Goal: Answer question/provide support: Share knowledge or assist other users

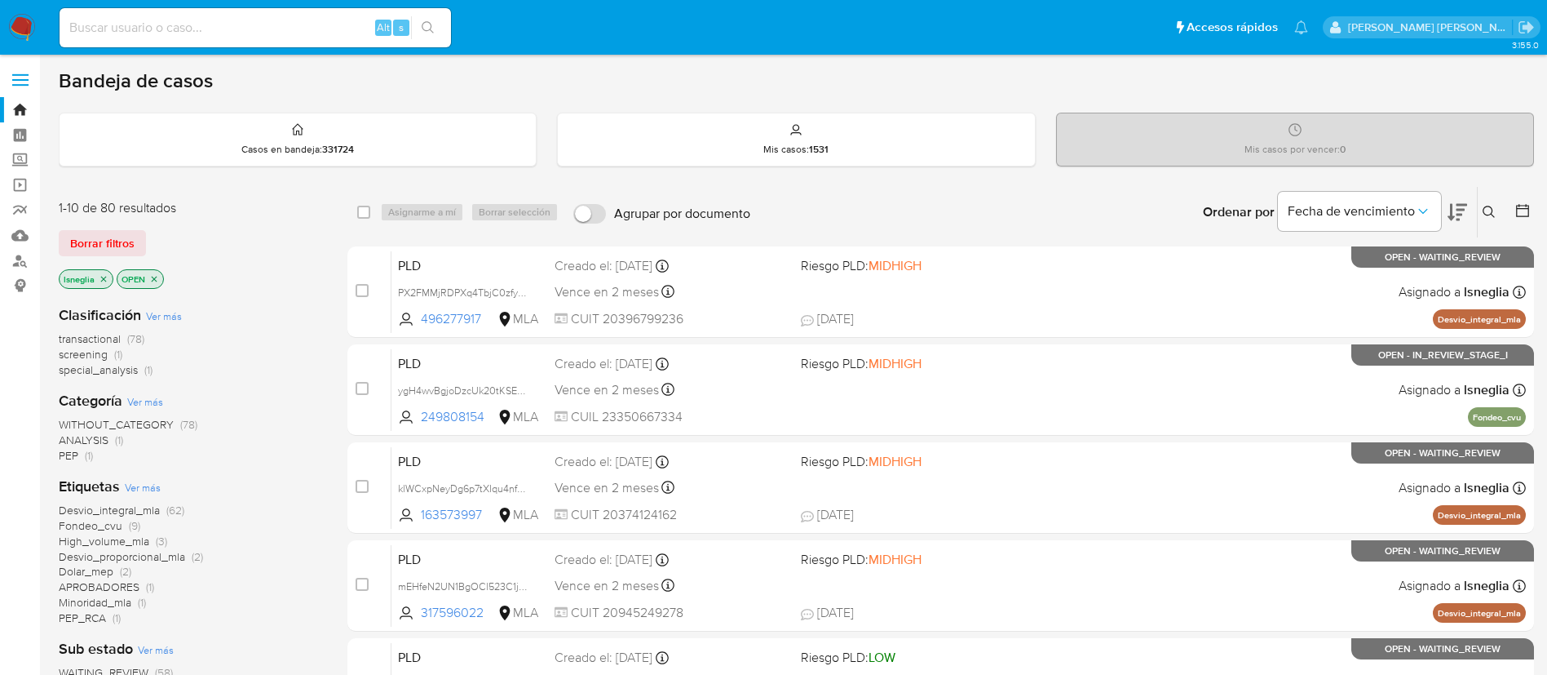
click at [236, 21] on input at bounding box center [256, 27] width 392 height 21
paste input "400773194"
type input "400773194"
click at [424, 18] on button "search-icon" at bounding box center [427, 27] width 33 height 23
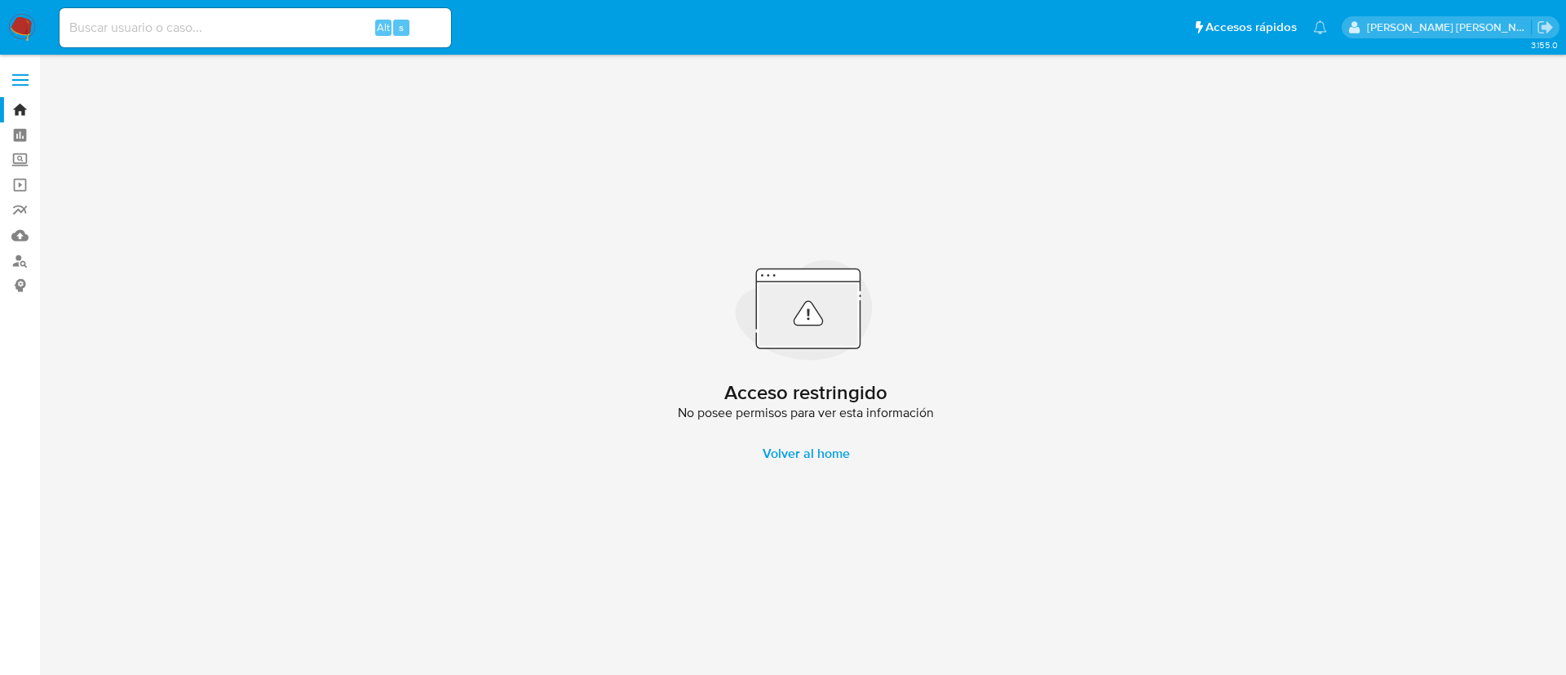
click at [232, 25] on input at bounding box center [256, 27] width 392 height 21
paste input "635894798"
type input "635894798"
click at [437, 18] on button "search-icon" at bounding box center [427, 27] width 33 height 23
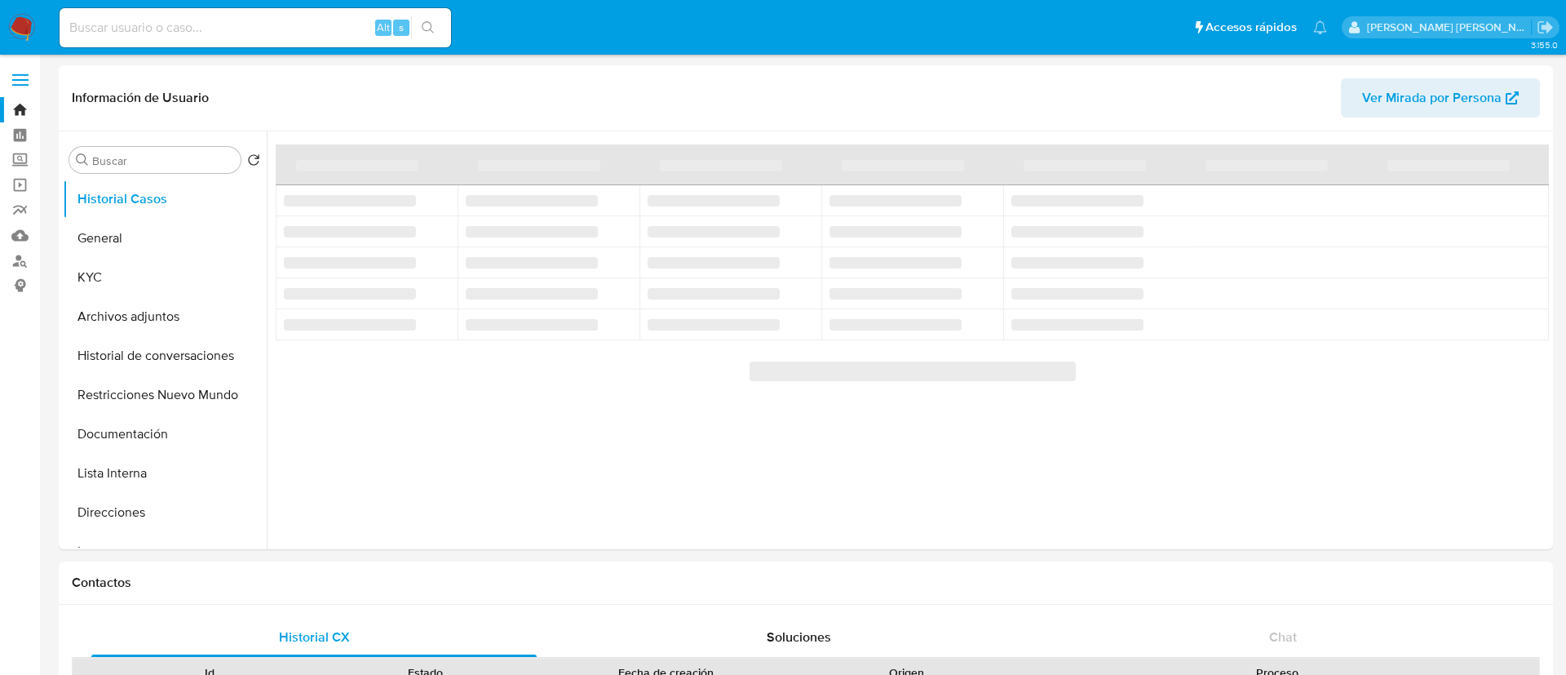
select select "10"
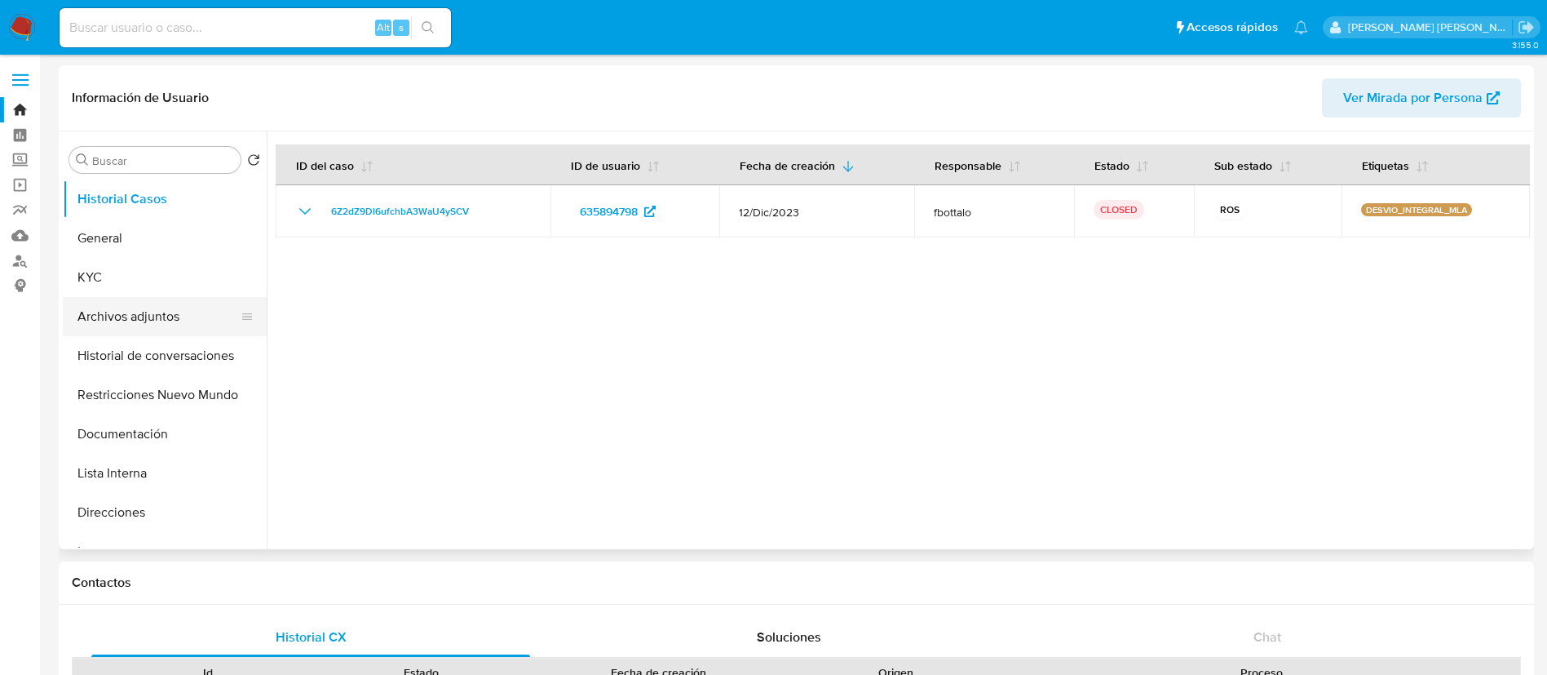
click at [128, 307] on button "Archivos adjuntos" at bounding box center [158, 316] width 191 height 39
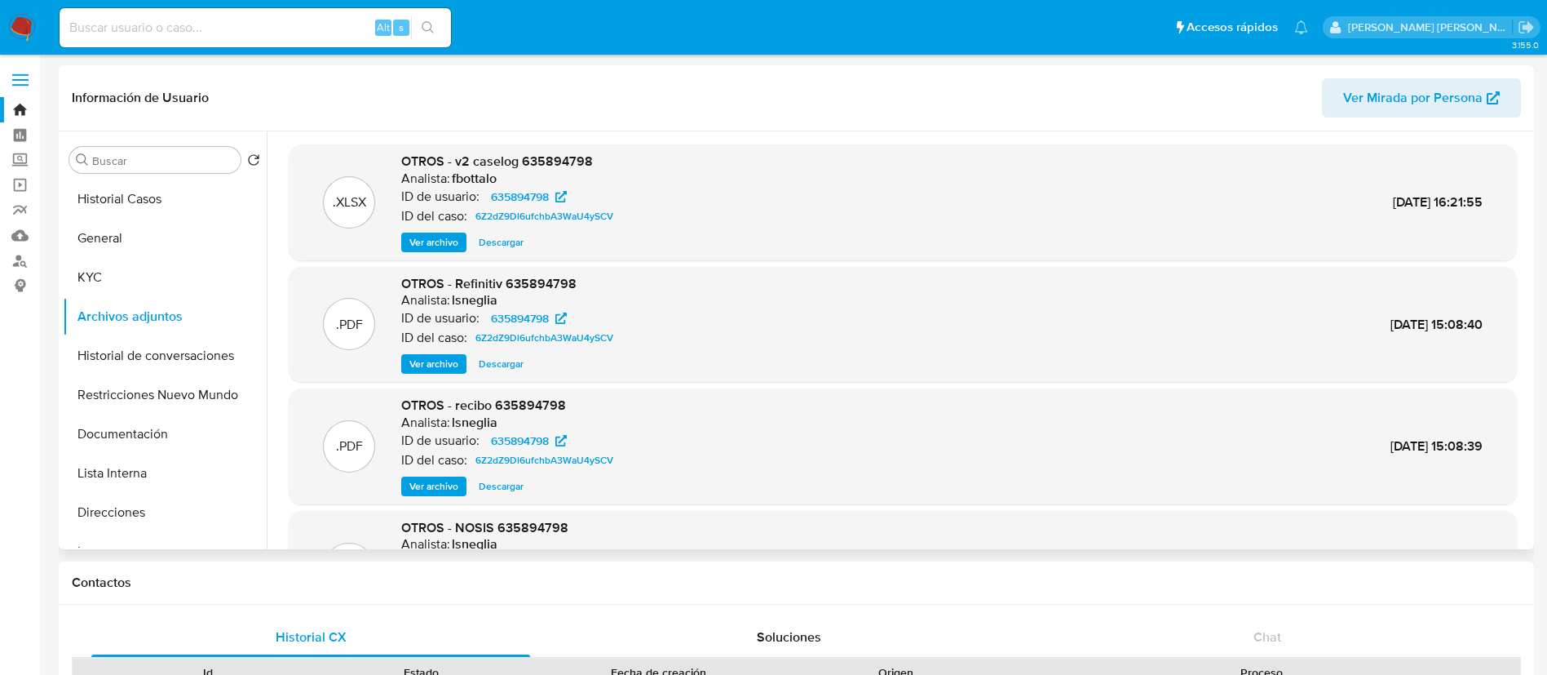
click at [460, 237] on button "Ver archivo" at bounding box center [433, 242] width 65 height 20
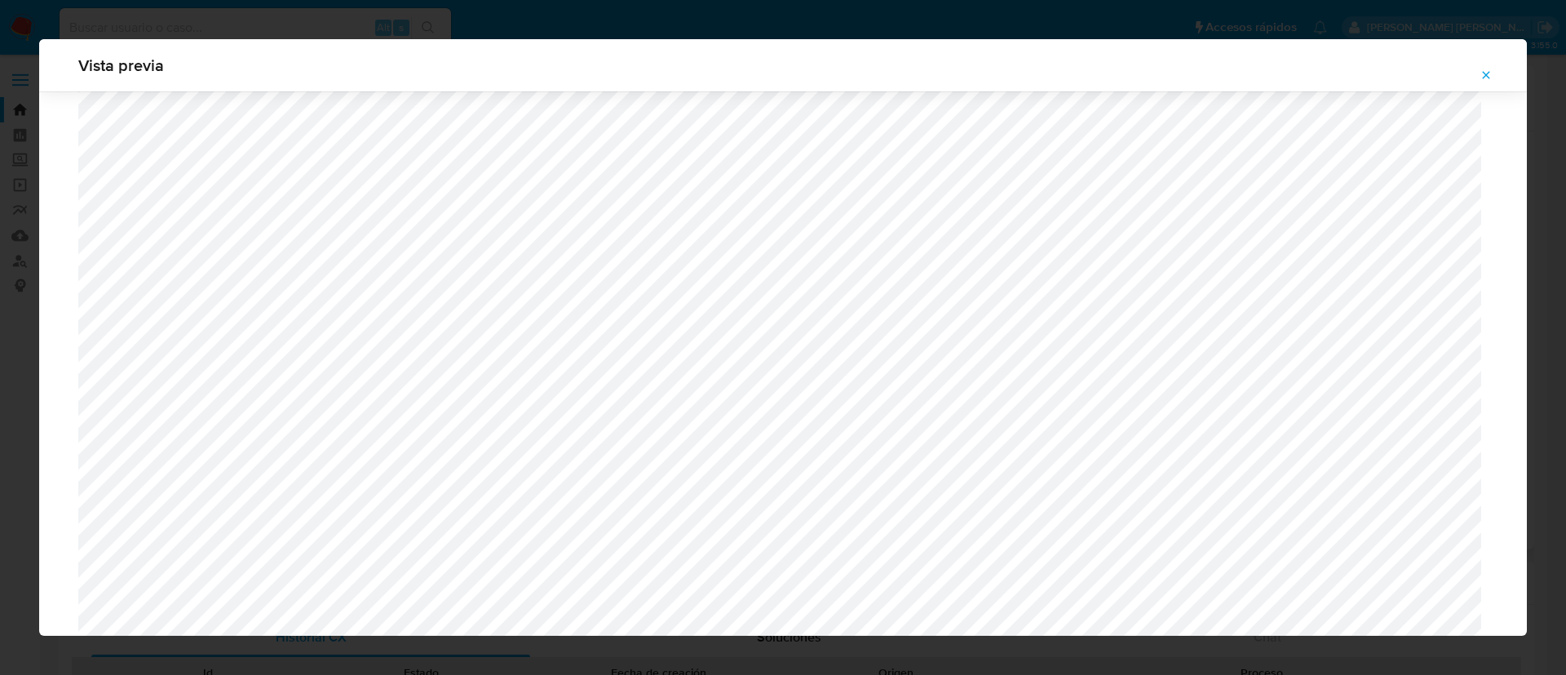
scroll to position [457, 0]
click at [1484, 73] on icon "Attachment preview" at bounding box center [1486, 75] width 13 height 13
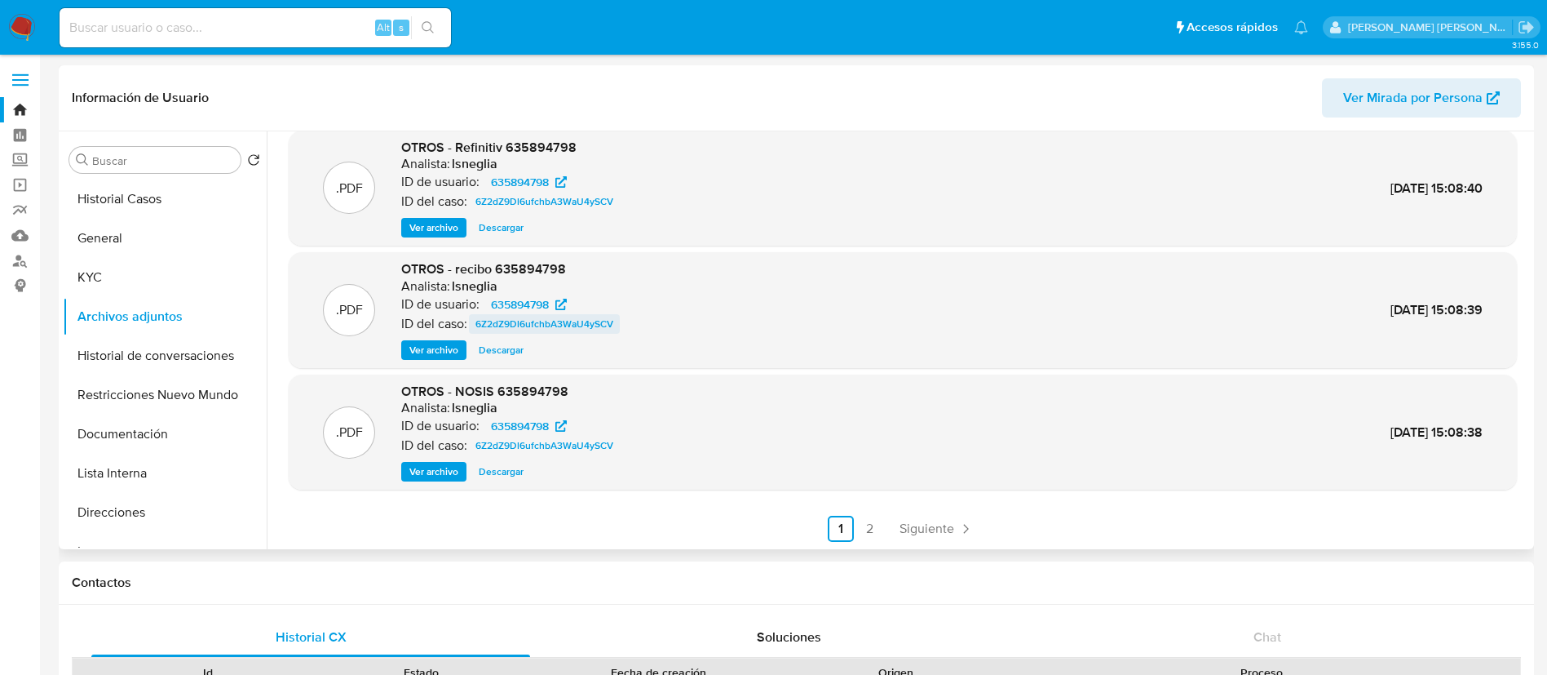
scroll to position [137, 0]
click at [144, 356] on button "Historial de conversaciones" at bounding box center [158, 355] width 191 height 39
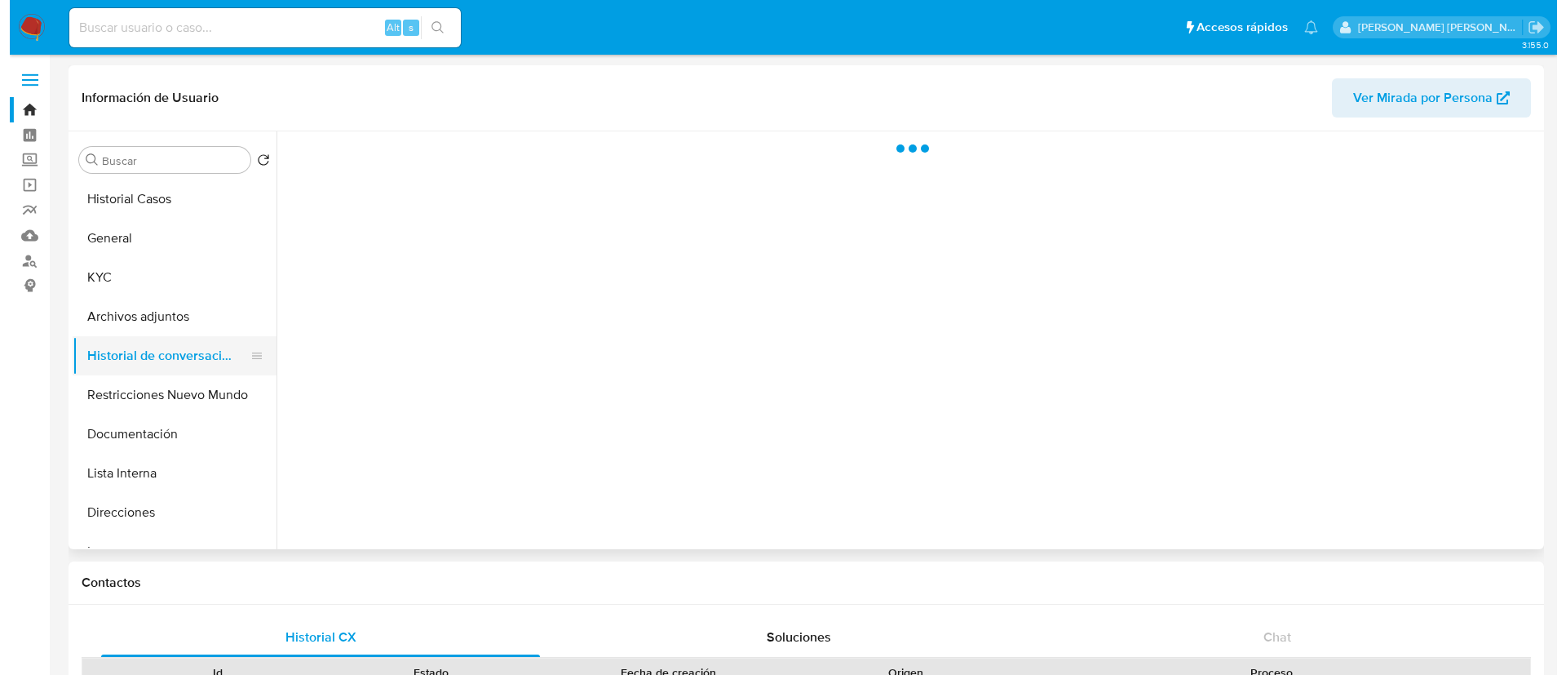
scroll to position [0, 0]
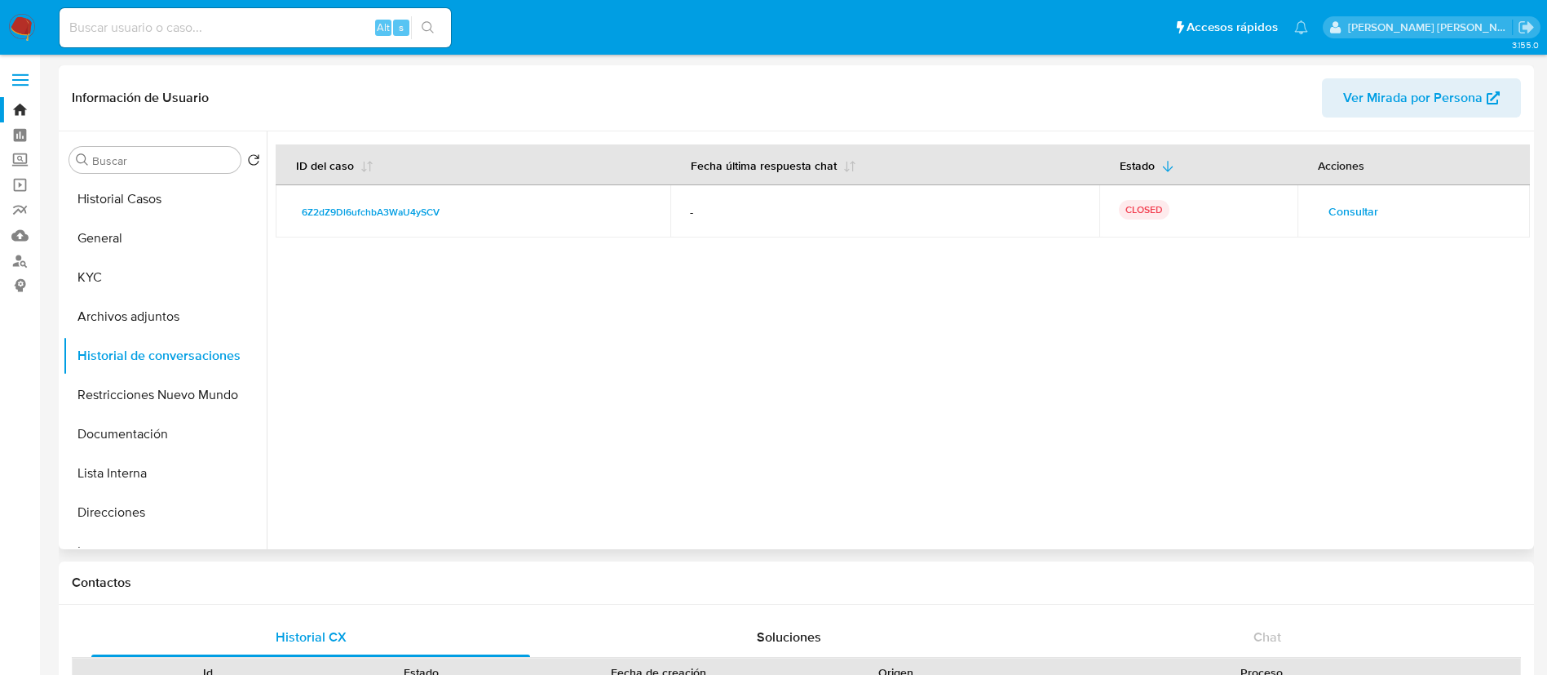
click at [1355, 210] on span "Consultar" at bounding box center [1354, 211] width 50 height 23
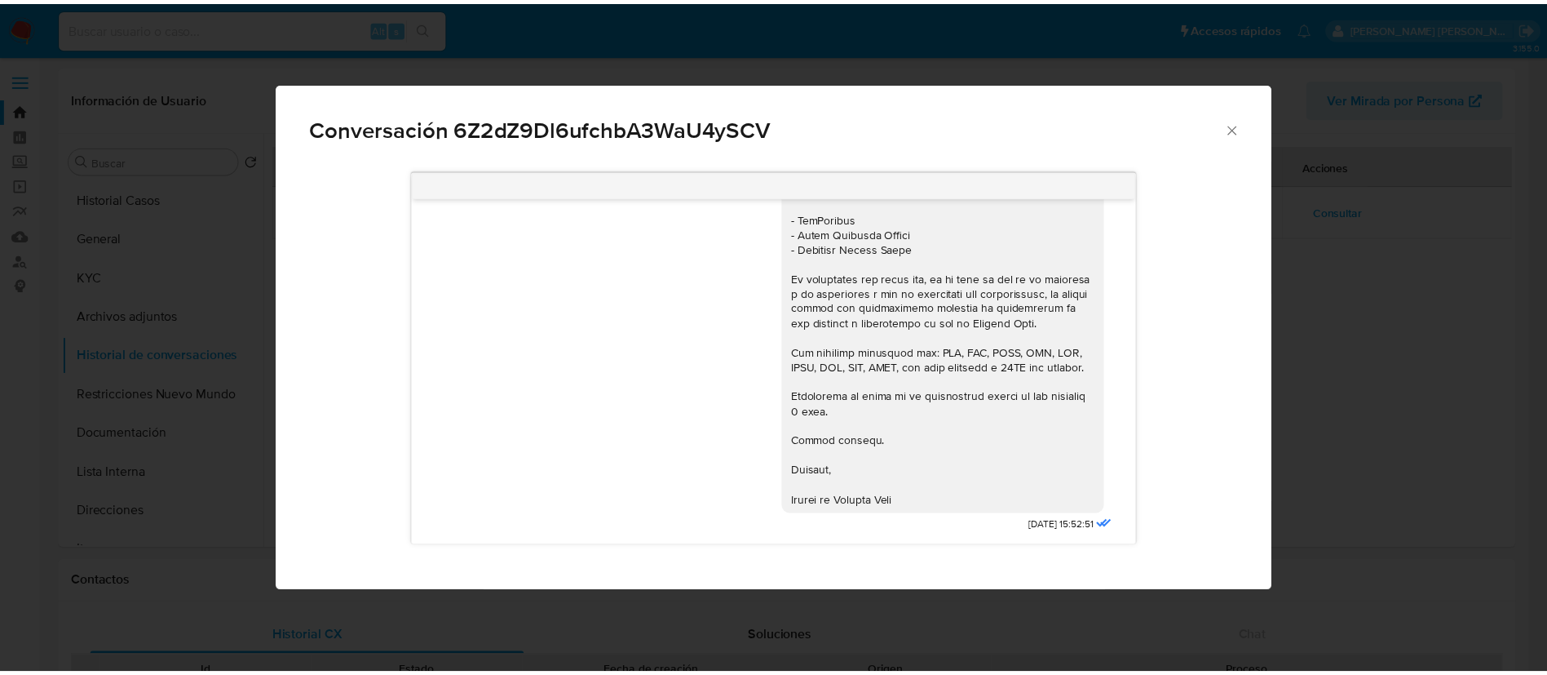
scroll to position [369, 0]
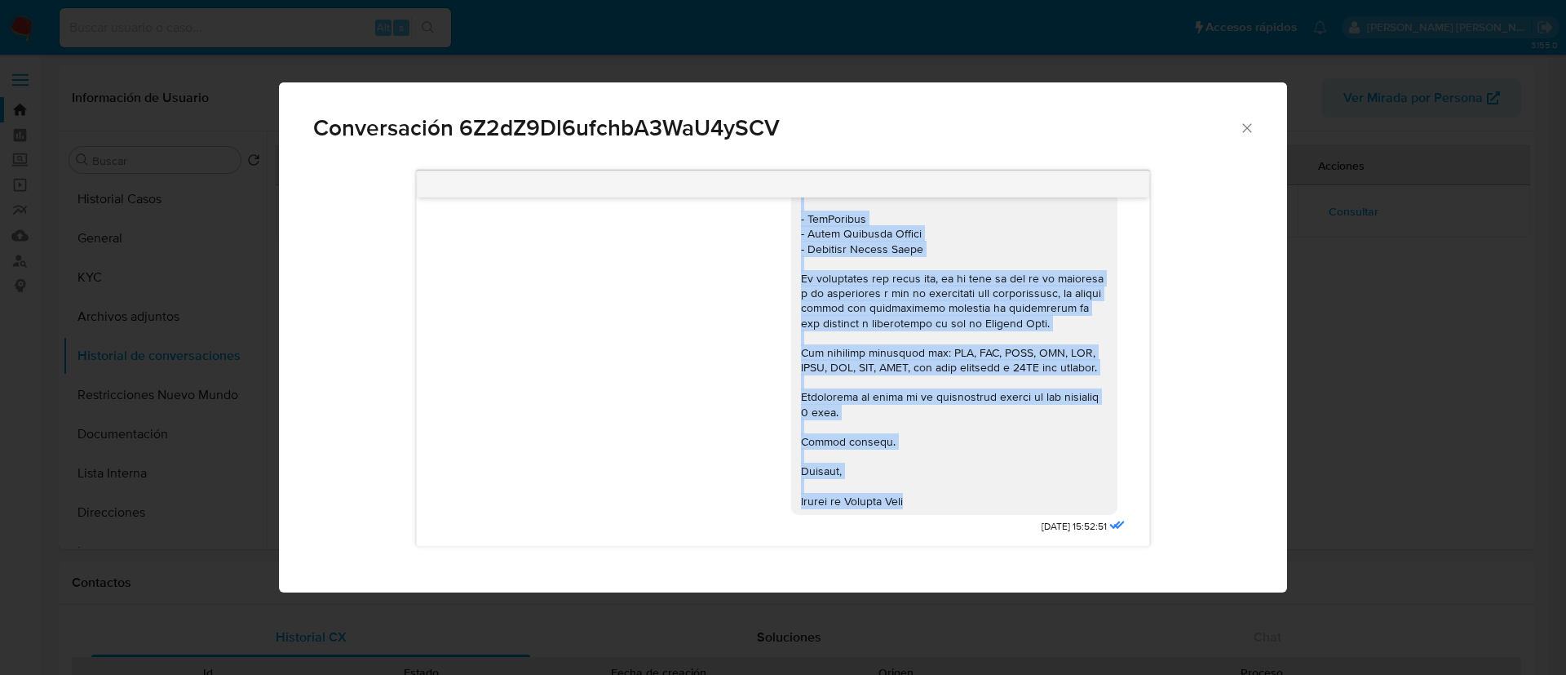
drag, startPoint x: 780, startPoint y: 301, endPoint x: 921, endPoint y: 471, distance: 221.3
click at [921, 471] on div "Comunicación" at bounding box center [954, 204] width 326 height 622
copy div "En función de las operaciones registradas en tu cuenta de Mercado Pago, necesit…"
click at [1243, 123] on icon "Cerrar" at bounding box center [1247, 128] width 16 height 16
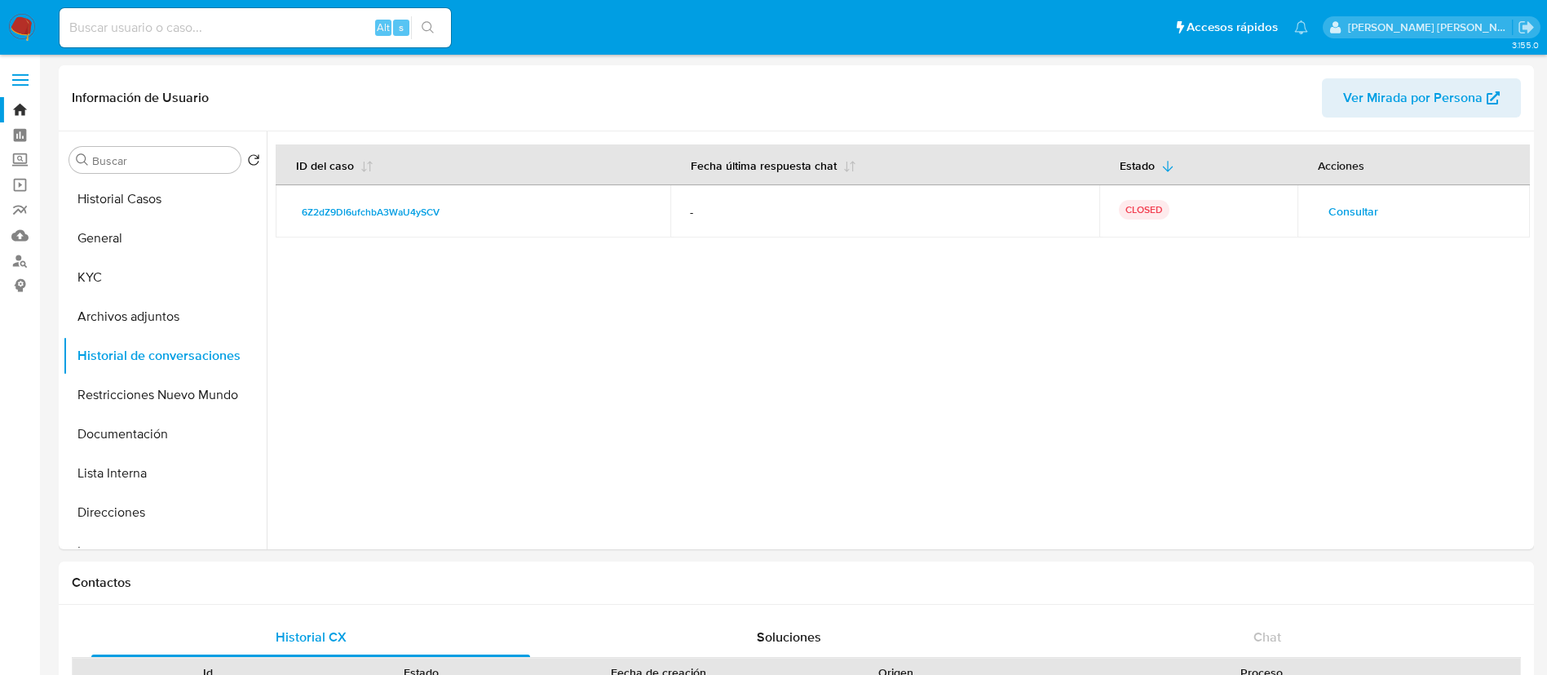
click at [281, 14] on div "Alt s" at bounding box center [256, 27] width 392 height 39
click at [273, 29] on input at bounding box center [256, 27] width 392 height 21
paste input "401107244"
click at [272, 45] on div "401107244 Alt s" at bounding box center [256, 27] width 392 height 39
click at [147, 315] on button "Archivos adjuntos" at bounding box center [158, 316] width 191 height 39
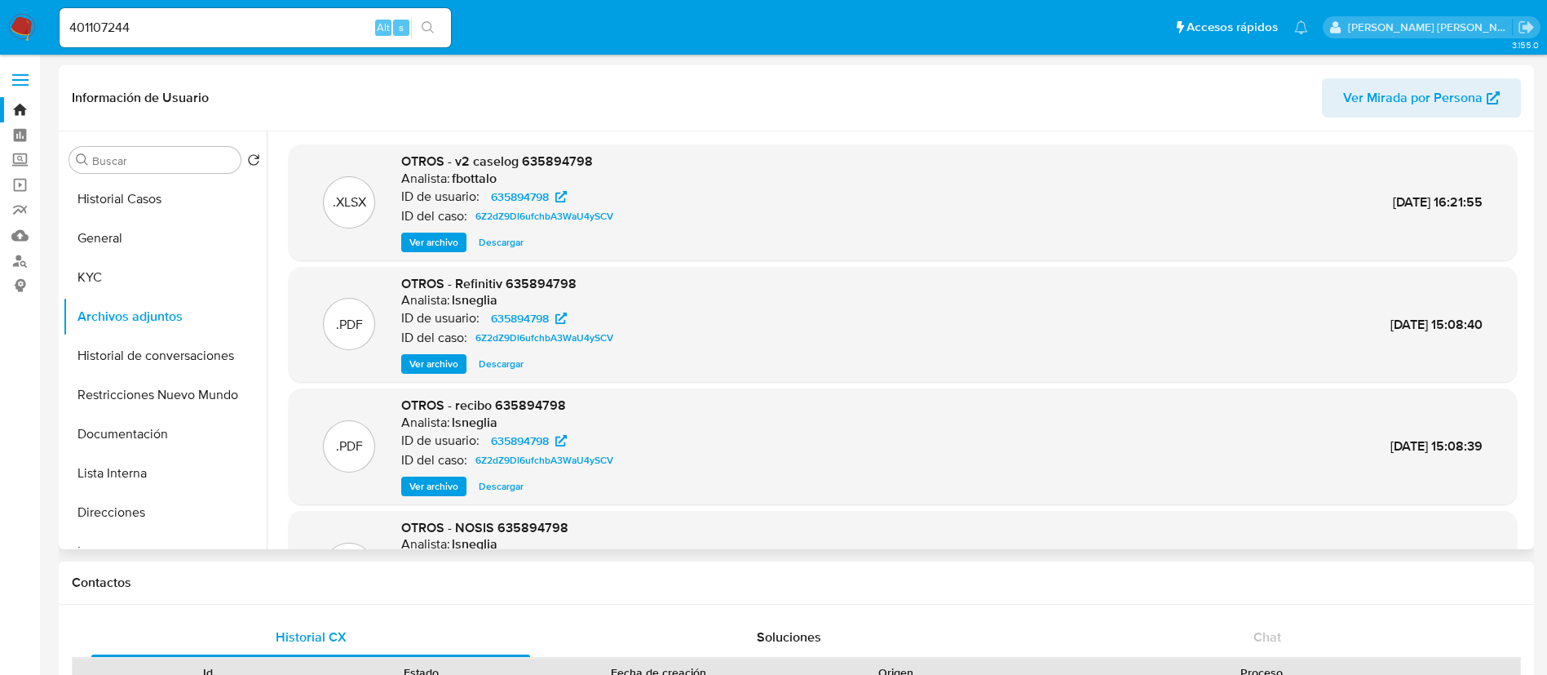
click at [431, 244] on span "Ver archivo" at bounding box center [433, 242] width 49 height 16
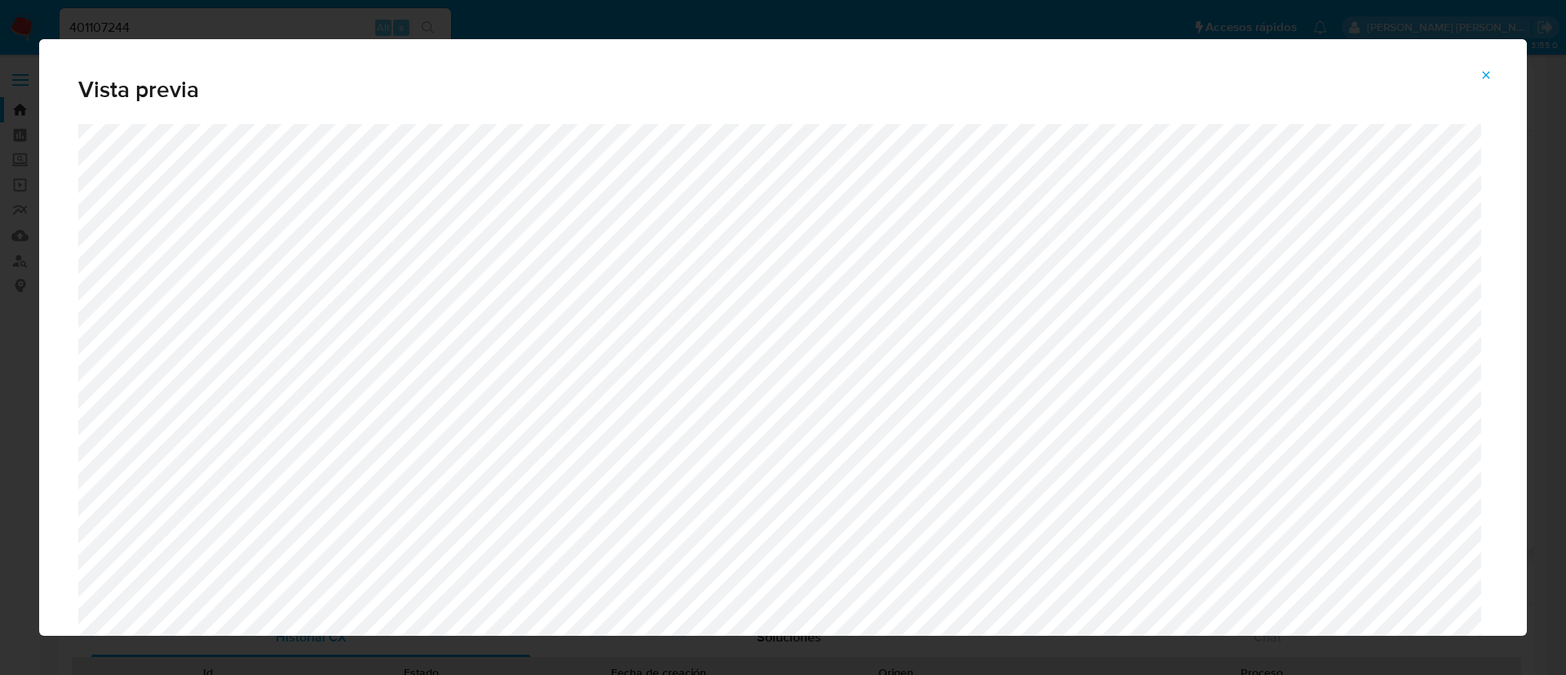
click at [1475, 75] on button "Attachment preview" at bounding box center [1486, 75] width 36 height 26
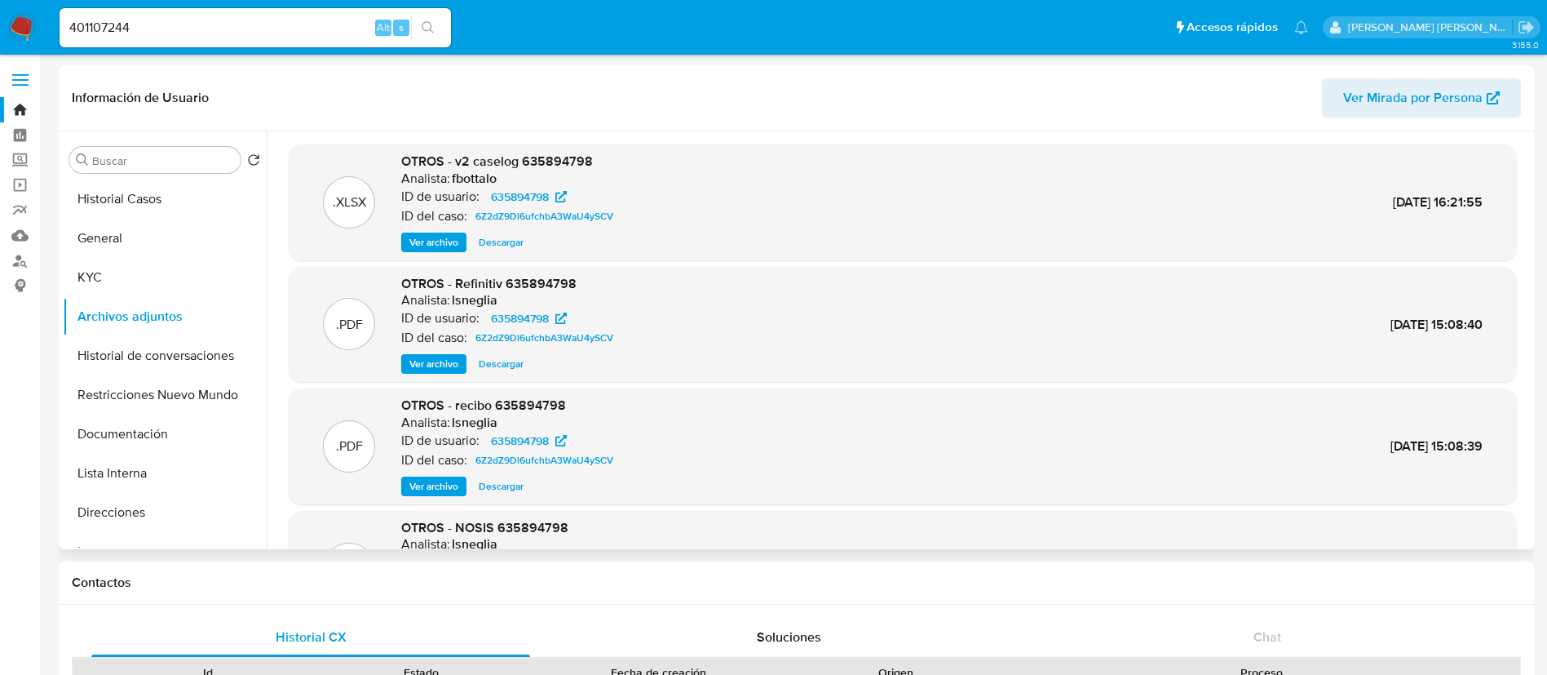
click at [259, 41] on div "401107244 Alt s" at bounding box center [256, 27] width 392 height 39
click at [261, 30] on input "401107244" at bounding box center [256, 27] width 392 height 21
paste input "55502359"
type input "555023594"
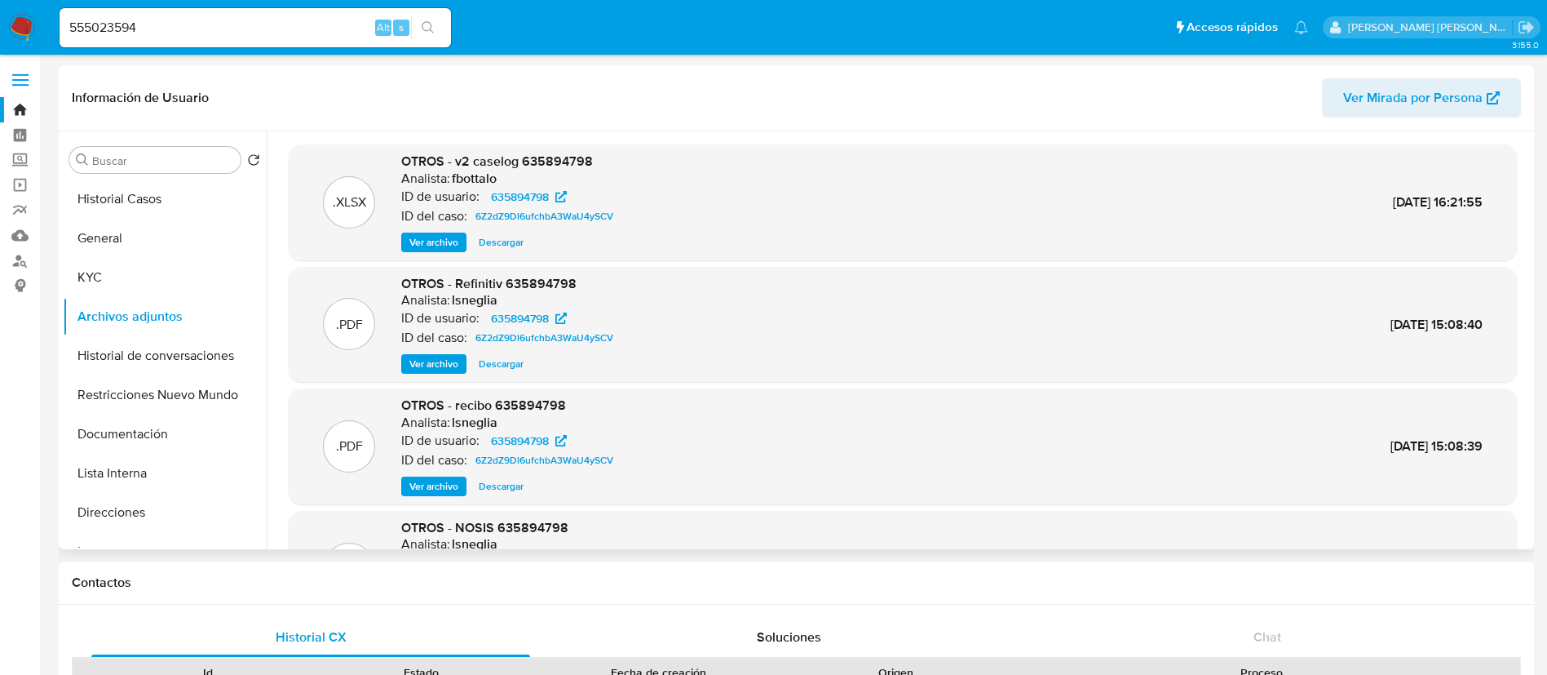
click at [438, 23] on button "search-icon" at bounding box center [427, 27] width 33 height 23
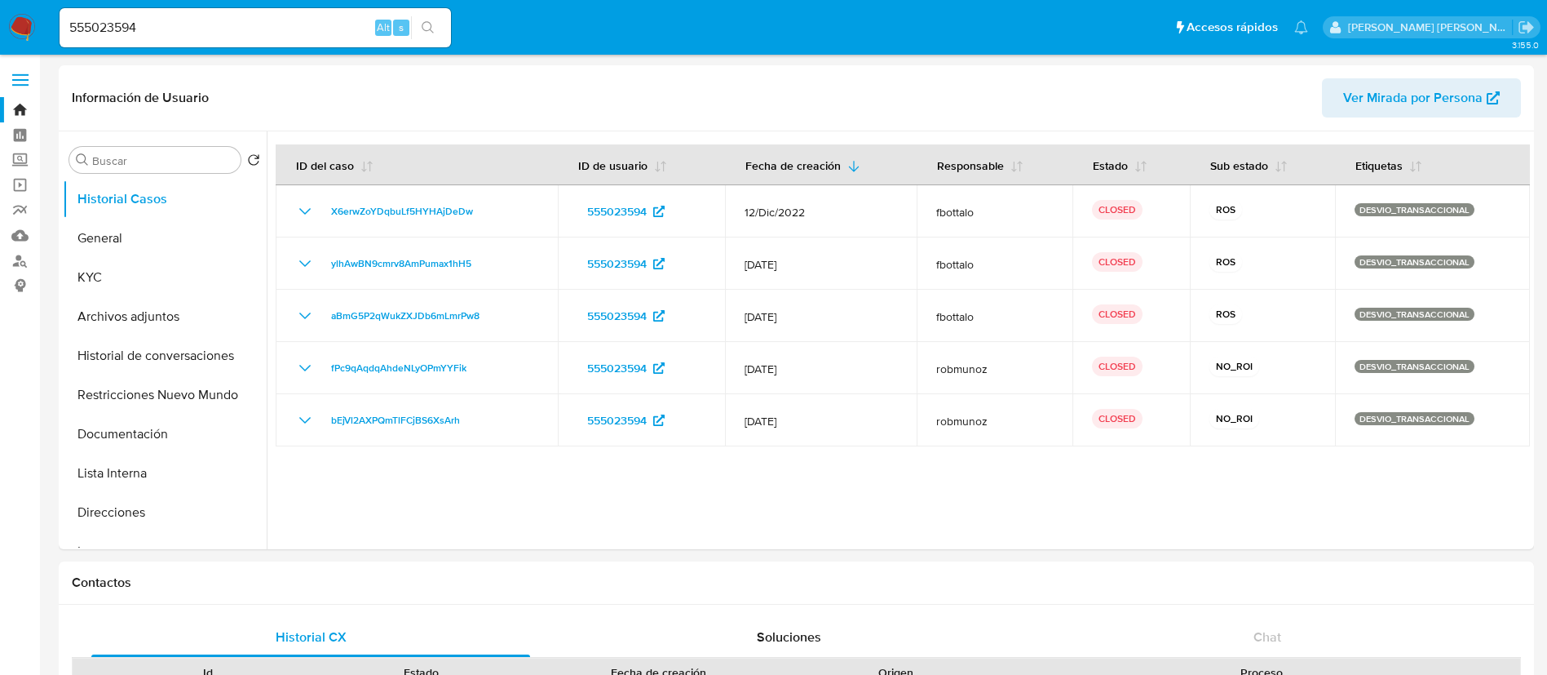
select select "10"
click at [148, 310] on button "Archivos adjuntos" at bounding box center [158, 316] width 191 height 39
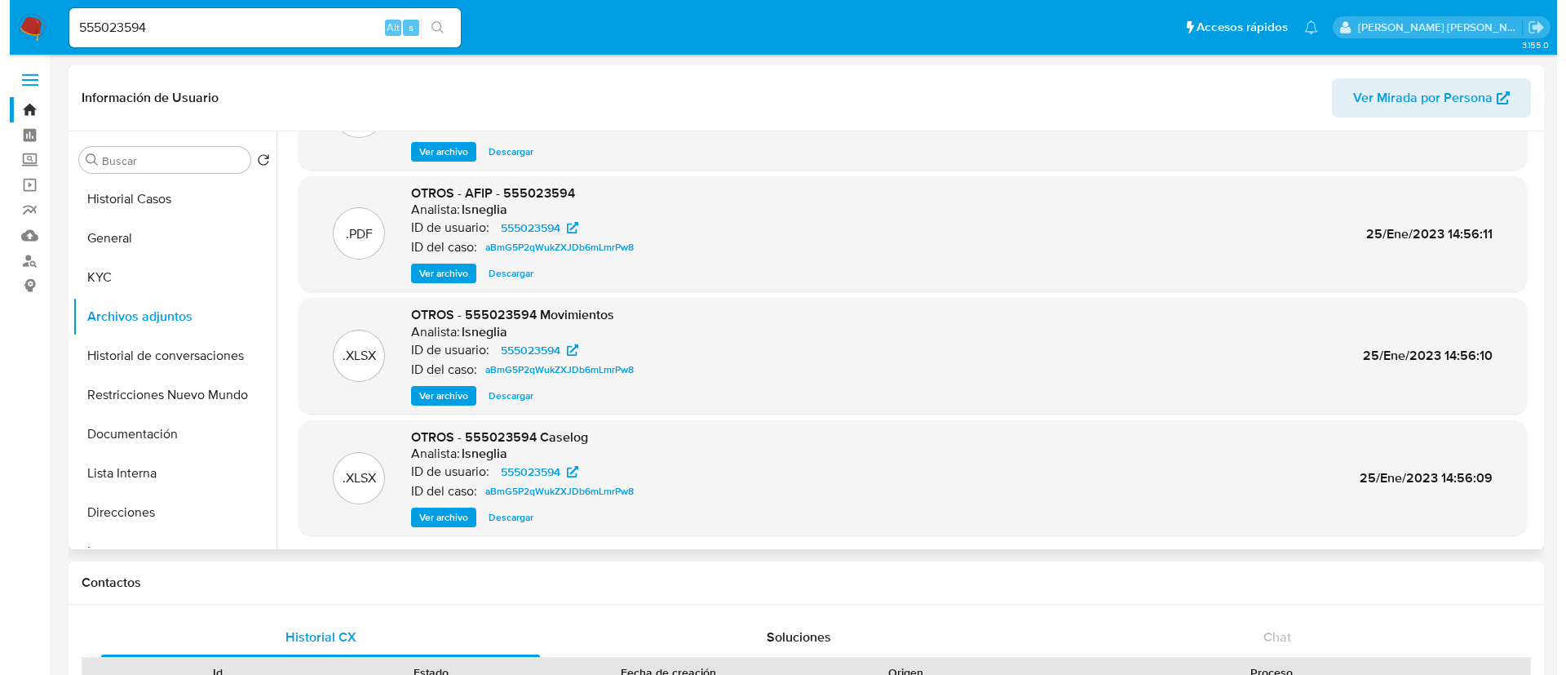
scroll to position [137, 0]
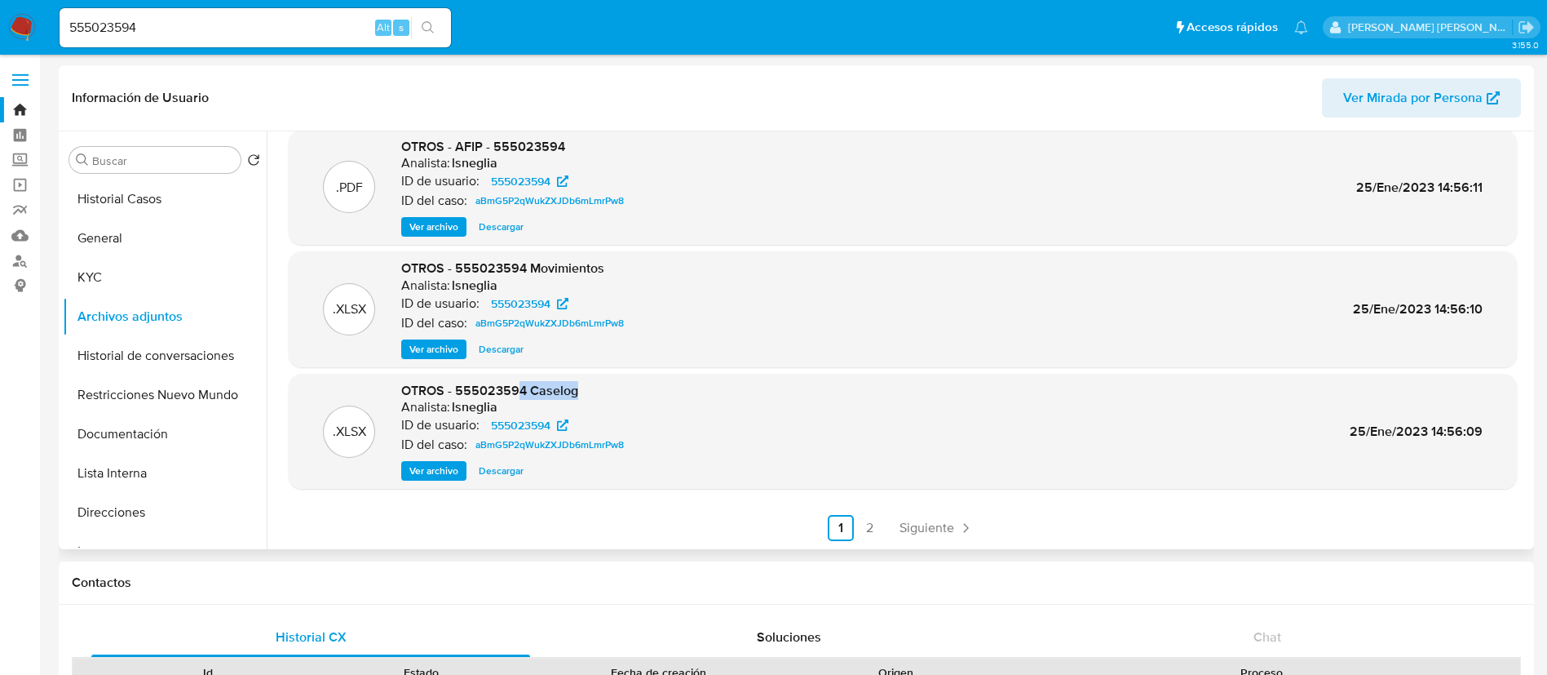
drag, startPoint x: 519, startPoint y: 389, endPoint x: 586, endPoint y: 385, distance: 67.8
click at [586, 385] on div "OTROS - 555023594 Caselog Analista: lsneglia ID de usuario: 555023594 ID del ca…" at bounding box center [515, 432] width 229 height 100
click at [538, 392] on span "OTROS - 555023594 Caselog" at bounding box center [489, 390] width 177 height 19
click at [437, 469] on span "Ver archivo" at bounding box center [433, 470] width 49 height 16
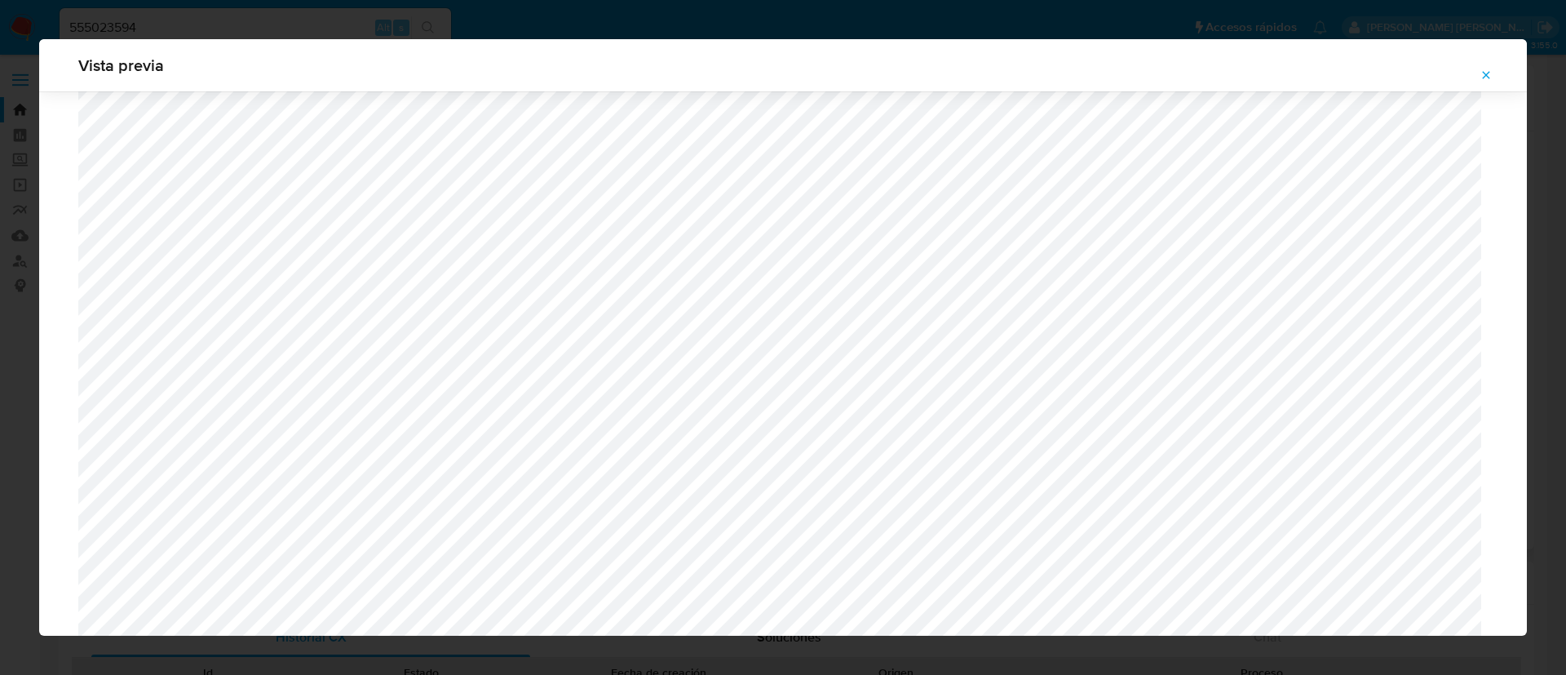
scroll to position [1191, 0]
click at [1486, 80] on icon "Attachment preview" at bounding box center [1486, 75] width 13 height 13
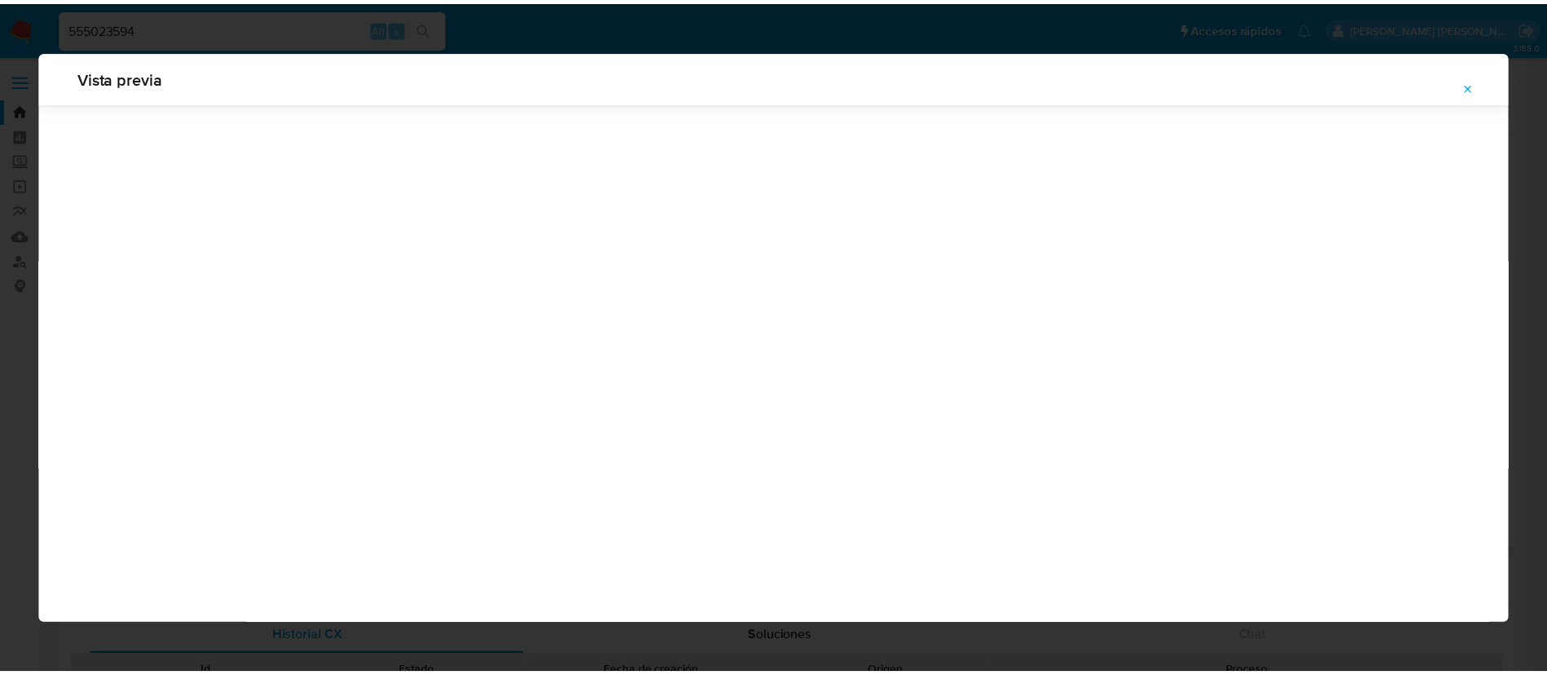
scroll to position [0, 0]
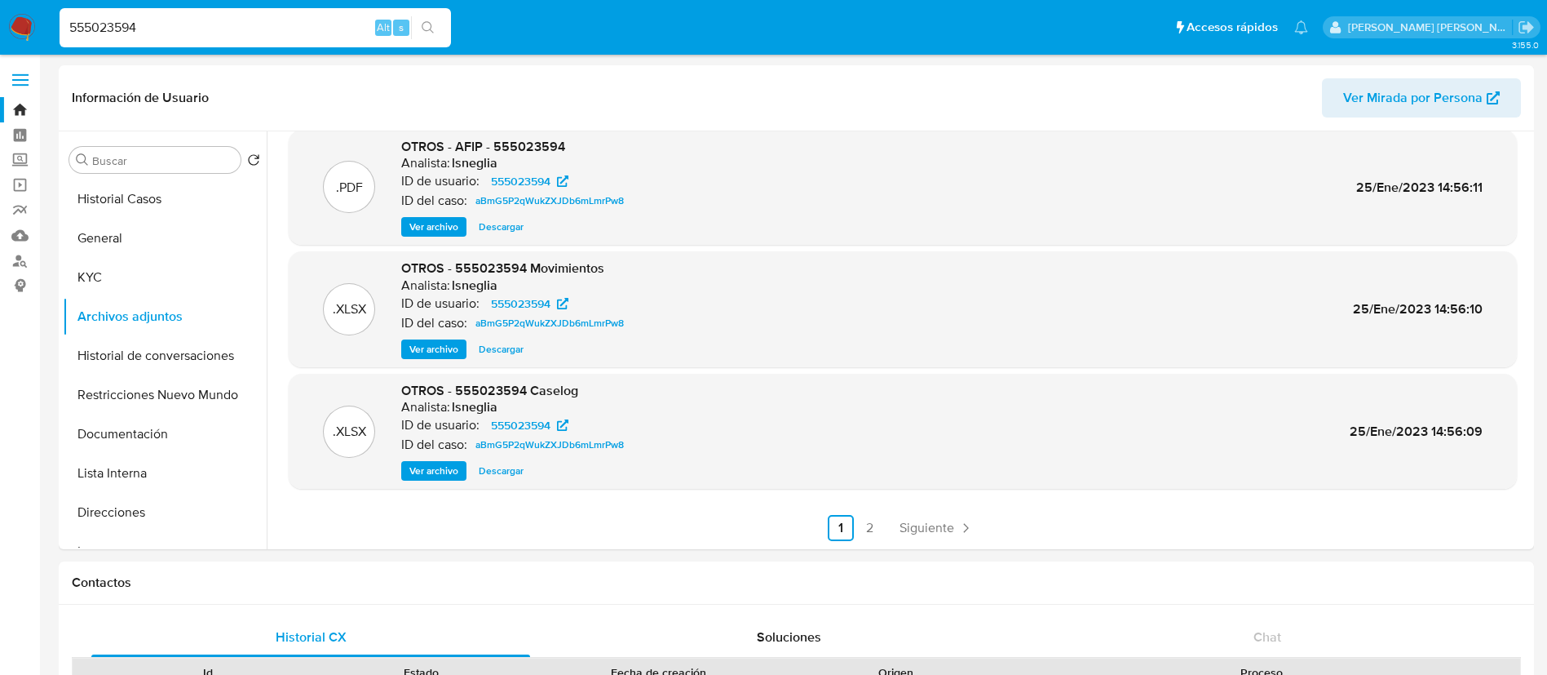
click at [237, 25] on input "555023594" at bounding box center [256, 27] width 392 height 21
click at [239, 25] on input "555023594" at bounding box center [256, 27] width 392 height 21
paste input "CCrP3dTcRF3OK6QPAVaInMiq"
type input "CCrP3dTcRF3OK6QPAVaInMiq"
click at [441, 26] on button "search-icon" at bounding box center [427, 27] width 33 height 23
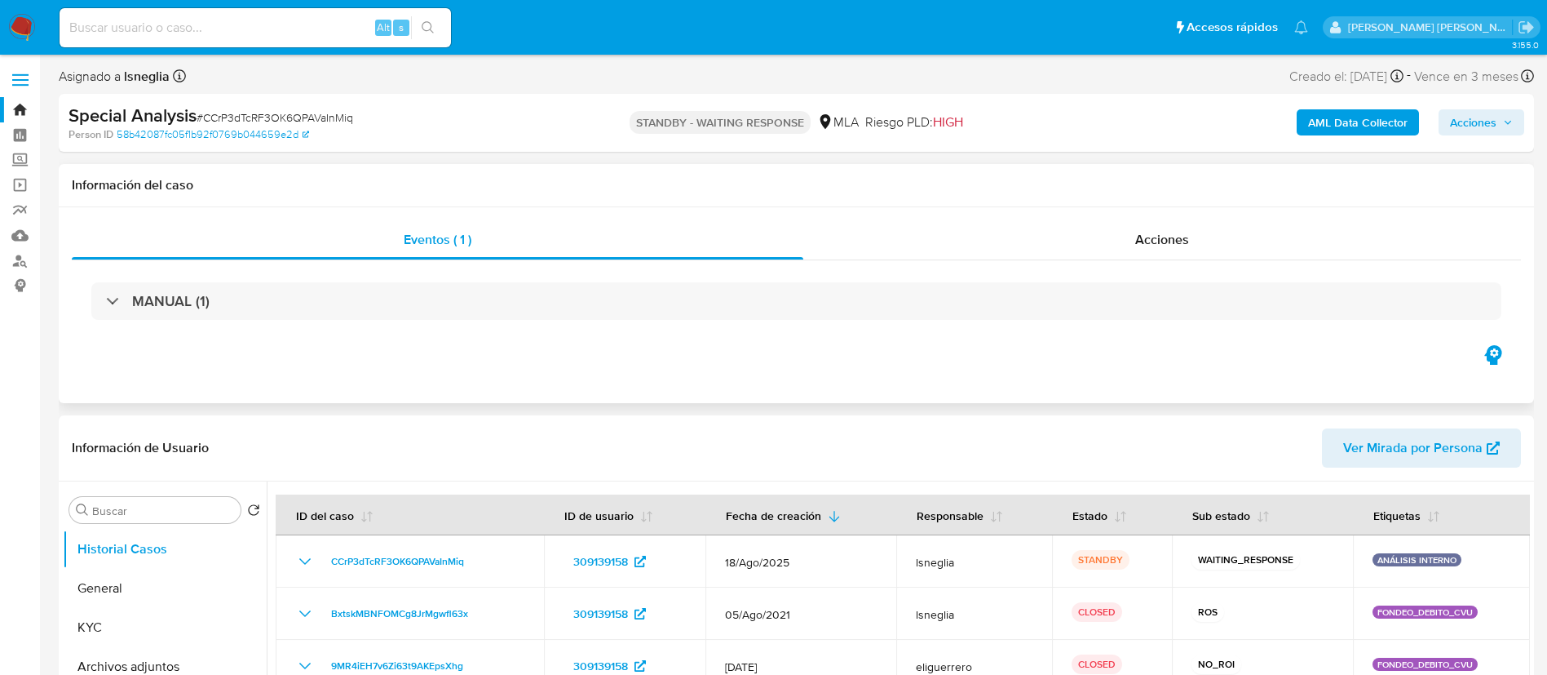
select select "10"
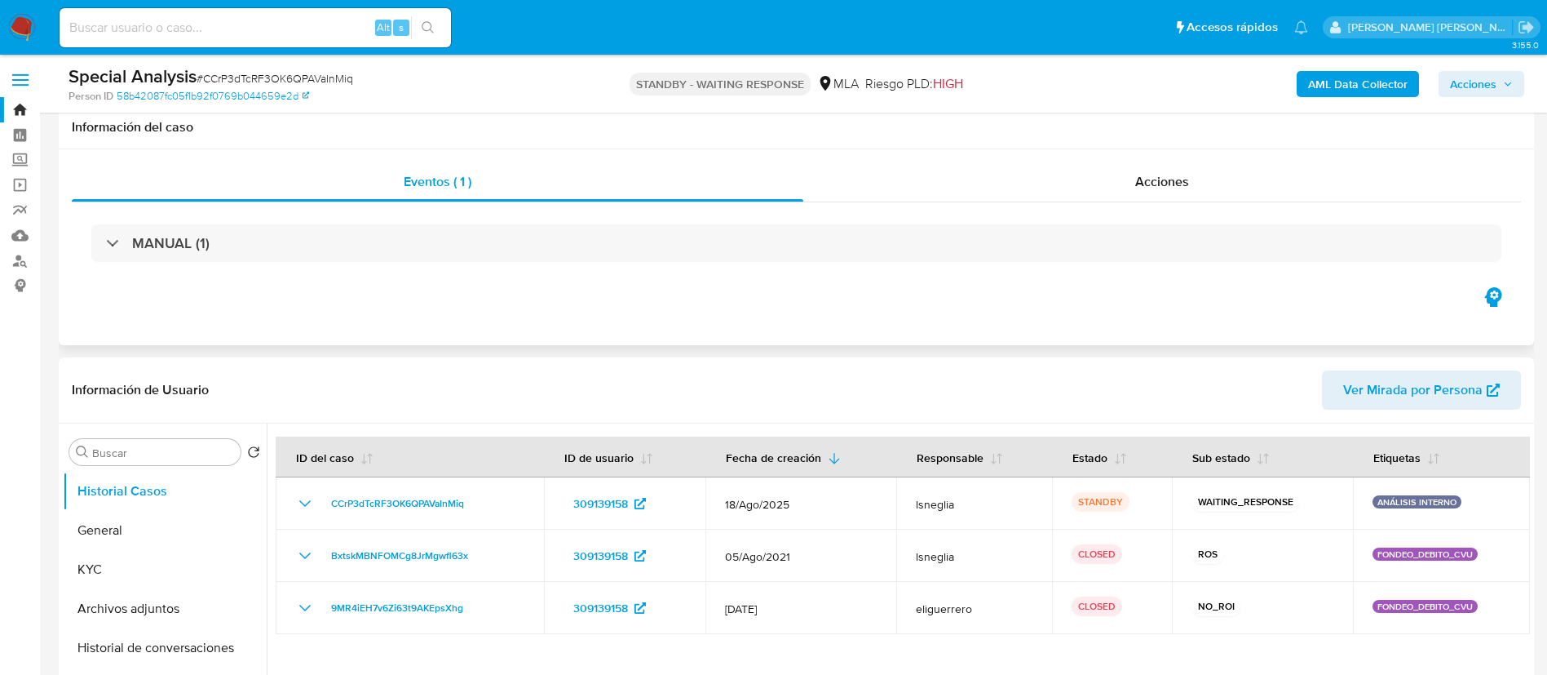
scroll to position [122, 0]
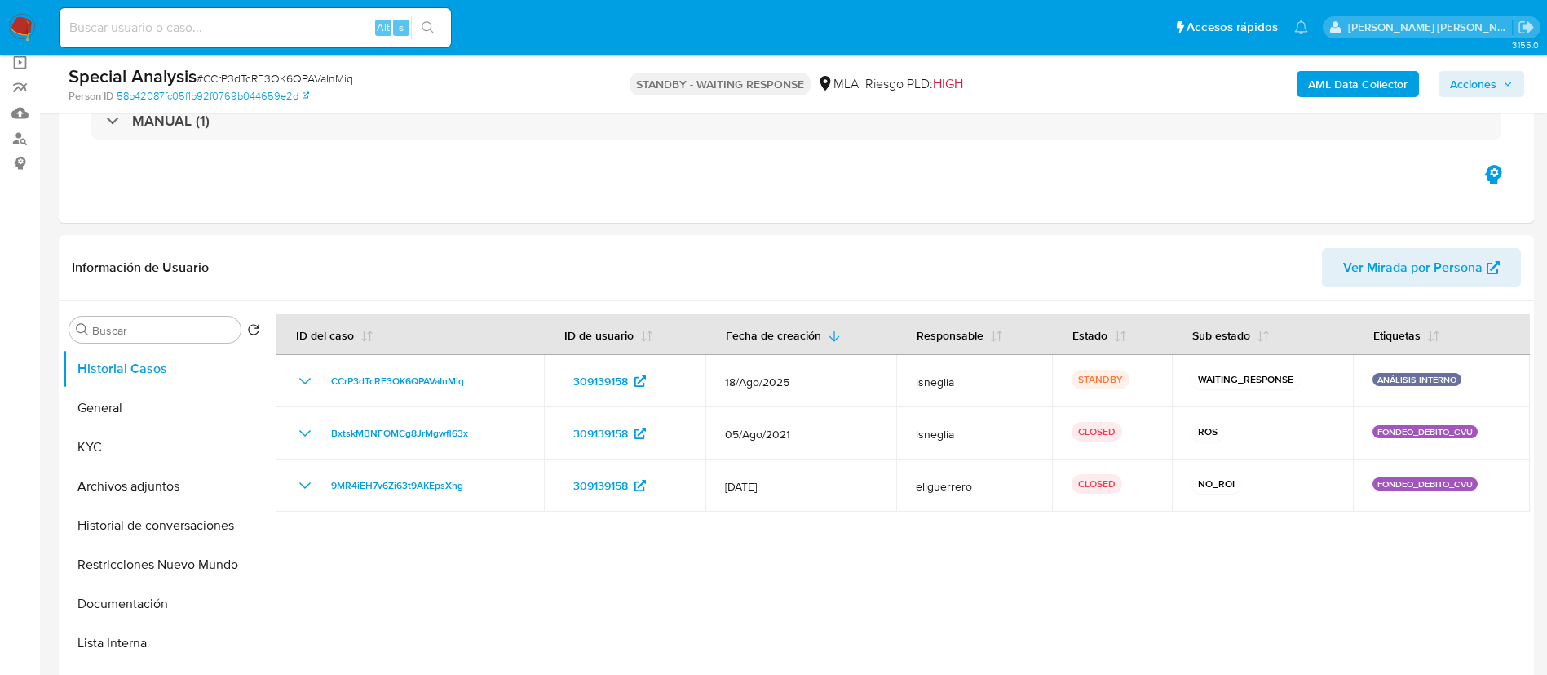
click at [254, 77] on span "# CCrP3dTcRF3OK6QPAVaInMiq" at bounding box center [275, 78] width 157 height 16
drag, startPoint x: 254, startPoint y: 77, endPoint x: 980, endPoint y: 201, distance: 736.4
click at [980, 201] on div "Eventos ( 1 ) Acciones MANUAL (1)" at bounding box center [796, 125] width 1475 height 196
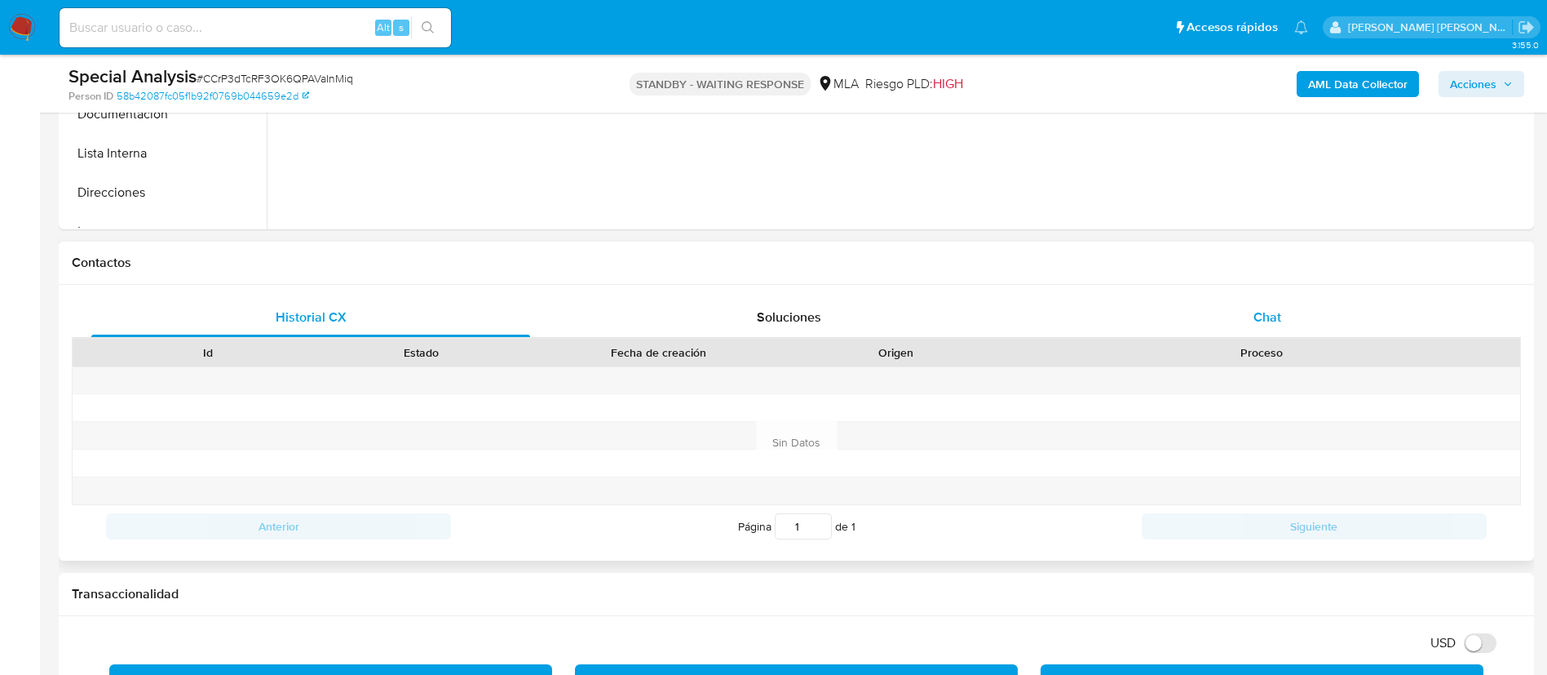
click at [1265, 317] on span "Chat" at bounding box center [1268, 316] width 28 height 19
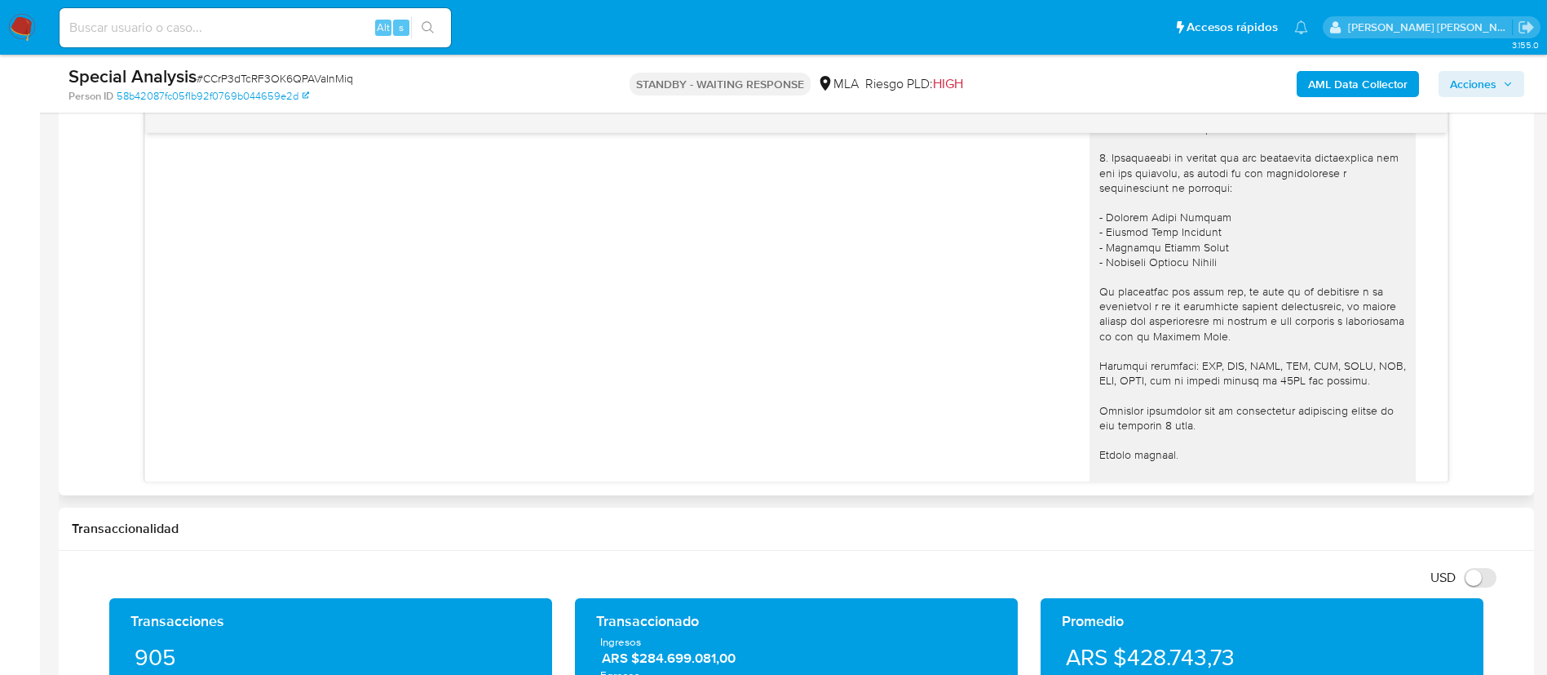
scroll to position [591, 0]
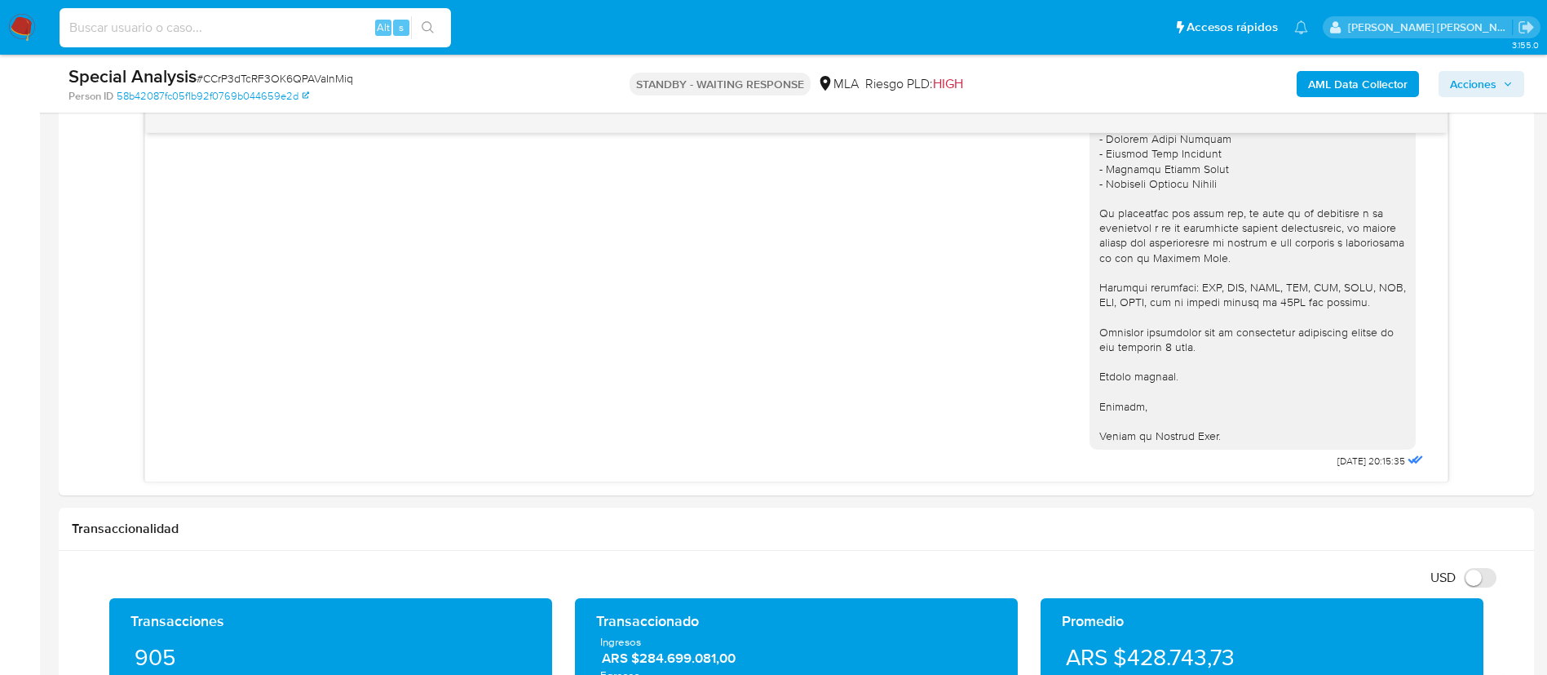
click at [148, 29] on input at bounding box center [256, 27] width 392 height 21
paste input "cYoon5DCt59Y2OjVAL6J33Pw"
type input "cYoon5DCt59Y2OjVAL6J33Pw"
click at [430, 29] on icon "search-icon" at bounding box center [428, 27] width 12 height 12
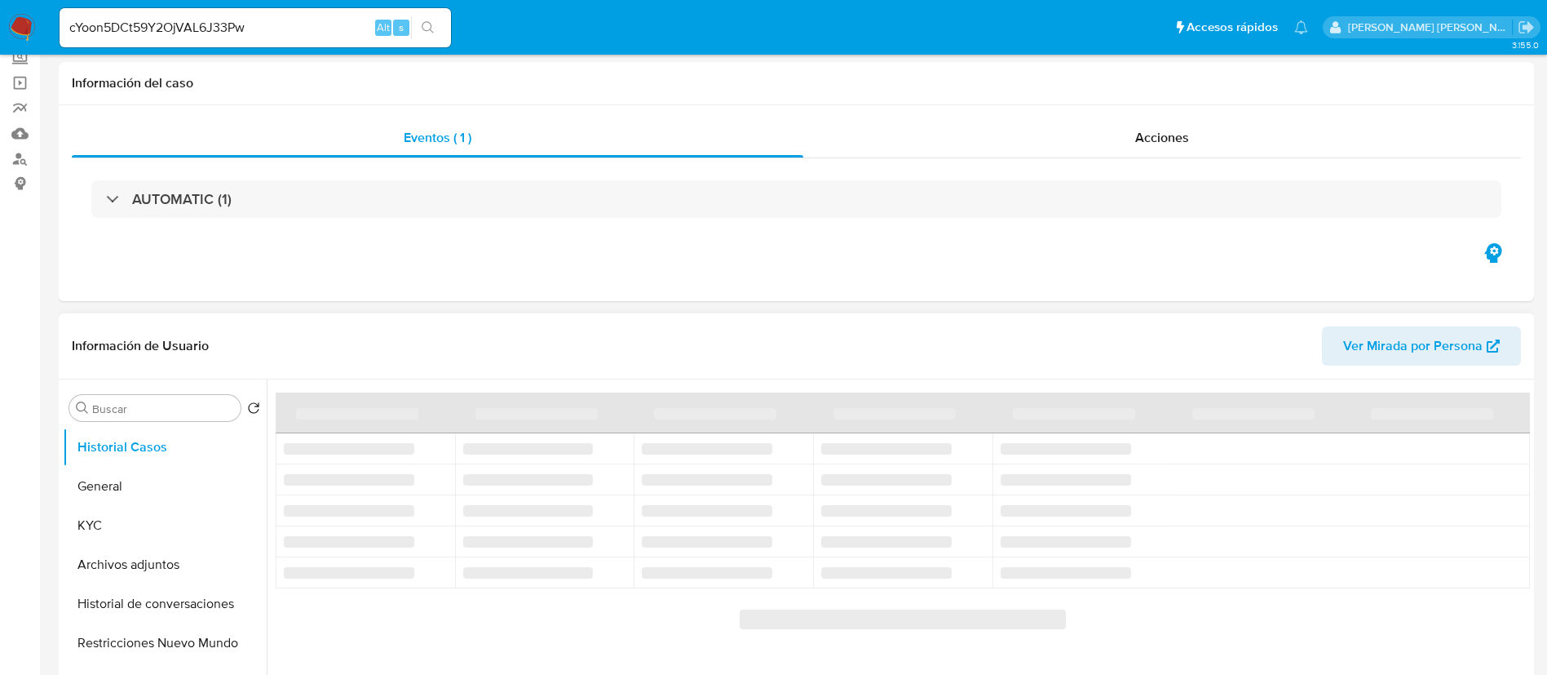
select select "10"
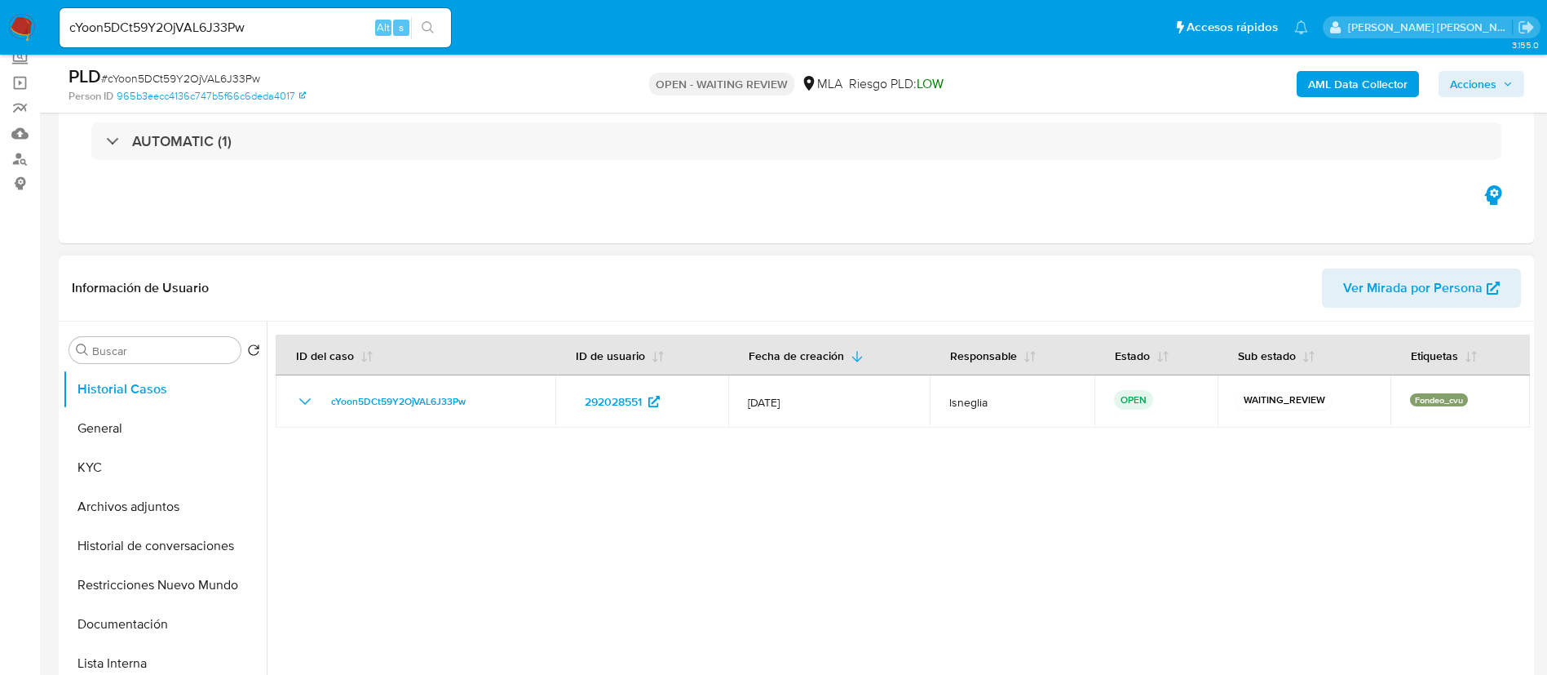
scroll to position [122, 0]
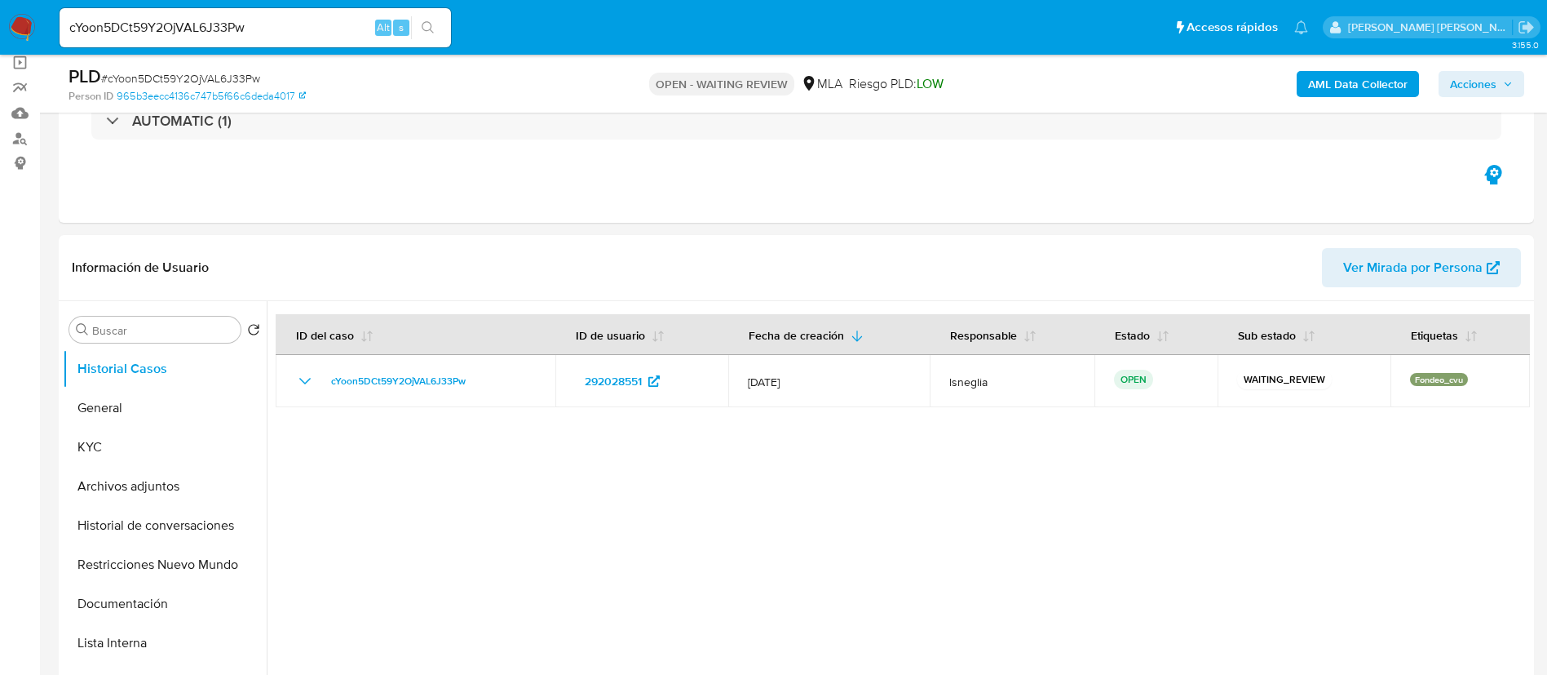
click at [201, 74] on span "# cYoon5DCt59Y2OjVAL6J33Pw" at bounding box center [180, 78] width 159 height 16
copy span "cYoon5DCt59Y2OjVAL6J33Pw"
click at [34, 23] on img at bounding box center [22, 28] width 28 height 28
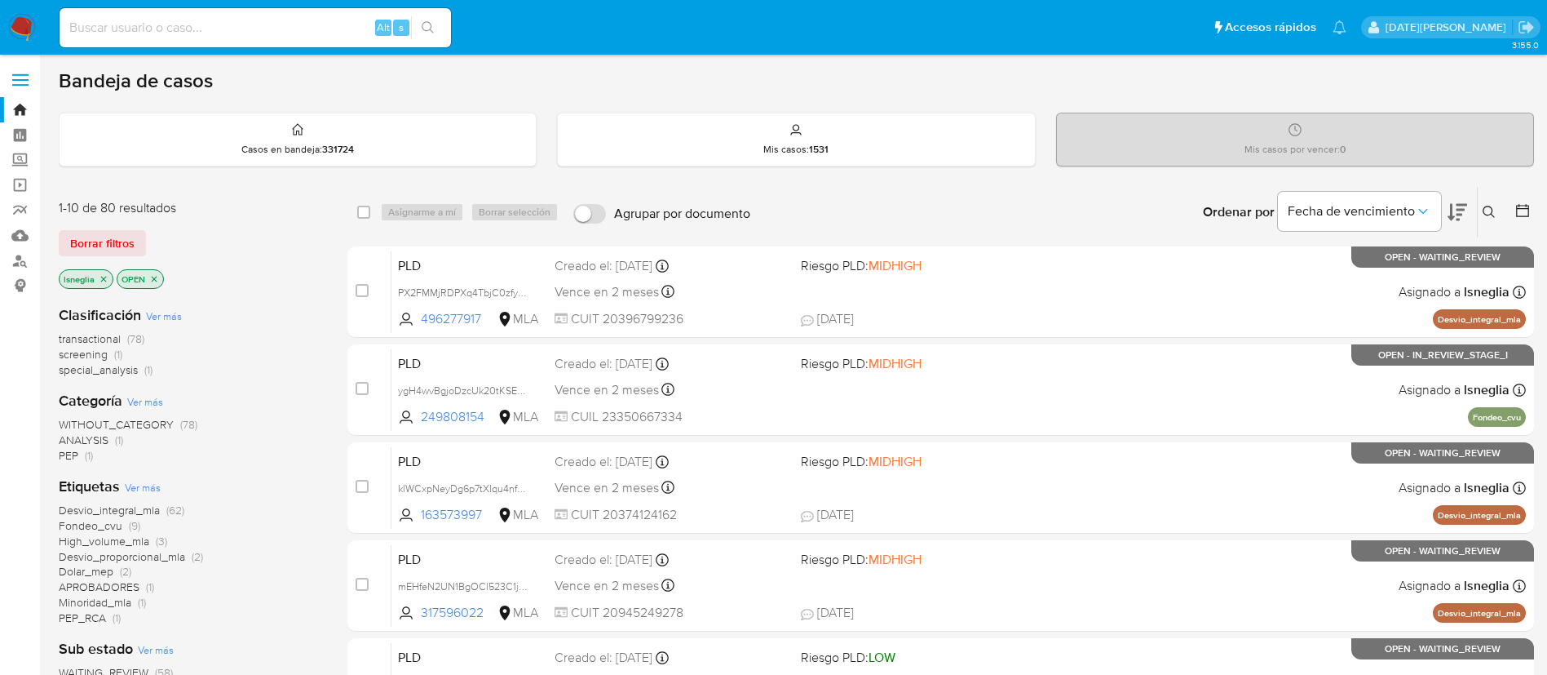
click at [1493, 206] on icon at bounding box center [1489, 212] width 13 height 13
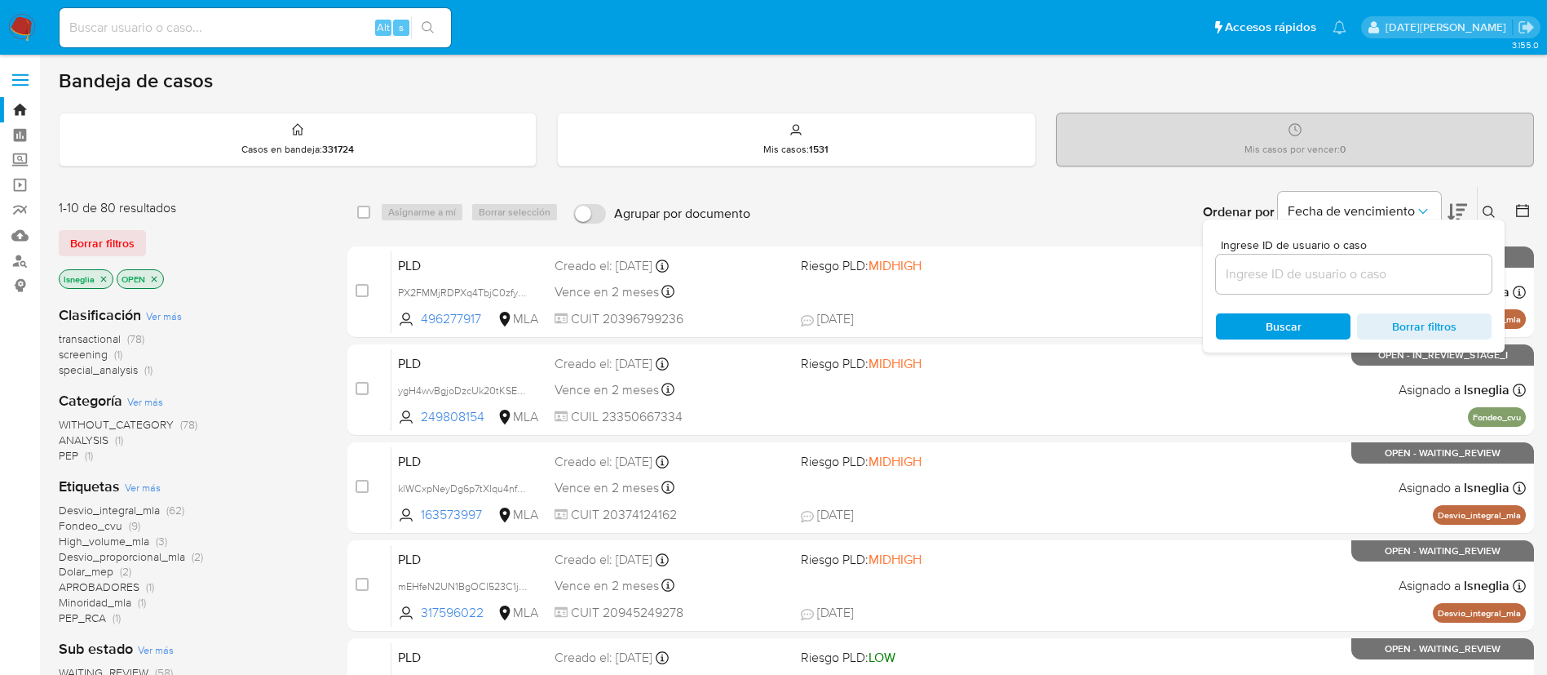
click at [1354, 274] on input at bounding box center [1354, 273] width 276 height 21
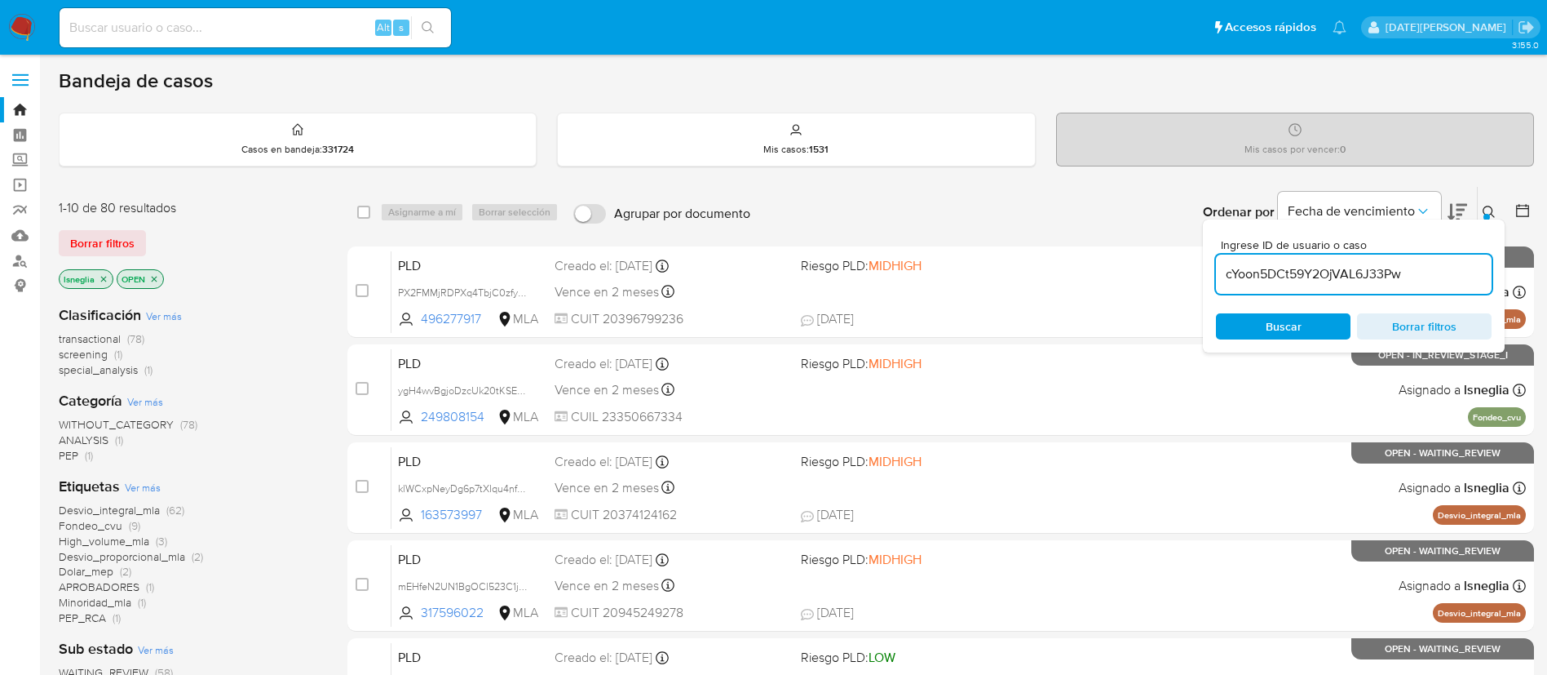
type input "cYoon5DCt59Y2OjVAL6J33Pw"
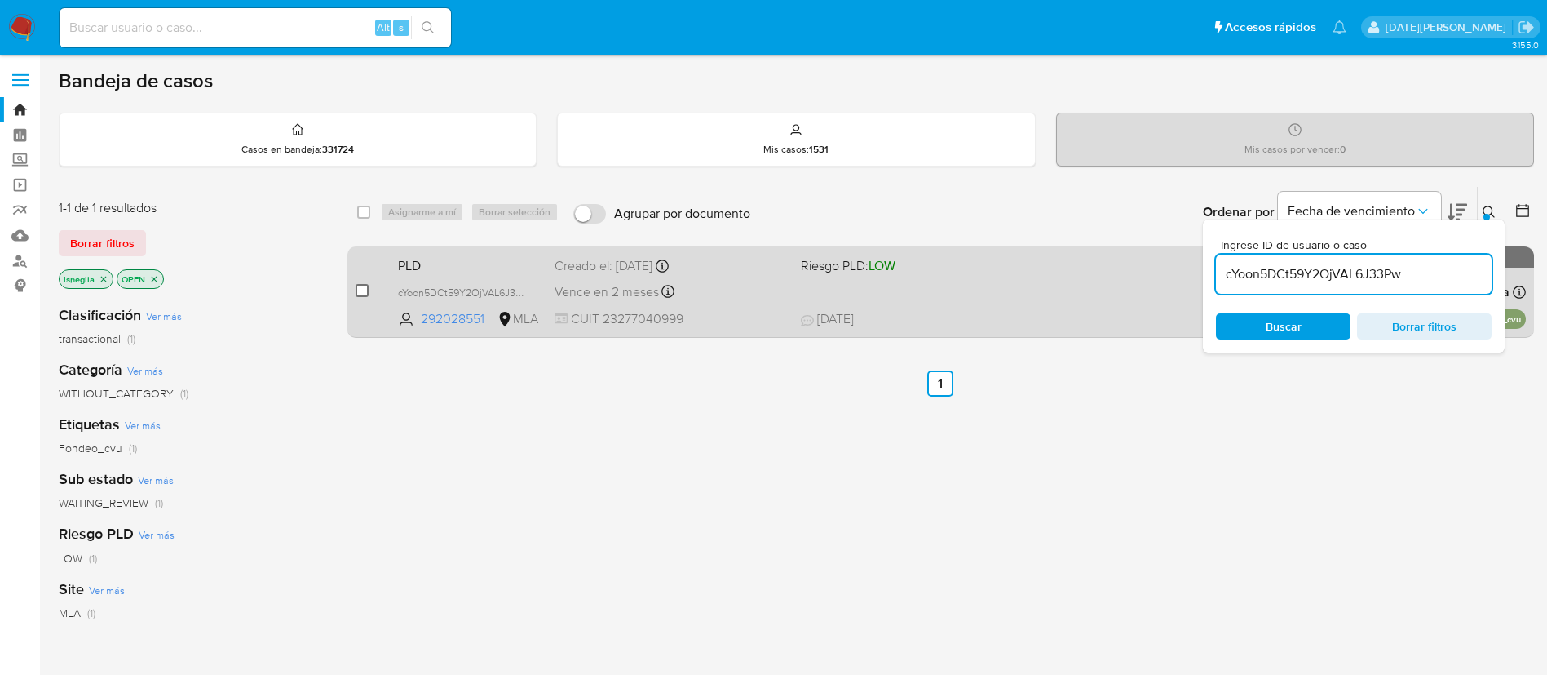
click at [365, 295] on div "case-item-checkbox" at bounding box center [362, 290] width 13 height 16
click at [364, 285] on input "checkbox" at bounding box center [362, 290] width 13 height 13
checkbox input "true"
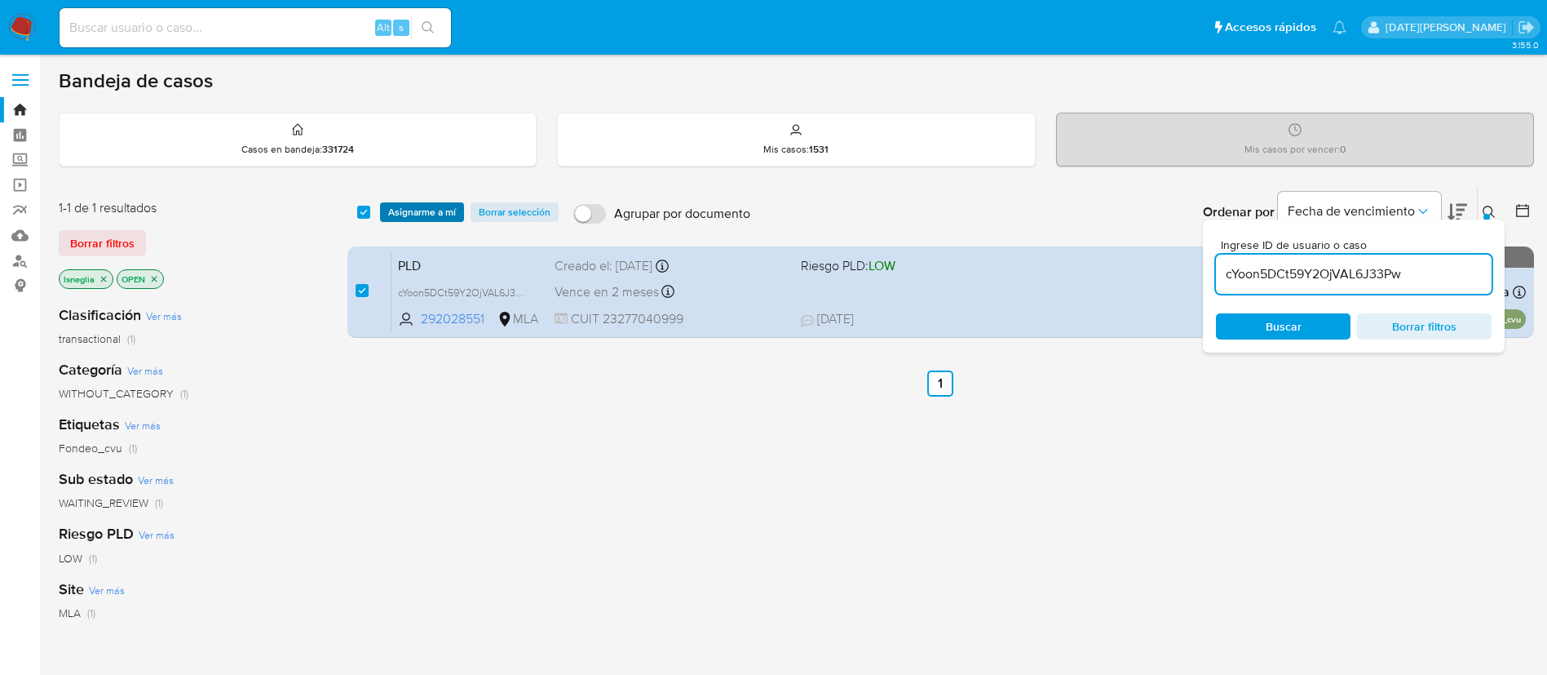
click at [418, 206] on span "Asignarme a mí" at bounding box center [422, 212] width 68 height 16
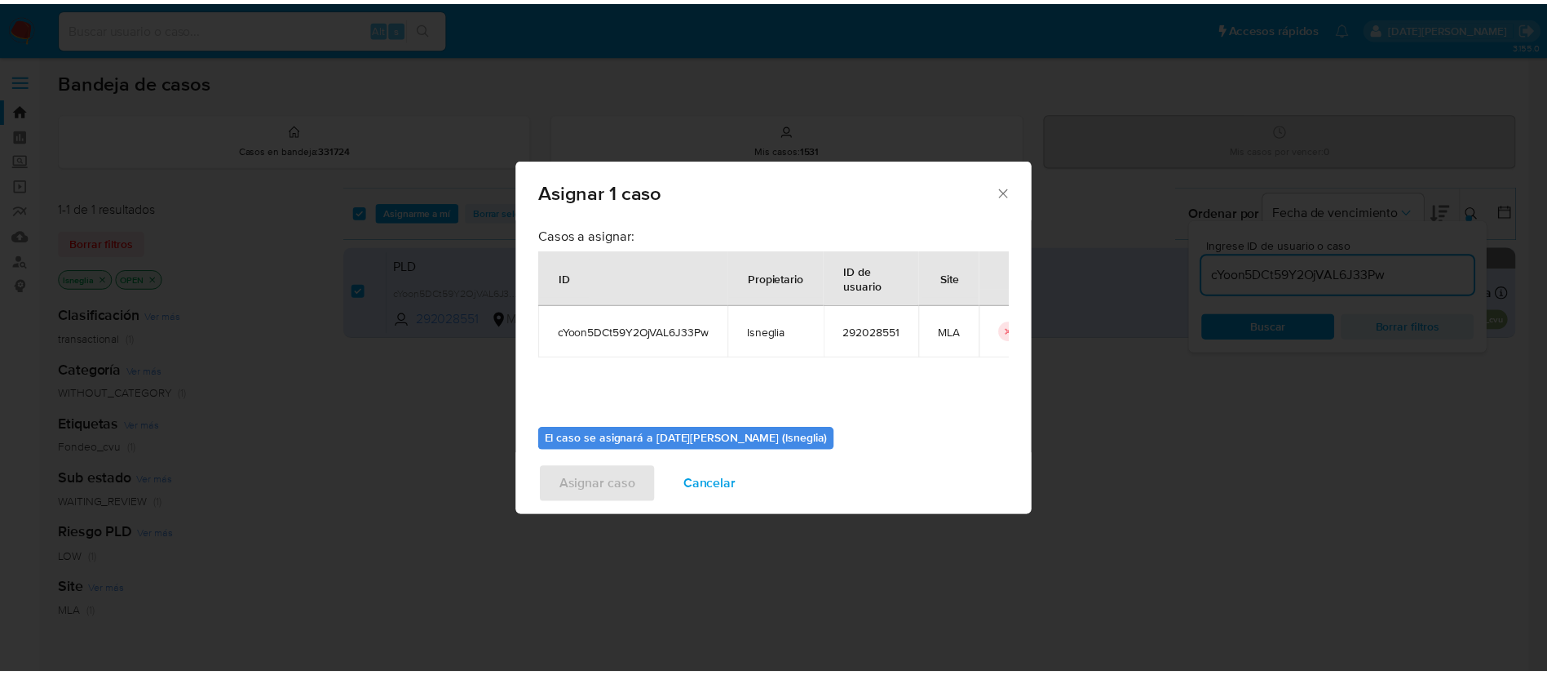
scroll to position [85, 0]
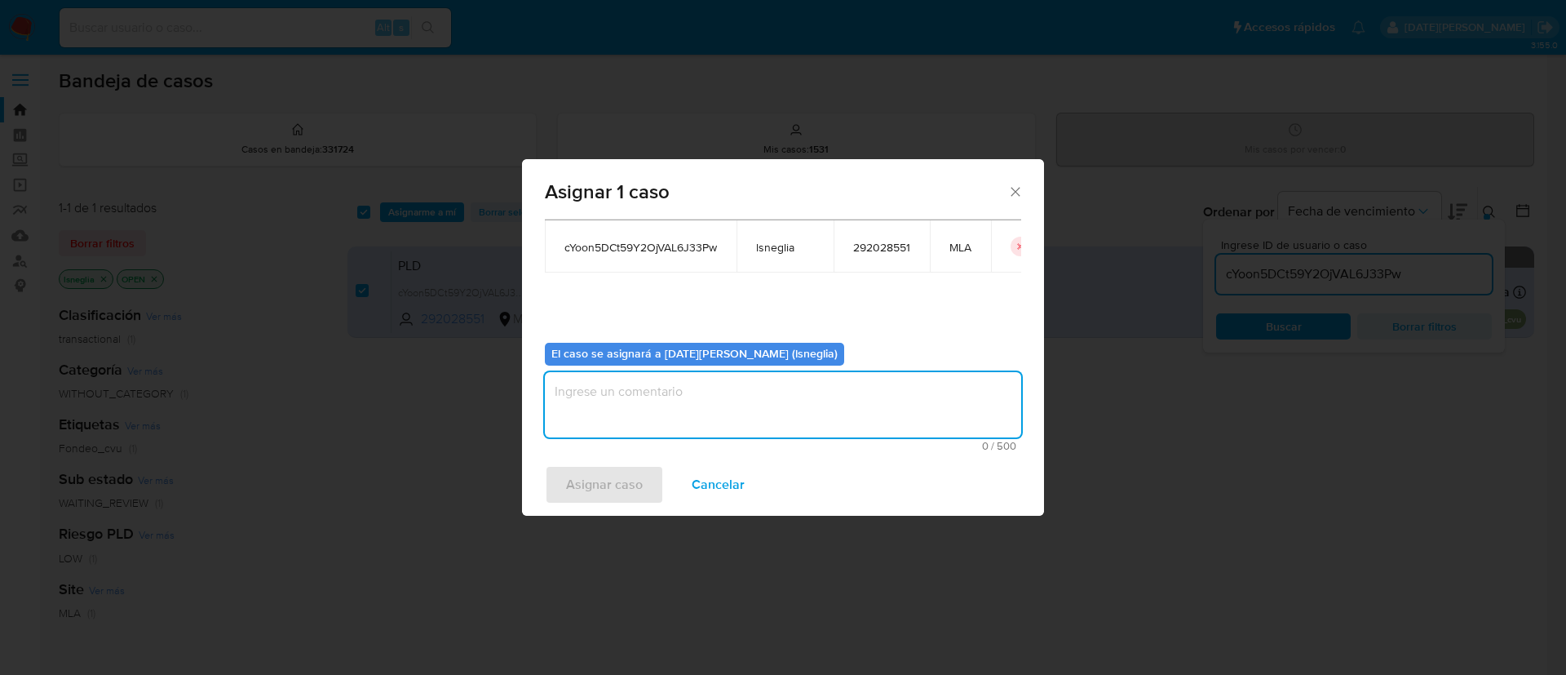
click at [694, 393] on textarea "assign-modal" at bounding box center [783, 404] width 476 height 65
type textarea "."
click at [620, 489] on span "Asignar caso" at bounding box center [604, 485] width 77 height 36
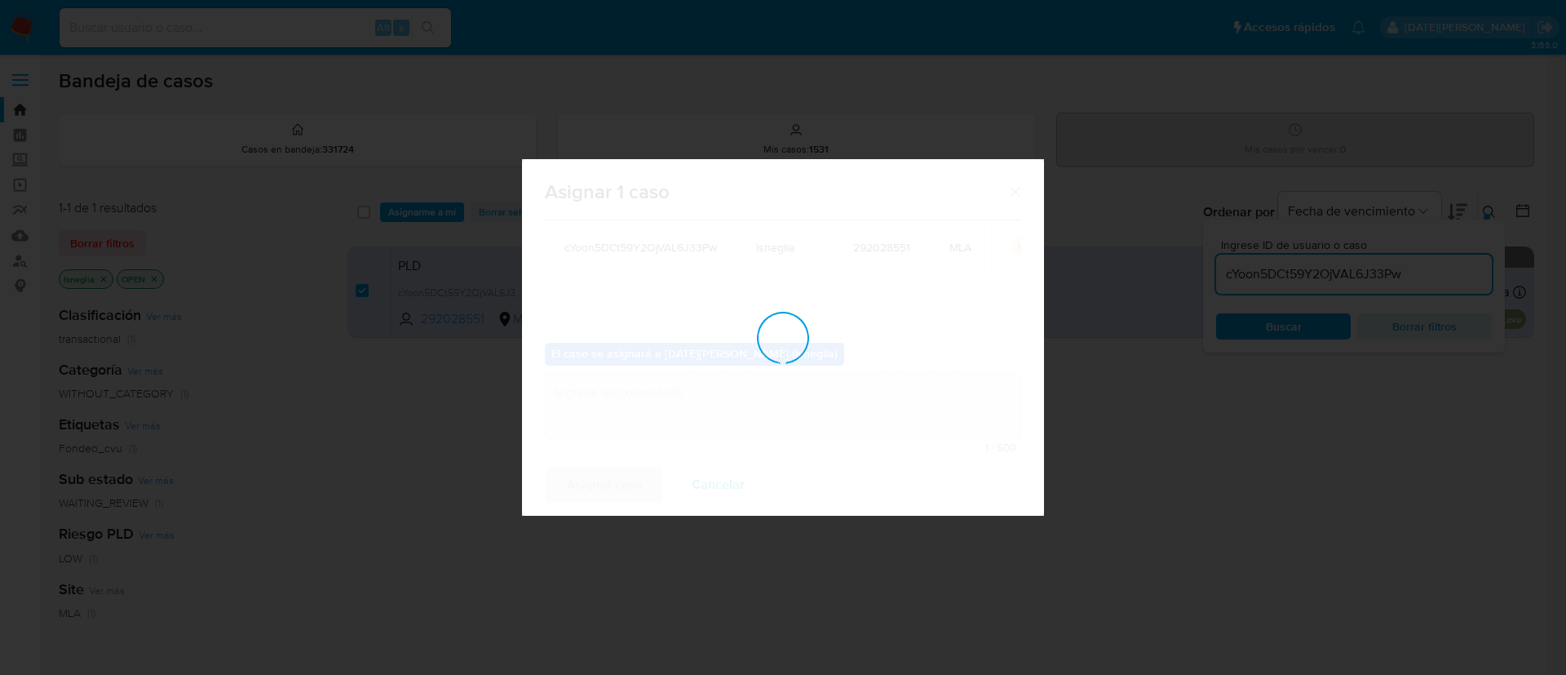
checkbox input "false"
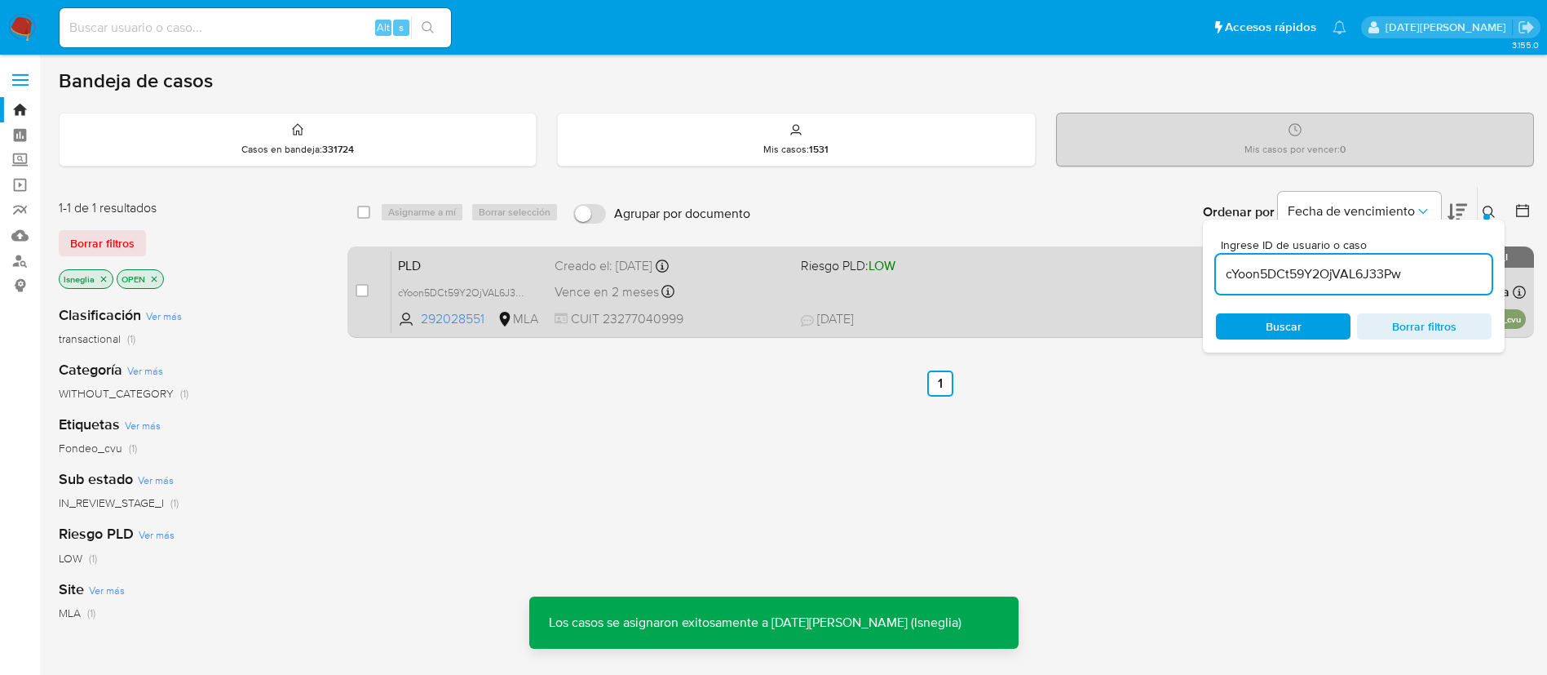
click at [476, 254] on span "PLD" at bounding box center [470, 264] width 144 height 21
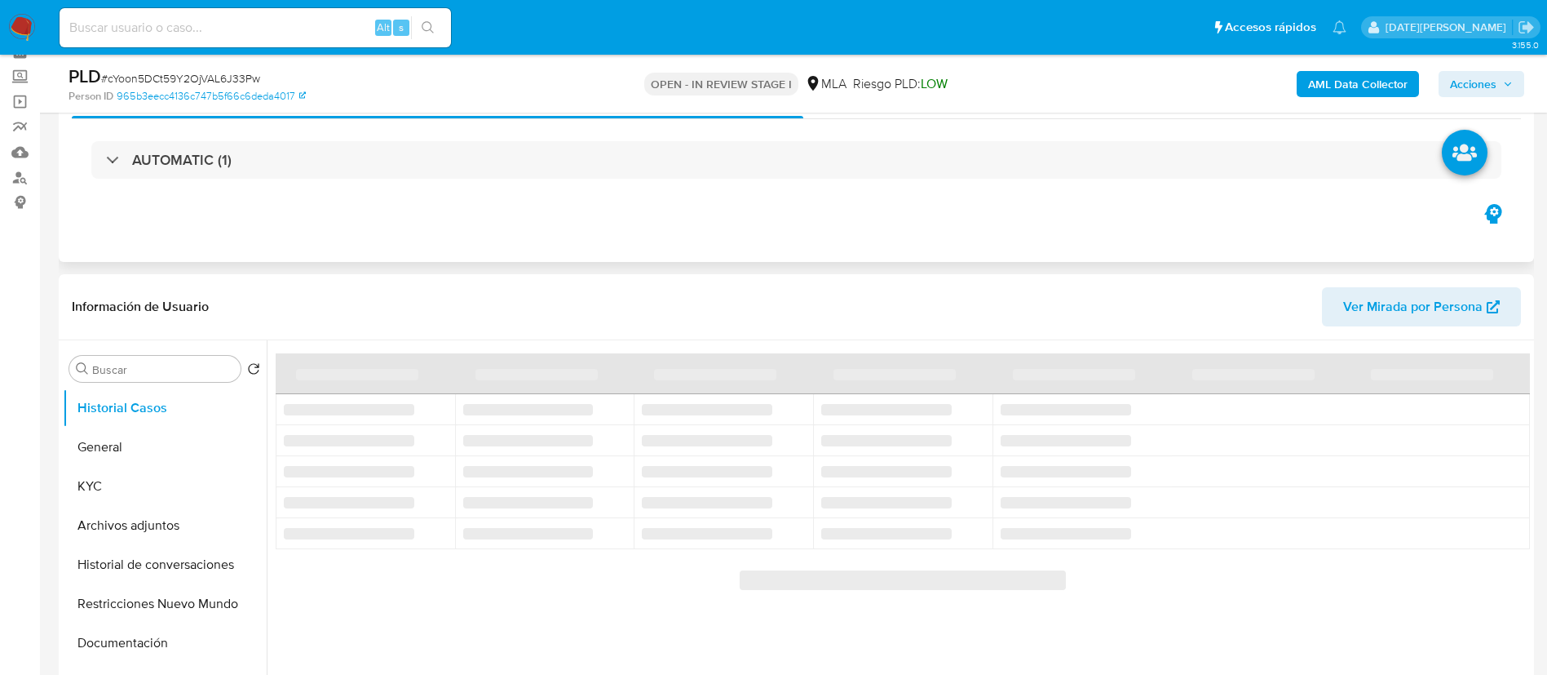
scroll to position [122, 0]
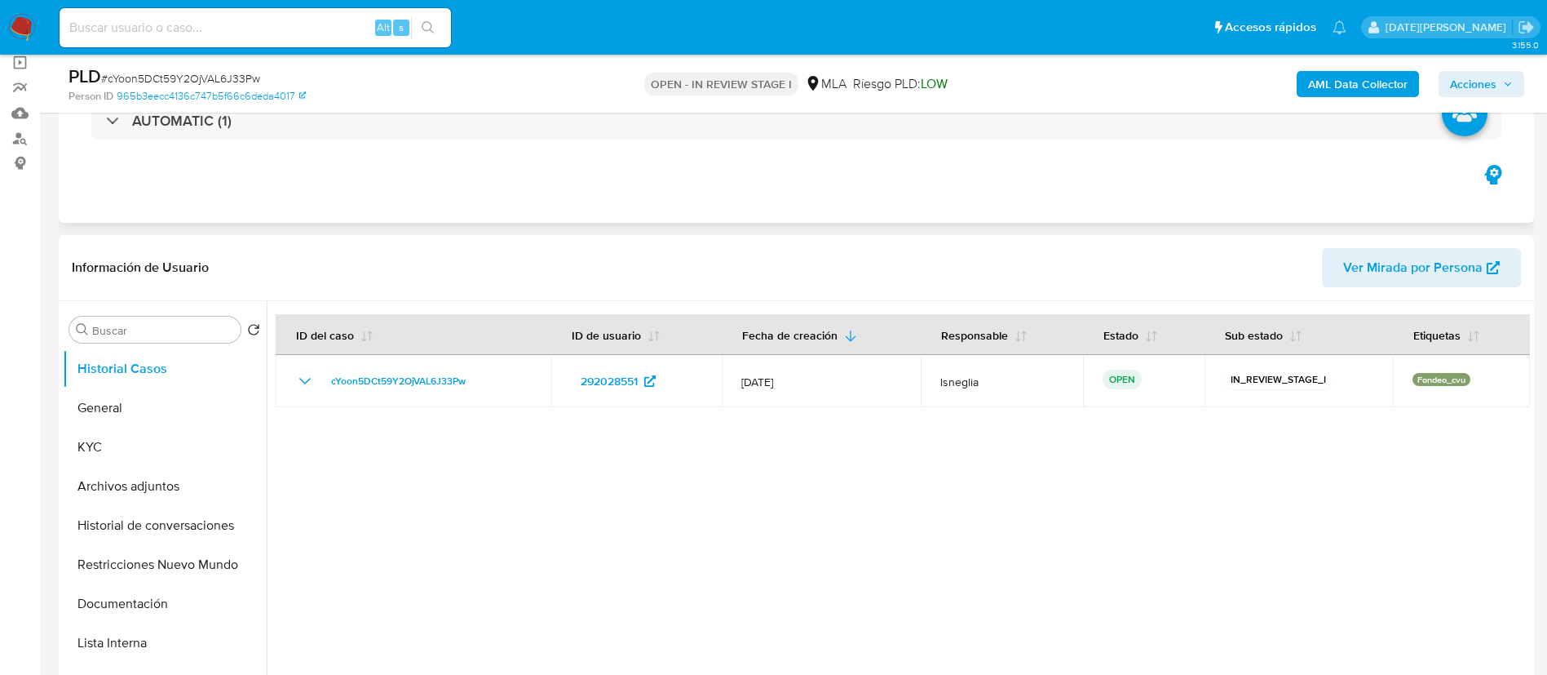
select select "10"
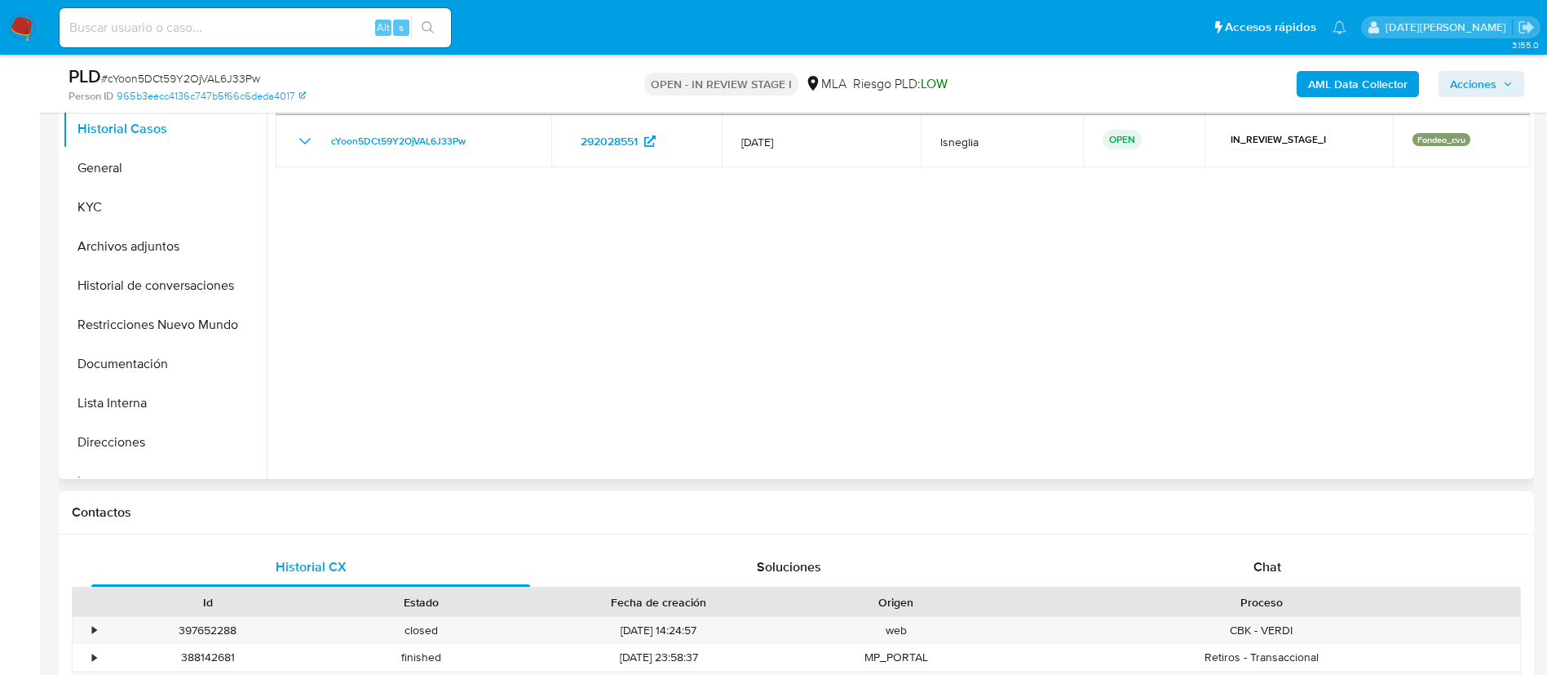
scroll to position [245, 0]
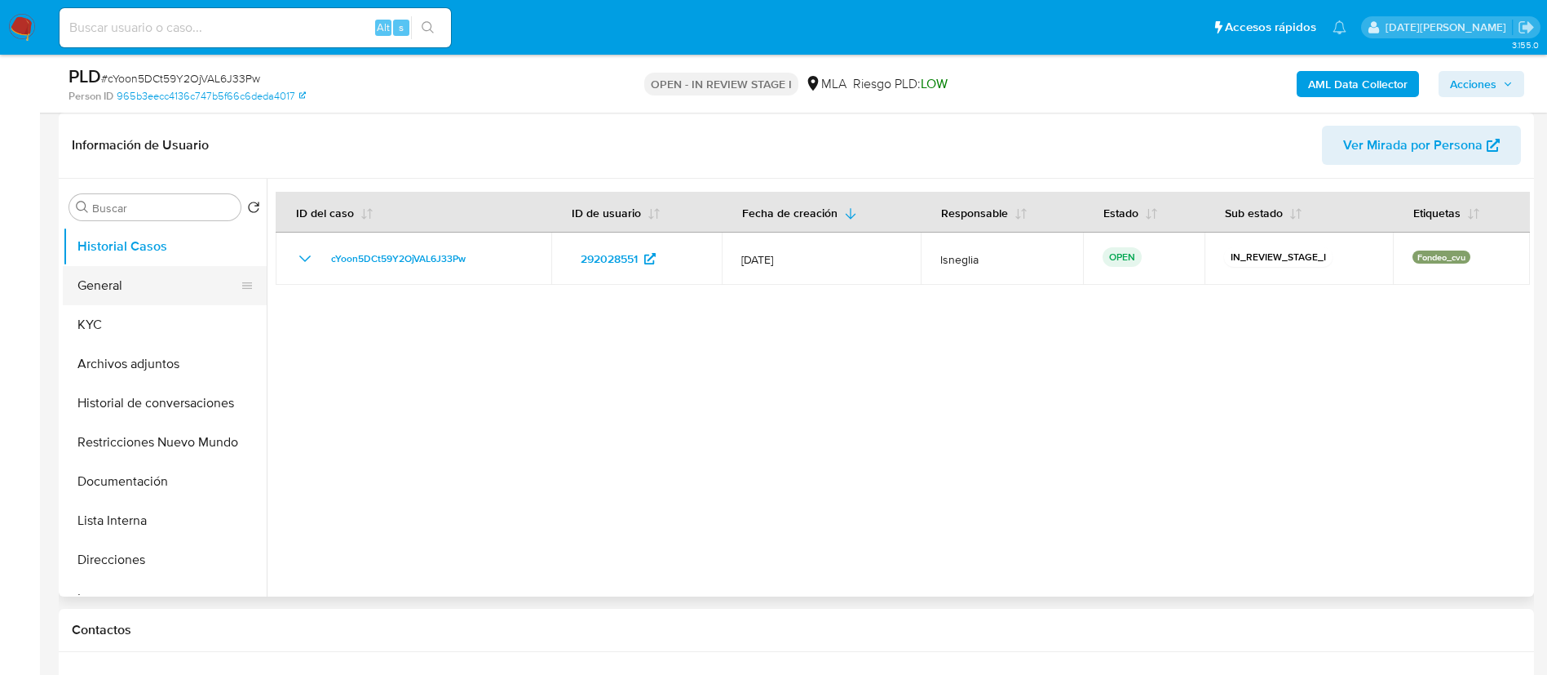
click at [162, 290] on button "General" at bounding box center [158, 285] width 191 height 39
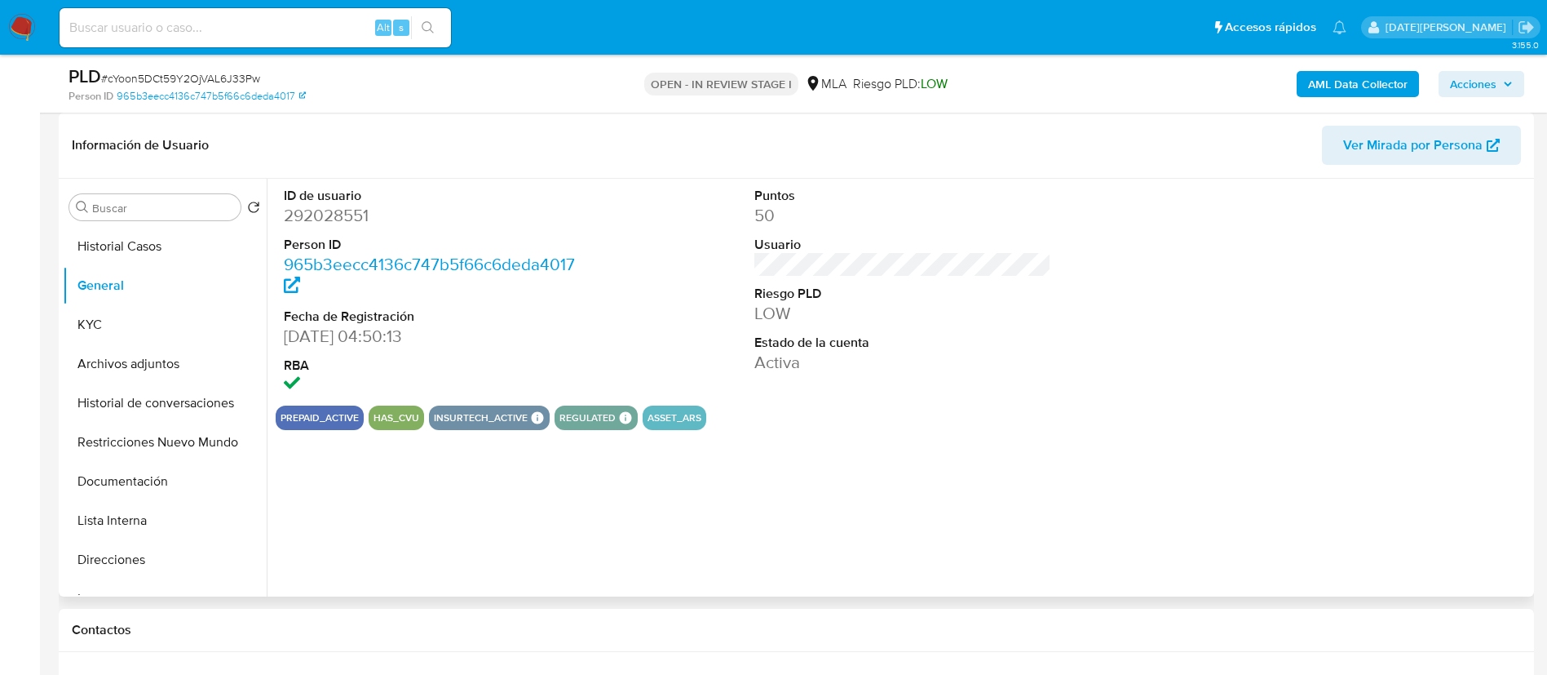
click at [337, 219] on dd "292028551" at bounding box center [433, 215] width 298 height 23
click at [337, 217] on dd "292028551" at bounding box center [433, 215] width 298 height 23
copy dd "292028551"
click at [339, 210] on dd "292028551" at bounding box center [433, 215] width 298 height 23
click at [339, 211] on dd "292028551" at bounding box center [433, 215] width 298 height 23
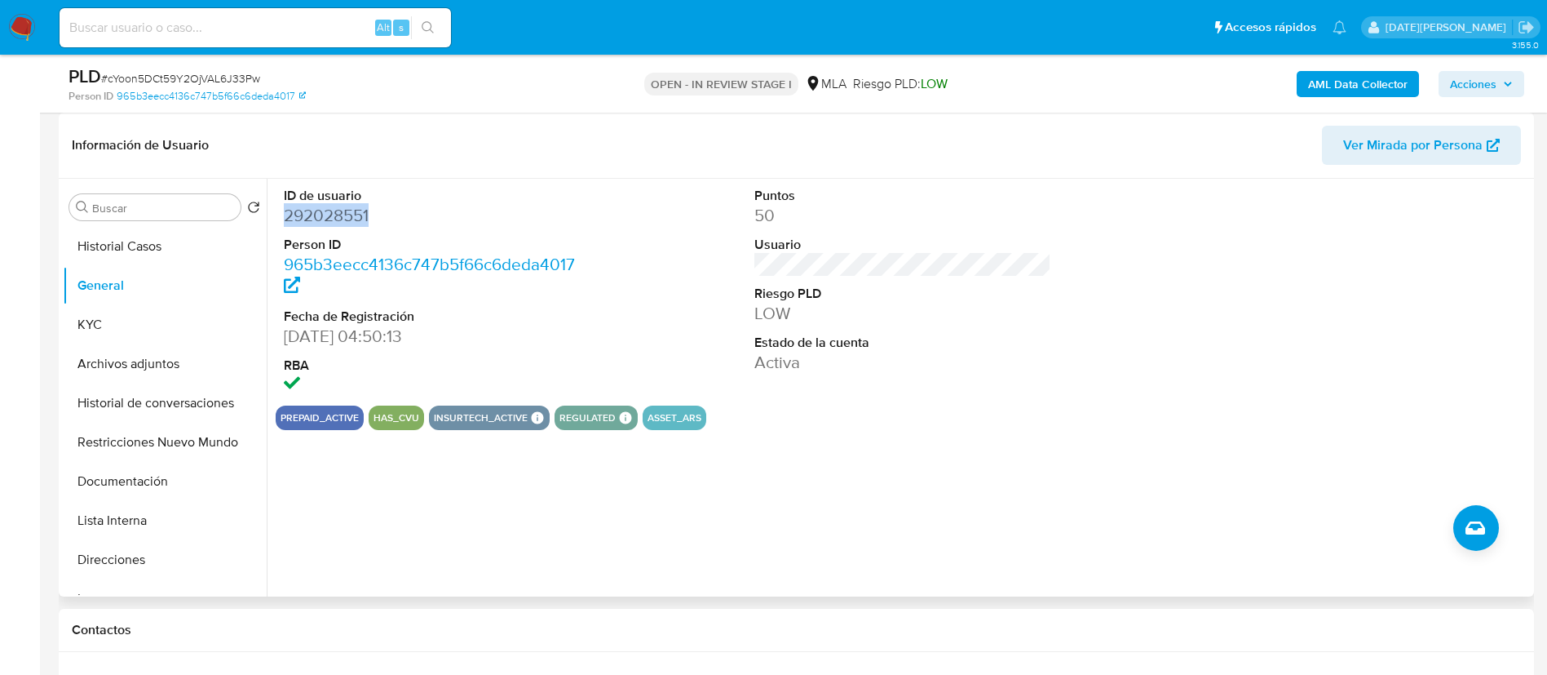
copy dd "292028551"
click at [113, 329] on button "KYC" at bounding box center [158, 324] width 191 height 39
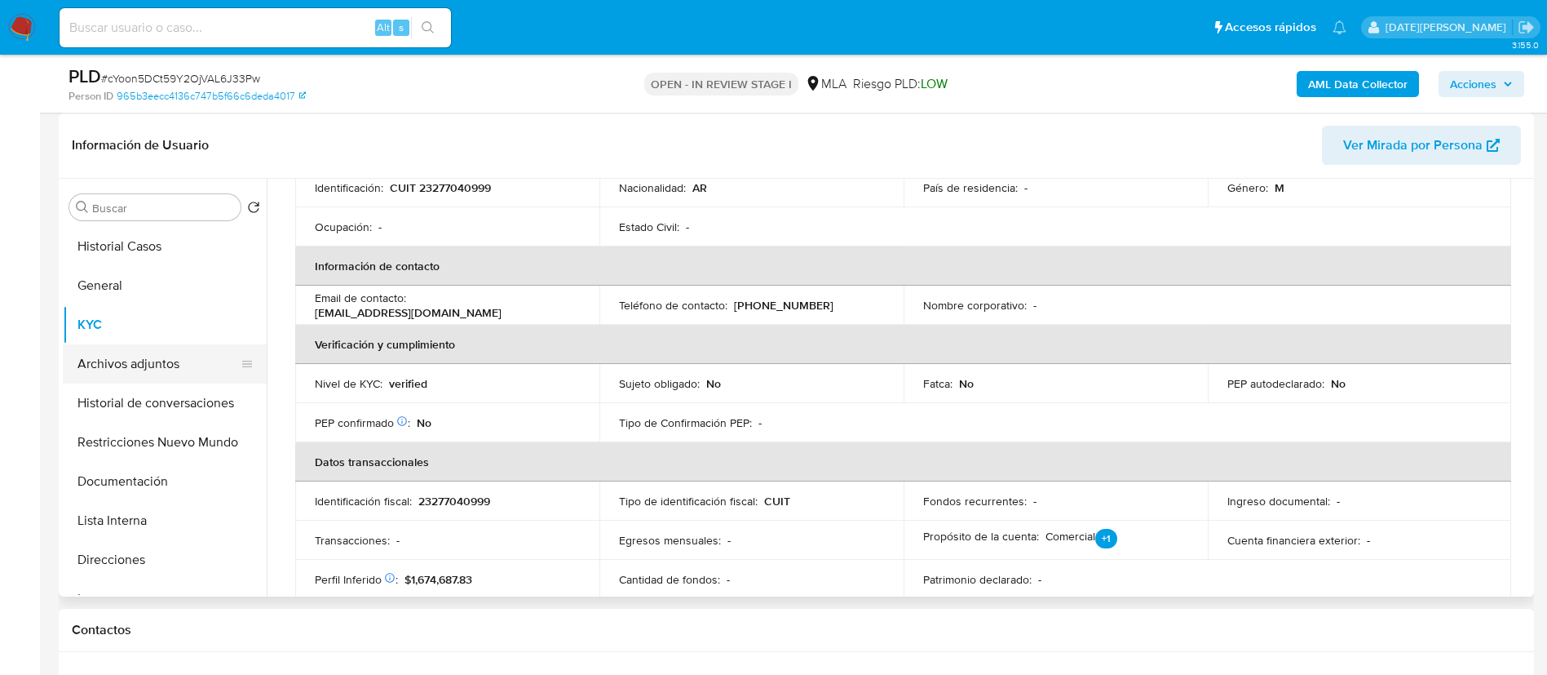
click at [138, 354] on button "Archivos adjuntos" at bounding box center [158, 363] width 191 height 39
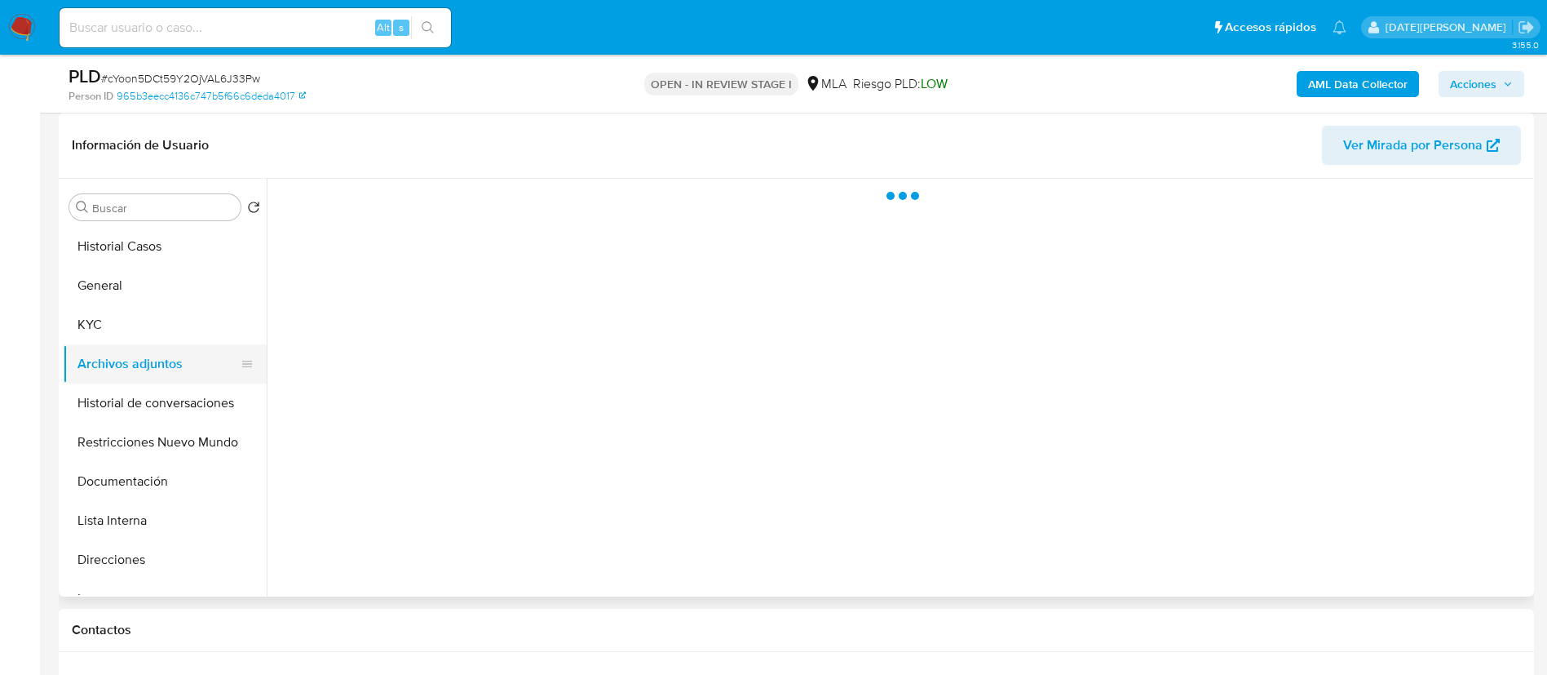
scroll to position [0, 0]
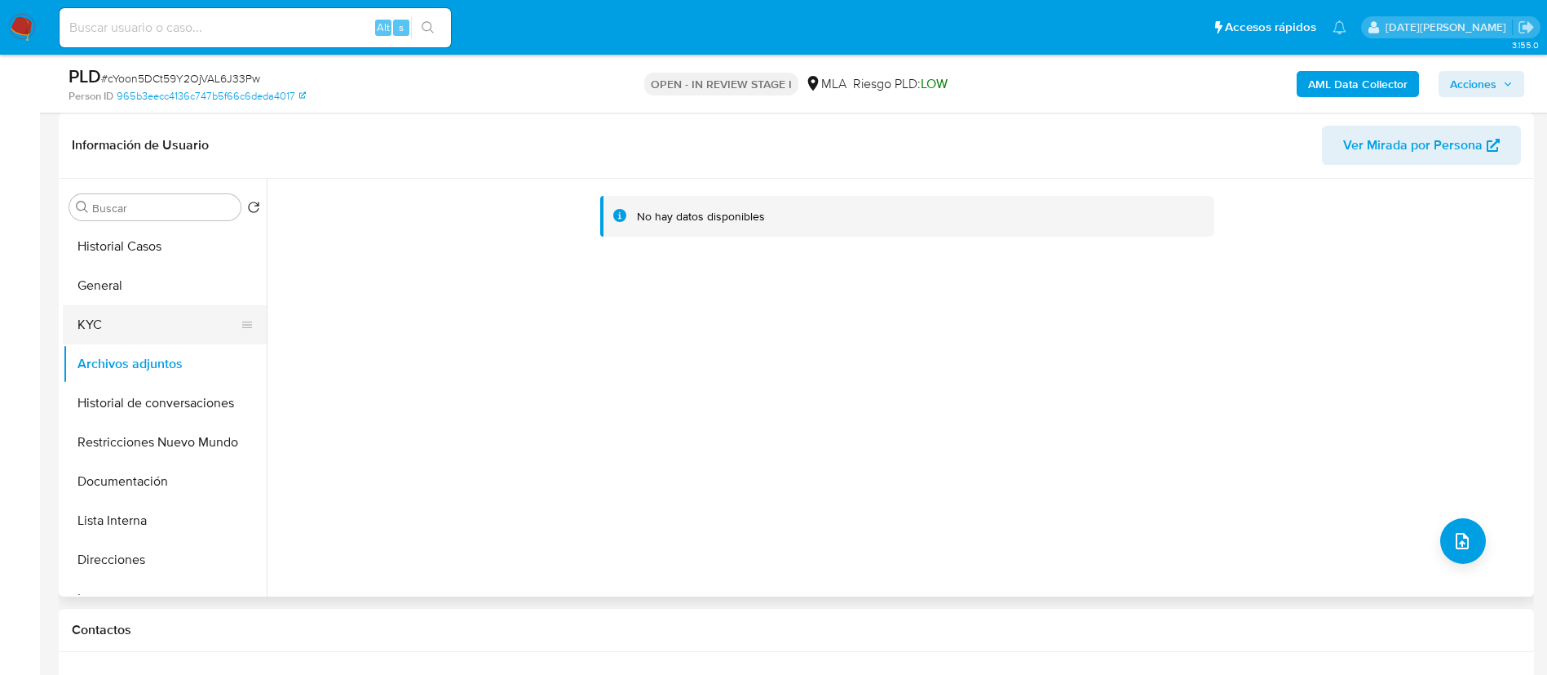
click at [153, 305] on button "KYC" at bounding box center [158, 324] width 191 height 39
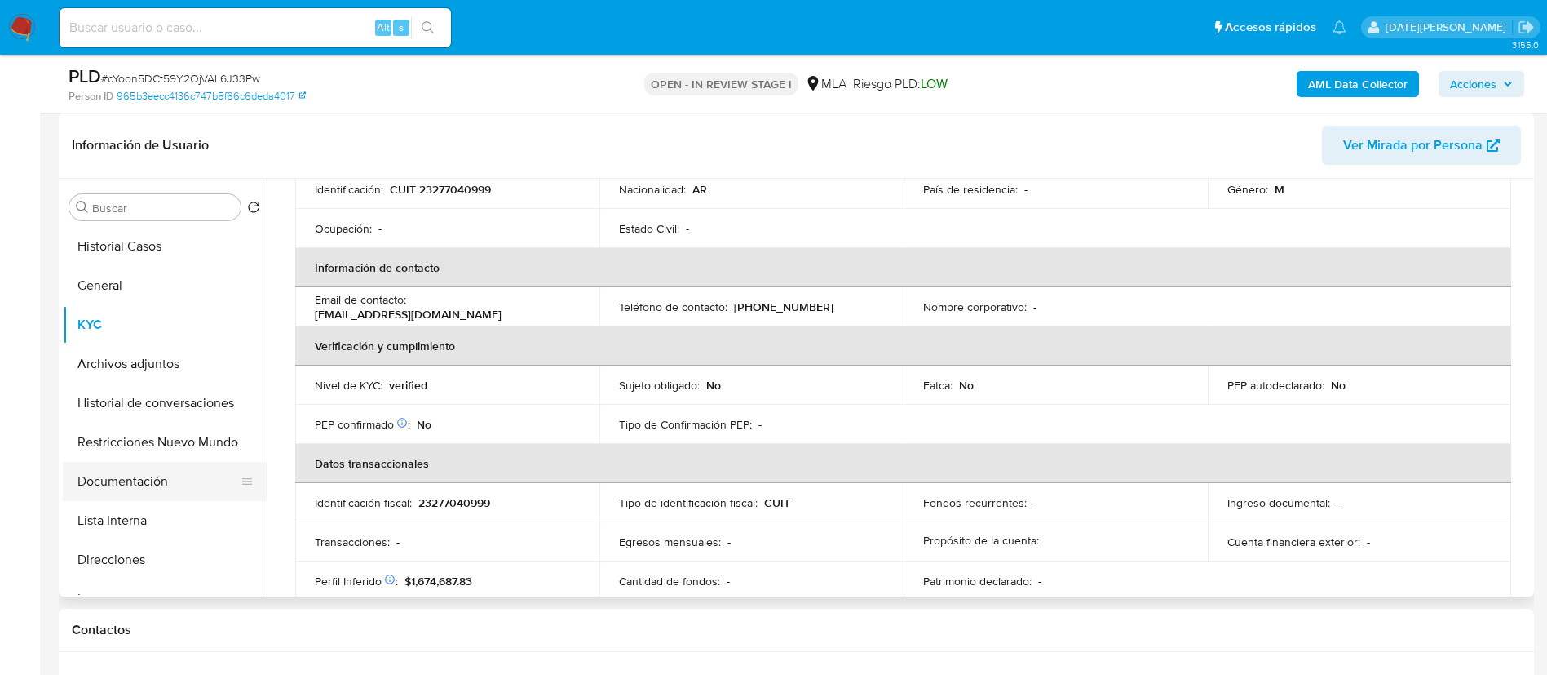
scroll to position [245, 0]
click at [86, 493] on button "Documentación" at bounding box center [158, 481] width 191 height 39
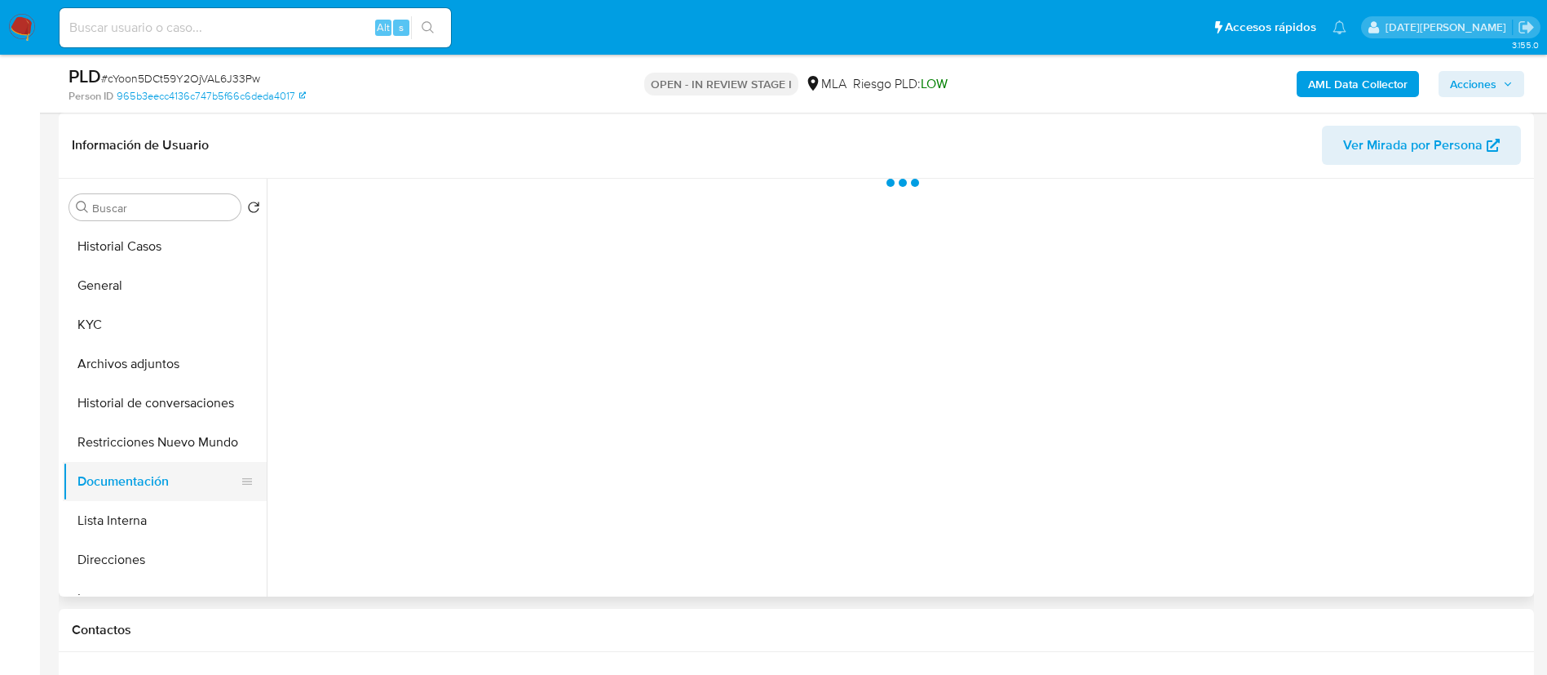
scroll to position [0, 0]
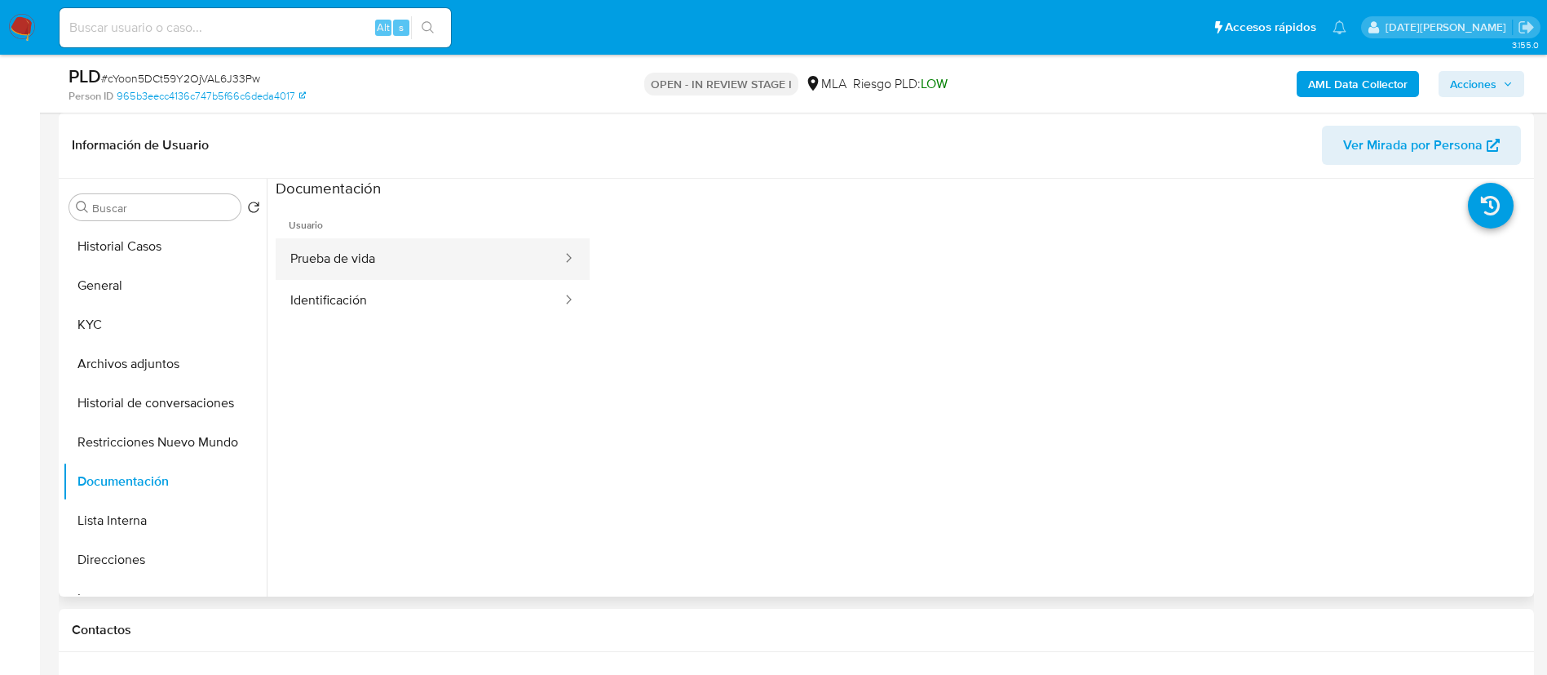
click at [422, 265] on button "Prueba de vida" at bounding box center [420, 259] width 288 height 42
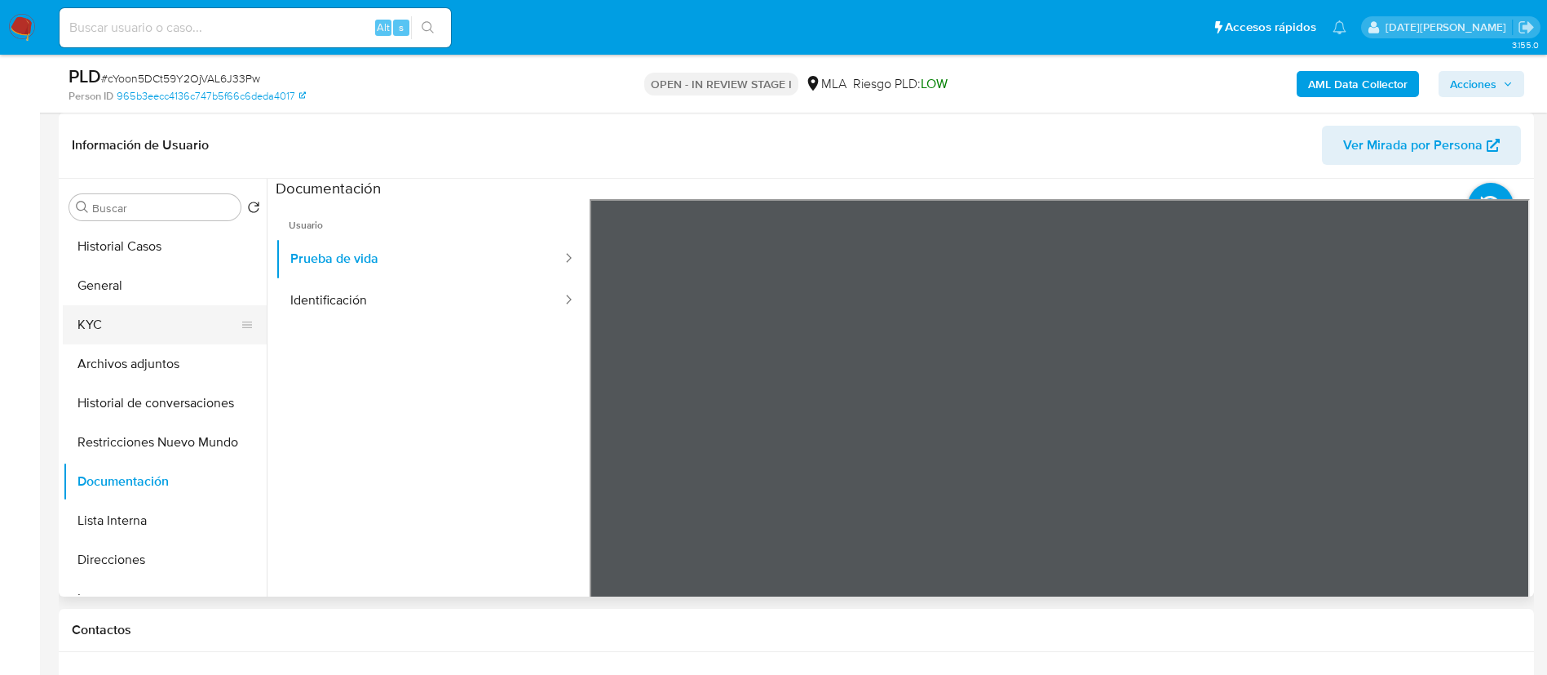
click at [153, 314] on button "KYC" at bounding box center [158, 324] width 191 height 39
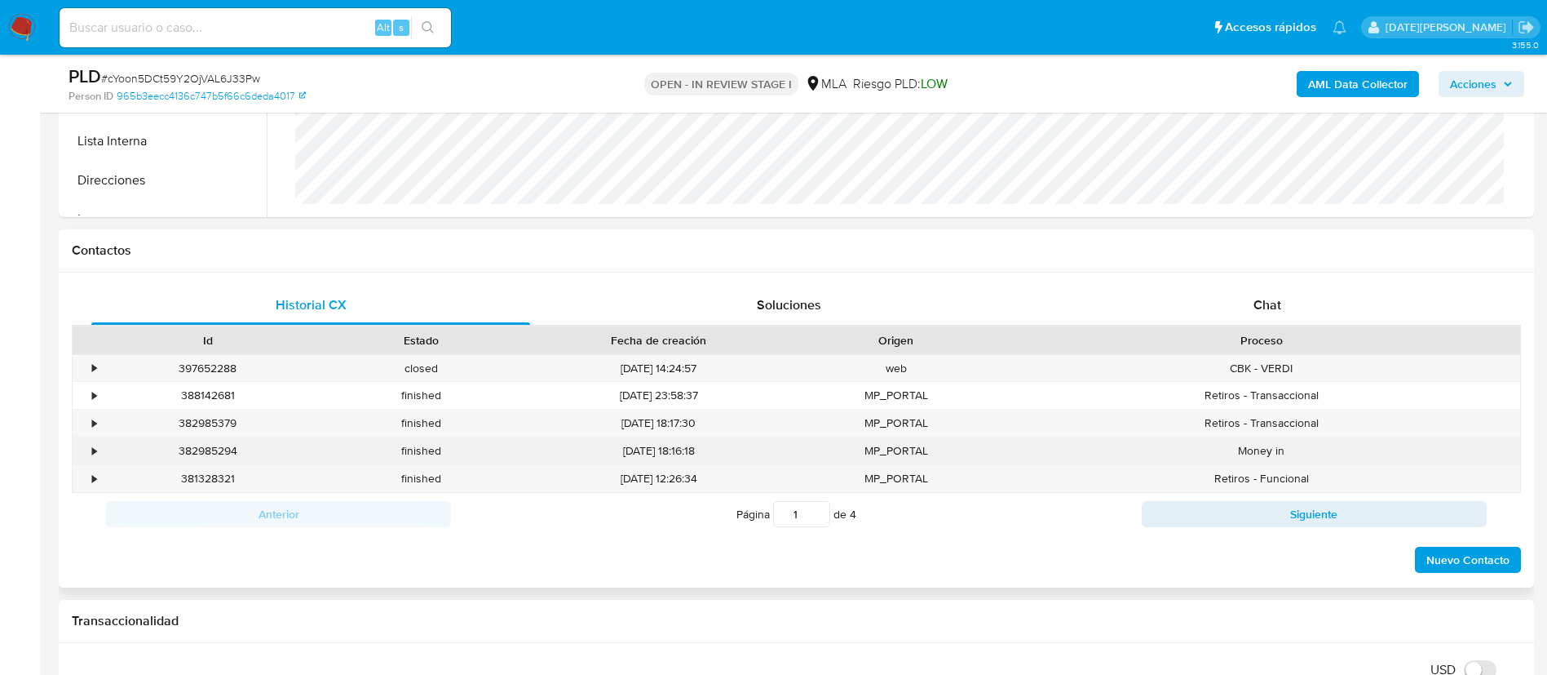
scroll to position [734, 0]
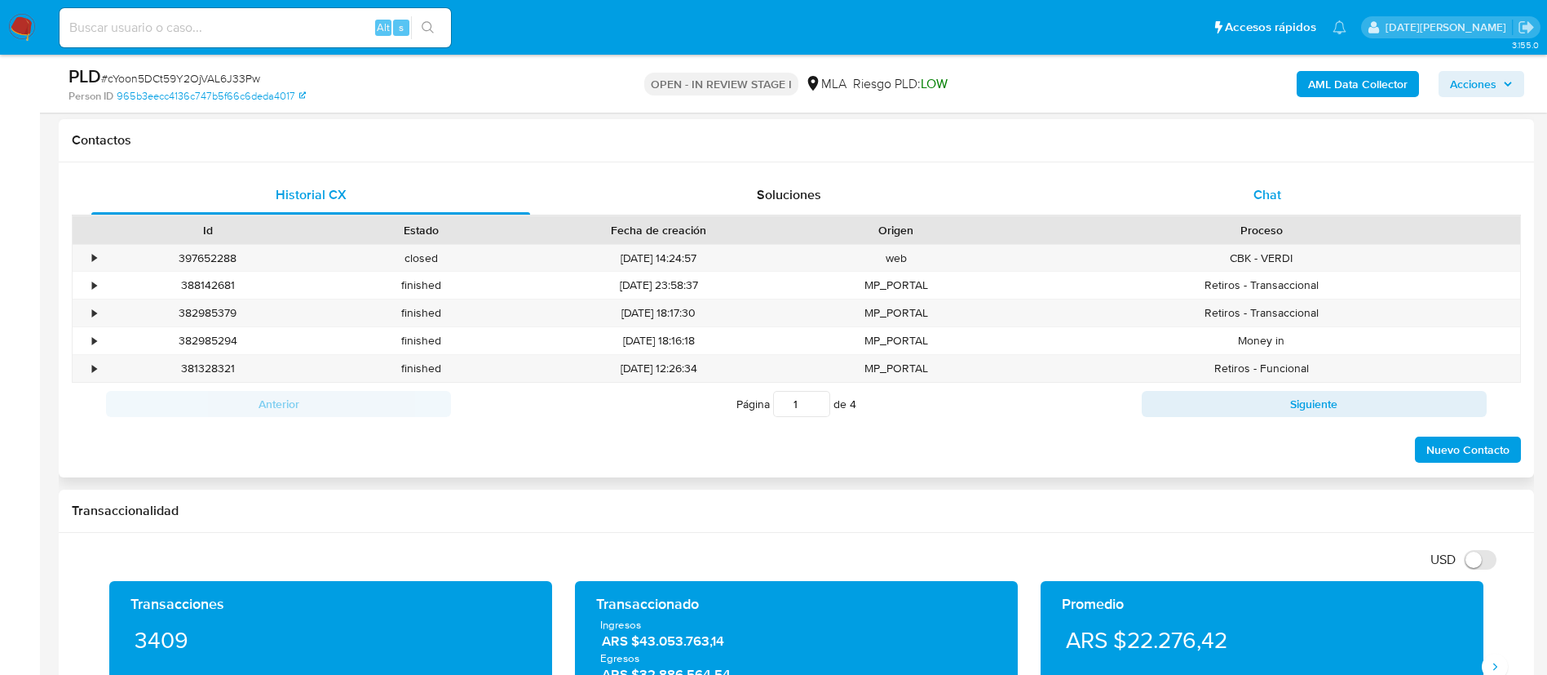
click at [1270, 206] on div "Chat" at bounding box center [1267, 194] width 439 height 39
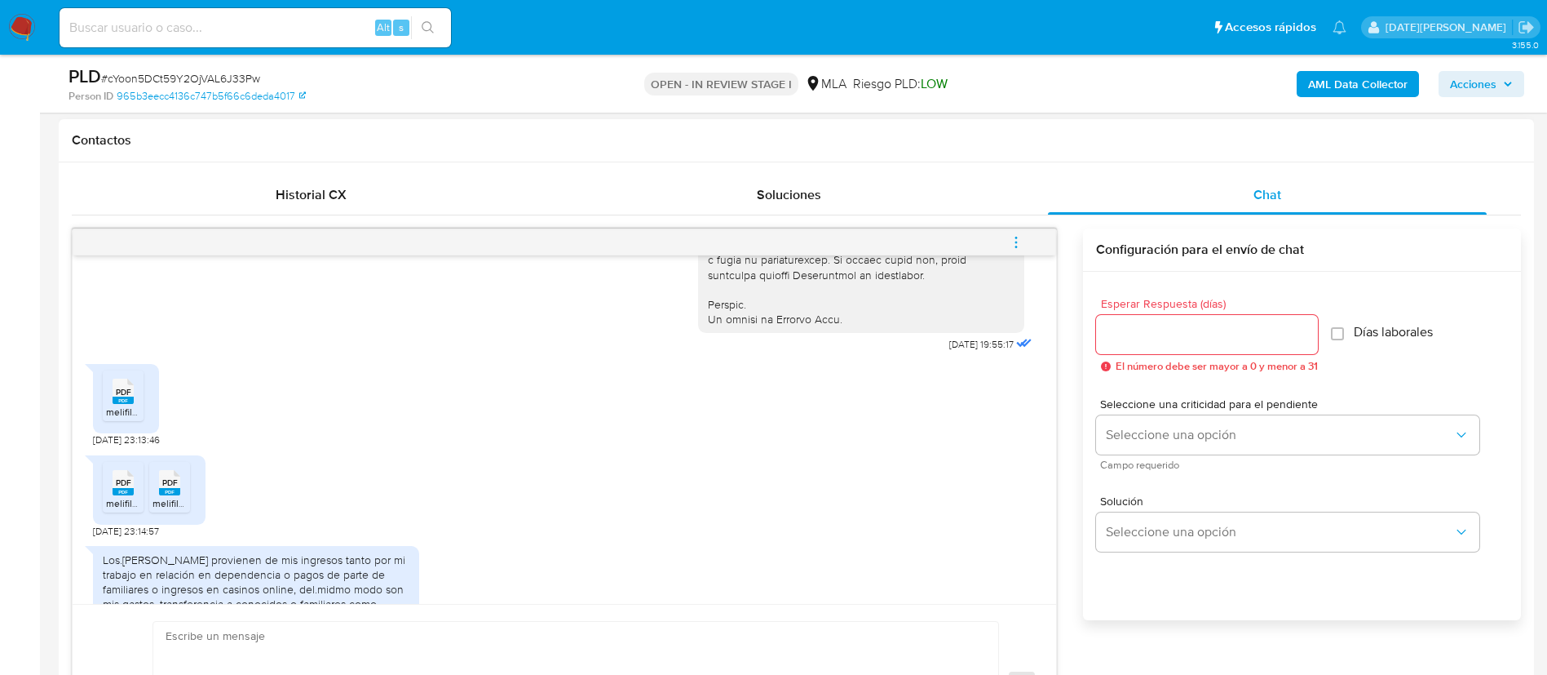
scroll to position [825, 0]
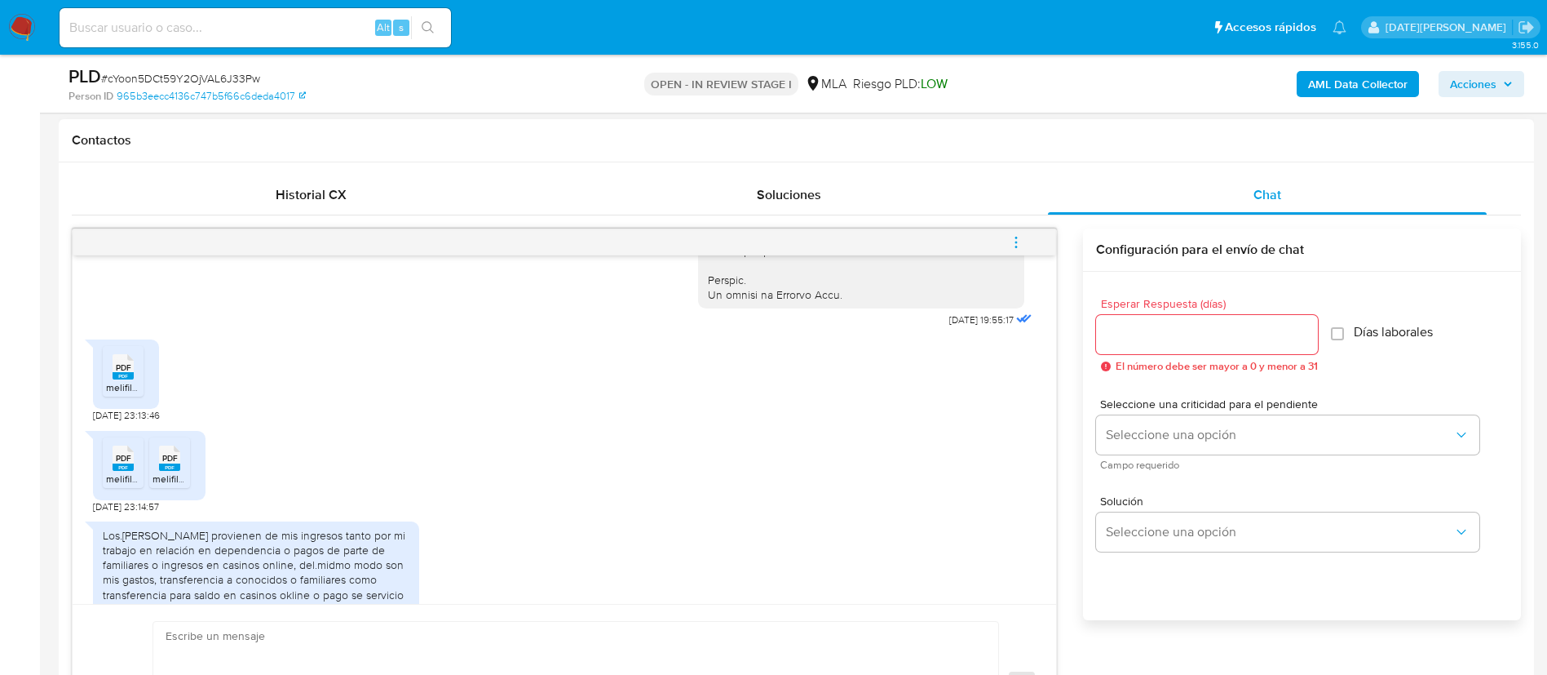
drag, startPoint x: 120, startPoint y: 414, endPoint x: 126, endPoint y: 459, distance: 46.1
click at [120, 394] on span "melifile9138013095010401564.pdf" at bounding box center [179, 387] width 147 height 14
click at [128, 471] on rect at bounding box center [123, 466] width 21 height 7
click at [189, 488] on li "PDF PDF melifile4523804730020335929.pdf" at bounding box center [169, 462] width 41 height 51
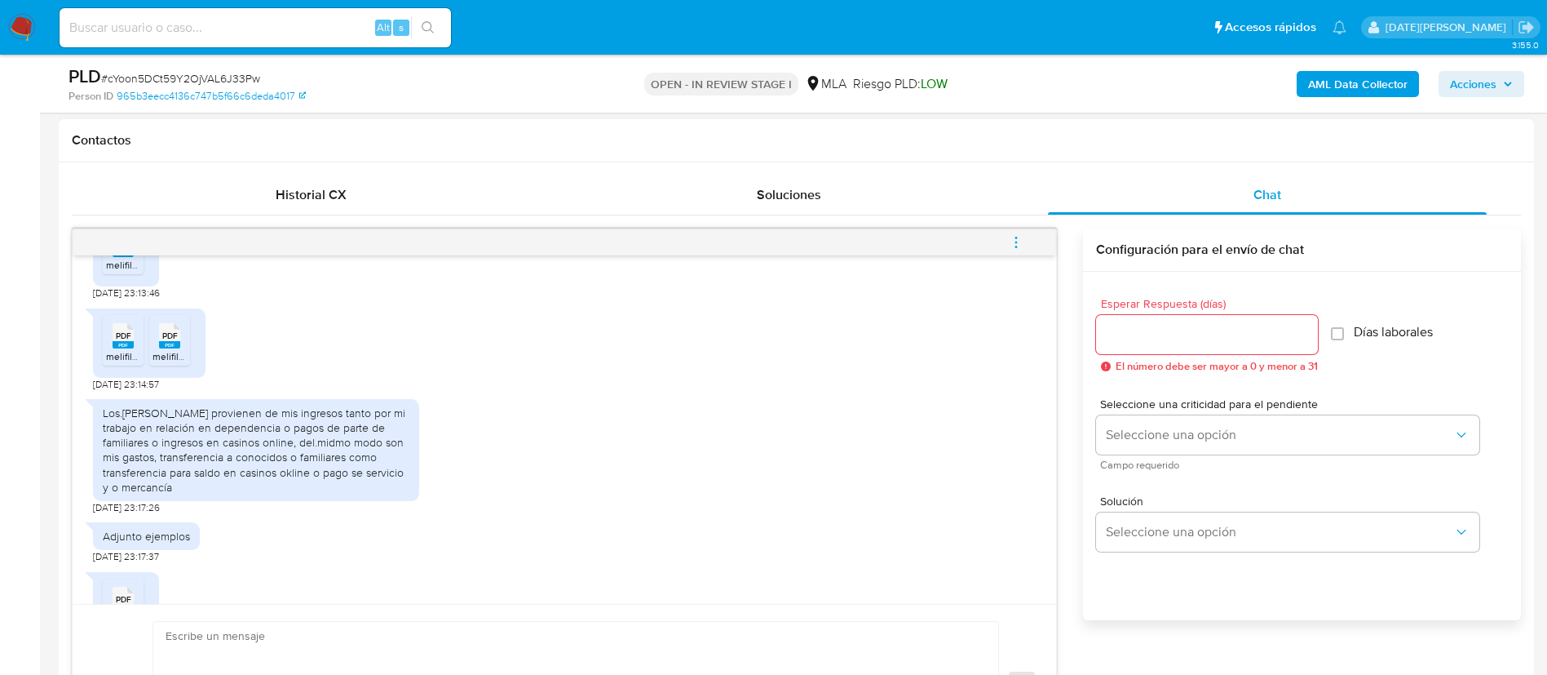
scroll to position [1069, 0]
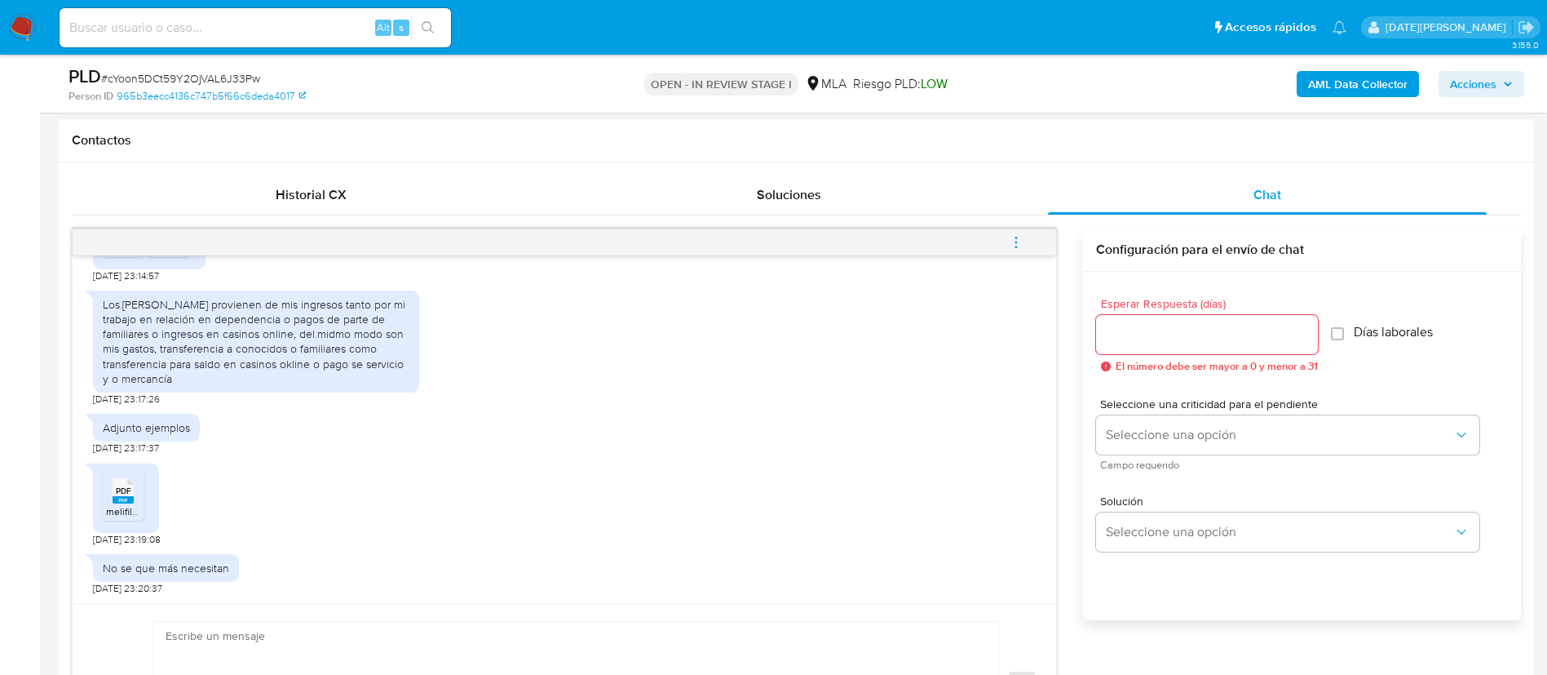
click at [121, 506] on span "melifile106363739082180498.pdf" at bounding box center [178, 511] width 145 height 14
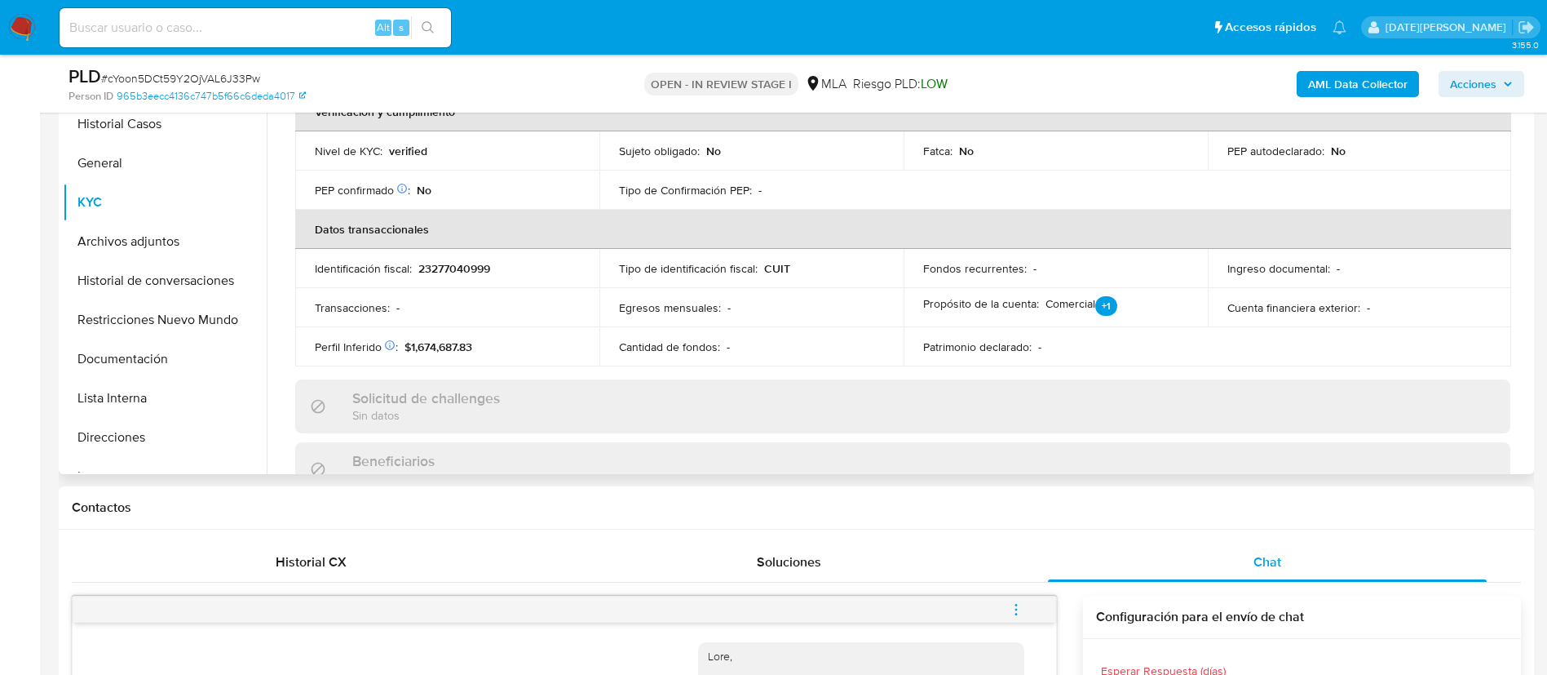
scroll to position [110, 0]
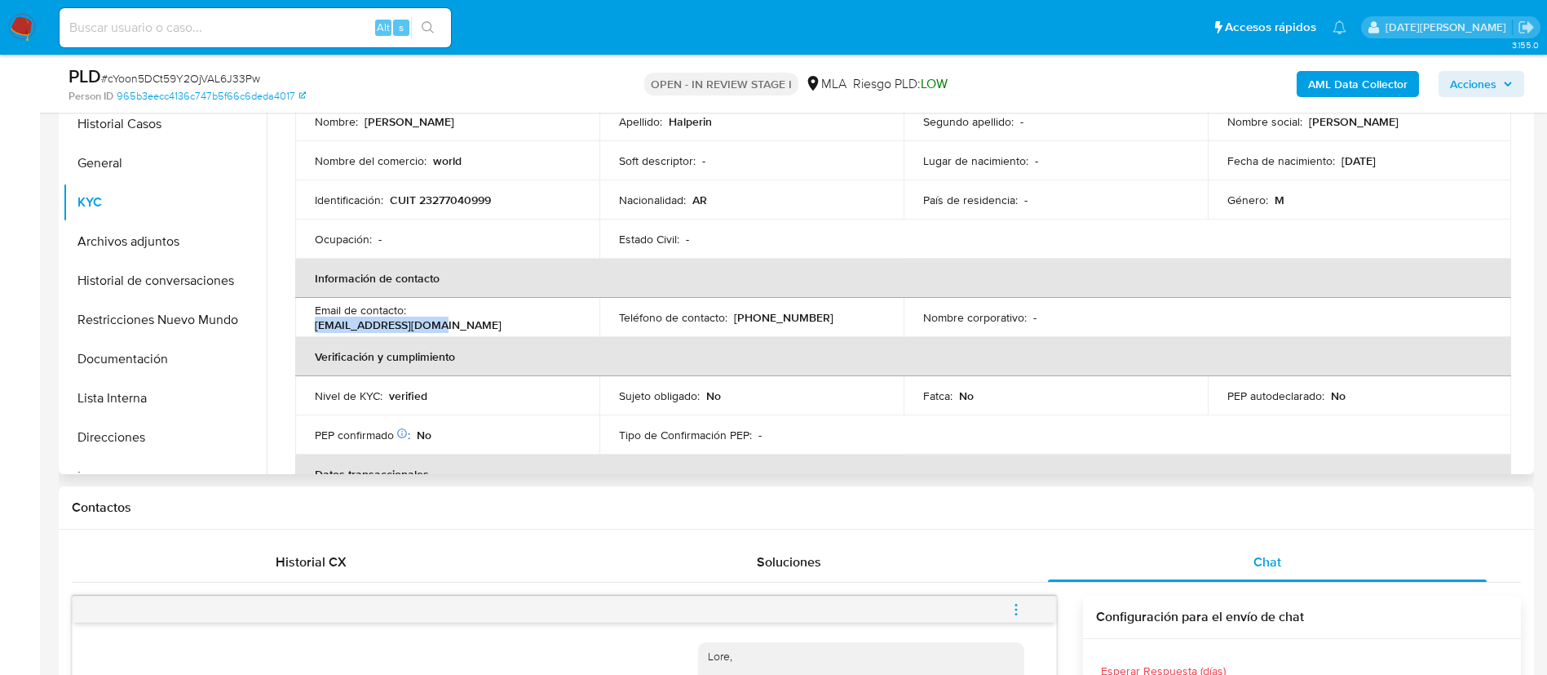
drag, startPoint x: 412, startPoint y: 313, endPoint x: 518, endPoint y: 316, distance: 106.1
click at [502, 317] on p "fhalperin@artear.com" at bounding box center [408, 324] width 187 height 15
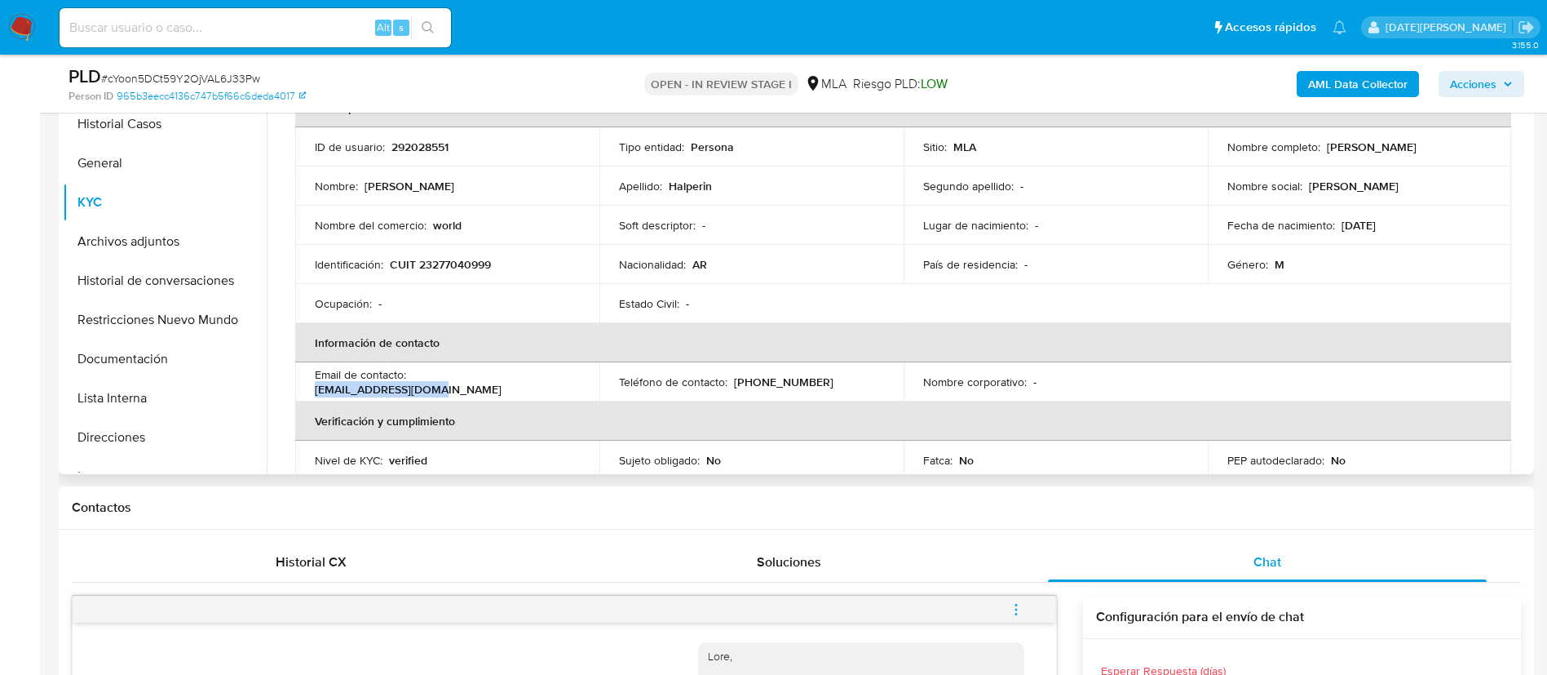
scroll to position [0, 0]
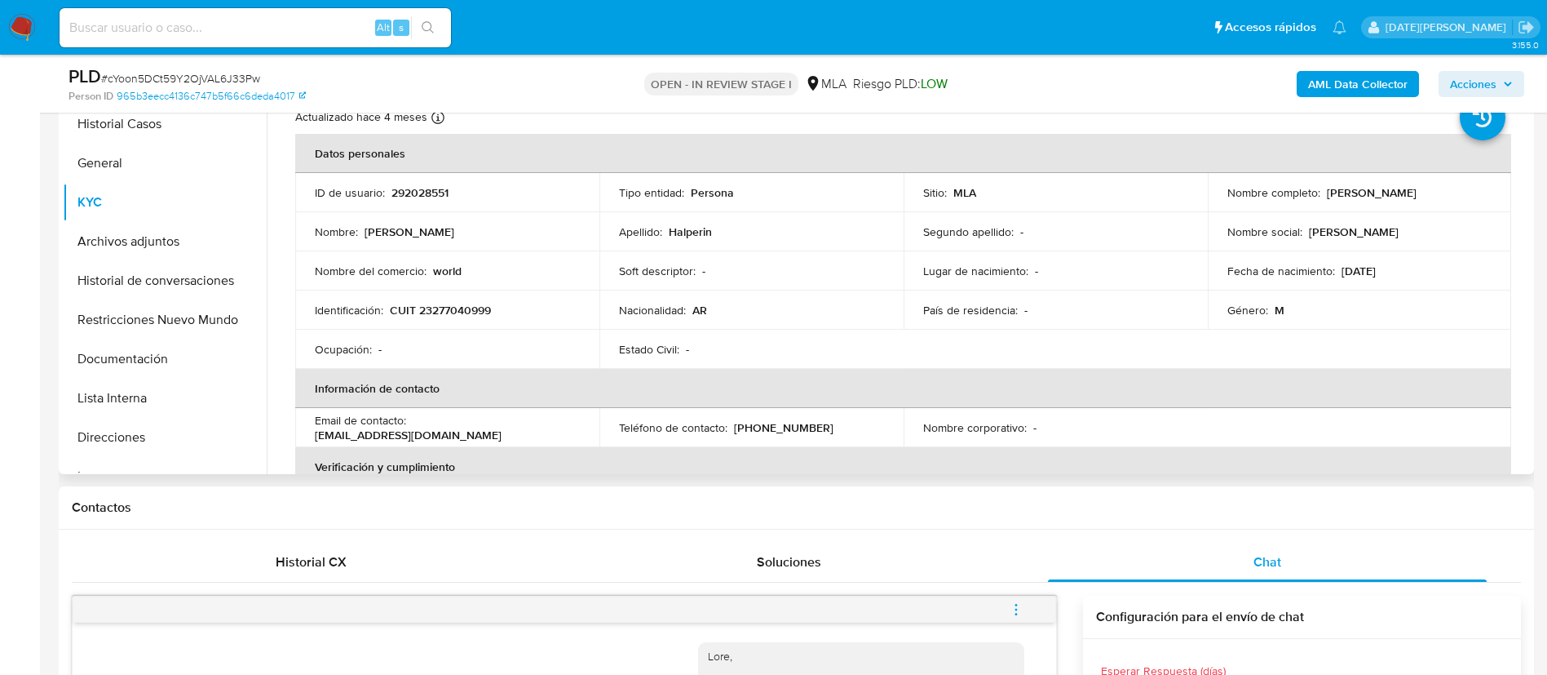
drag, startPoint x: 507, startPoint y: 314, endPoint x: 445, endPoint y: 433, distance: 134.6
click at [445, 433] on p "fhalperin@artear.com" at bounding box center [408, 434] width 187 height 15
drag, startPoint x: 410, startPoint y: 429, endPoint x: 505, endPoint y: 427, distance: 94.6
click at [505, 427] on div "Email de contacto : fhalperin@artear.com" at bounding box center [447, 427] width 265 height 29
click at [502, 431] on p "fhalperin@artear.com" at bounding box center [408, 434] width 187 height 15
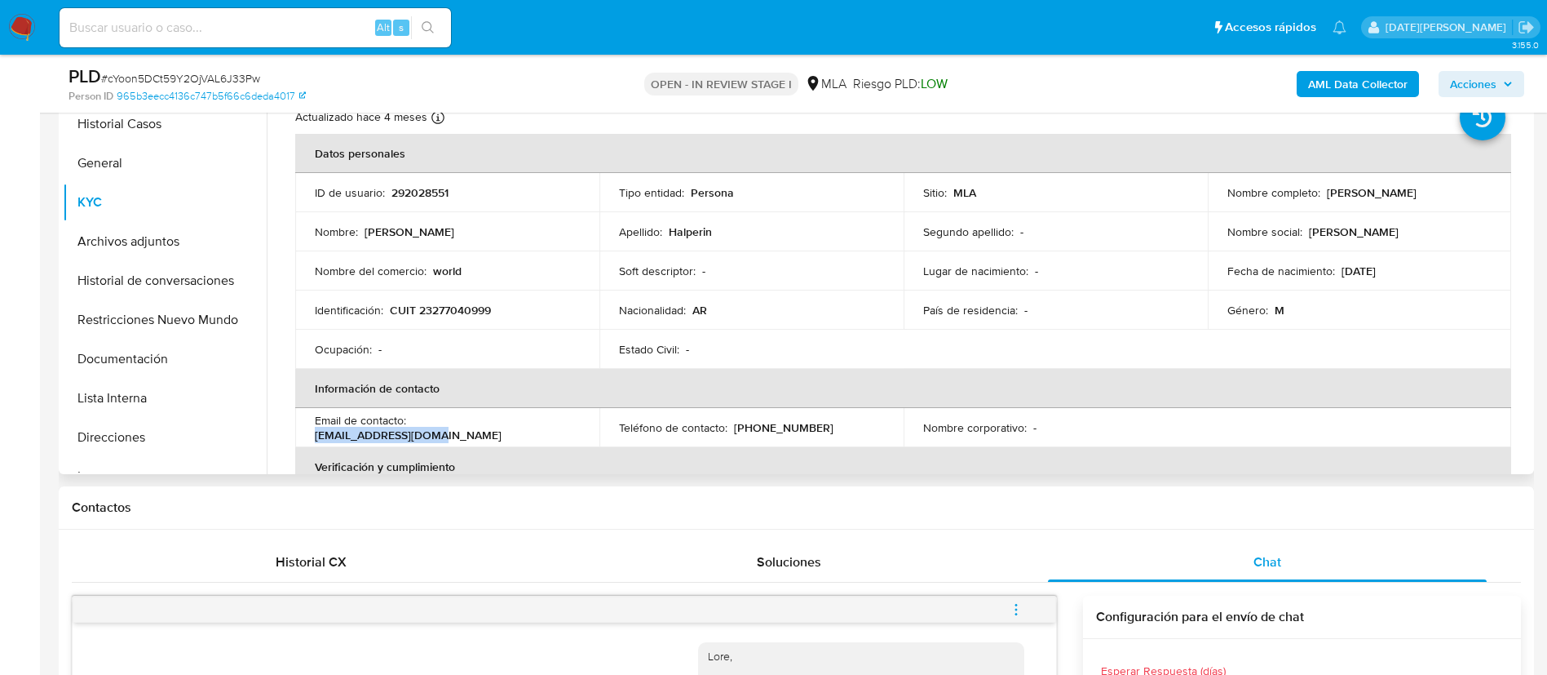
drag, startPoint x: 520, startPoint y: 429, endPoint x: 412, endPoint y: 430, distance: 107.7
click at [412, 430] on p "fhalperin@artear.com" at bounding box center [408, 434] width 187 height 15
copy p "fhalperin@artear.com"
drag, startPoint x: 1321, startPoint y: 191, endPoint x: 1468, endPoint y: 187, distance: 146.9
click at [1468, 187] on div "Nombre completo : Fernando Marcos Halperin" at bounding box center [1360, 192] width 265 height 15
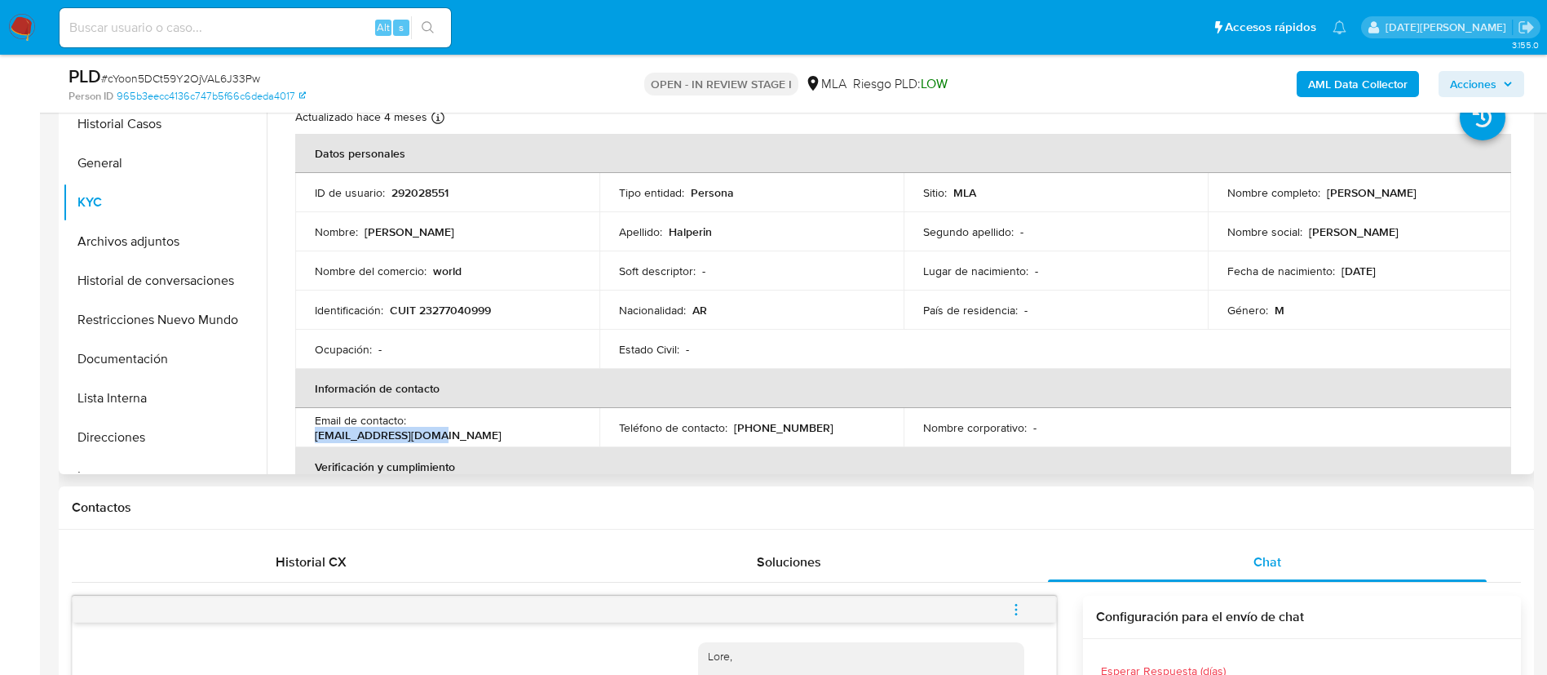
copy p "Fernando Marcos Halperin"
drag, startPoint x: 392, startPoint y: 309, endPoint x: 497, endPoint y: 308, distance: 104.4
click at [497, 308] on div "Identificación : CUIT 23277040999" at bounding box center [447, 310] width 265 height 15
copy p "CUIT 23277040999"
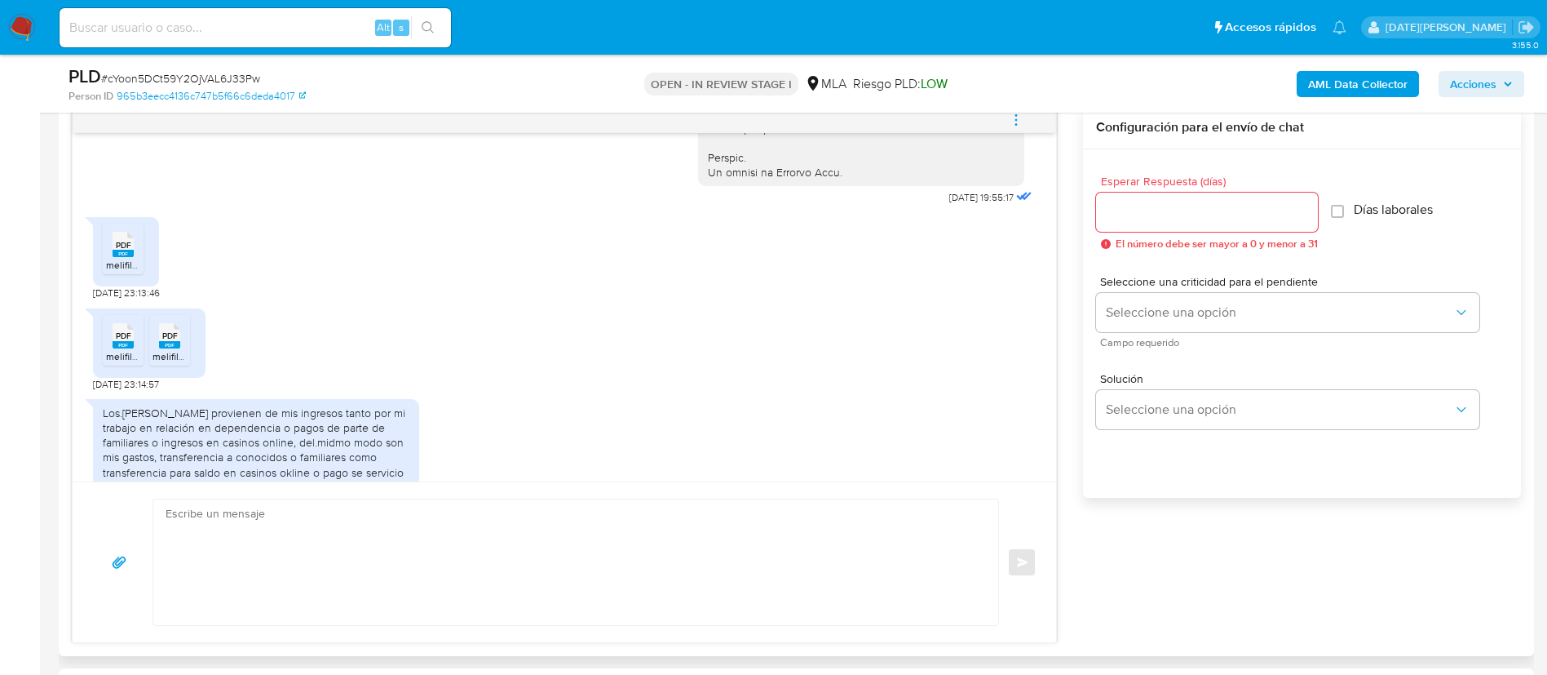
scroll to position [947, 0]
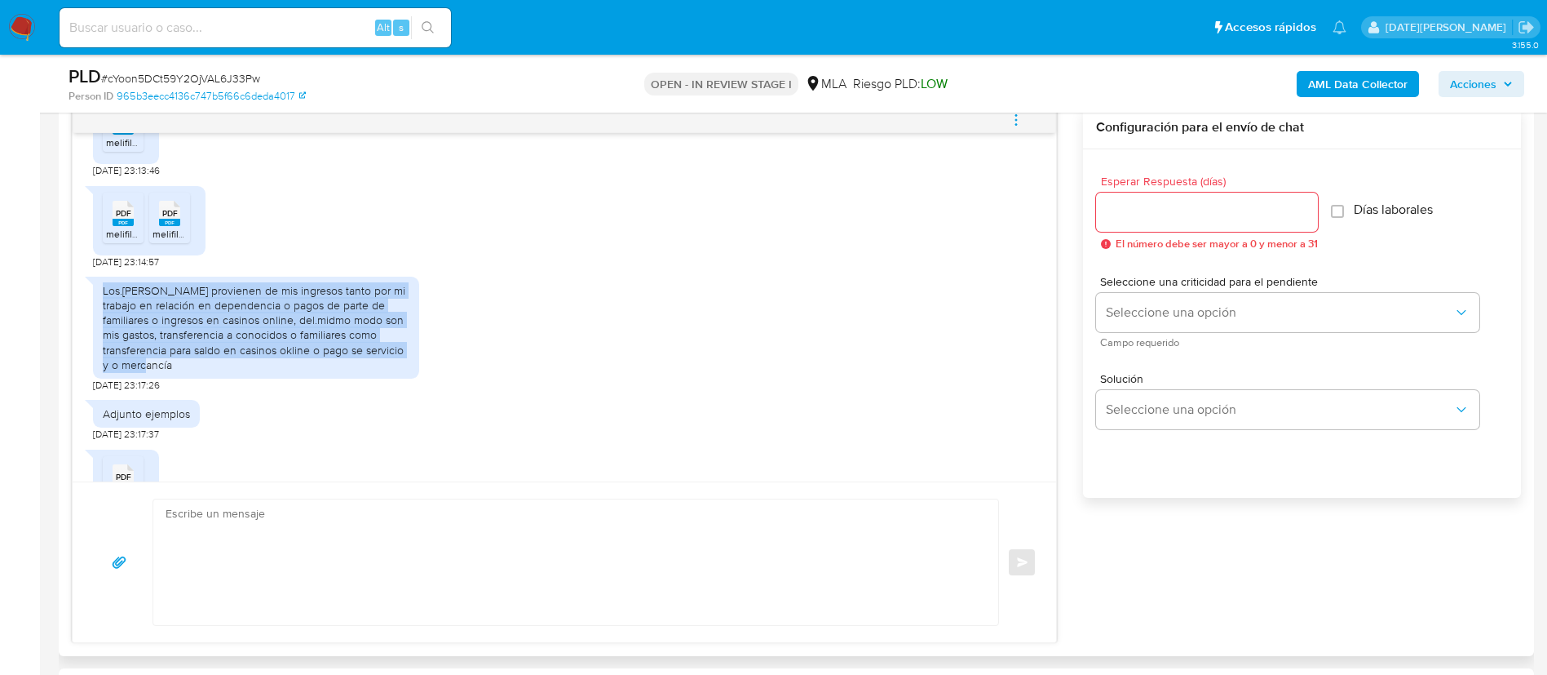
drag, startPoint x: 104, startPoint y: 320, endPoint x: 415, endPoint y: 378, distance: 316.1
click at [415, 378] on div "Los.ingredos provienen de mis ingresos tanto por mi trabajo en relación en depe…" at bounding box center [256, 328] width 326 height 102
copy div "Los.ingredos provienen de mis ingresos tanto por mi trabajo en relación en depe…"
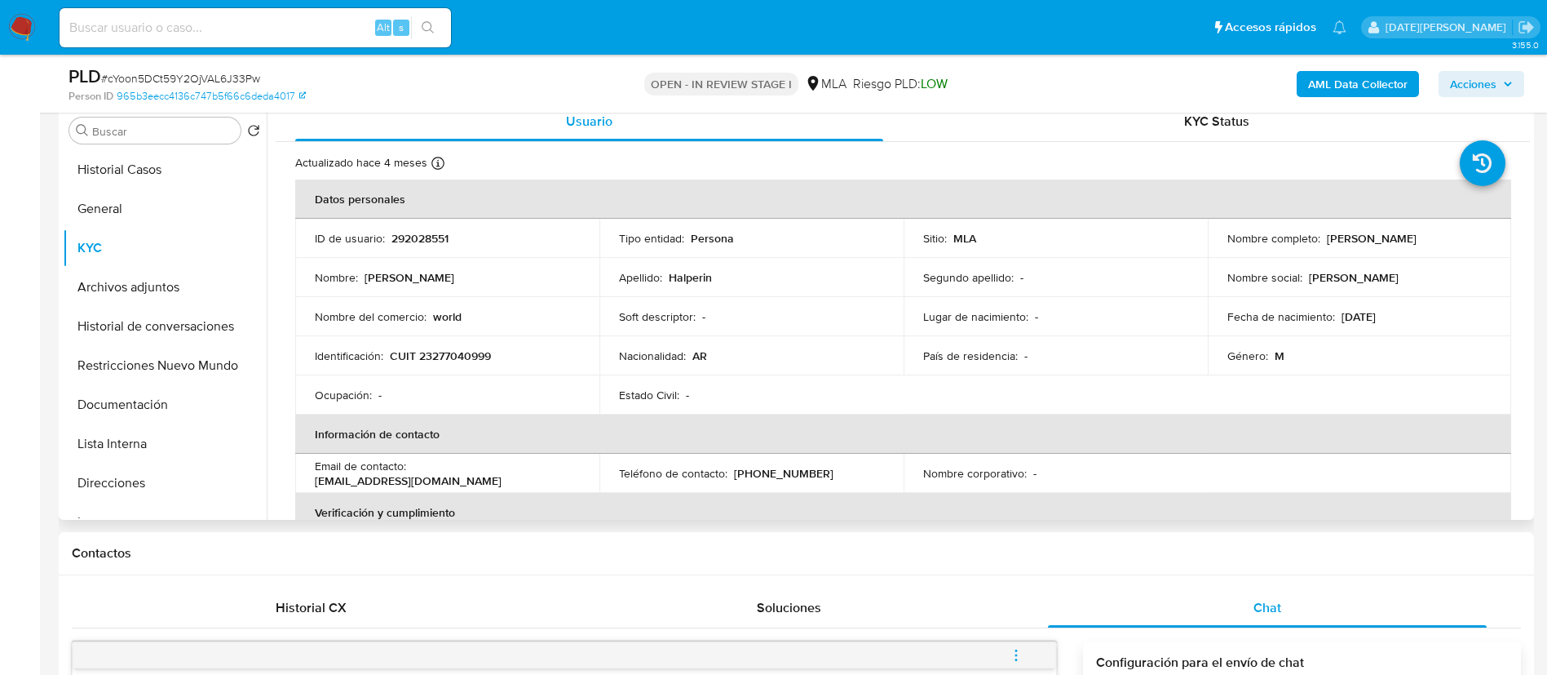
scroll to position [245, 0]
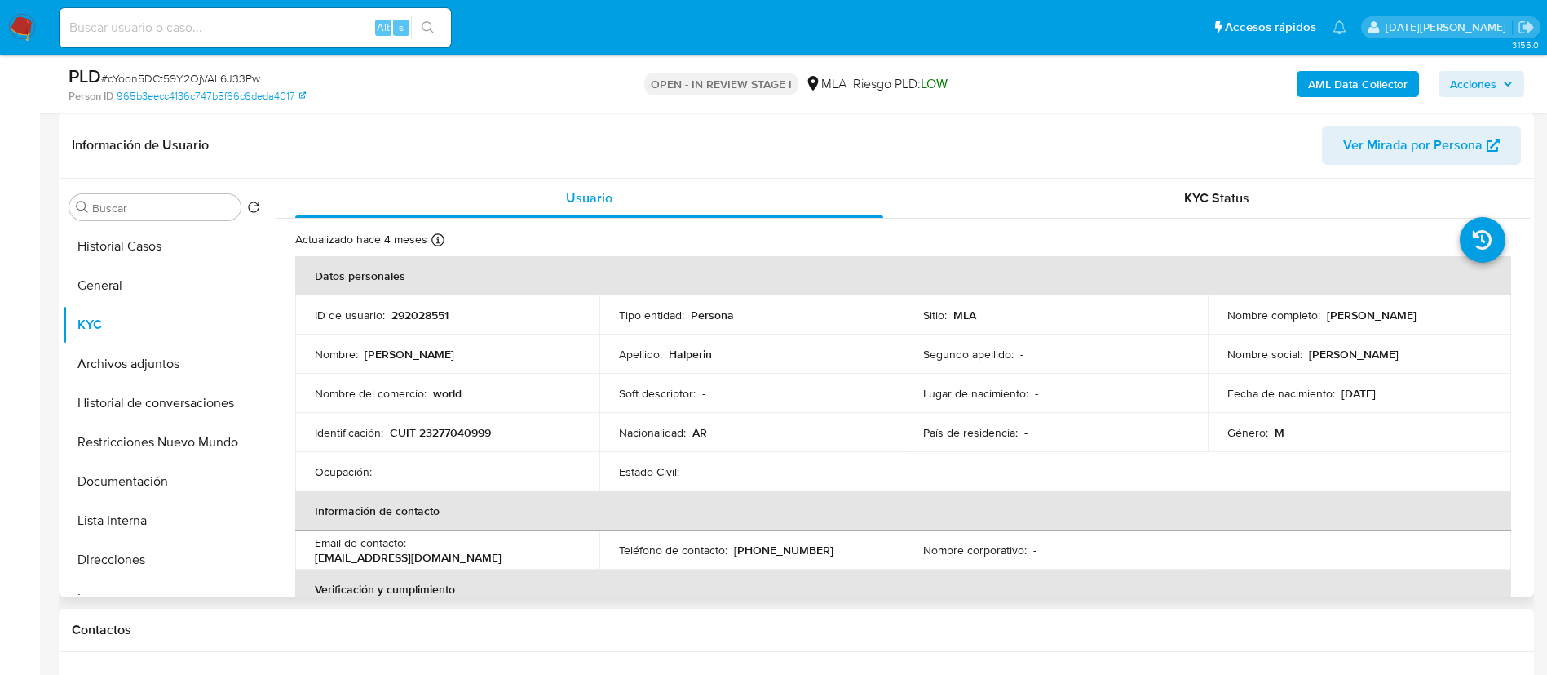
click at [469, 433] on p "CUIT 23277040999" at bounding box center [440, 432] width 101 height 15
copy p "23277040999"
drag, startPoint x: 1322, startPoint y: 316, endPoint x: 1460, endPoint y: 315, distance: 137.8
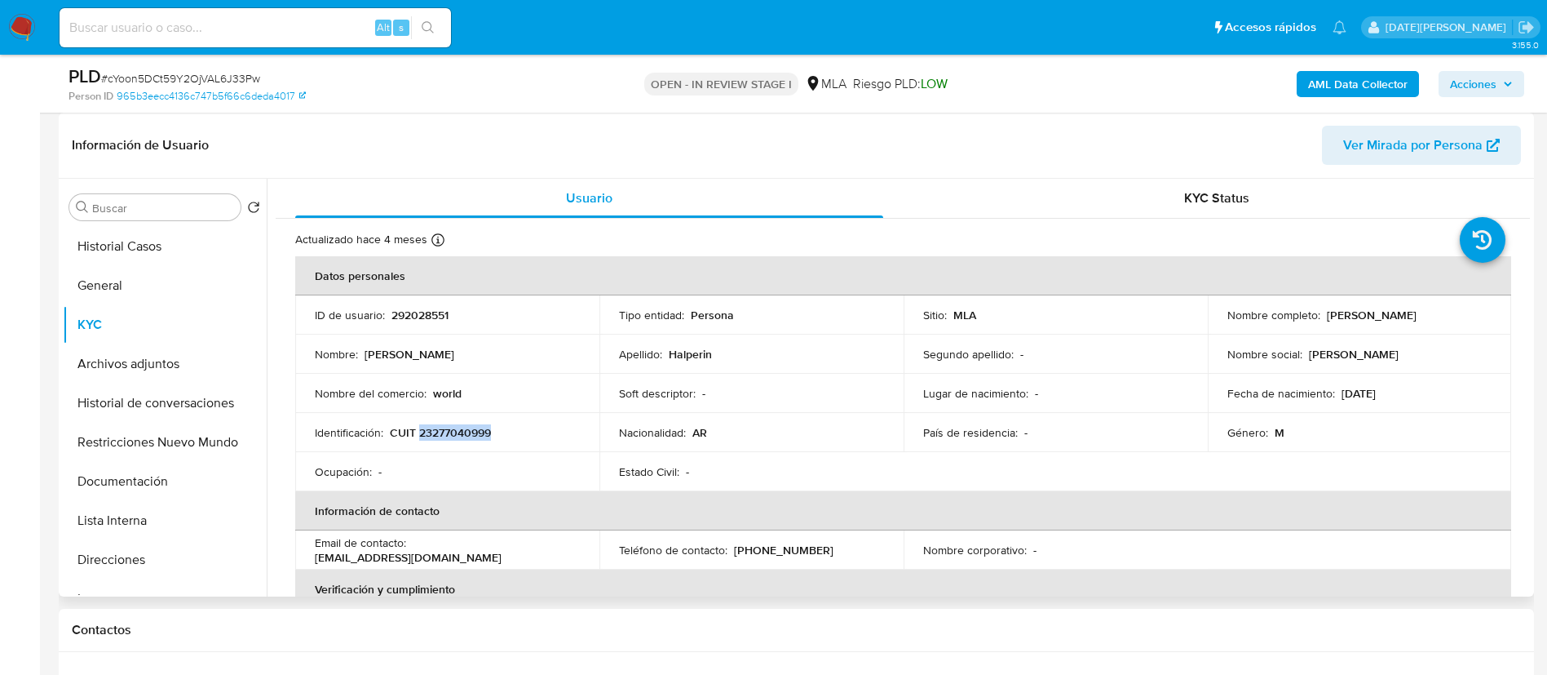
click at [1460, 315] on div "Nombre completo : Fernando Marcos Halperin" at bounding box center [1360, 314] width 265 height 15
copy p "Fernando Marcos Halperin"
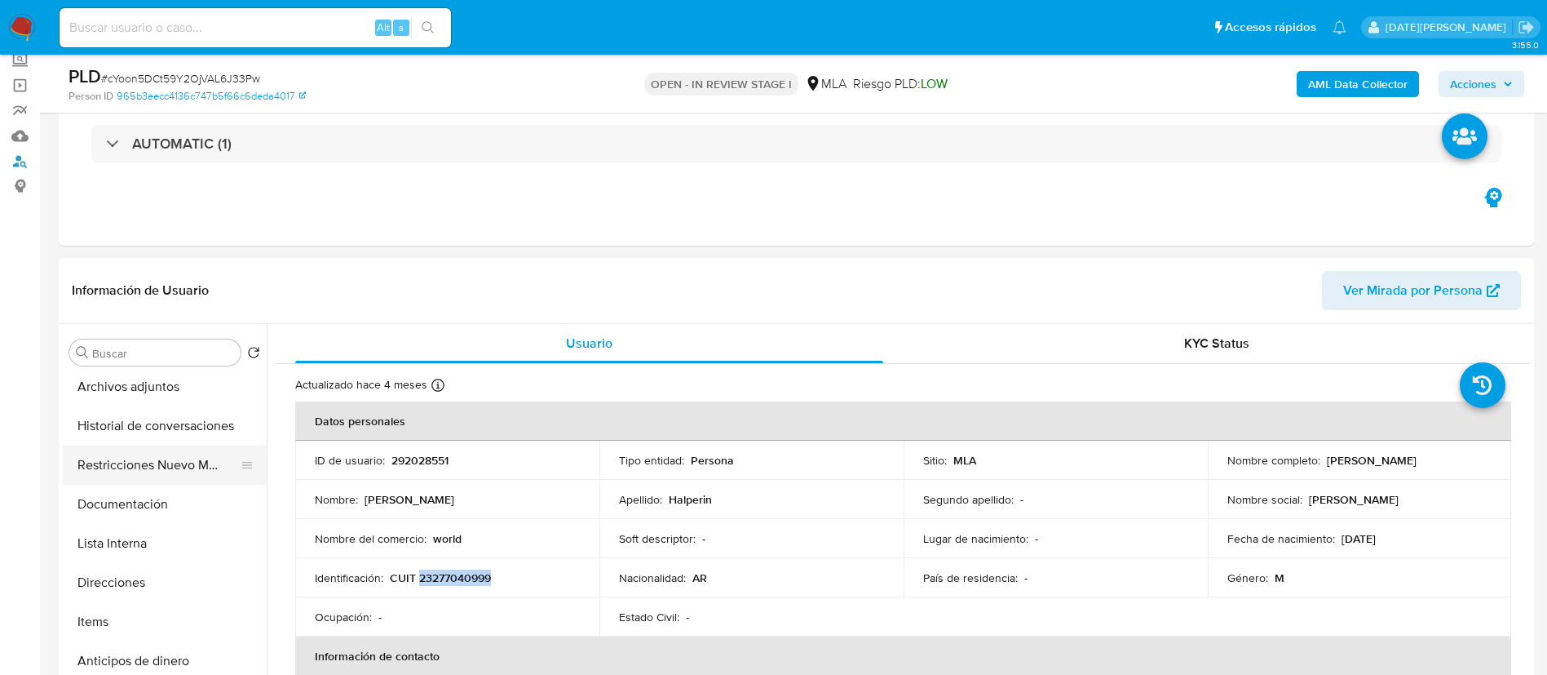
scroll to position [122, 0]
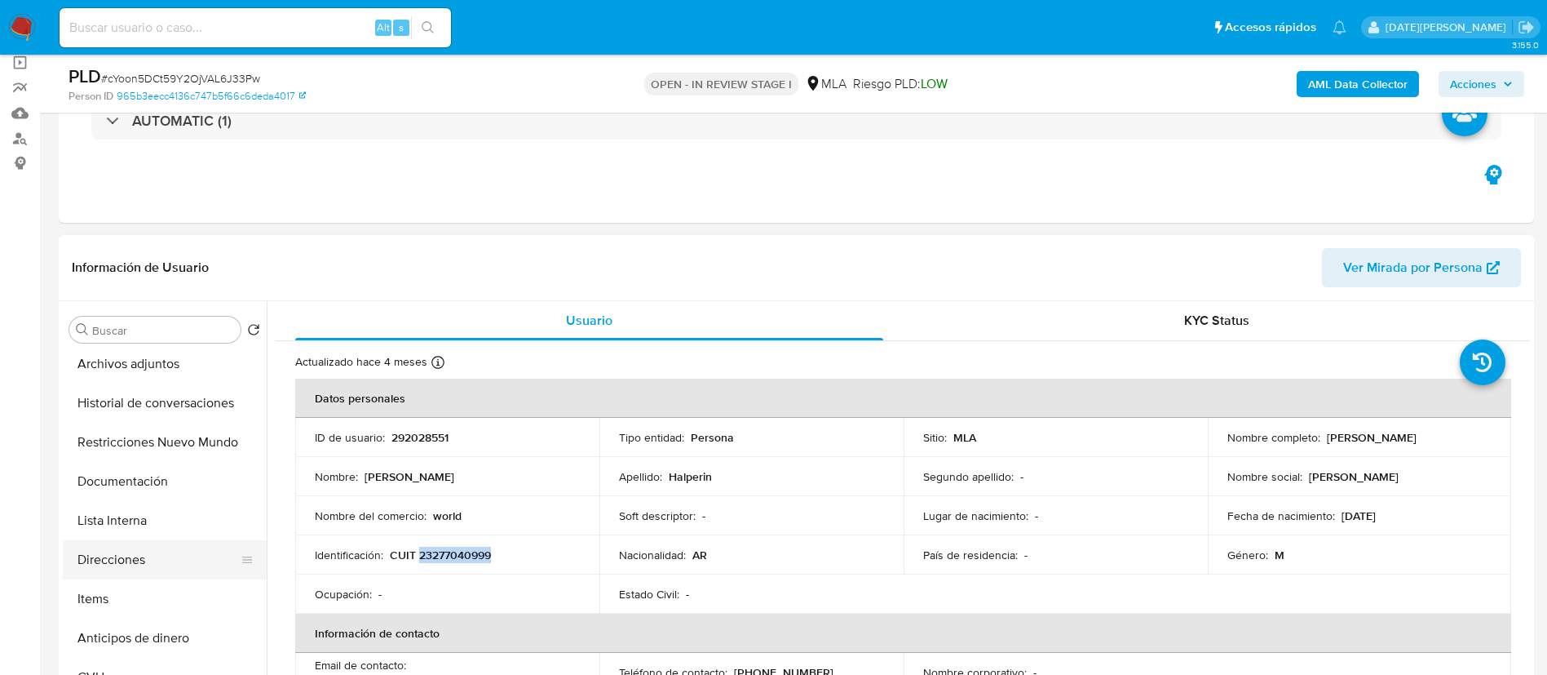
click at [118, 565] on button "Direcciones" at bounding box center [158, 559] width 191 height 39
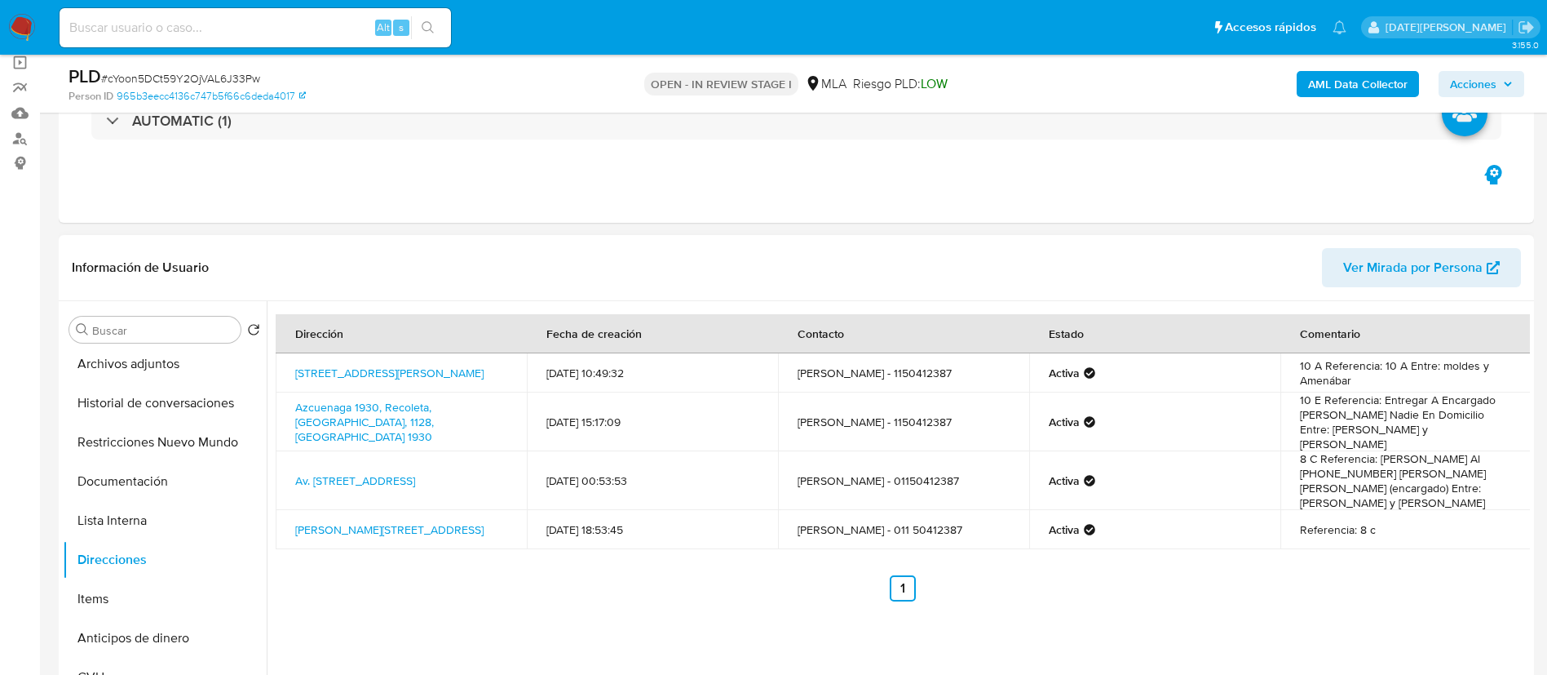
drag, startPoint x: 290, startPoint y: 452, endPoint x: 468, endPoint y: 467, distance: 179.3
click at [468, 467] on td "Av. Corrientes 5248, Caba, Capital Federal, 1414, Argentina 5248" at bounding box center [401, 480] width 251 height 59
copy link "Av. Corrientes 5248, Caba, Capital Federal, 1414, Argentina 5248"
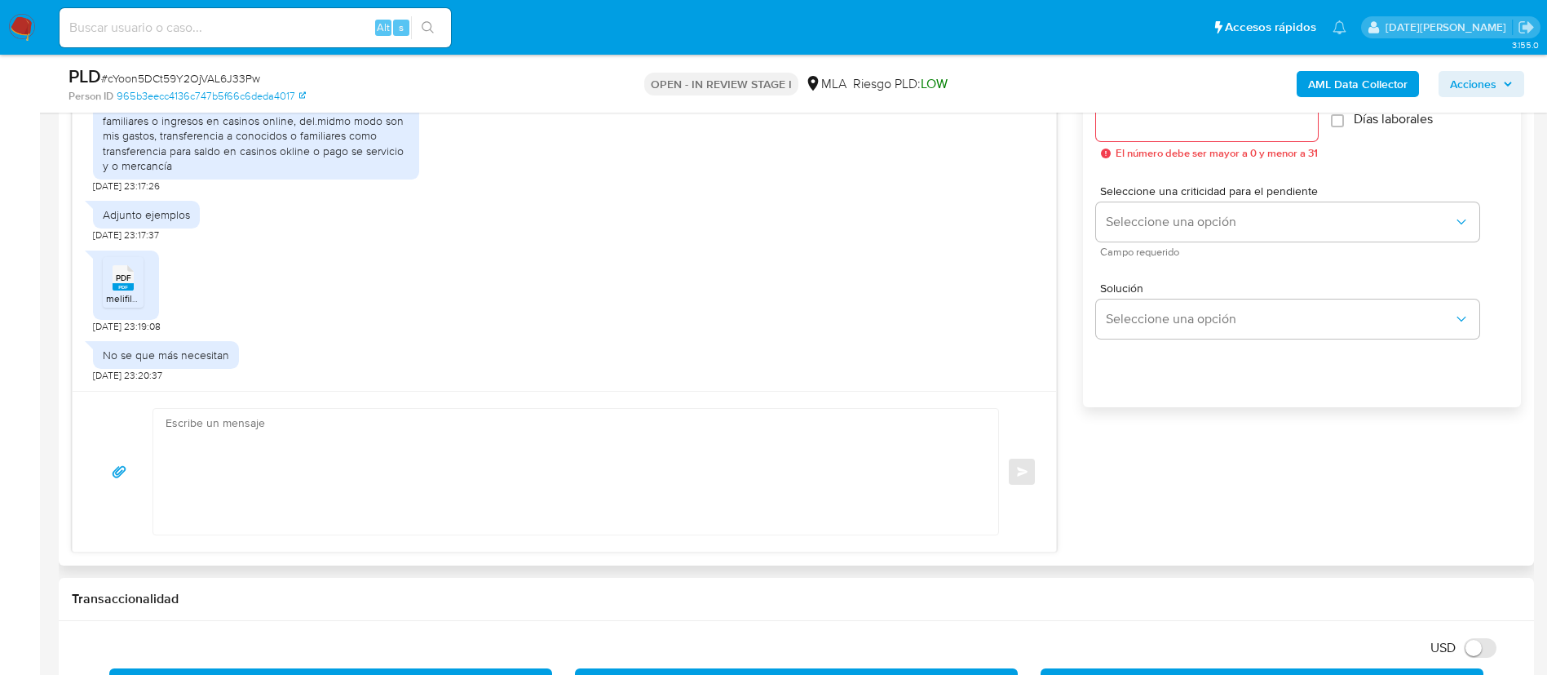
scroll to position [979, 0]
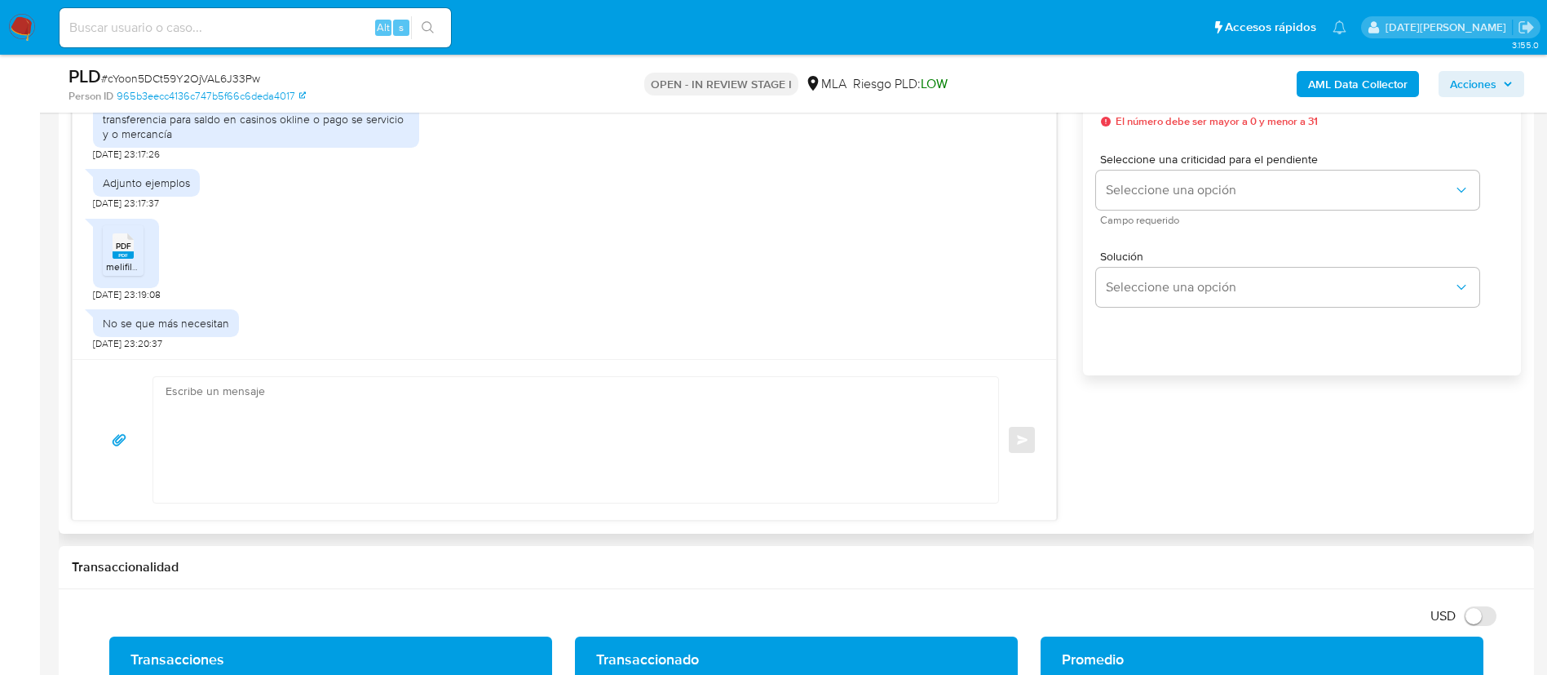
click at [459, 409] on textarea at bounding box center [572, 440] width 812 height 126
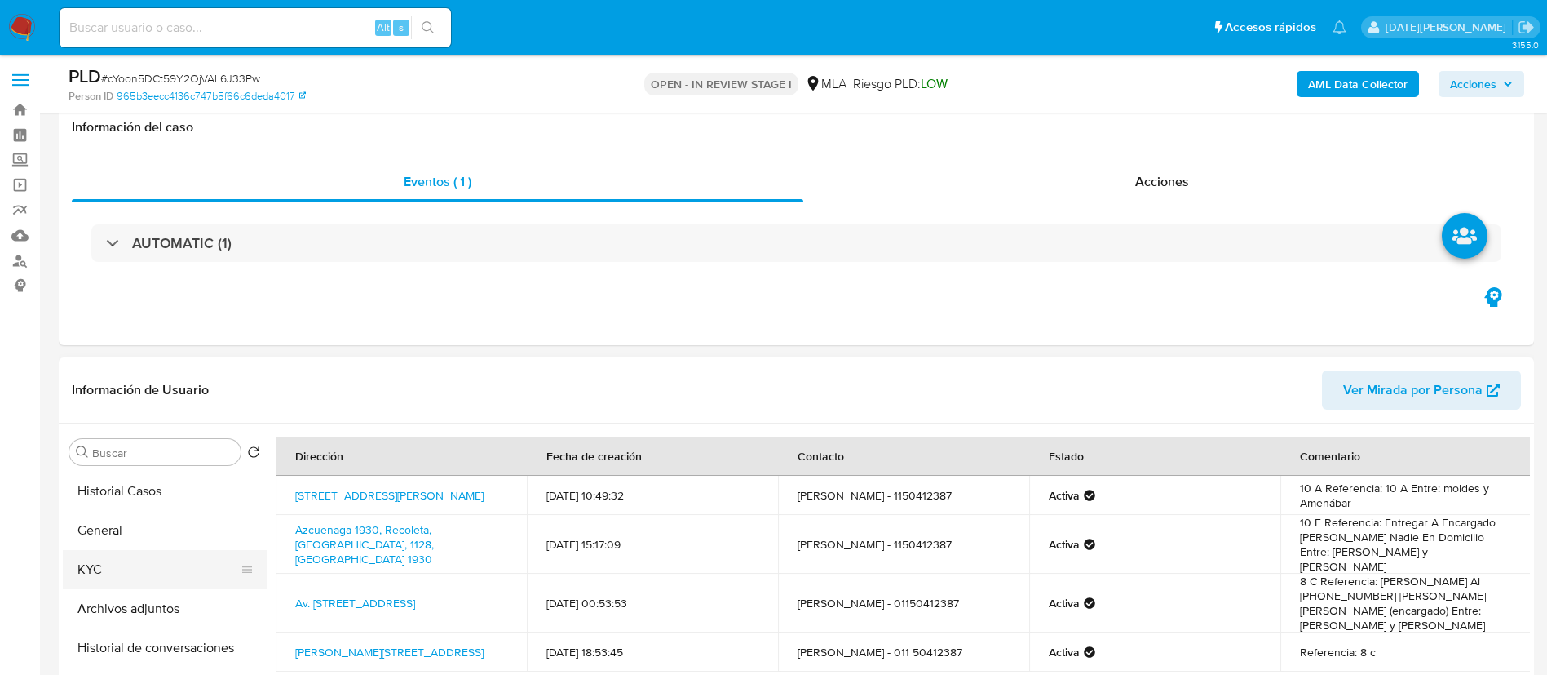
scroll to position [122, 0]
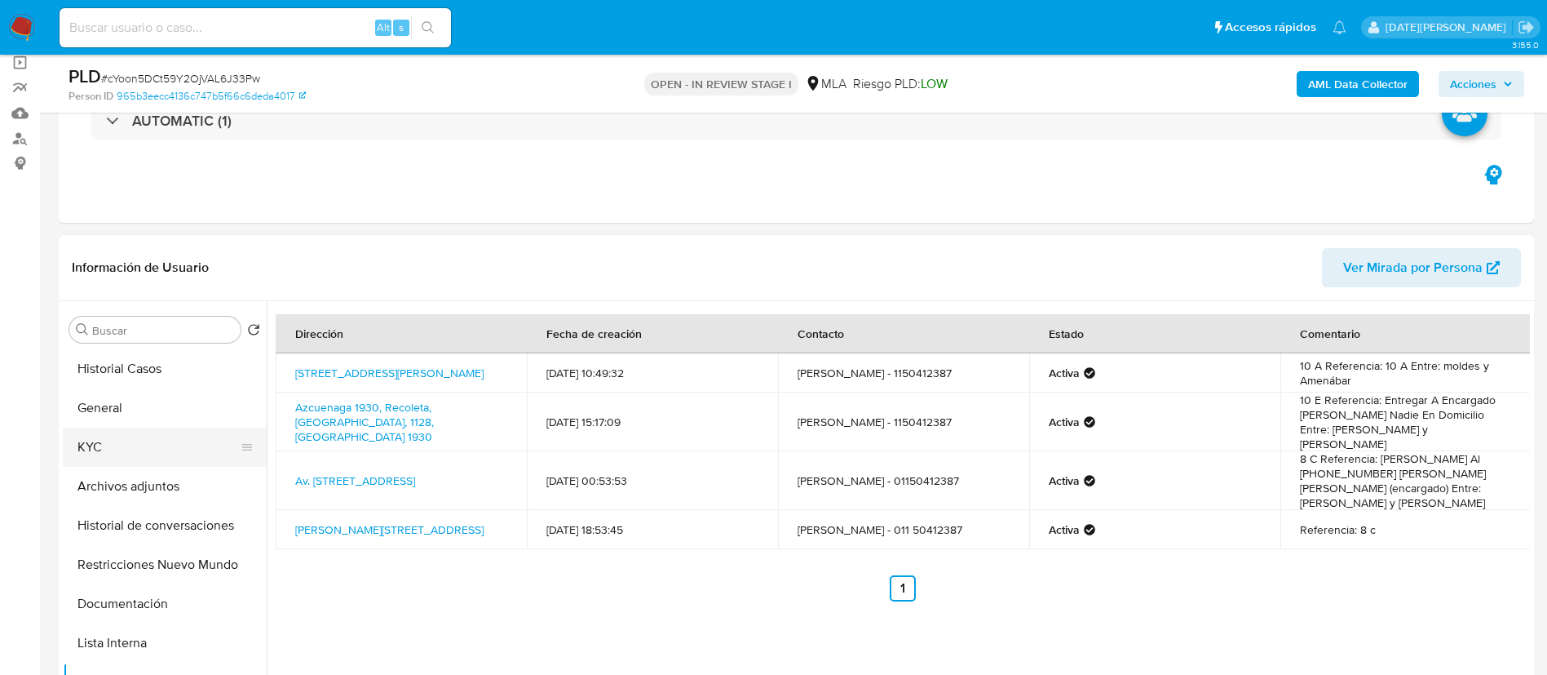
click at [124, 449] on button "KYC" at bounding box center [158, 446] width 191 height 39
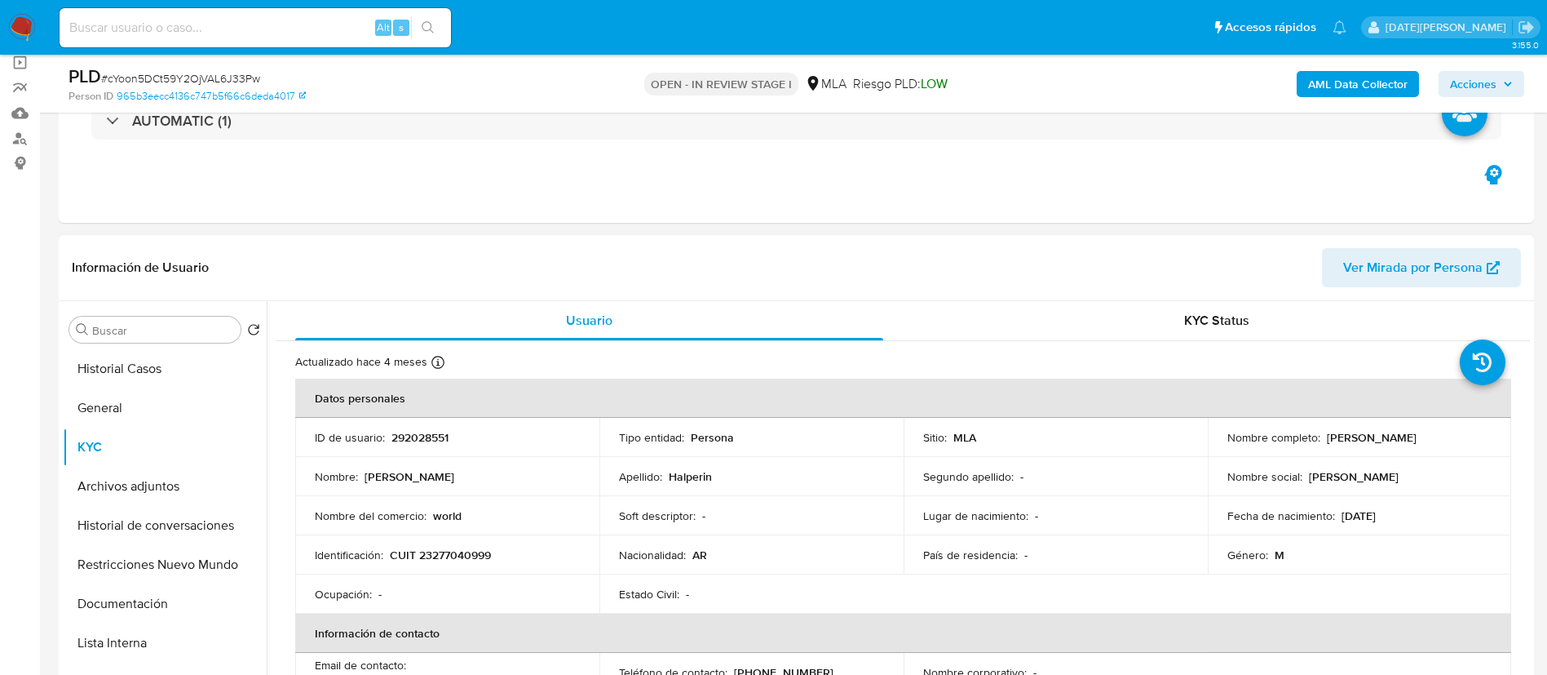
drag, startPoint x: 1323, startPoint y: 438, endPoint x: 1464, endPoint y: 440, distance: 141.1
click at [1464, 440] on div "Nombre completo : Fernando Marcos Halperin" at bounding box center [1360, 437] width 265 height 15
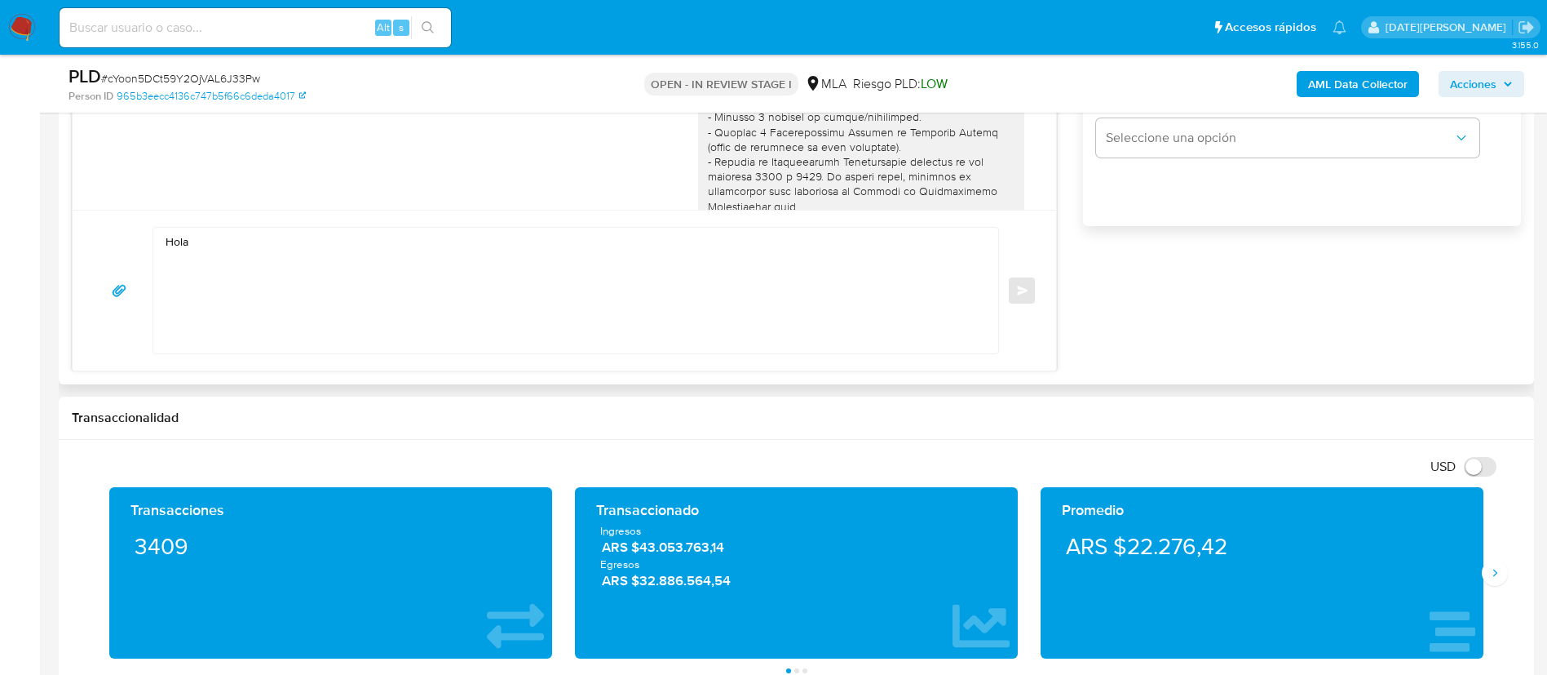
scroll to position [979, 0]
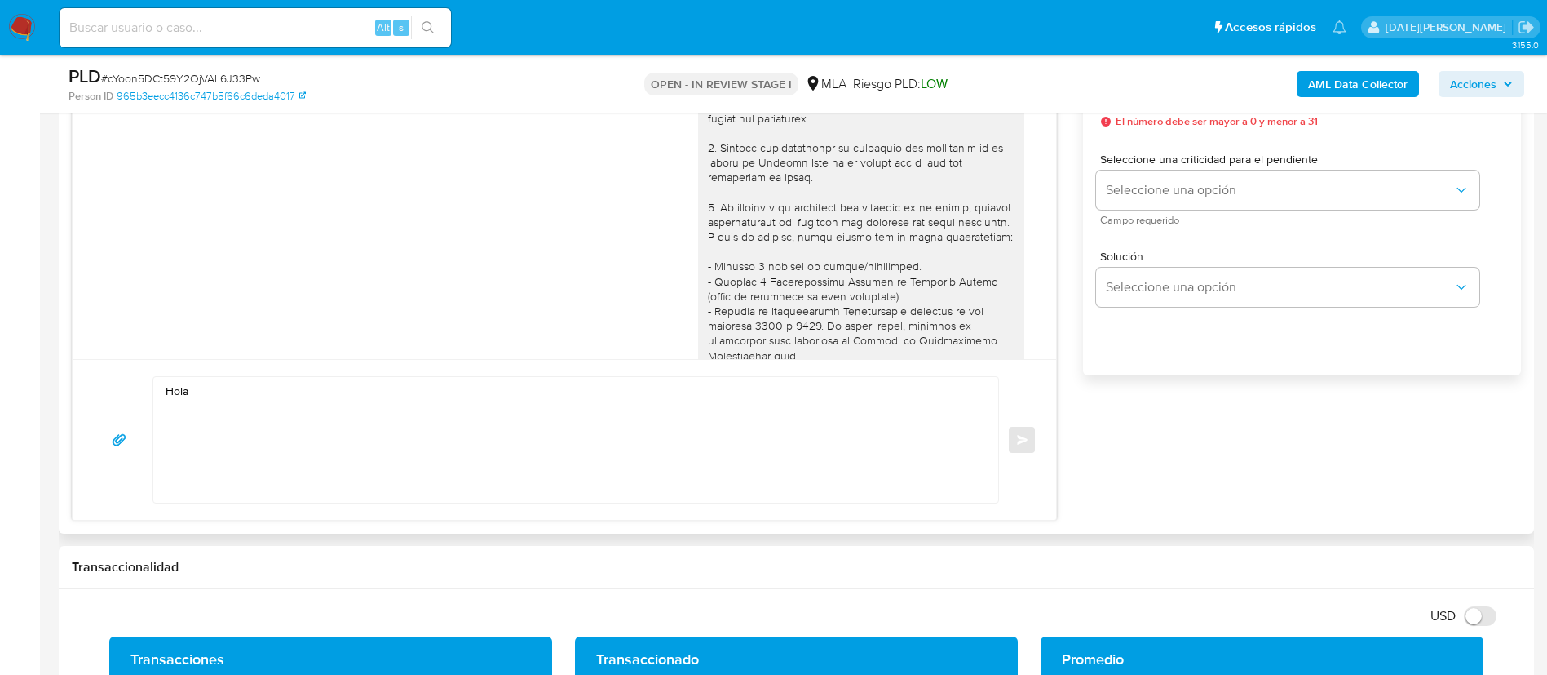
click at [260, 387] on textarea "Hola" at bounding box center [572, 440] width 812 height 126
paste textarea "Fernando Marcos Halperin"
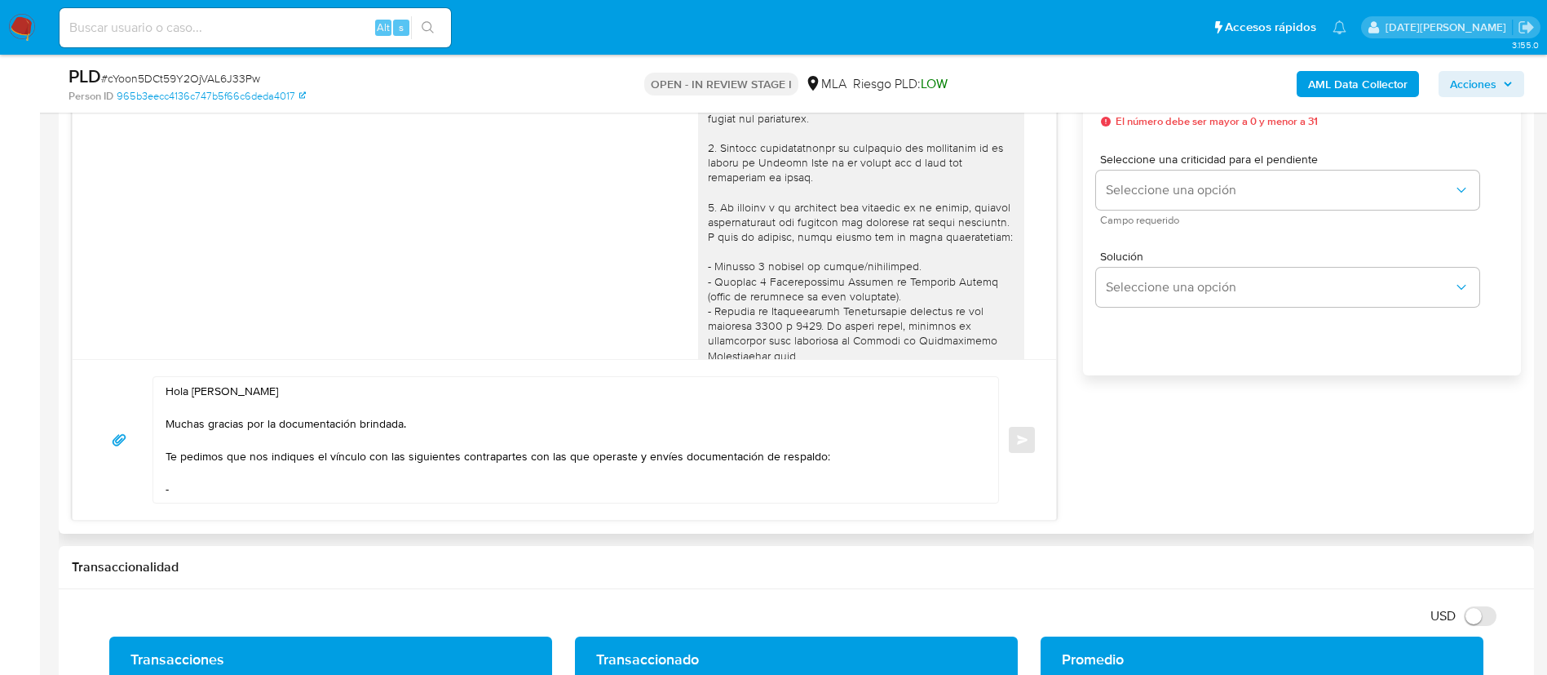
click at [259, 481] on textarea "Hola Fernando Marcos Halperin Muchas gracias por la documentación brindada. Te …" at bounding box center [572, 440] width 812 height 126
paste textarea "Susana Marcela Eisner"
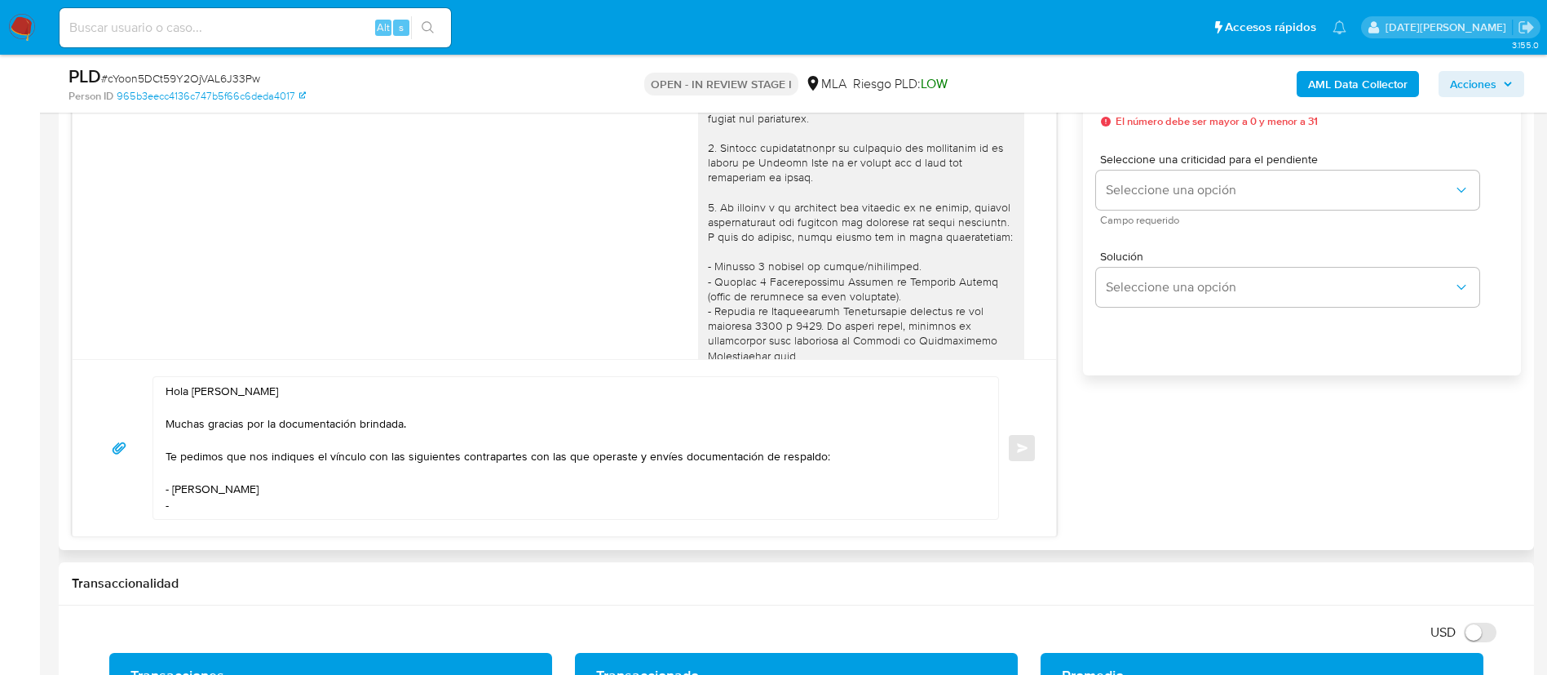
drag, startPoint x: 211, startPoint y: 511, endPoint x: 227, endPoint y: 502, distance: 17.9
click at [210, 511] on textarea "Hola Fernando Marcos Halperin Muchas gracias por la documentación brindada. Te …" at bounding box center [572, 448] width 812 height 142
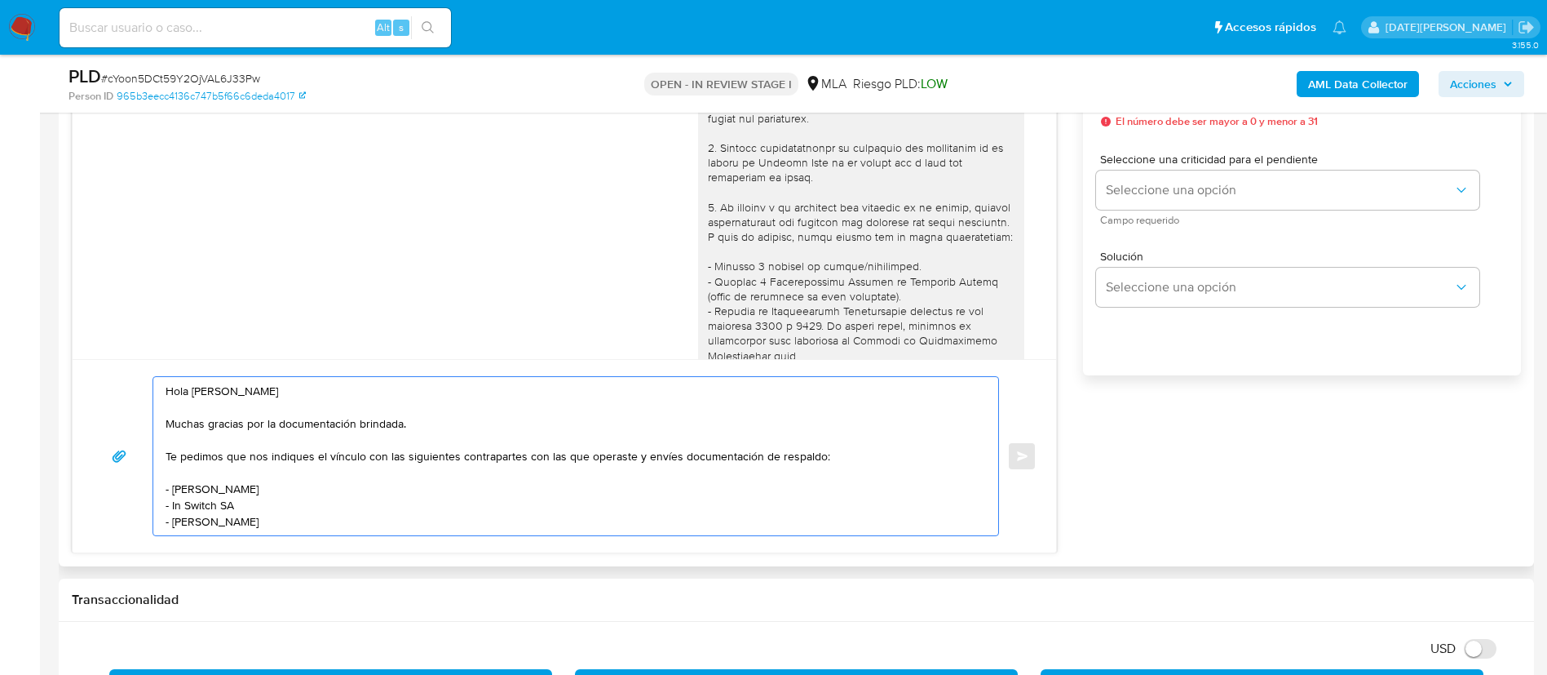
scroll to position [6, 0]
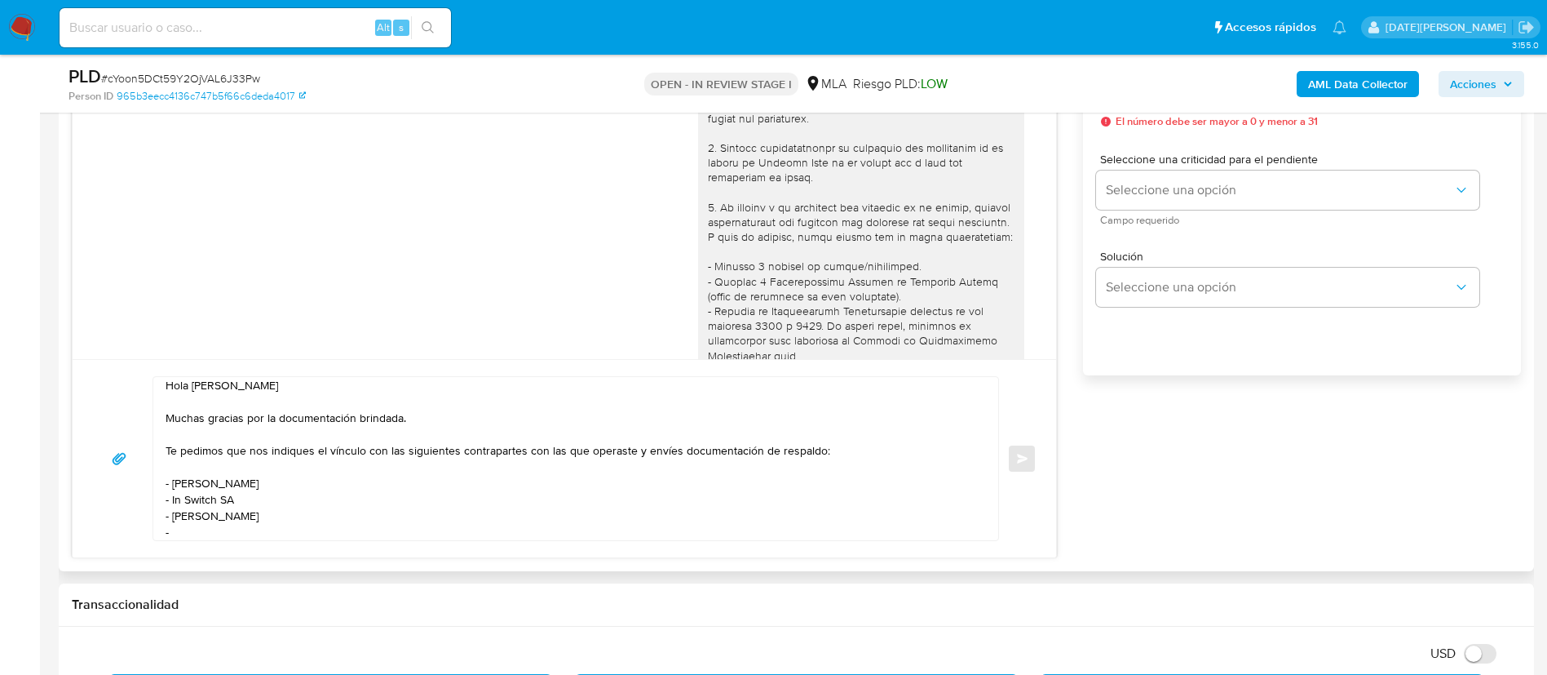
click at [206, 531] on textarea "Hola Fernando Marcos Halperin Muchas gracias por la documentación brindada. Te …" at bounding box center [572, 458] width 812 height 163
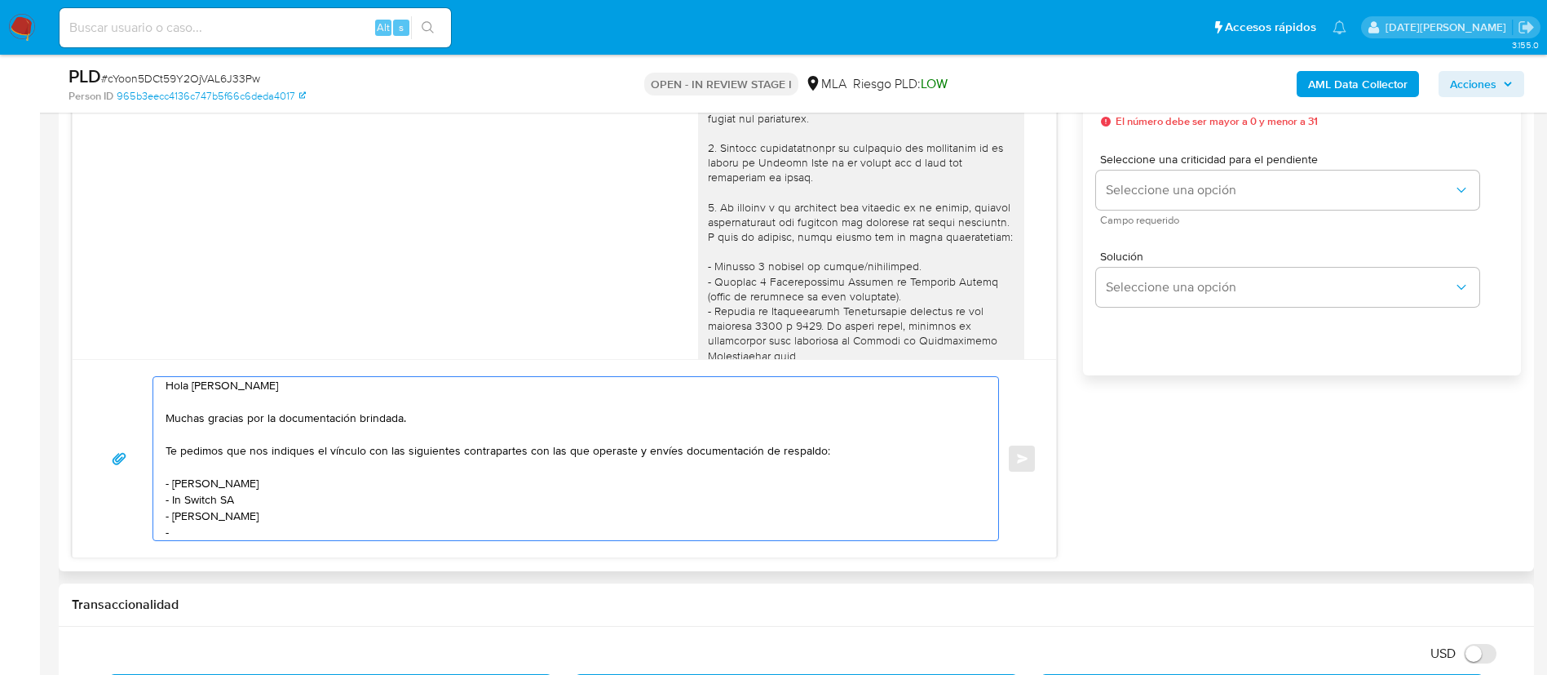
paste textarea "Graciela Viviana Leiva"
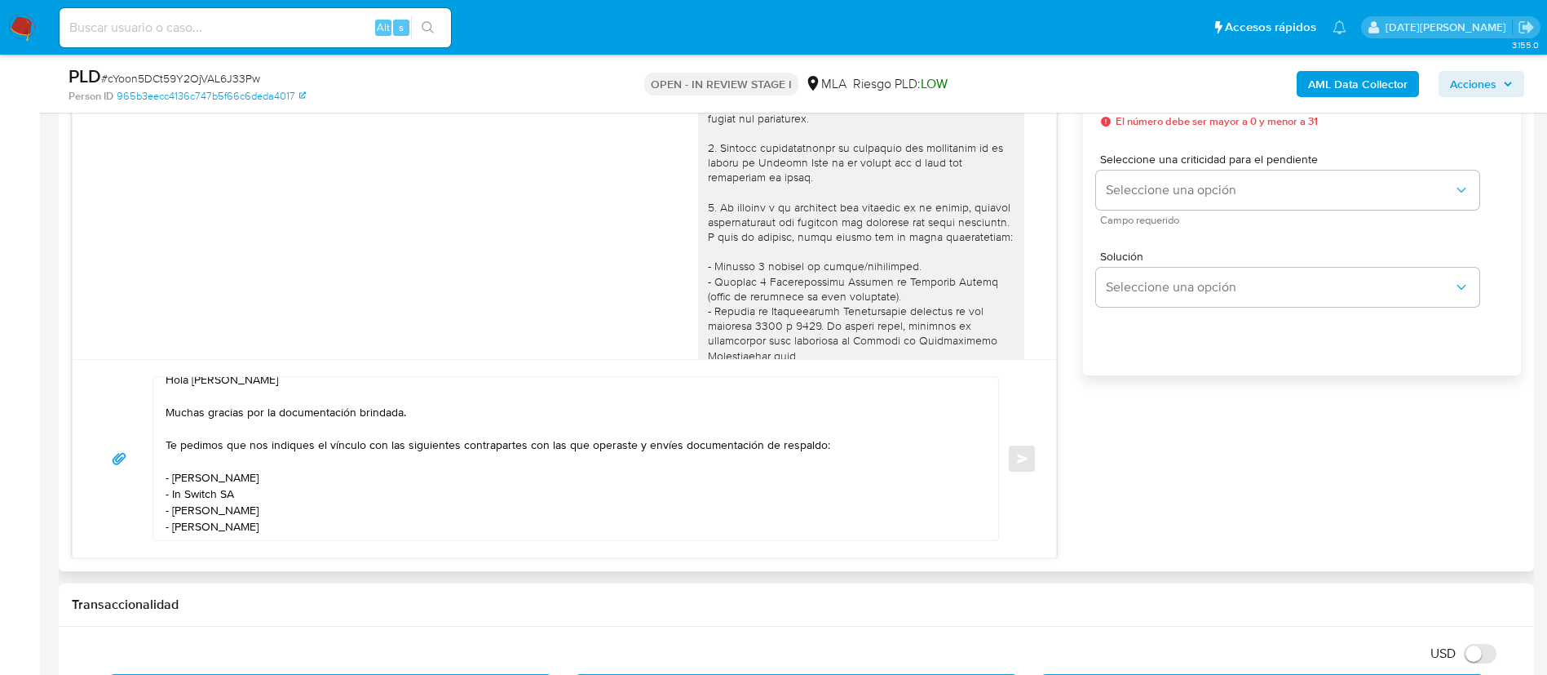
click at [319, 531] on textarea "Hola Fernando Marcos Halperin Muchas gracias por la documentación brindada. Te …" at bounding box center [572, 458] width 812 height 163
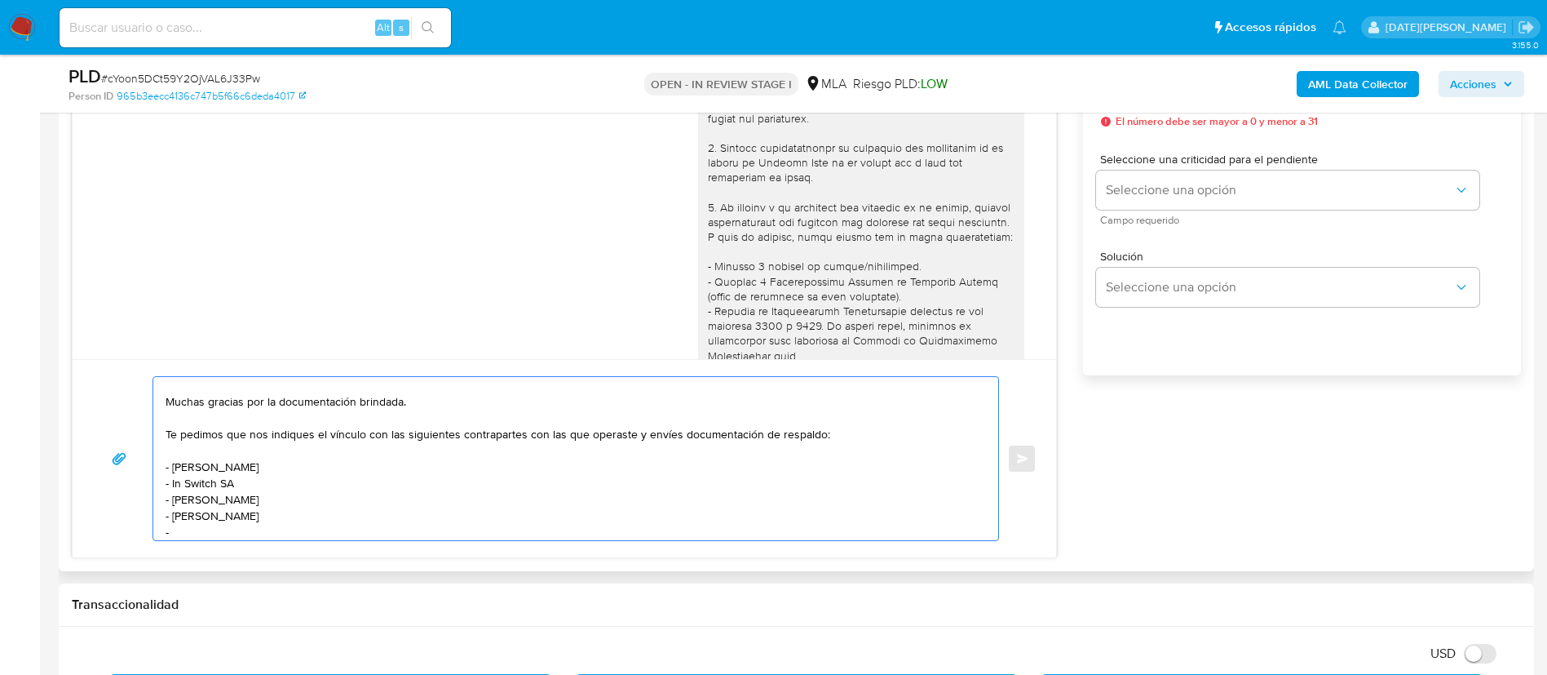
paste textarea "Lorgio Manuel Llontop Gordillo"
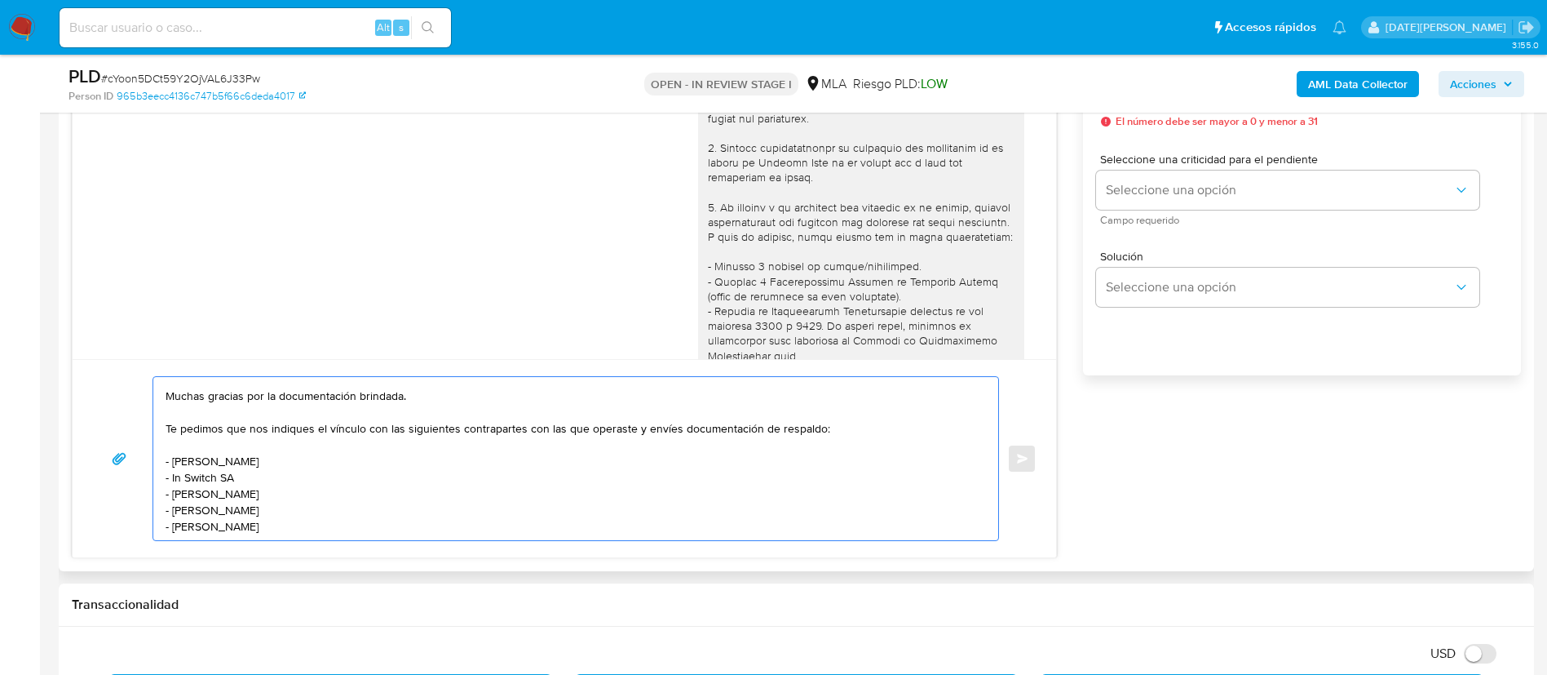
click at [448, 519] on textarea "Hola Fernando Marcos Halperin Muchas gracias por la documentación brindada. Te …" at bounding box center [572, 458] width 812 height 163
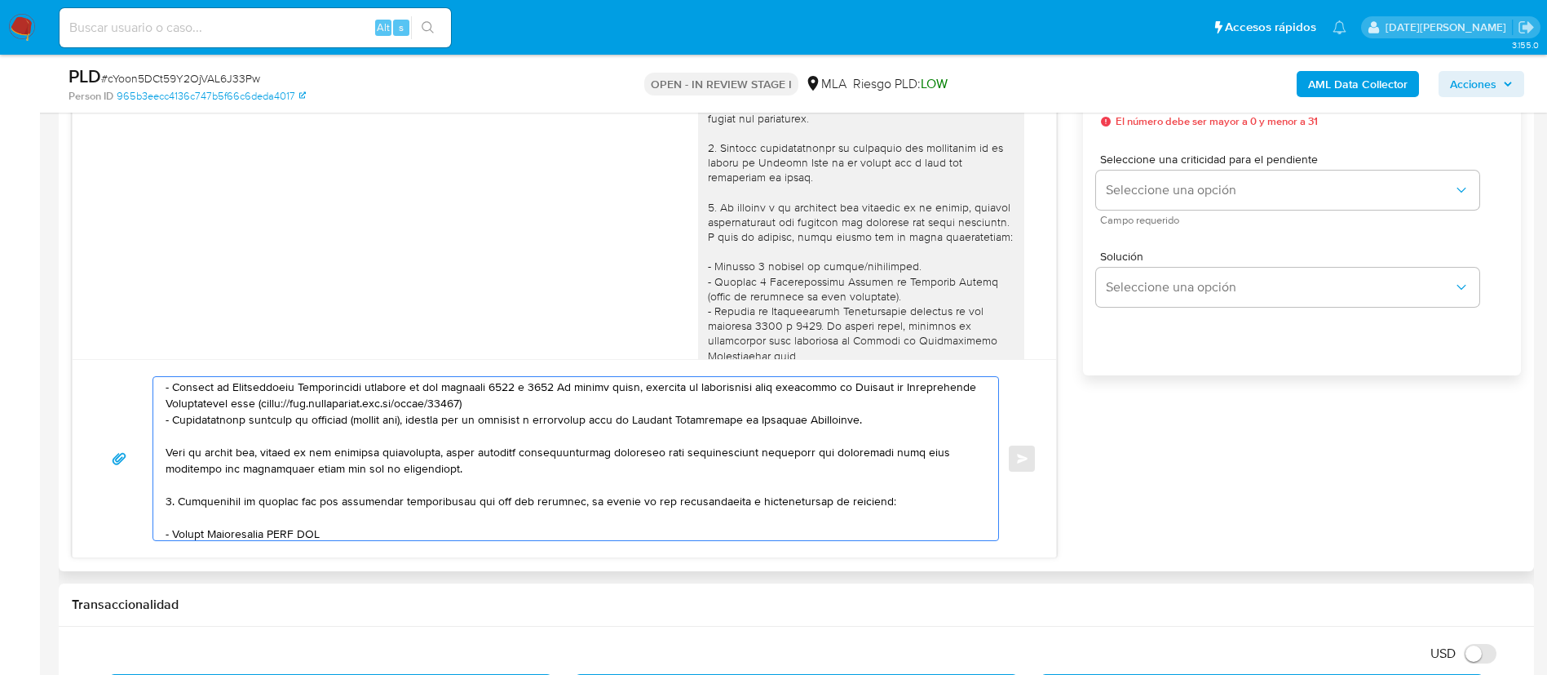
scroll to position [422, 0]
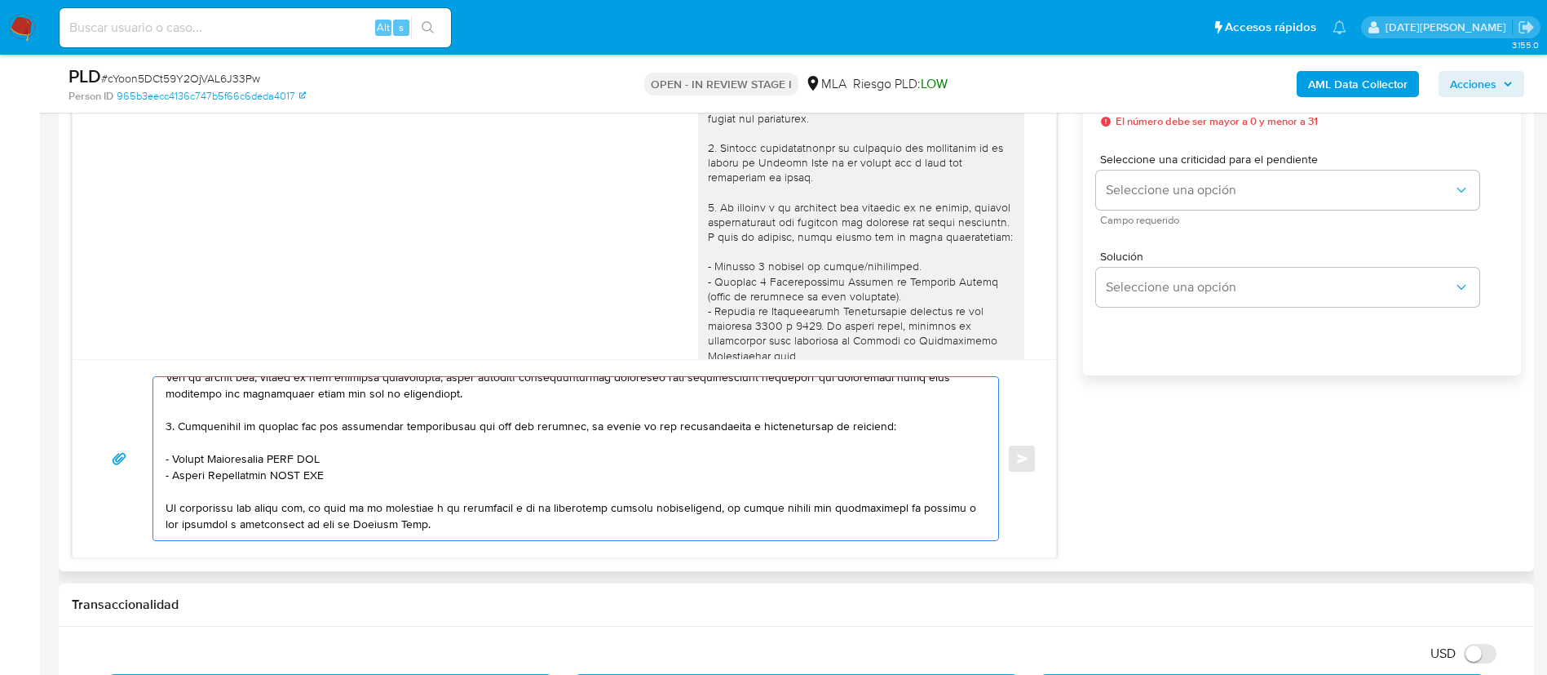
drag, startPoint x: 165, startPoint y: 409, endPoint x: 344, endPoint y: 470, distance: 189.3
click at [344, 470] on div at bounding box center [571, 458] width 837 height 163
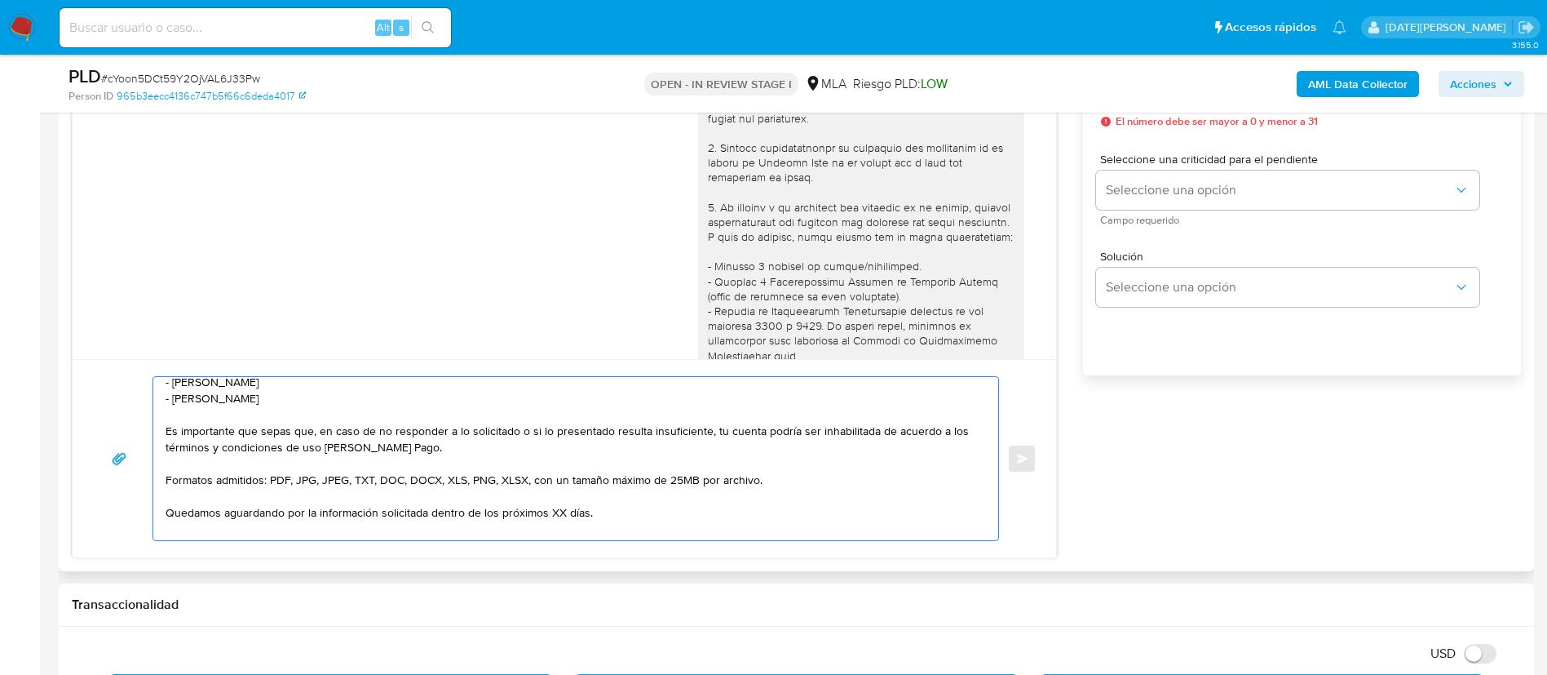
scroll to position [201, 0]
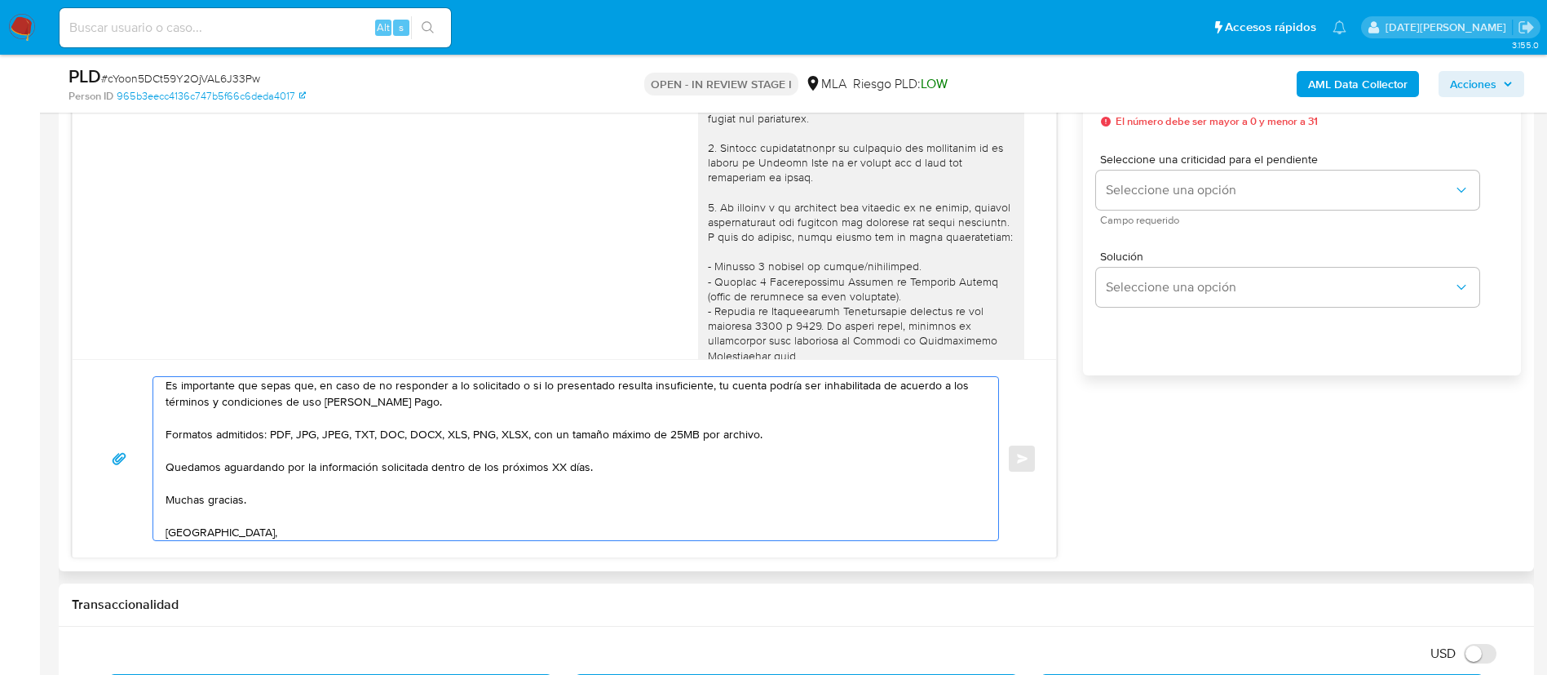
click at [554, 464] on textarea "Hola Fernando Marcos Halperin Muchas gracias por la documentación brindada. Te …" at bounding box center [572, 458] width 812 height 163
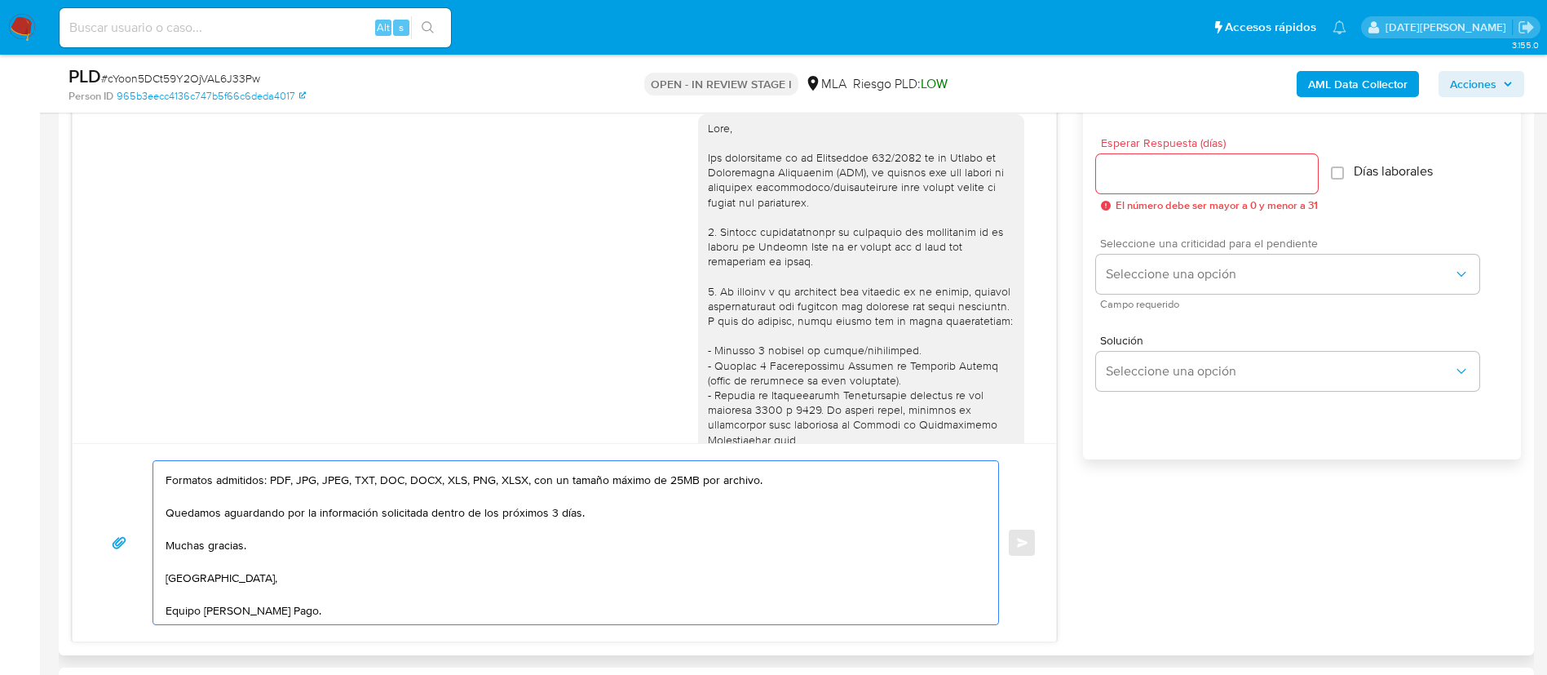
scroll to position [856, 0]
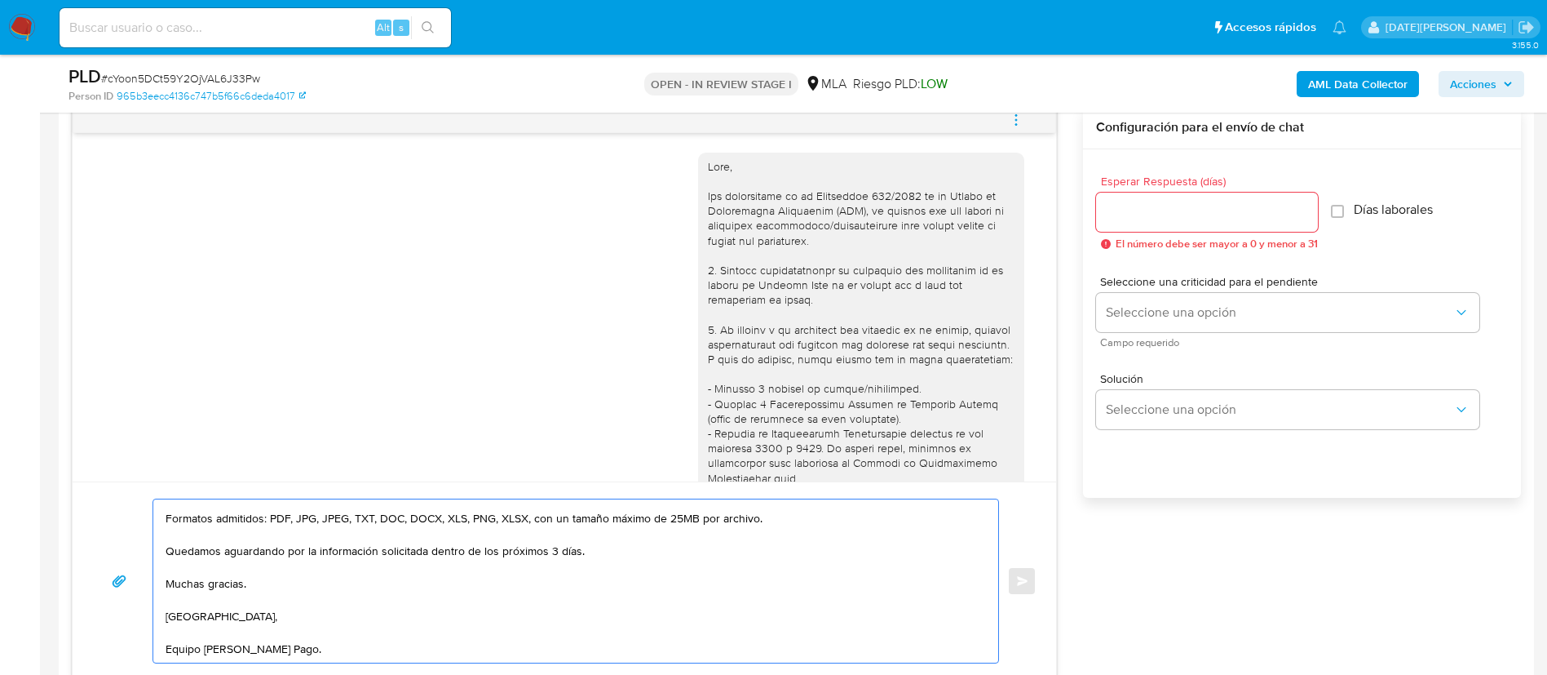
type textarea "Hola Fernando Marcos Halperin Muchas gracias por la documentación brindada. Te …"
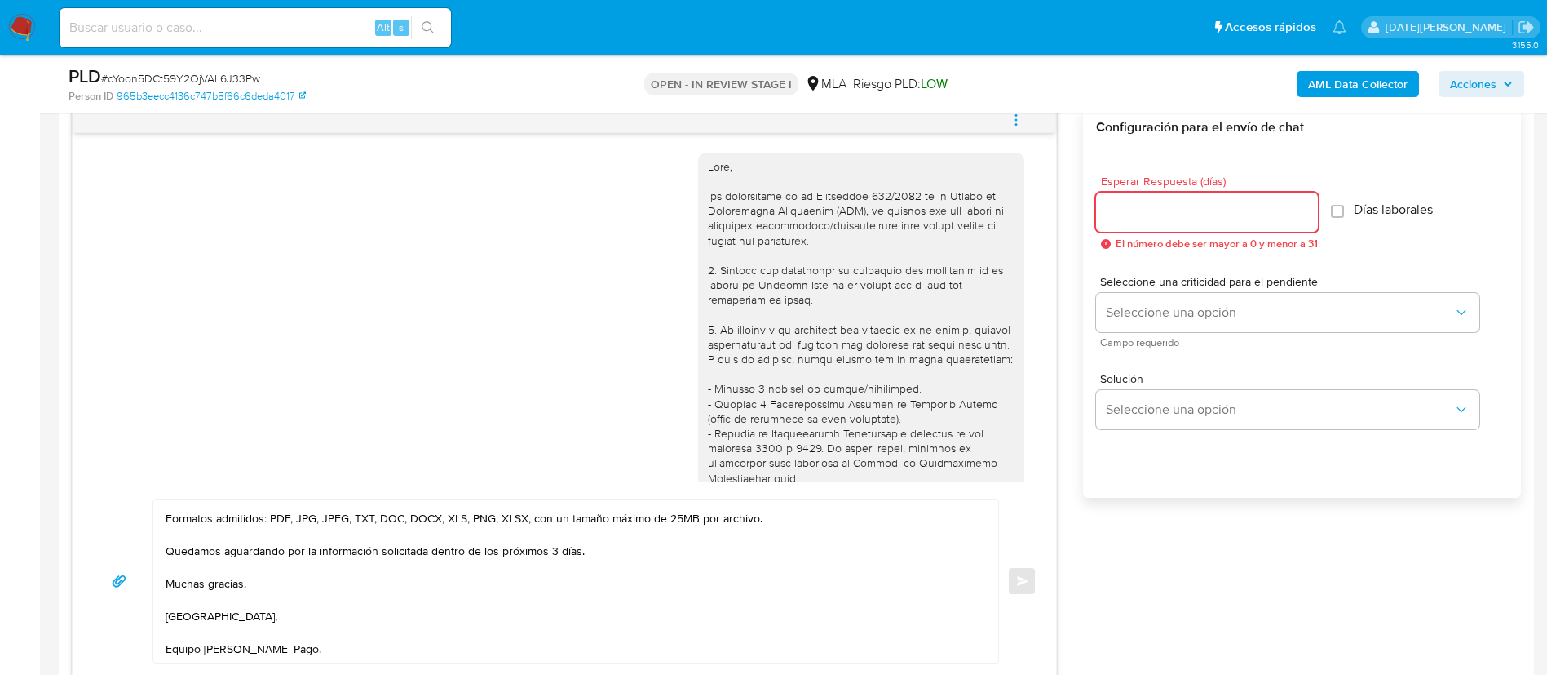
click at [1174, 215] on input "Esperar Respuesta (días)" at bounding box center [1207, 211] width 222 height 21
type input "3"
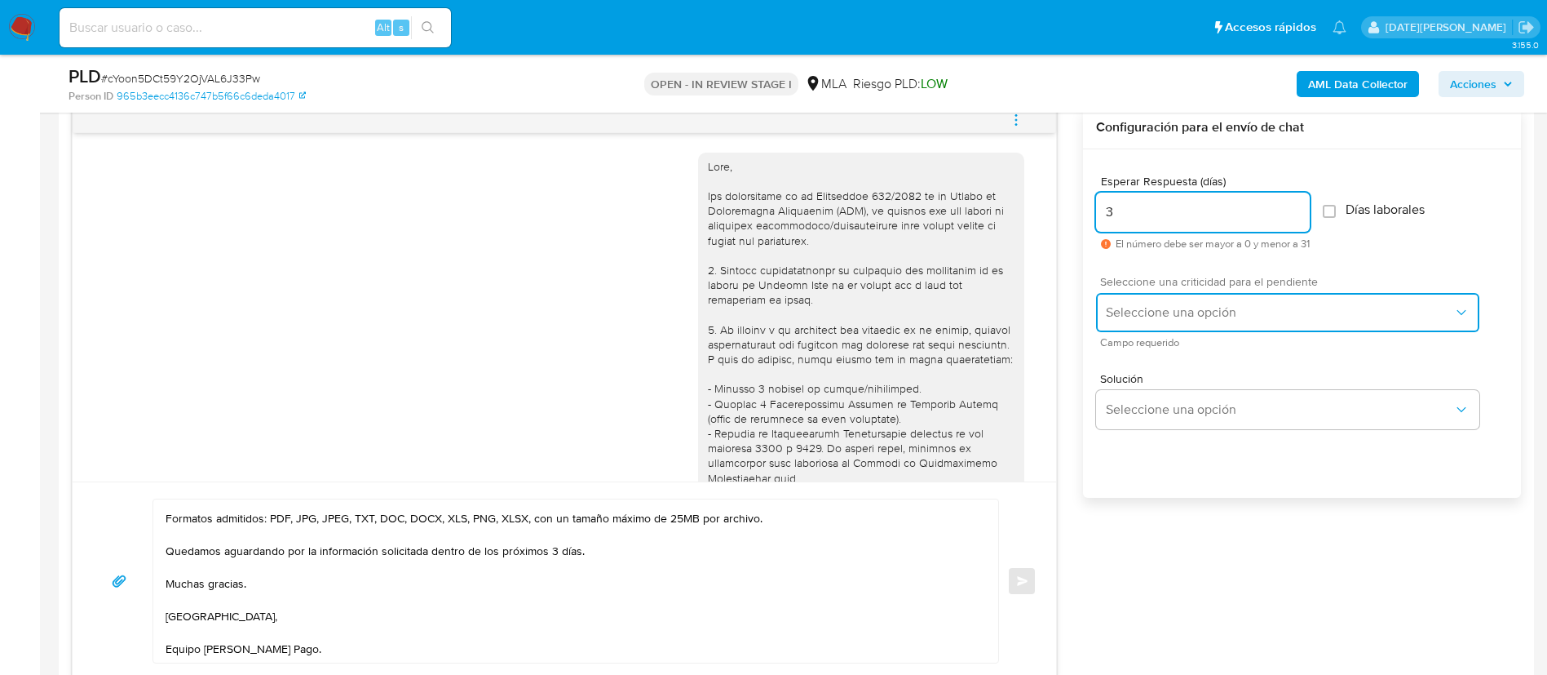
click at [1189, 296] on button "Seleccione una opción" at bounding box center [1287, 312] width 383 height 39
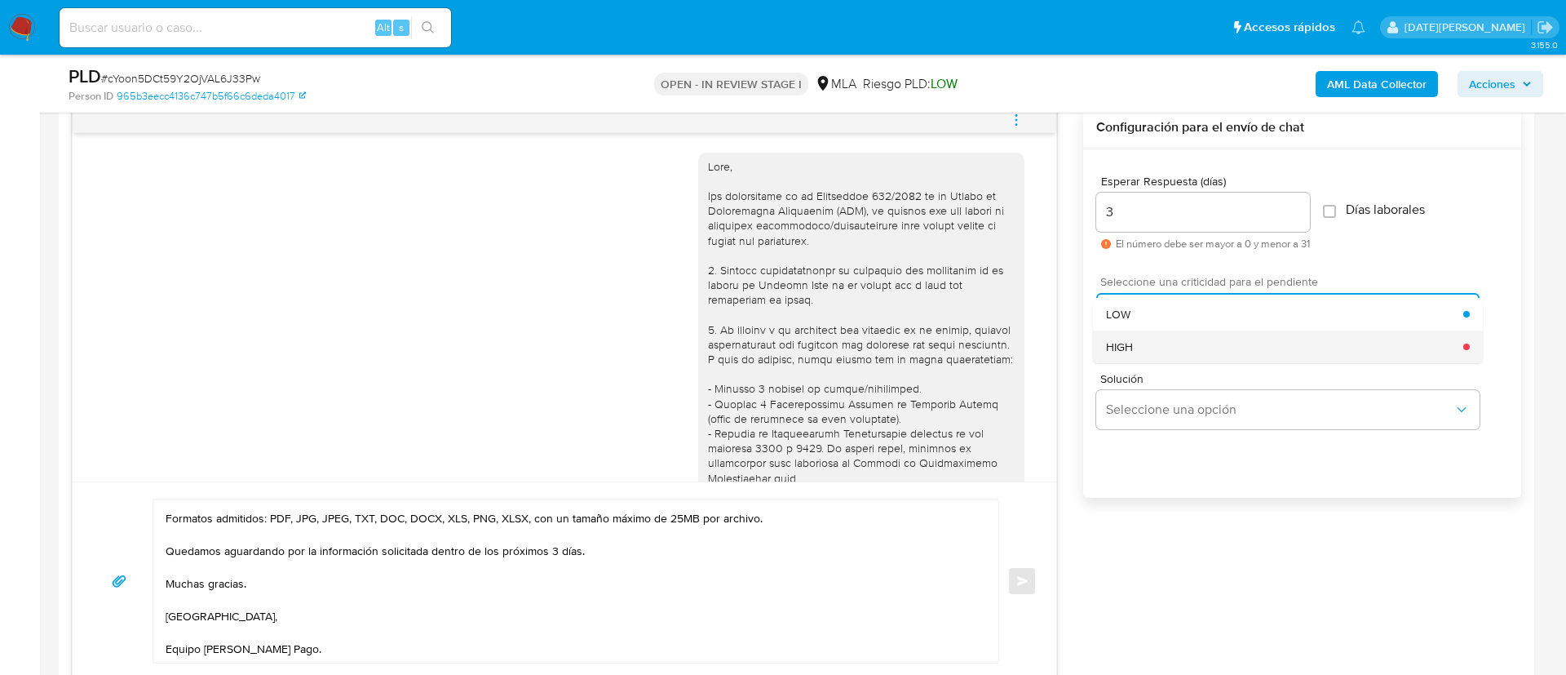
click at [1169, 343] on div "HIGH" at bounding box center [1284, 346] width 357 height 33
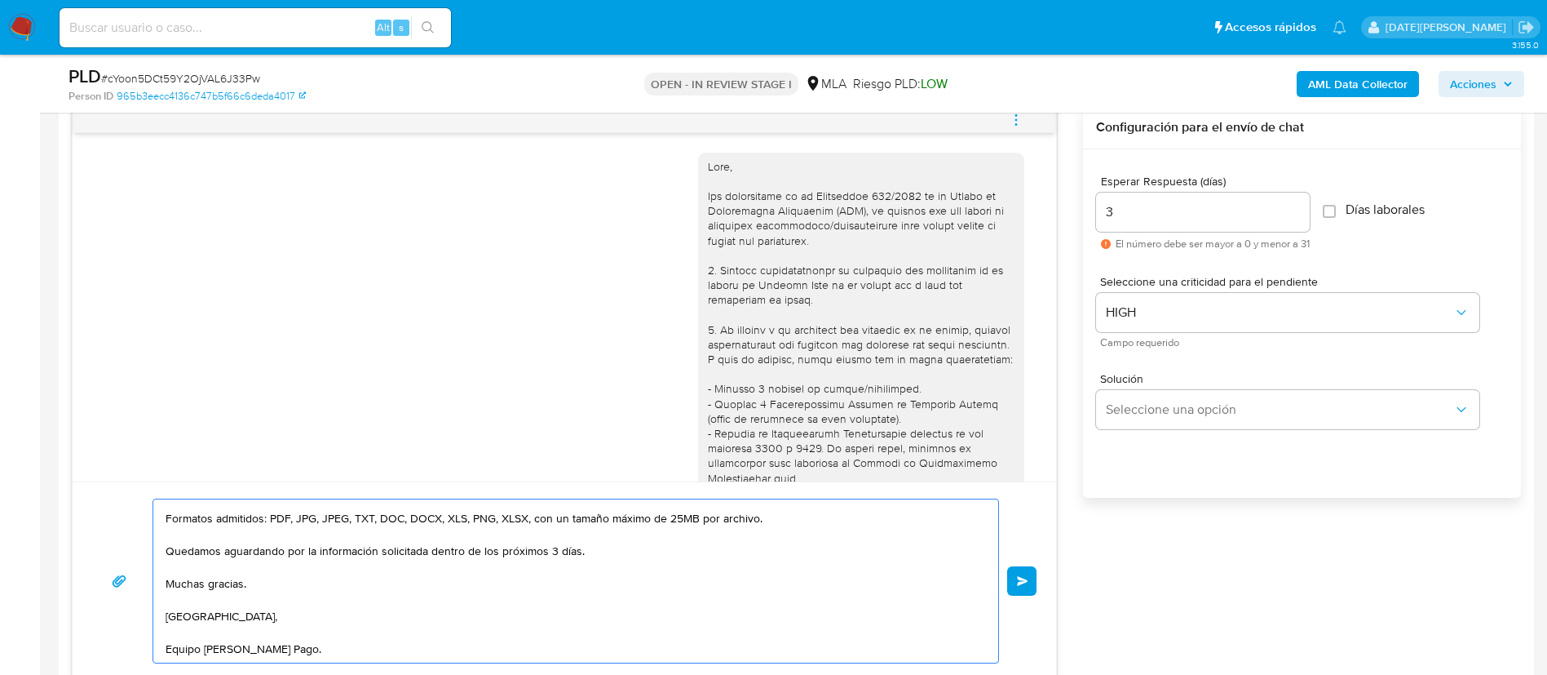
click at [1028, 572] on button "Enviar" at bounding box center [1021, 580] width 29 height 29
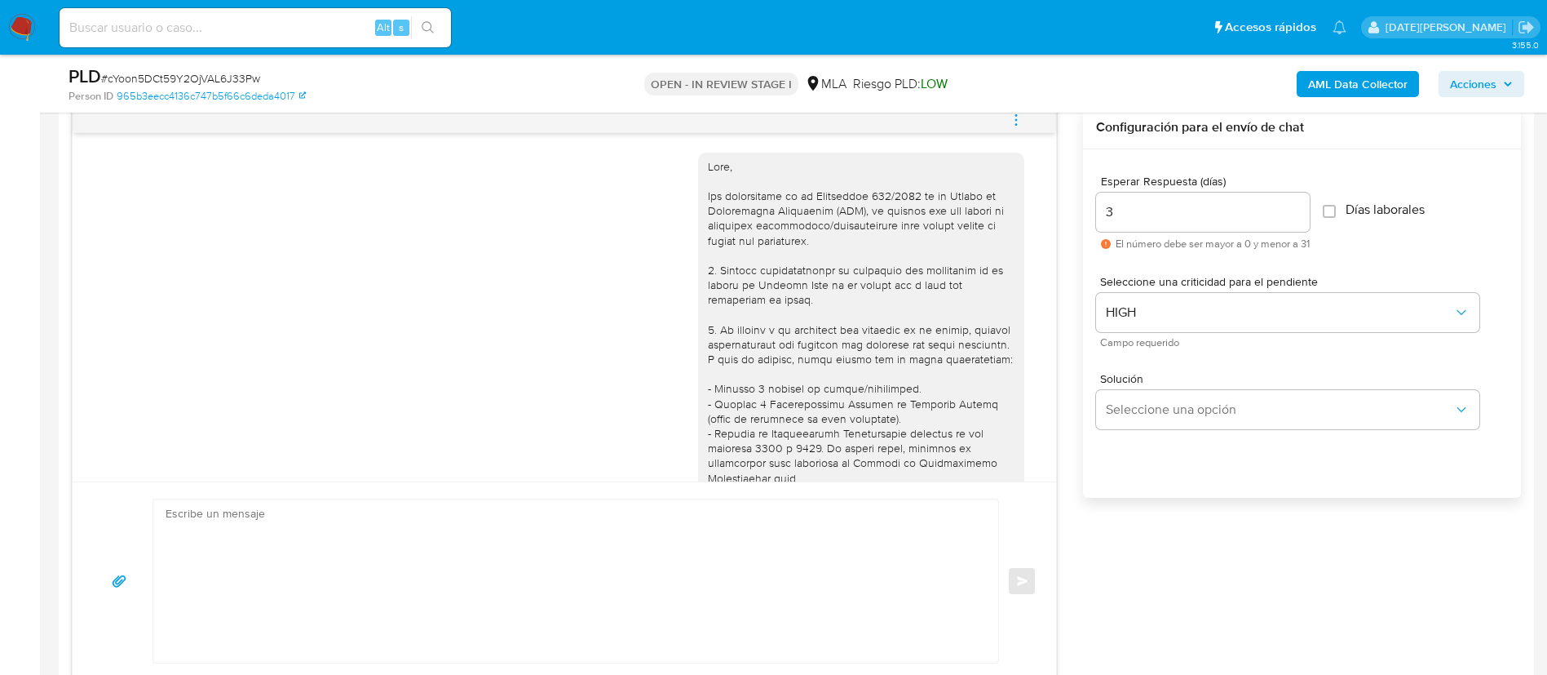
scroll to position [1607, 0]
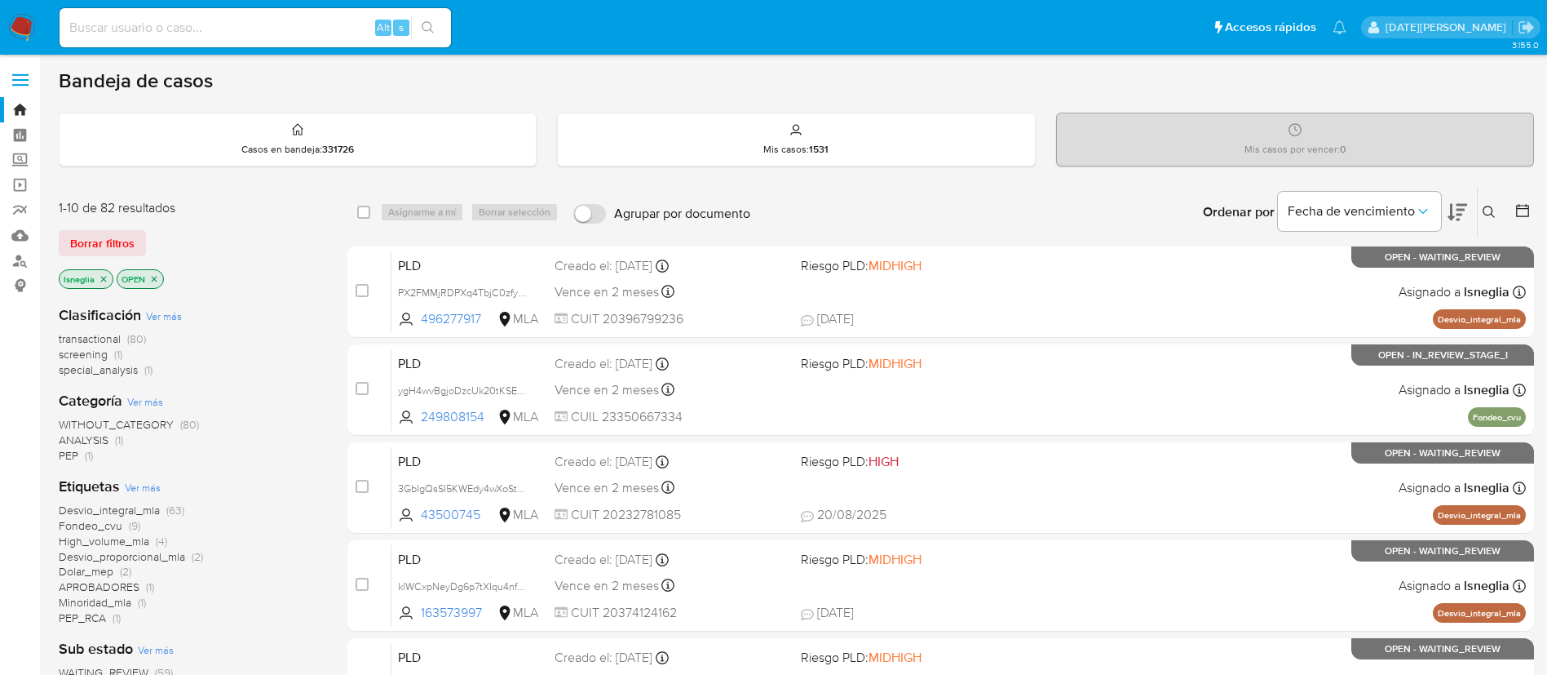
click at [1494, 209] on icon at bounding box center [1489, 212] width 13 height 13
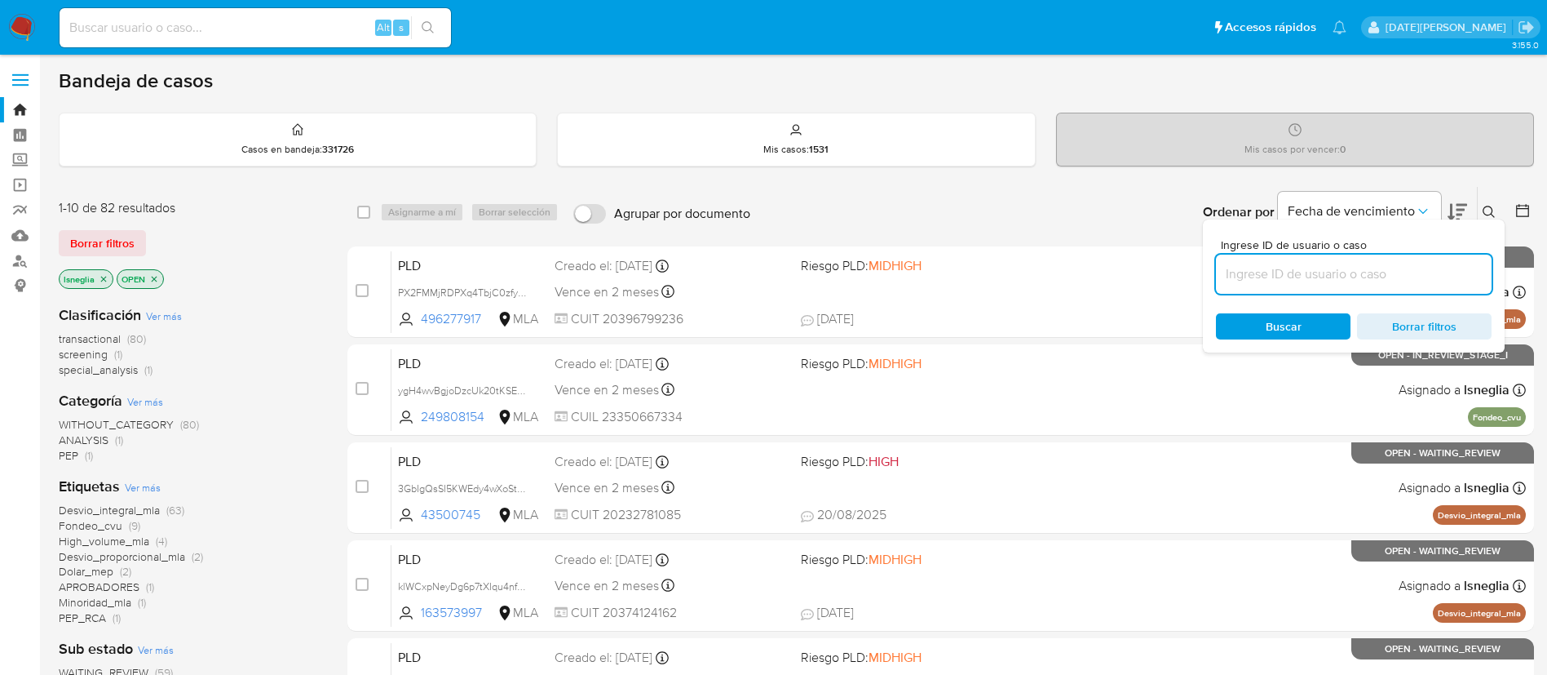
click at [1297, 267] on input at bounding box center [1354, 273] width 276 height 21
type input "dLOiKLcTOPfueFRUQBxPu6ne"
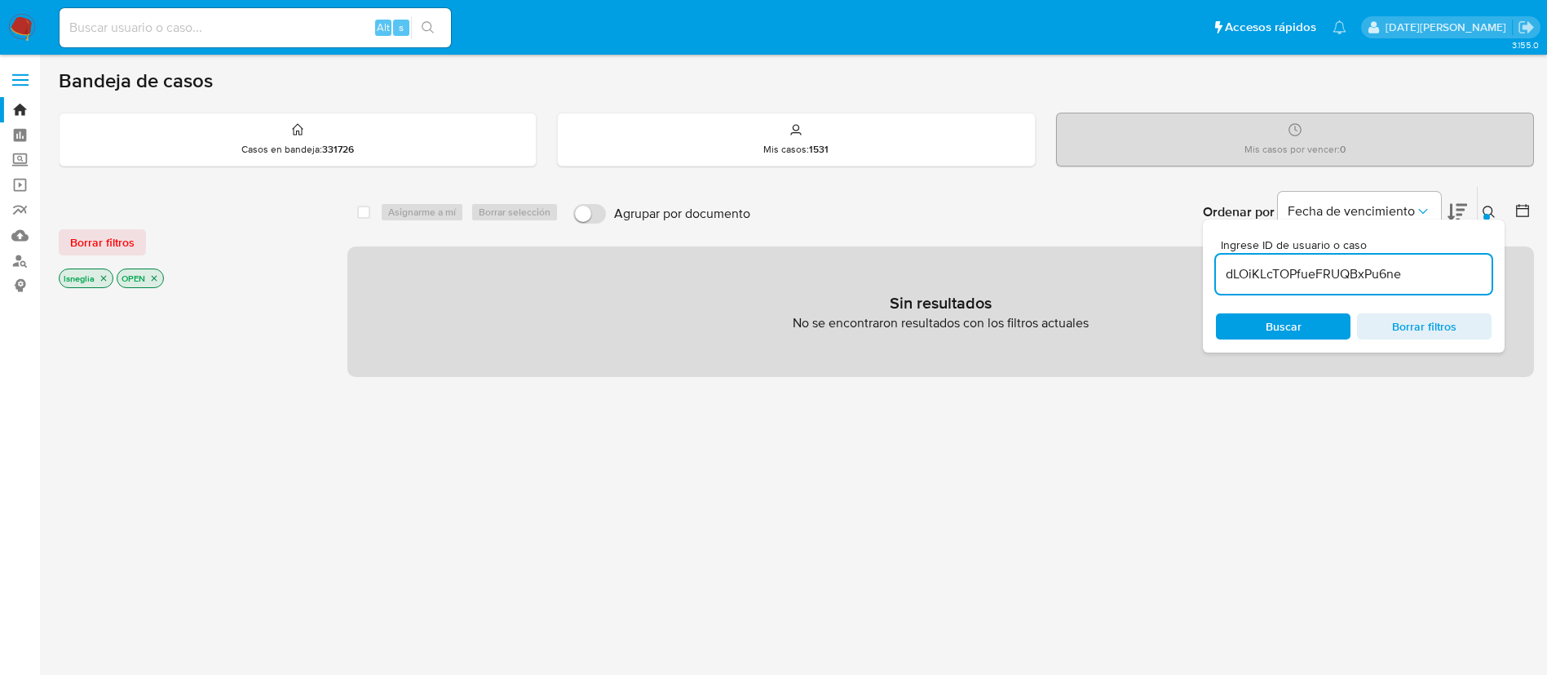
click at [104, 273] on icon "close-filter" at bounding box center [104, 278] width 10 height 10
click at [1441, 275] on input "dLOiKLcTOPfueFRUQBxPu6ne" at bounding box center [1354, 273] width 276 height 21
click at [267, 21] on input at bounding box center [256, 27] width 392 height 21
paste input "dLOiKLcTOPfueFRUQBxPu6ne"
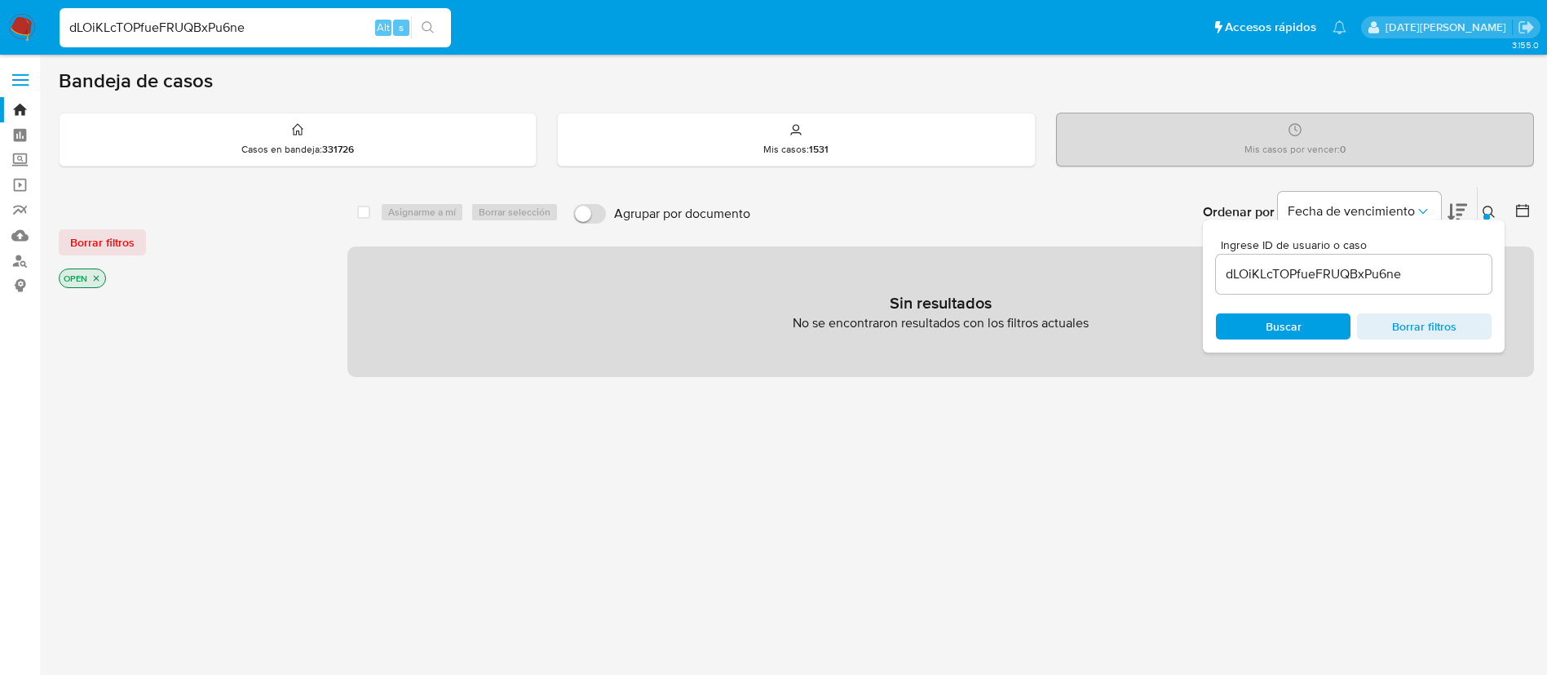
type input "dLOiKLcTOPfueFRUQBxPu6ne"
click at [429, 23] on icon "search-icon" at bounding box center [428, 27] width 13 height 13
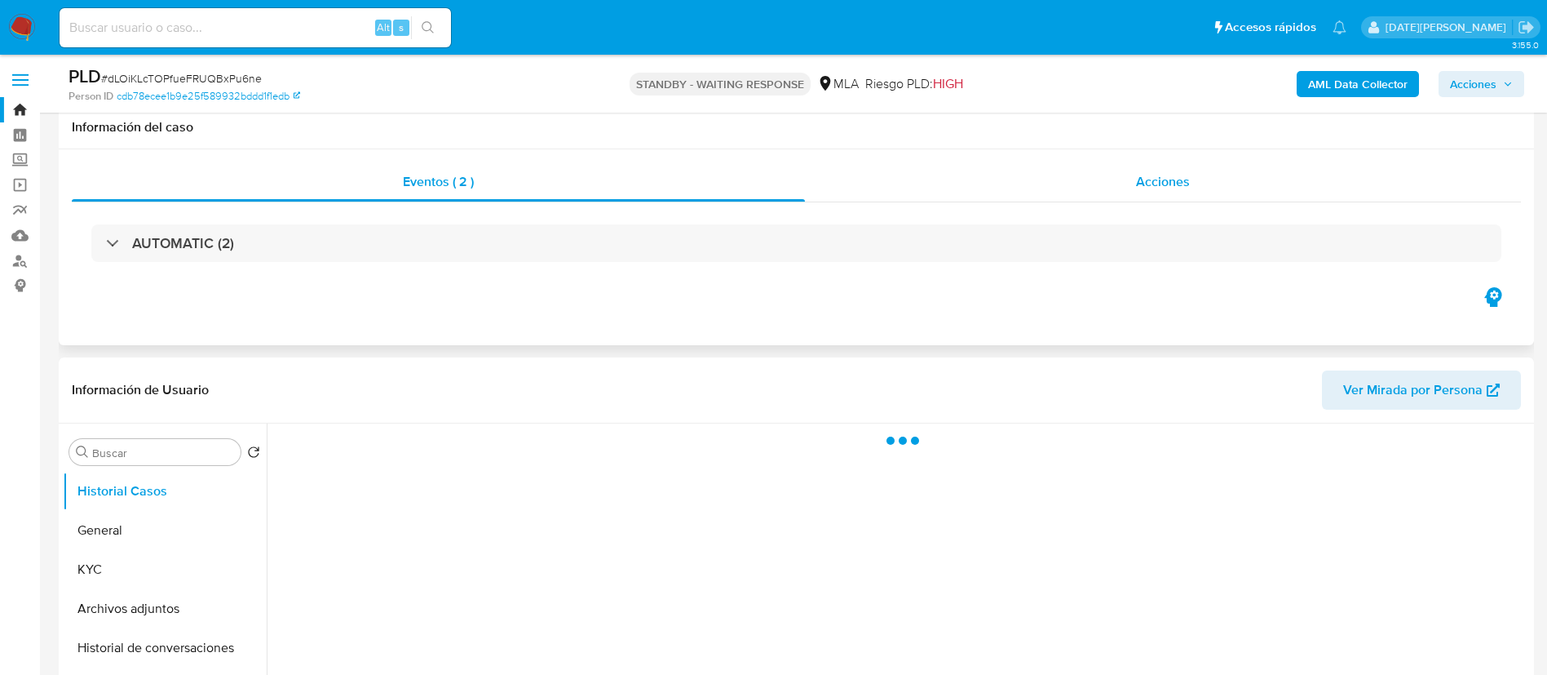
scroll to position [122, 0]
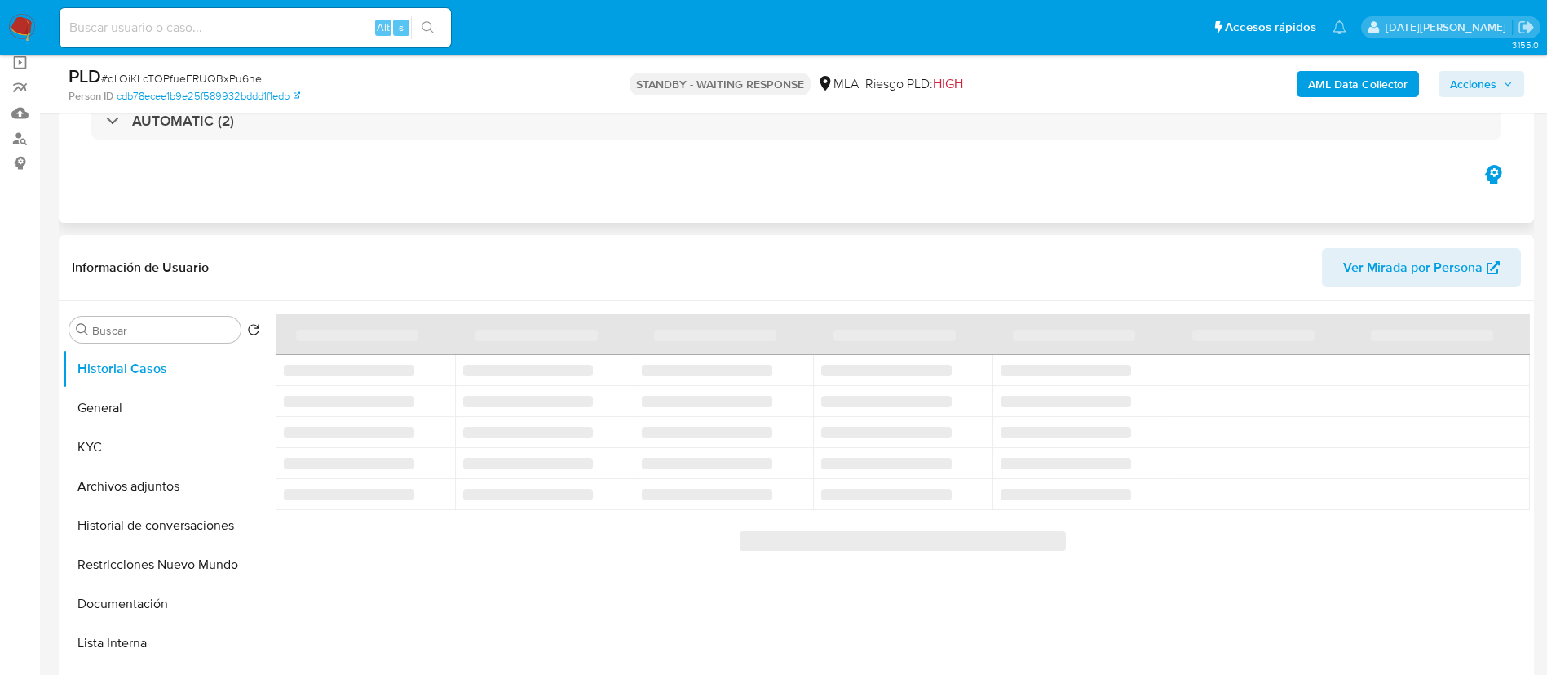
select select "10"
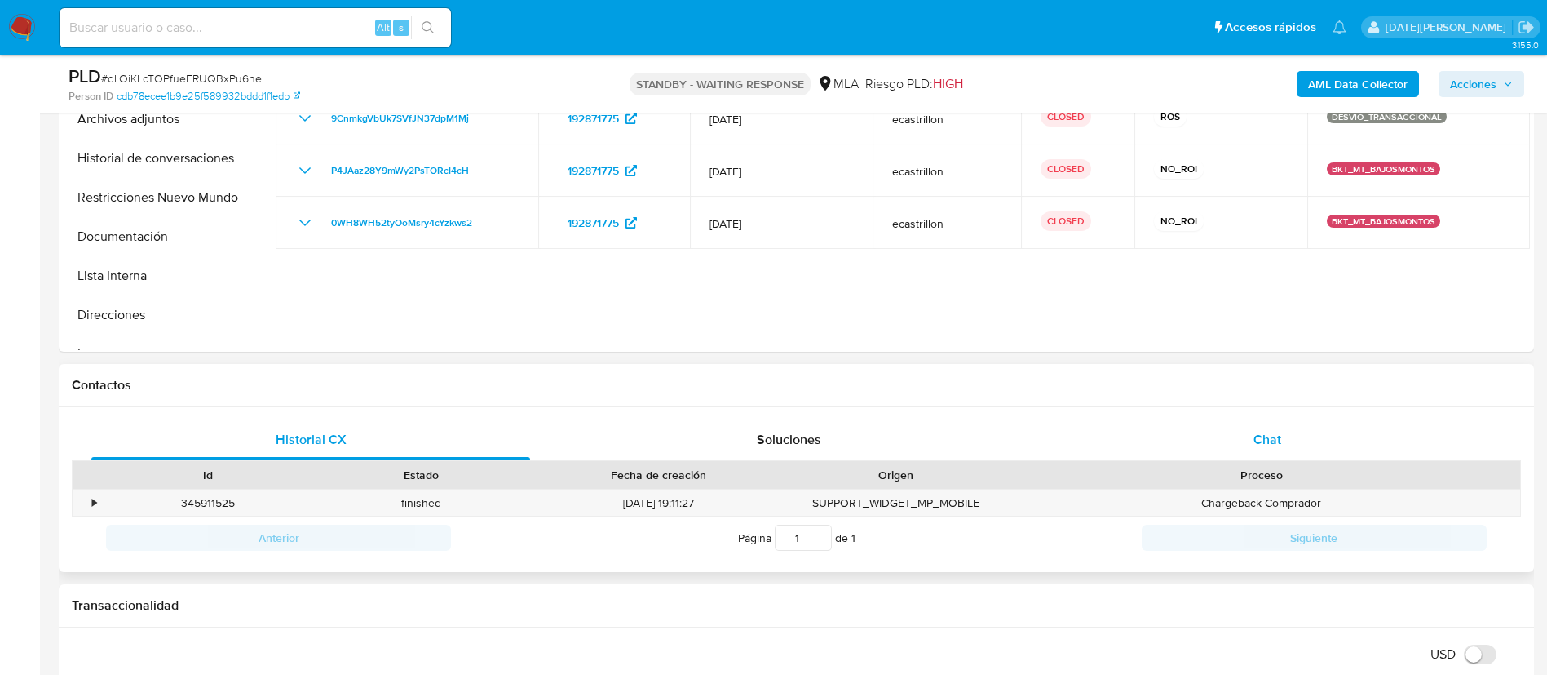
click at [1272, 439] on span "Chat" at bounding box center [1268, 439] width 28 height 19
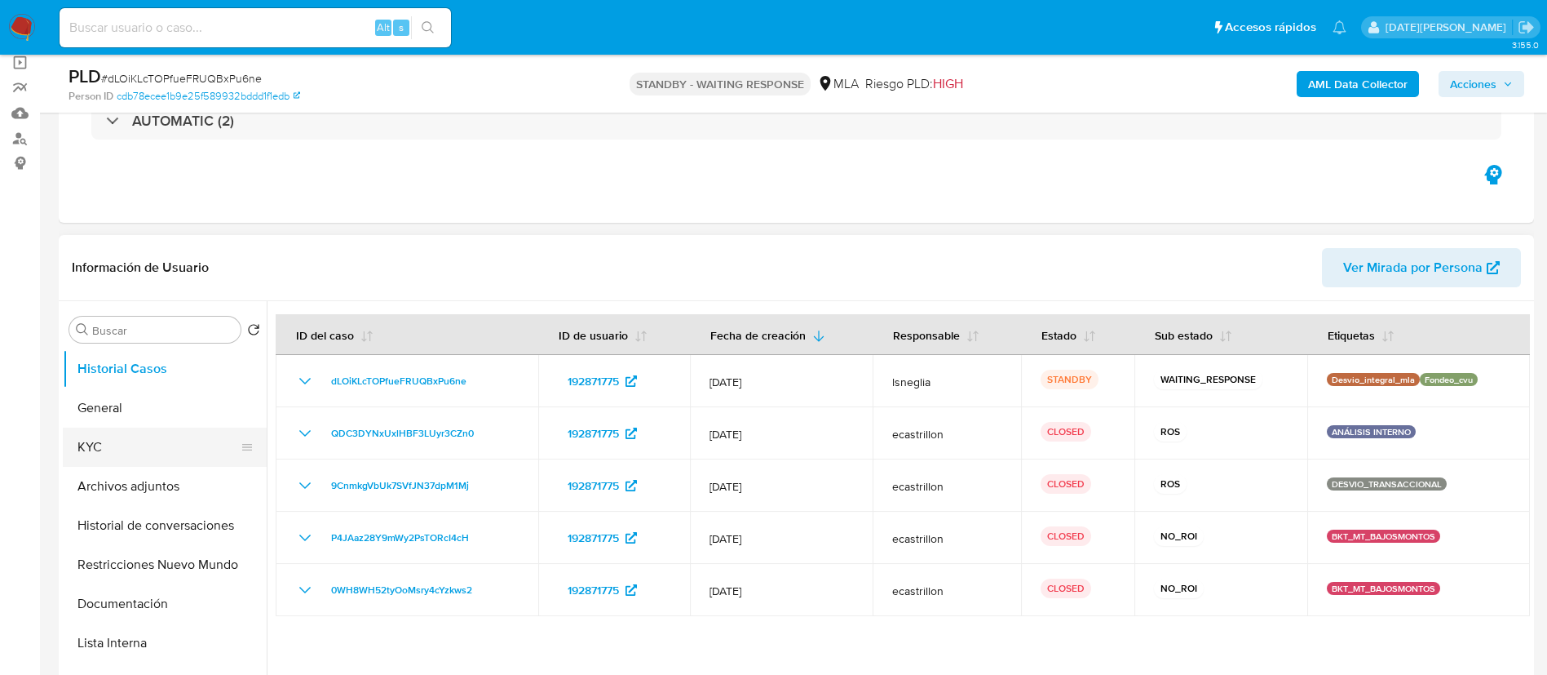
click at [122, 446] on button "KYC" at bounding box center [158, 446] width 191 height 39
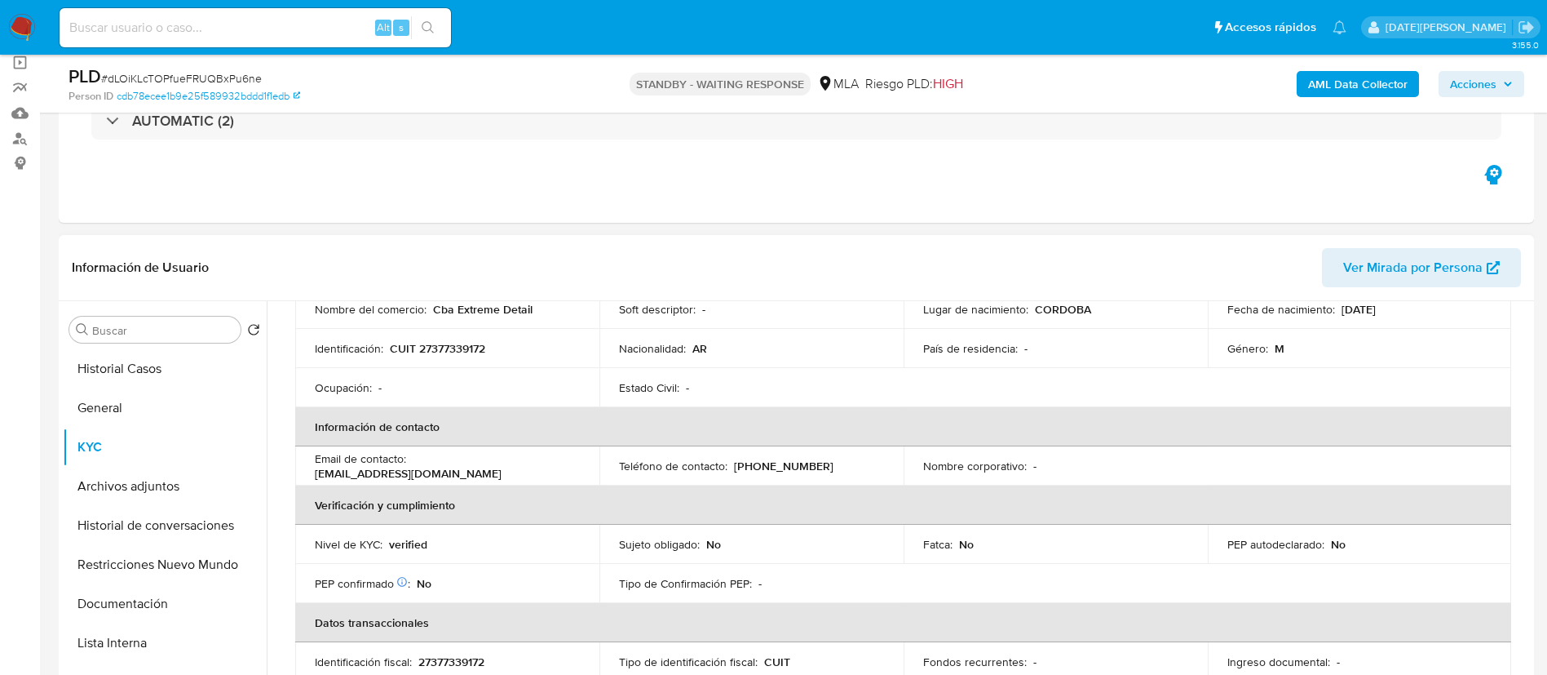
scroll to position [245, 0]
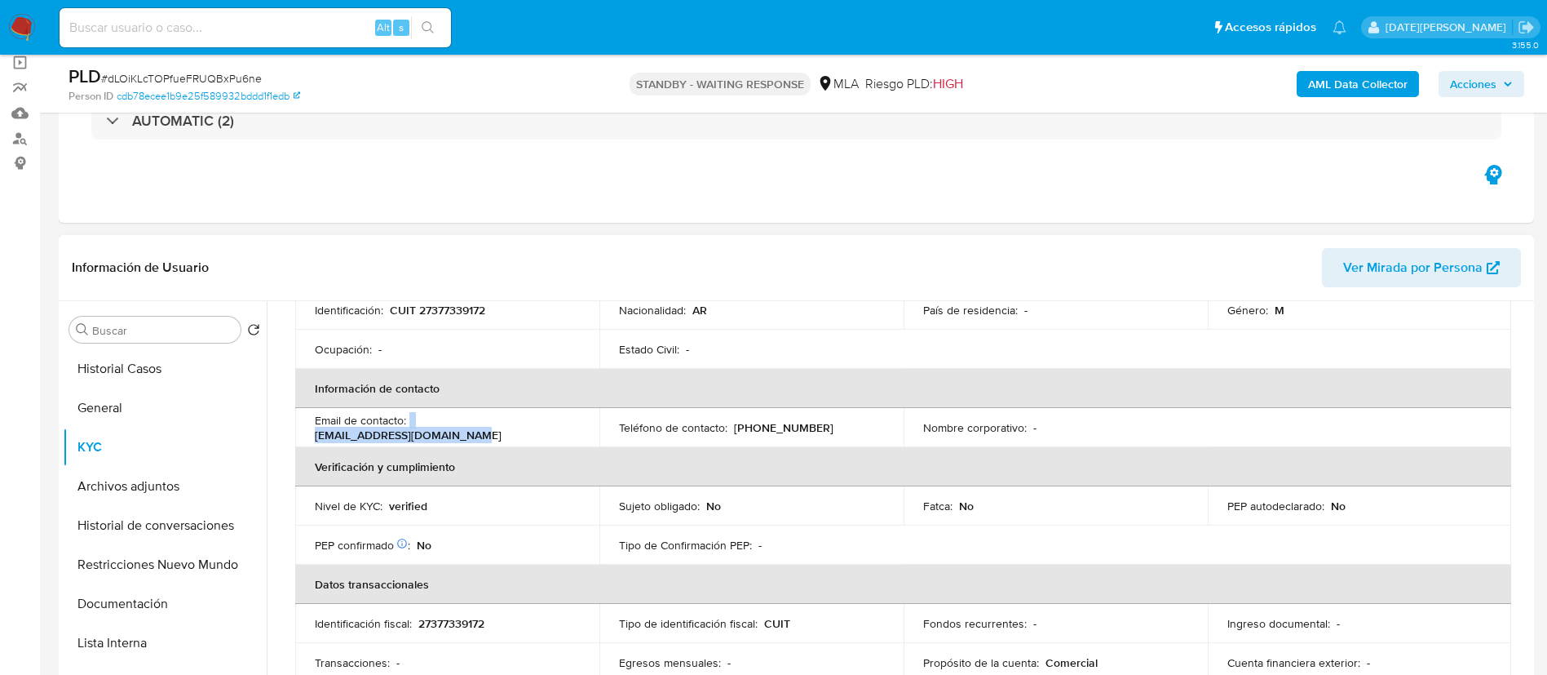
drag, startPoint x: 409, startPoint y: 428, endPoint x: 569, endPoint y: 422, distance: 159.2
click at [569, 422] on div "Email de contacto : f.lombardoventas@gmail.com" at bounding box center [447, 427] width 265 height 29
copy div "f.lombardoventas@gmail.com"
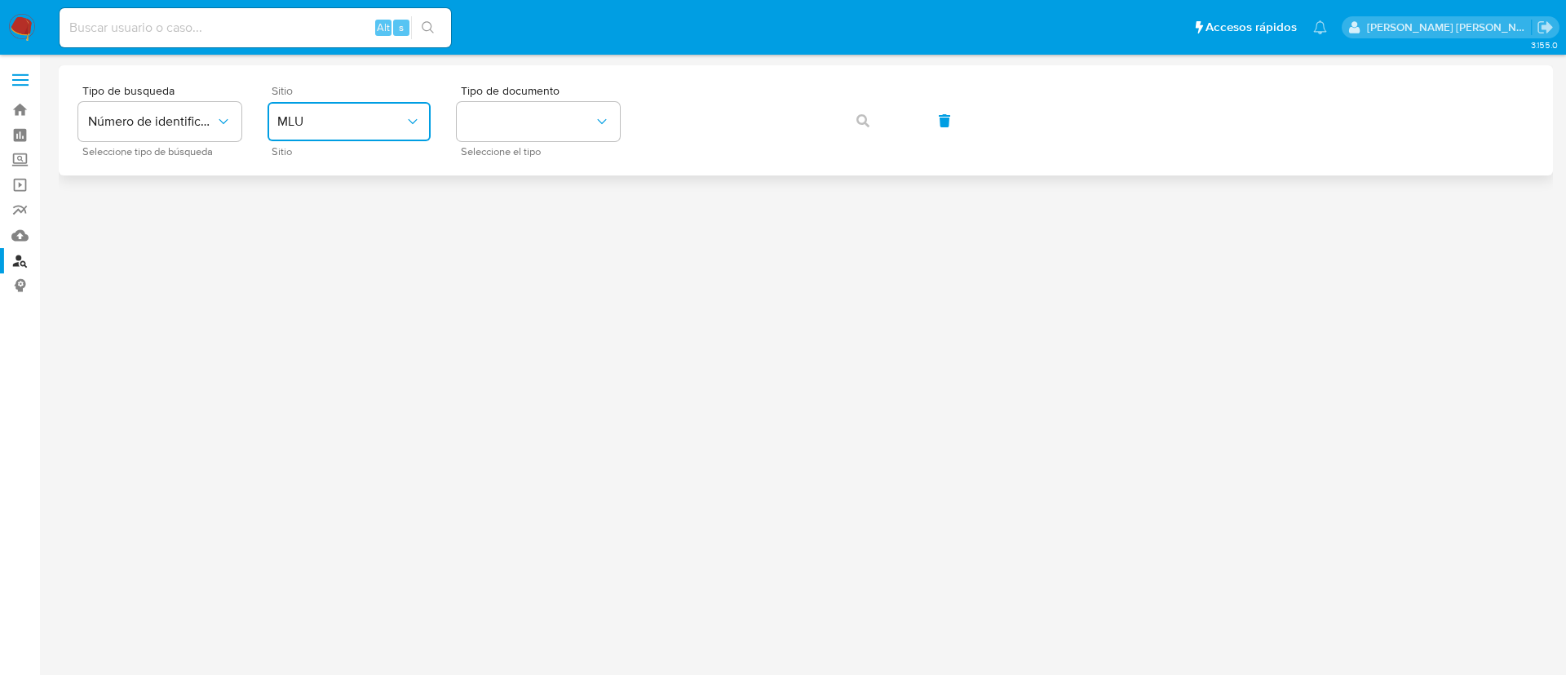
click at [362, 117] on span "MLU" at bounding box center [340, 121] width 127 height 16
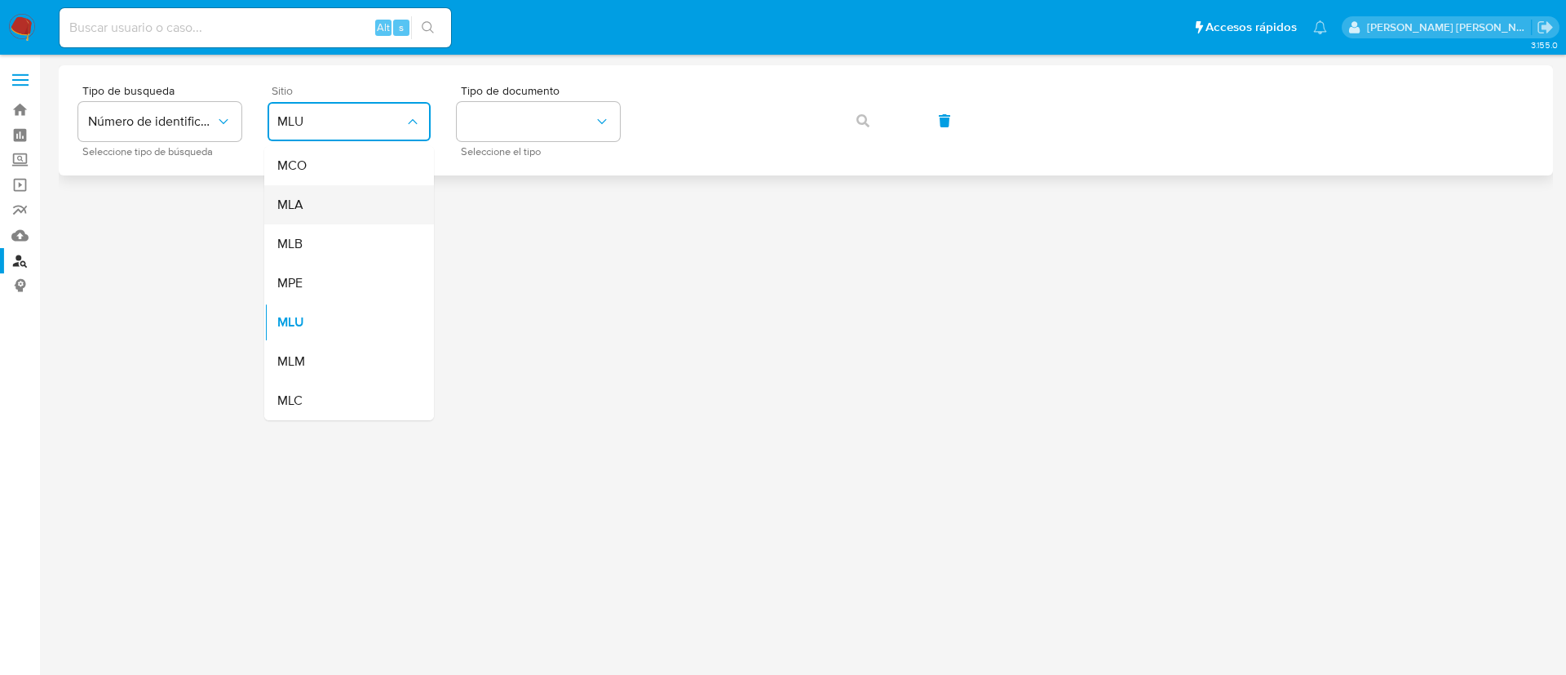
click at [365, 201] on div "MLA" at bounding box center [344, 204] width 134 height 39
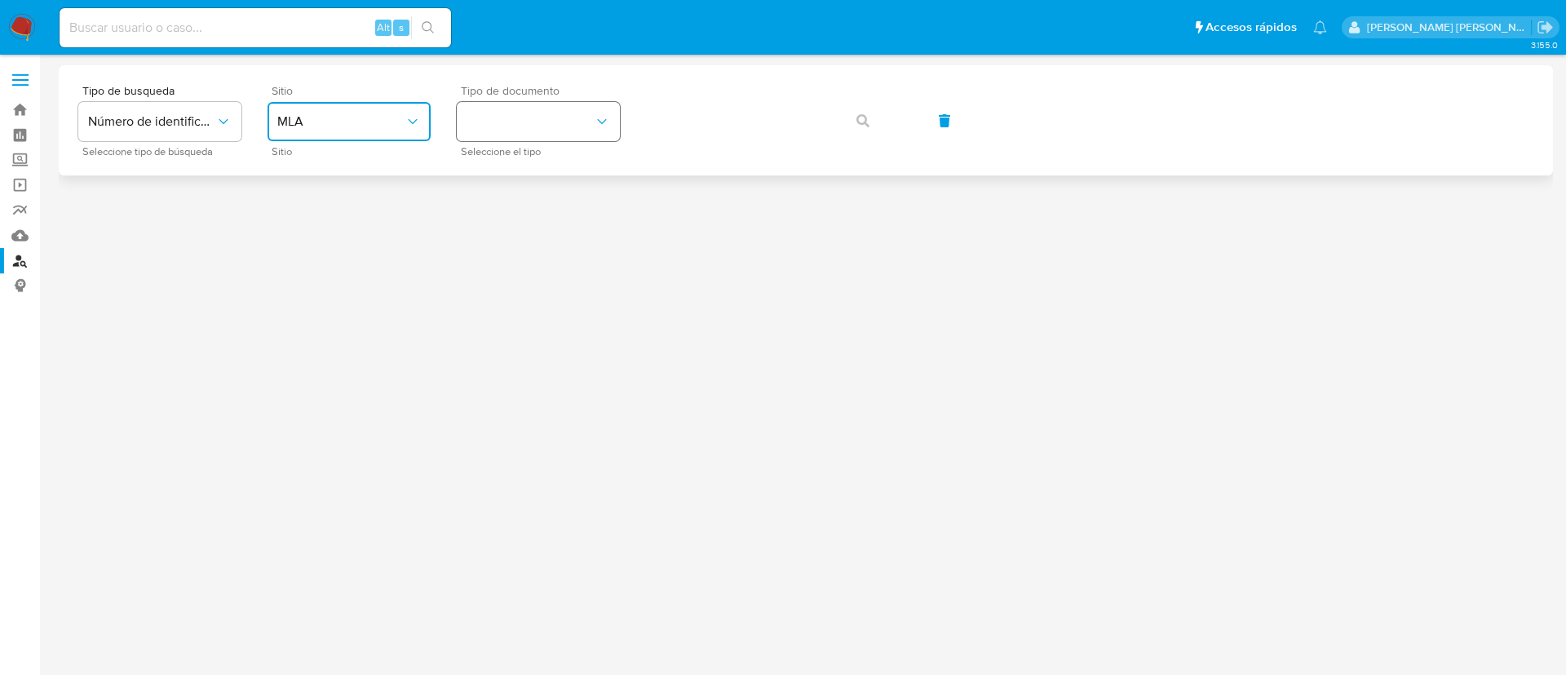
click at [517, 131] on button "identificationType" at bounding box center [538, 121] width 163 height 39
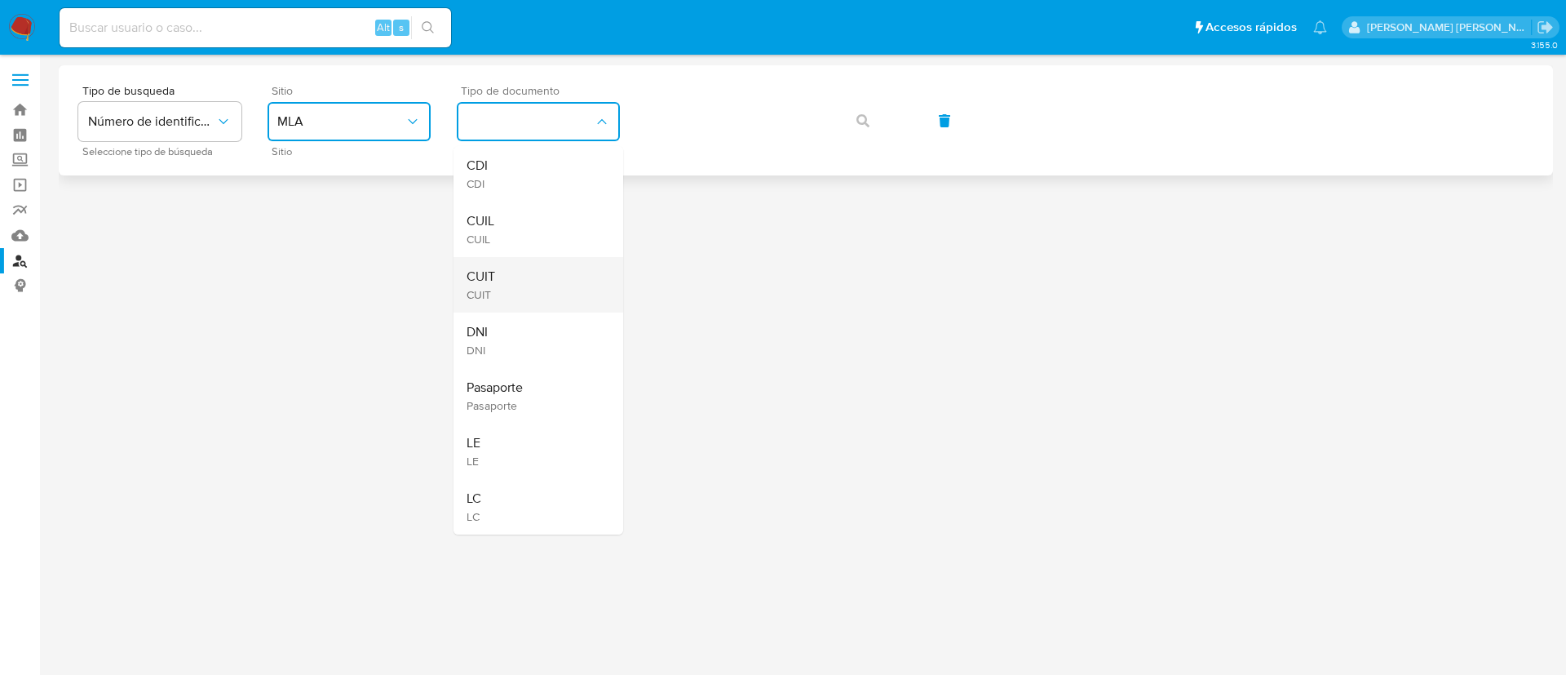
click at [507, 275] on div "CUIT CUIT" at bounding box center [534, 284] width 134 height 55
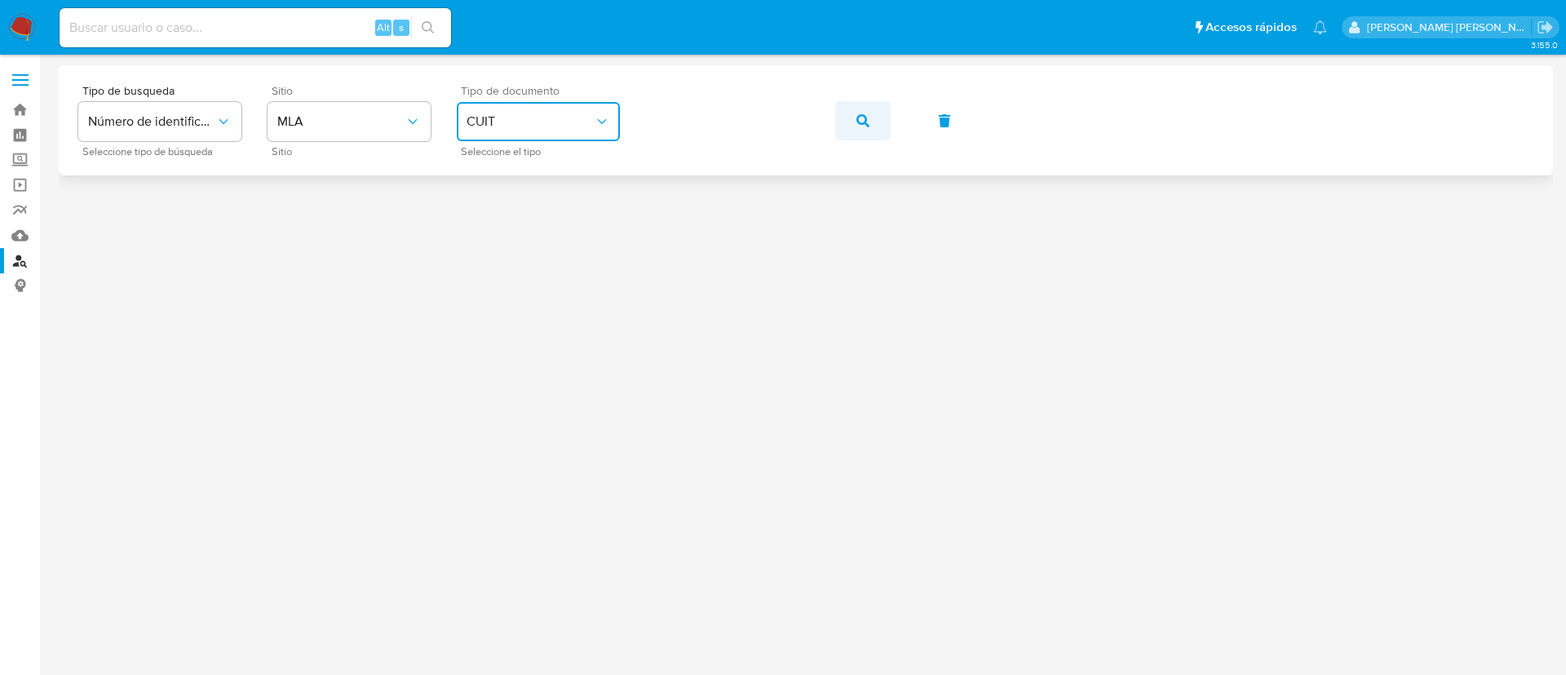
click at [859, 114] on icon "button" at bounding box center [862, 120] width 13 height 13
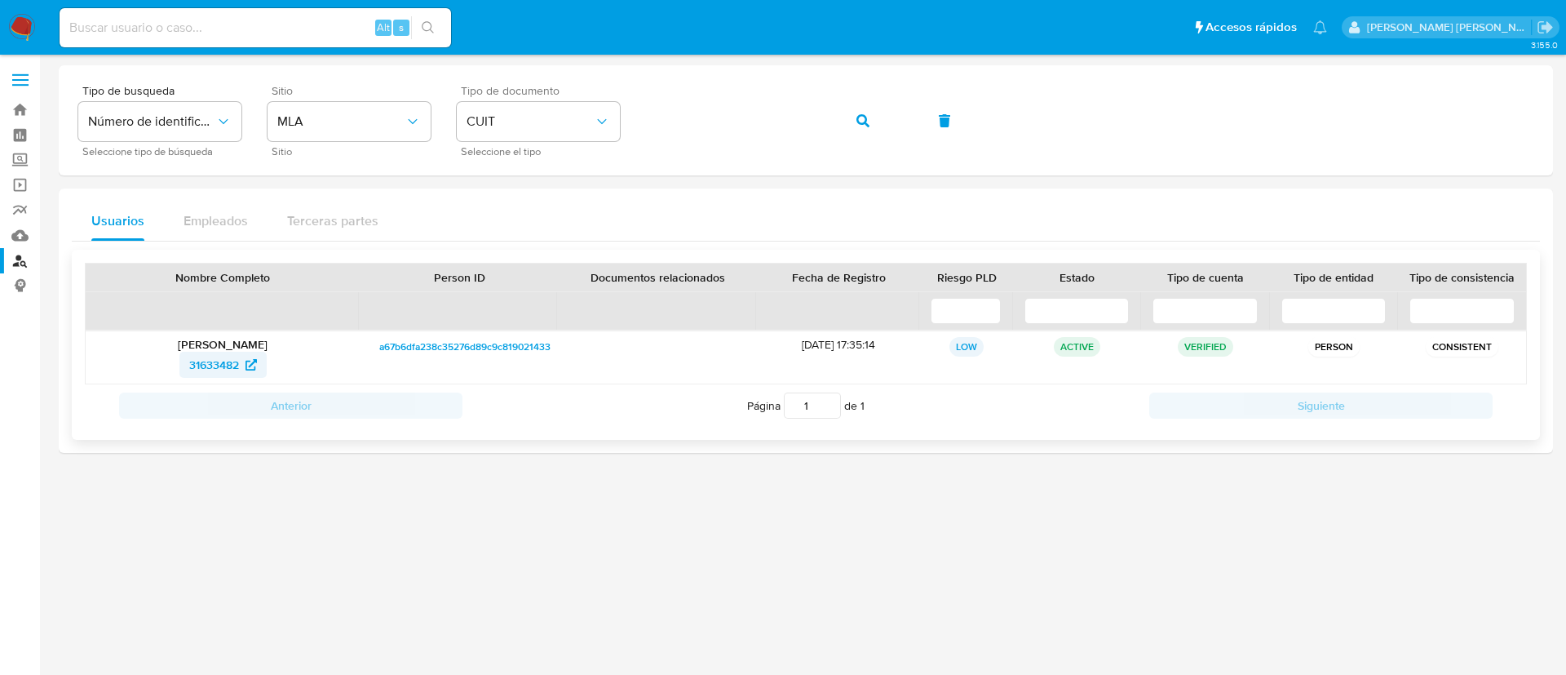
click at [232, 361] on span "31633482" at bounding box center [214, 365] width 50 height 26
click at [870, 117] on button "button" at bounding box center [862, 120] width 55 height 39
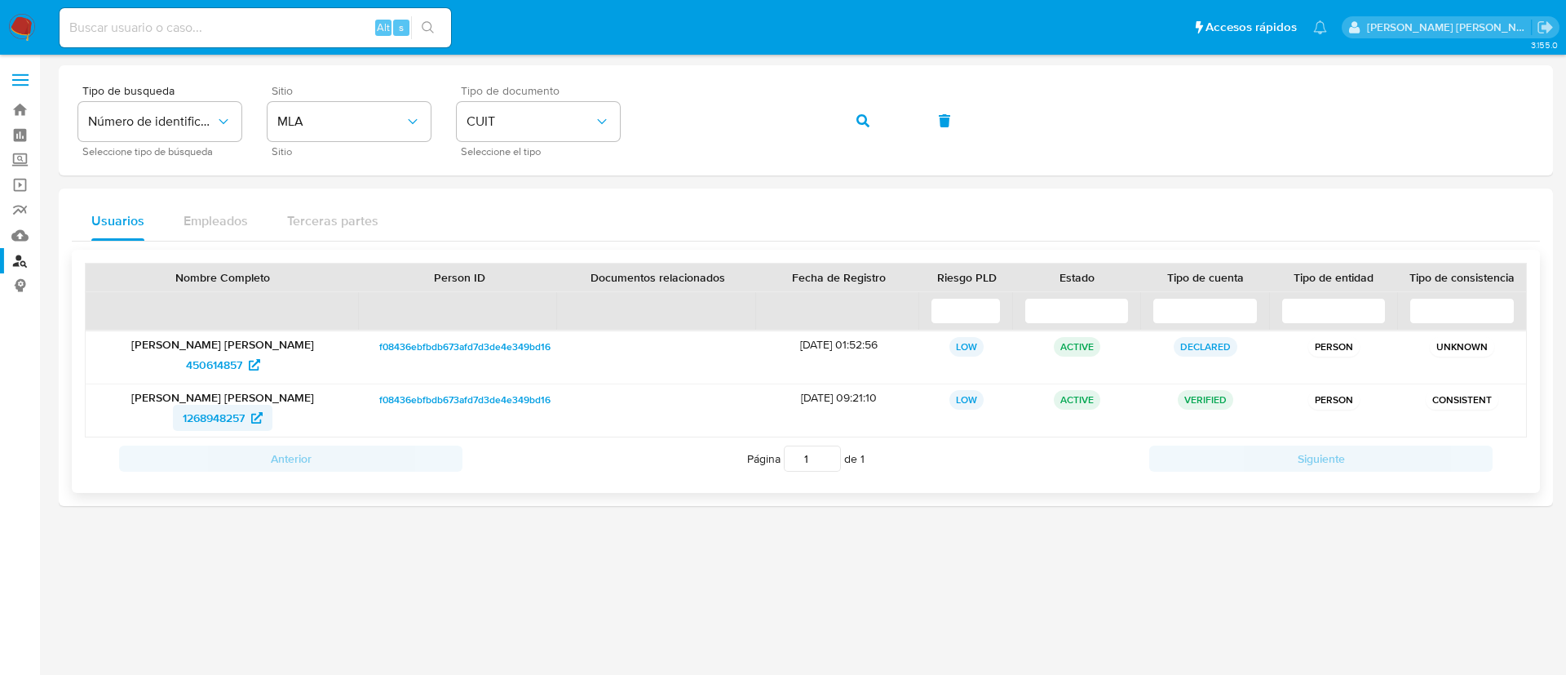
click at [201, 412] on span "1268948257" at bounding box center [214, 418] width 62 height 26
click at [886, 132] on button "button" at bounding box center [862, 120] width 55 height 39
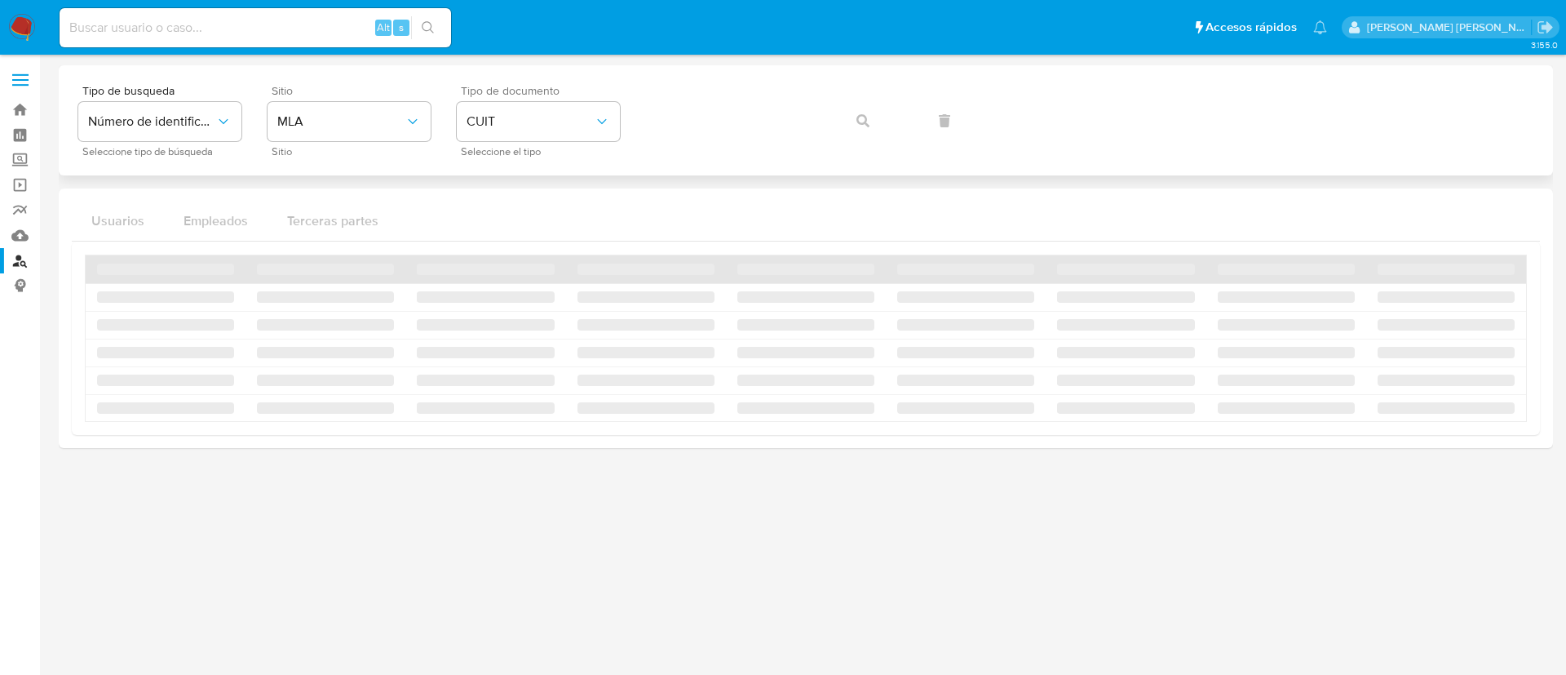
click at [869, 122] on div "Tipo de busqueda Número de identificación Seleccione tipo de búsqueda Sitio MLA…" at bounding box center [805, 120] width 1455 height 71
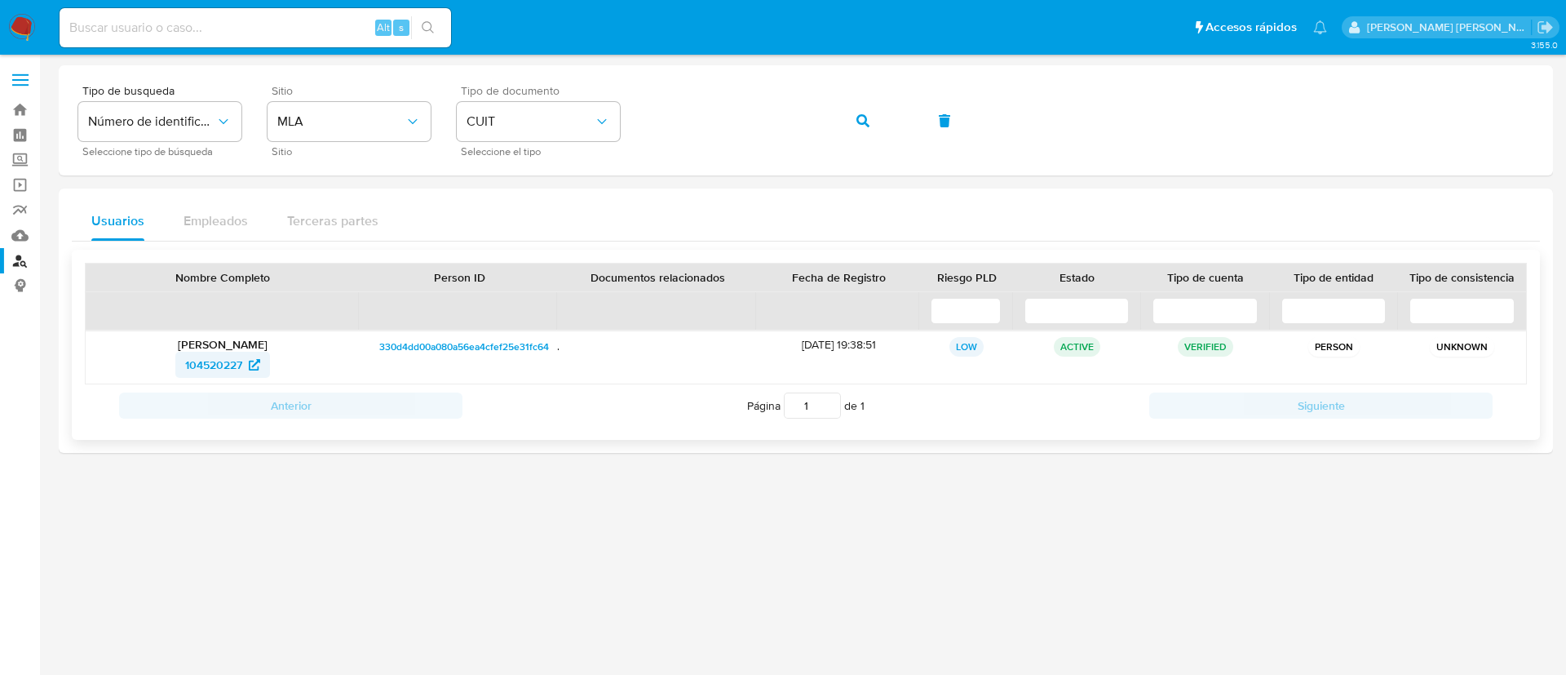
click at [237, 360] on span "104520227" at bounding box center [213, 365] width 57 height 26
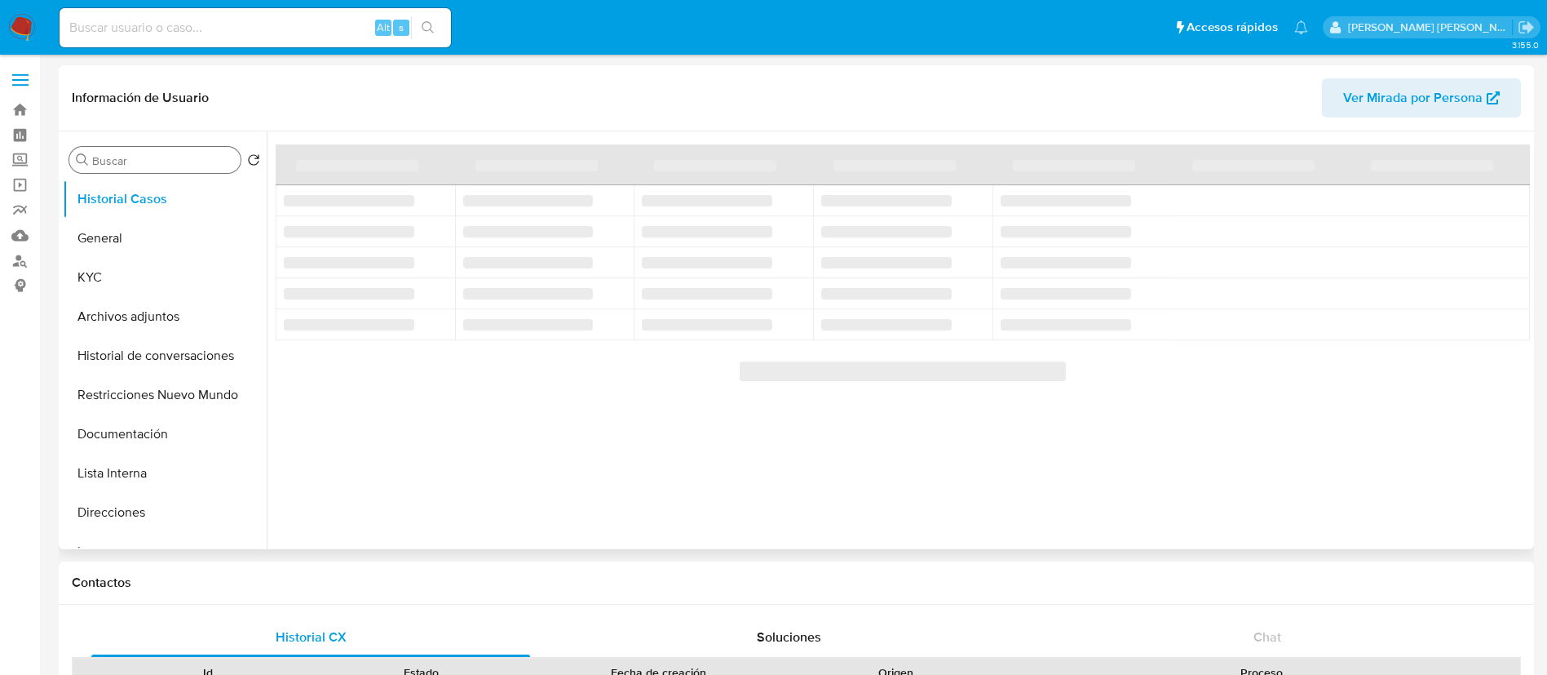
select select "10"
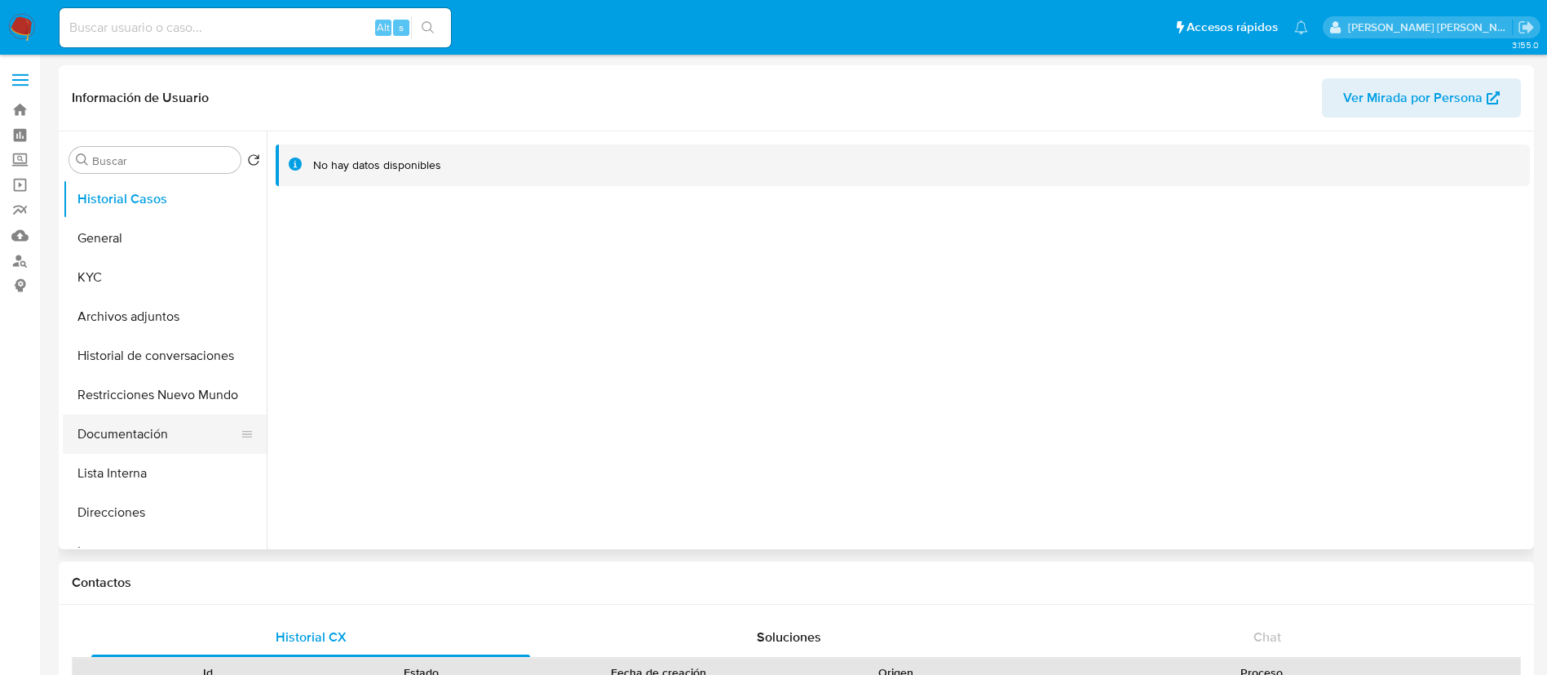
scroll to position [122, 0]
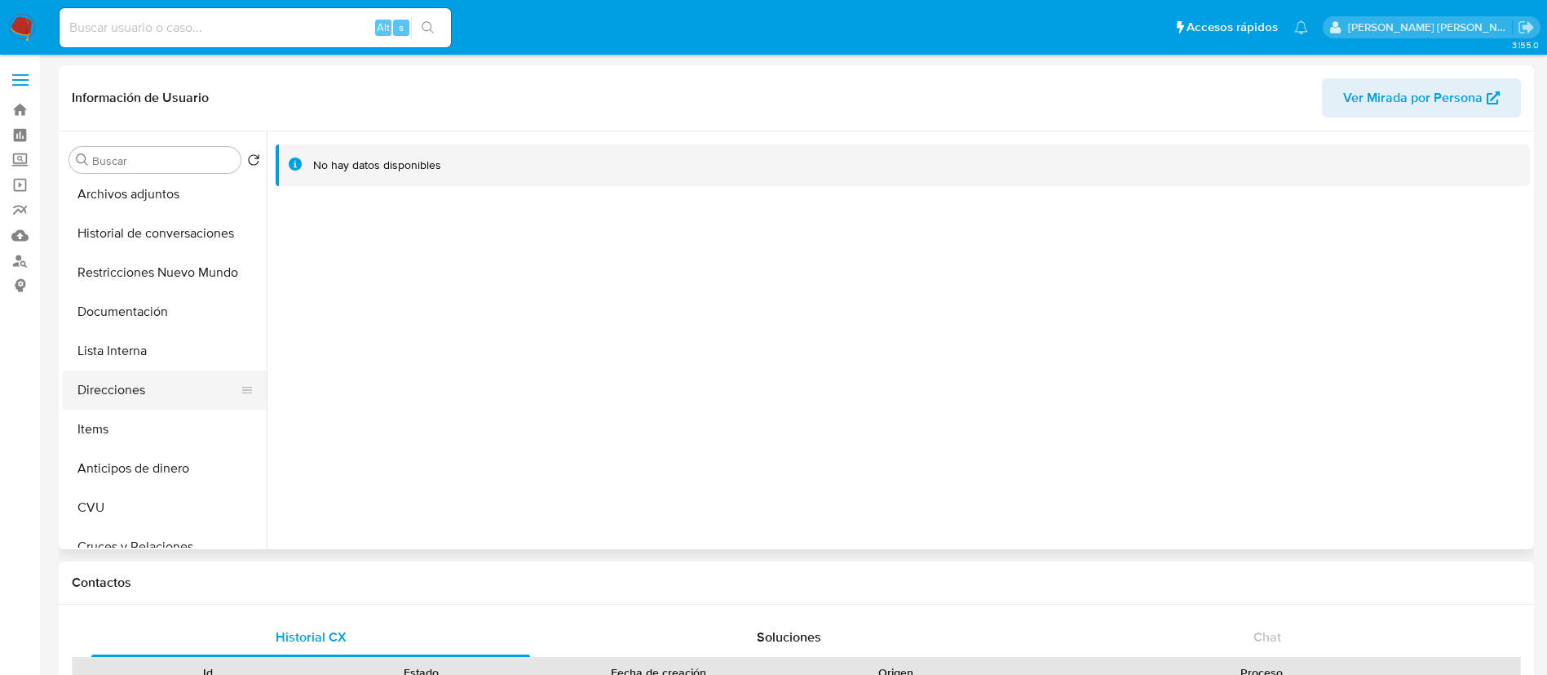
click at [141, 380] on button "Direcciones" at bounding box center [158, 389] width 191 height 39
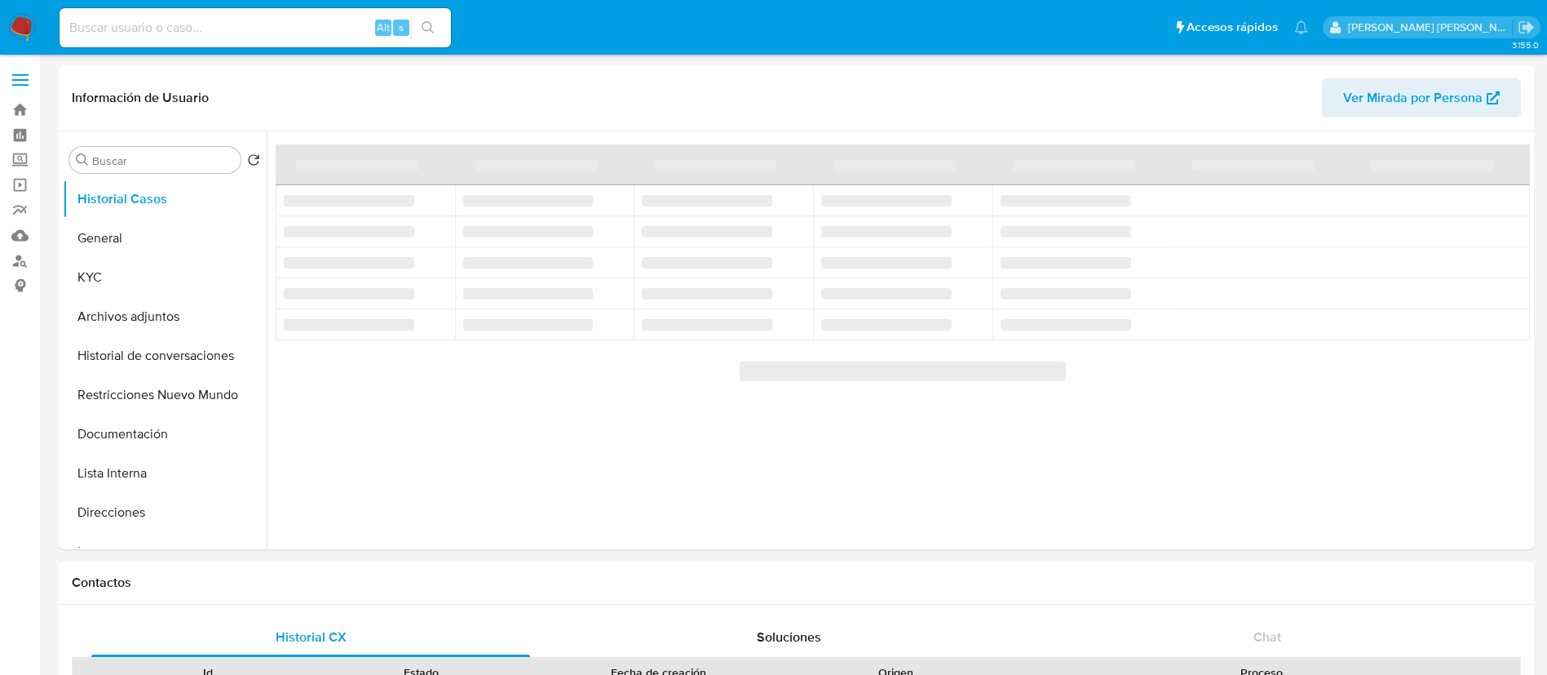
select select "10"
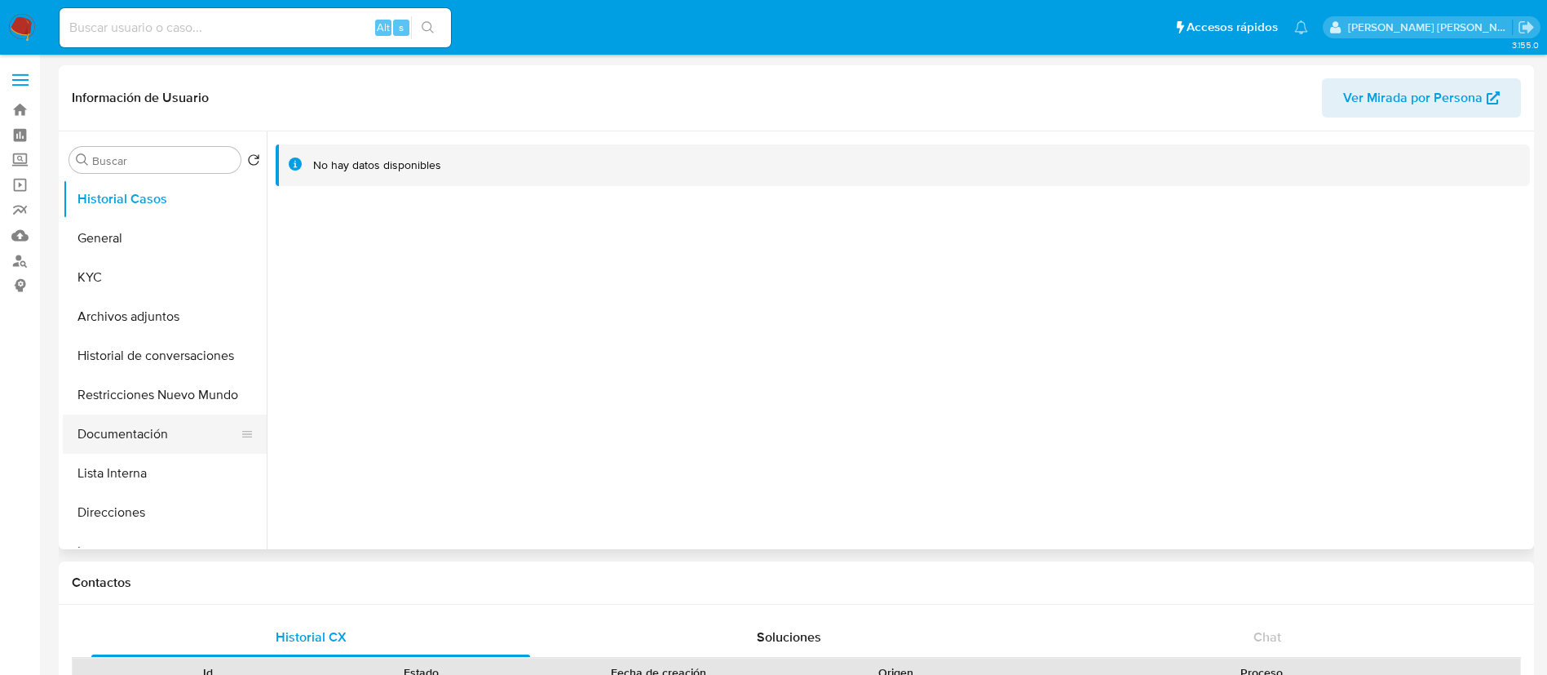
scroll to position [122, 0]
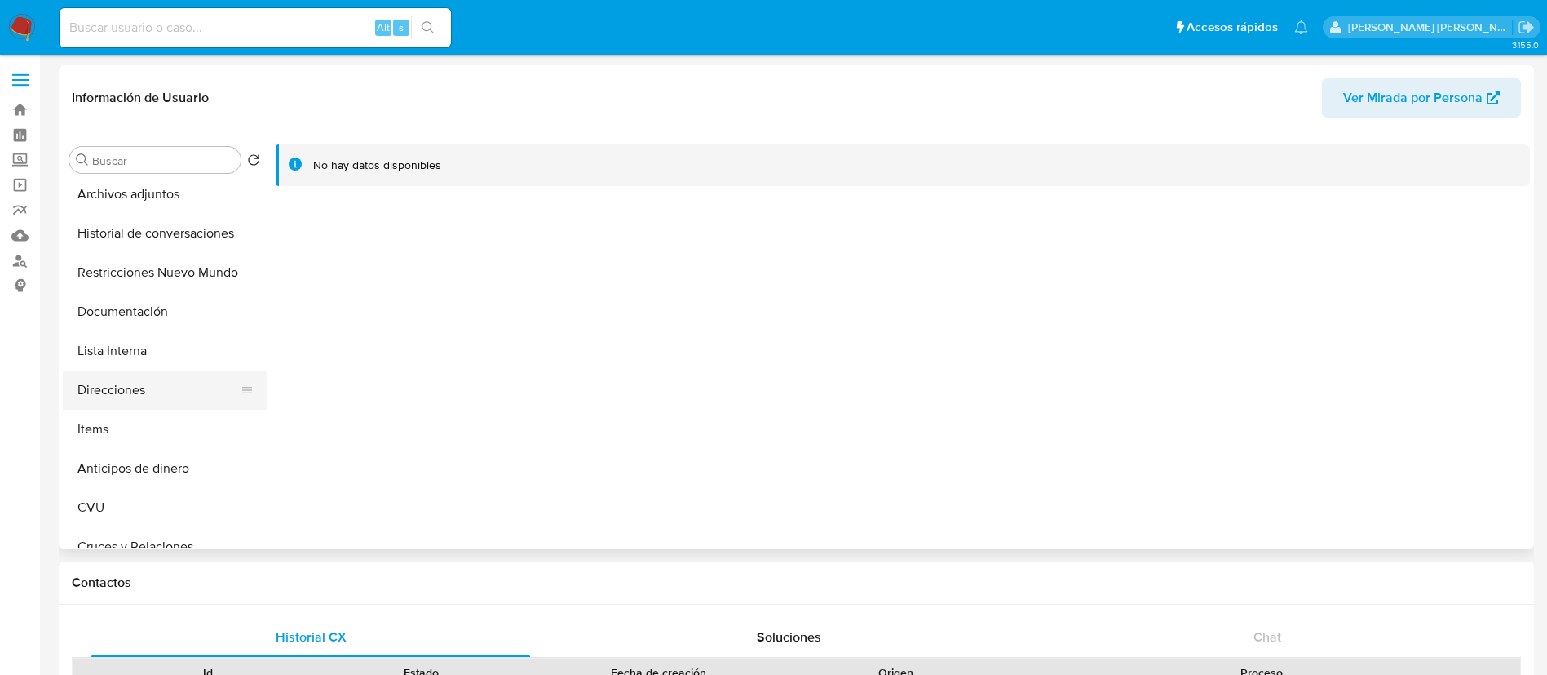
click at [129, 392] on button "Direcciones" at bounding box center [158, 389] width 191 height 39
click at [121, 391] on button "Direcciones" at bounding box center [158, 389] width 191 height 39
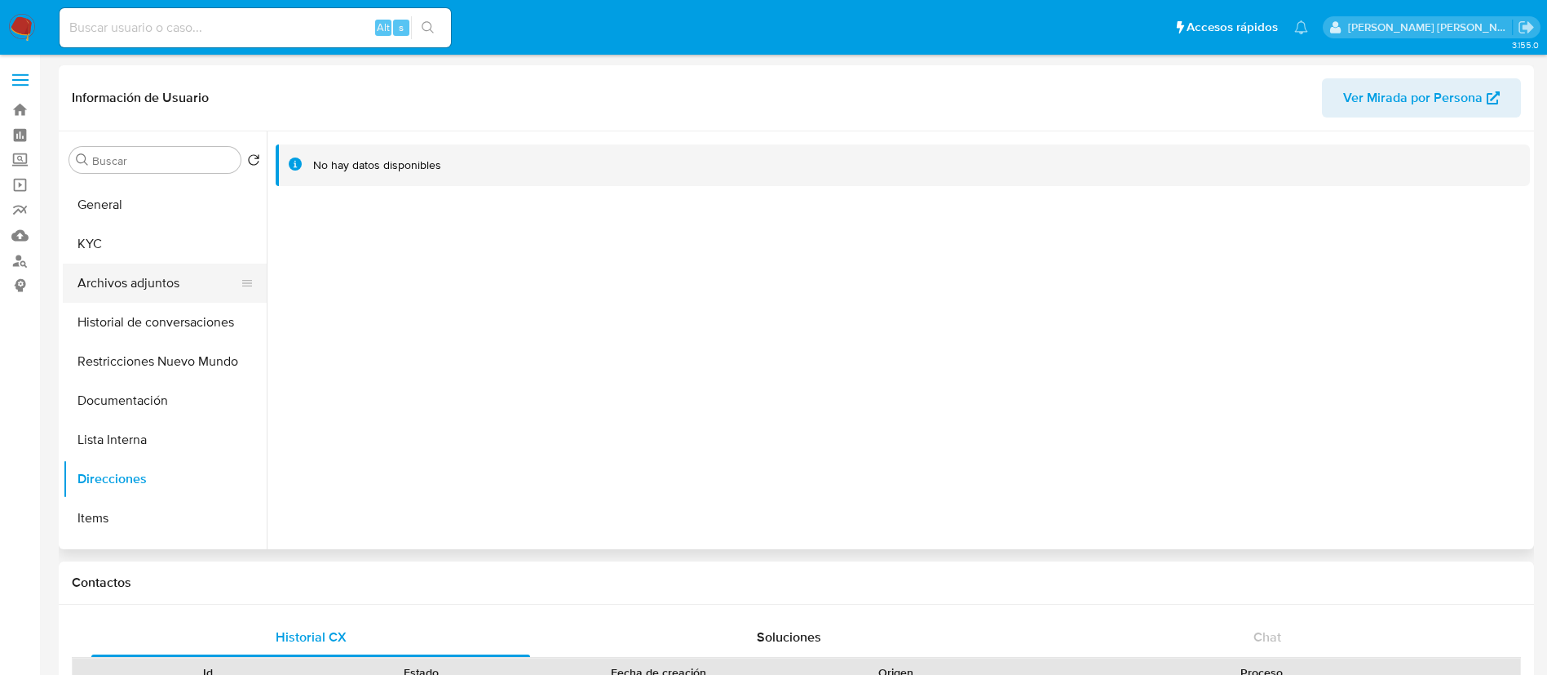
scroll to position [0, 0]
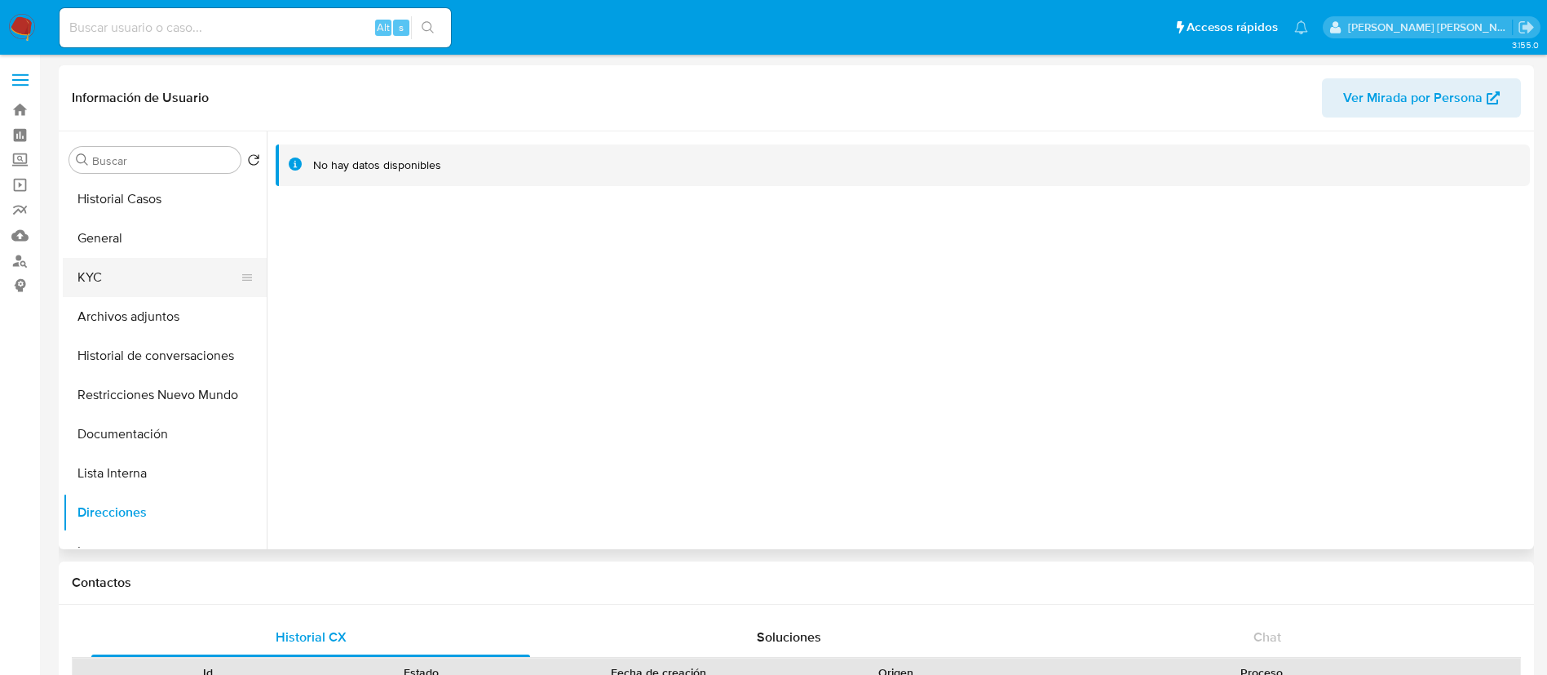
click at [136, 271] on button "KYC" at bounding box center [158, 277] width 191 height 39
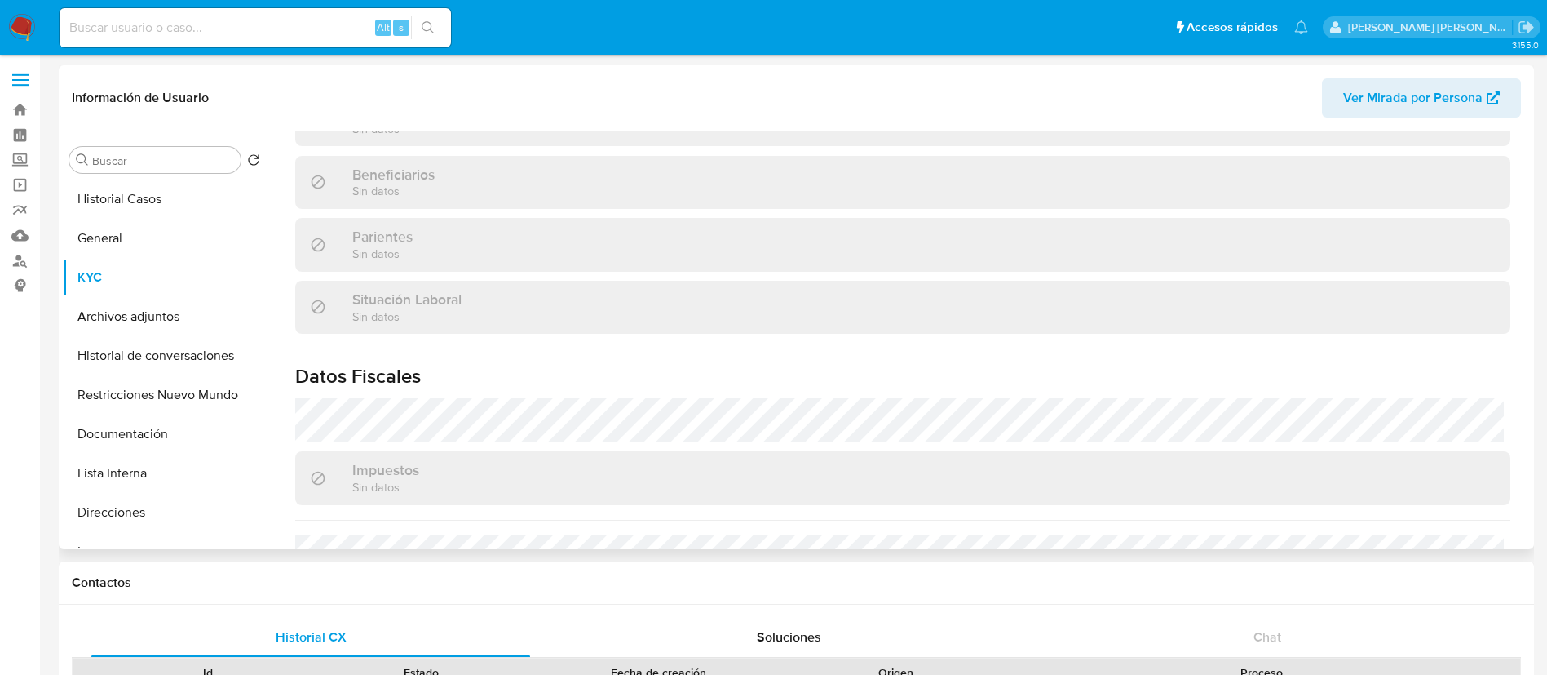
scroll to position [844, 0]
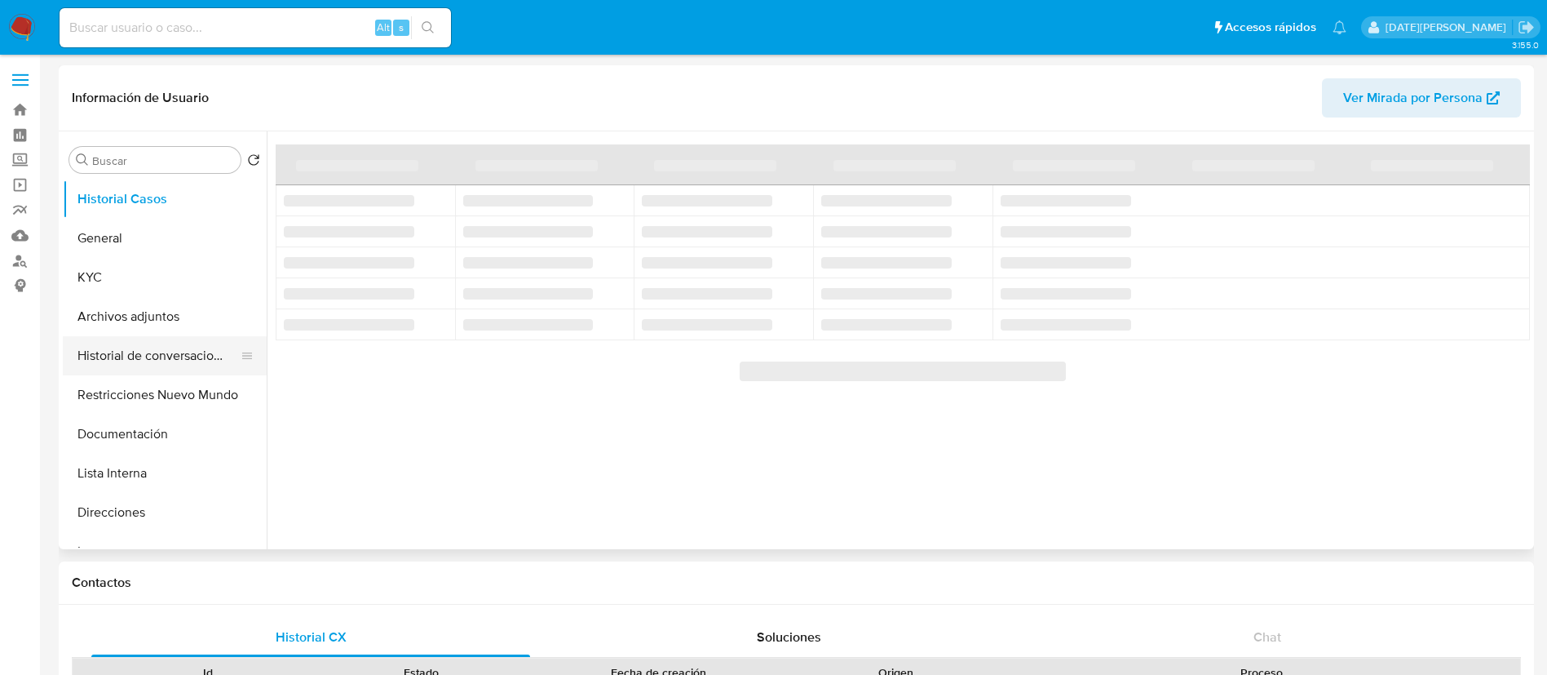
select select "10"
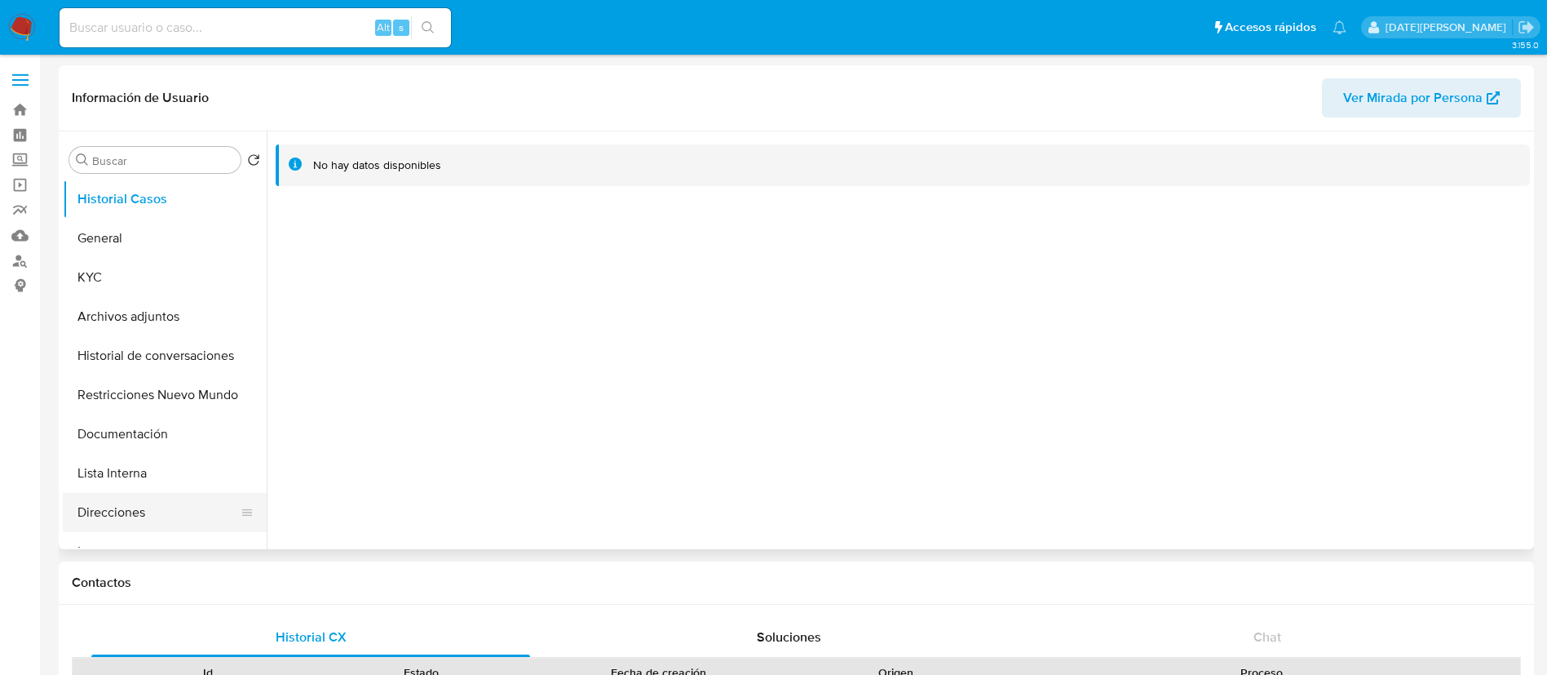
click at [140, 509] on button "Direcciones" at bounding box center [158, 512] width 191 height 39
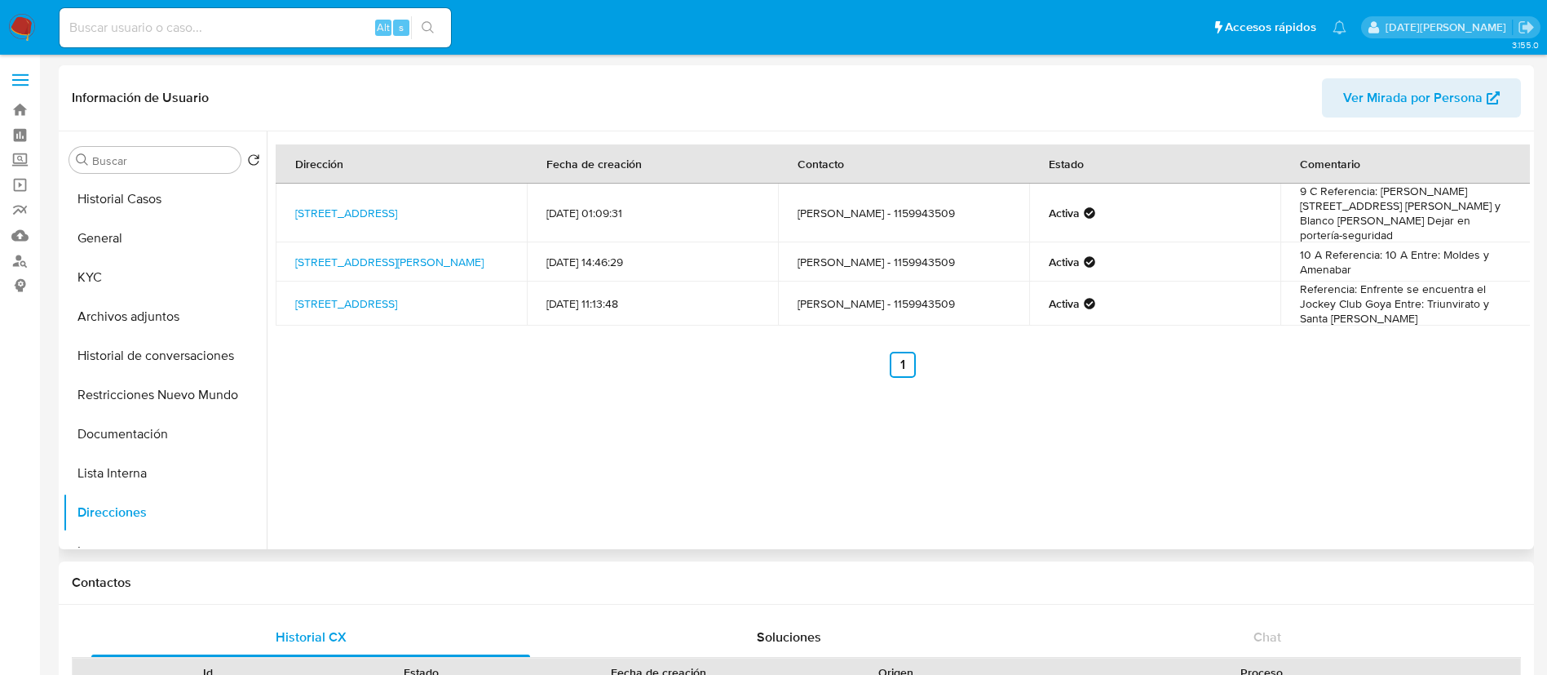
drag, startPoint x: 288, startPoint y: 239, endPoint x: 493, endPoint y: 250, distance: 205.9
click at [493, 250] on td "[STREET_ADDRESS][PERSON_NAME]" at bounding box center [401, 261] width 251 height 39
copy link "[STREET_ADDRESS][PERSON_NAME]"
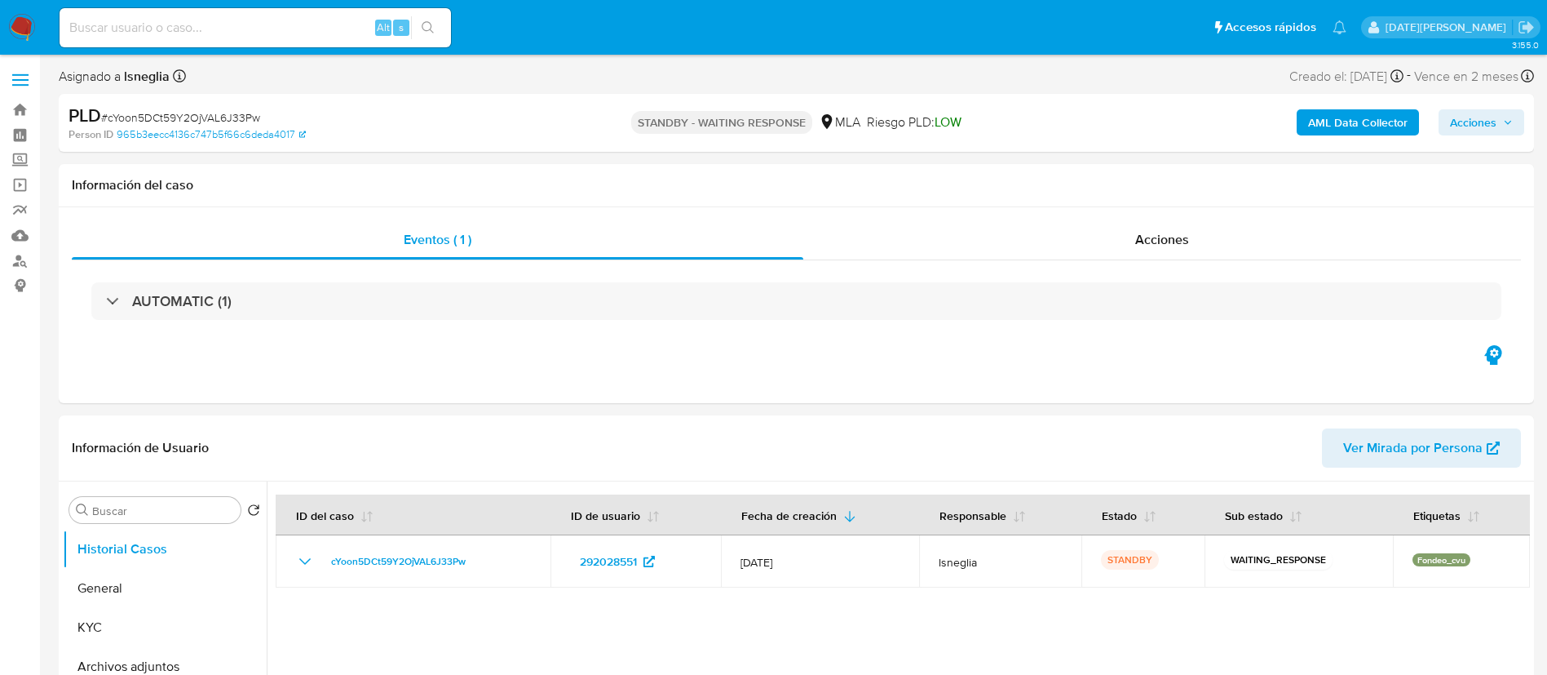
select select "10"
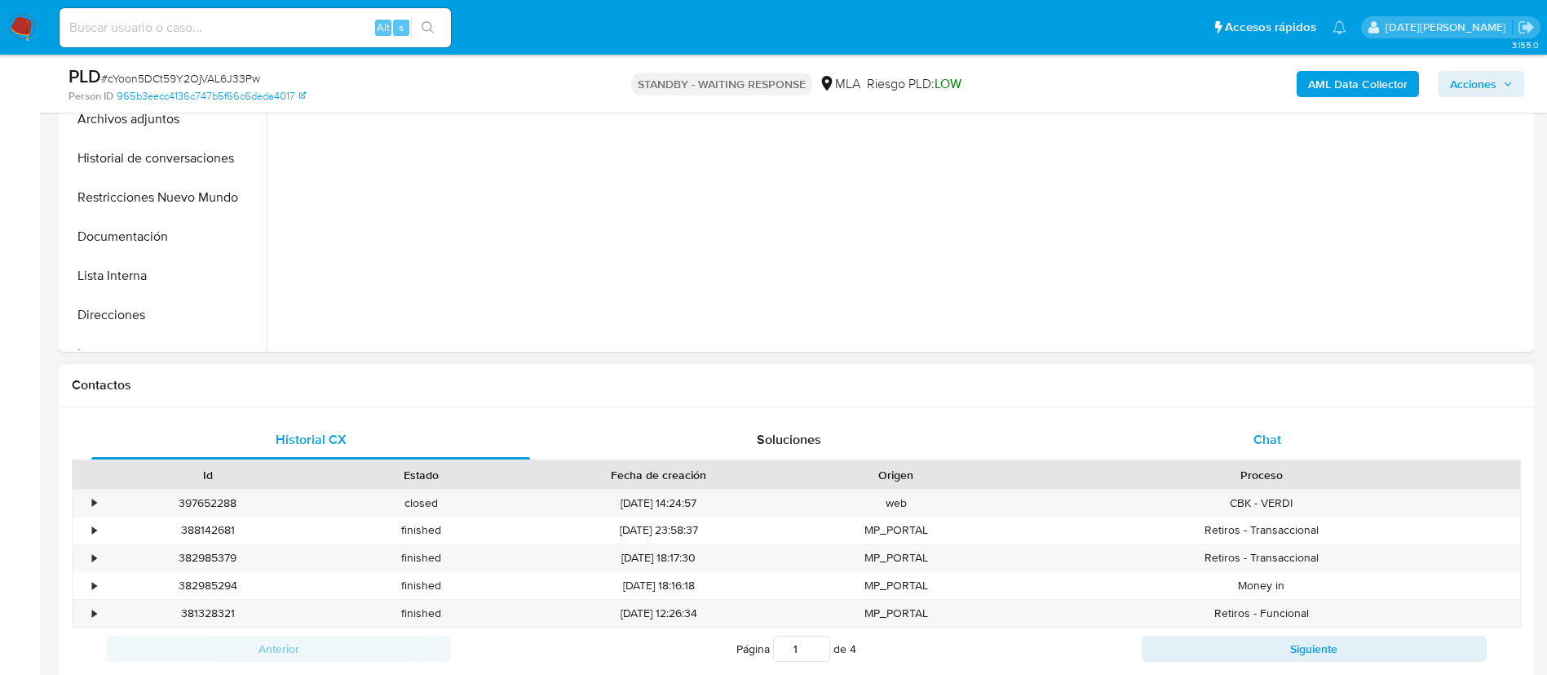
click at [1254, 433] on span "Chat" at bounding box center [1268, 439] width 28 height 19
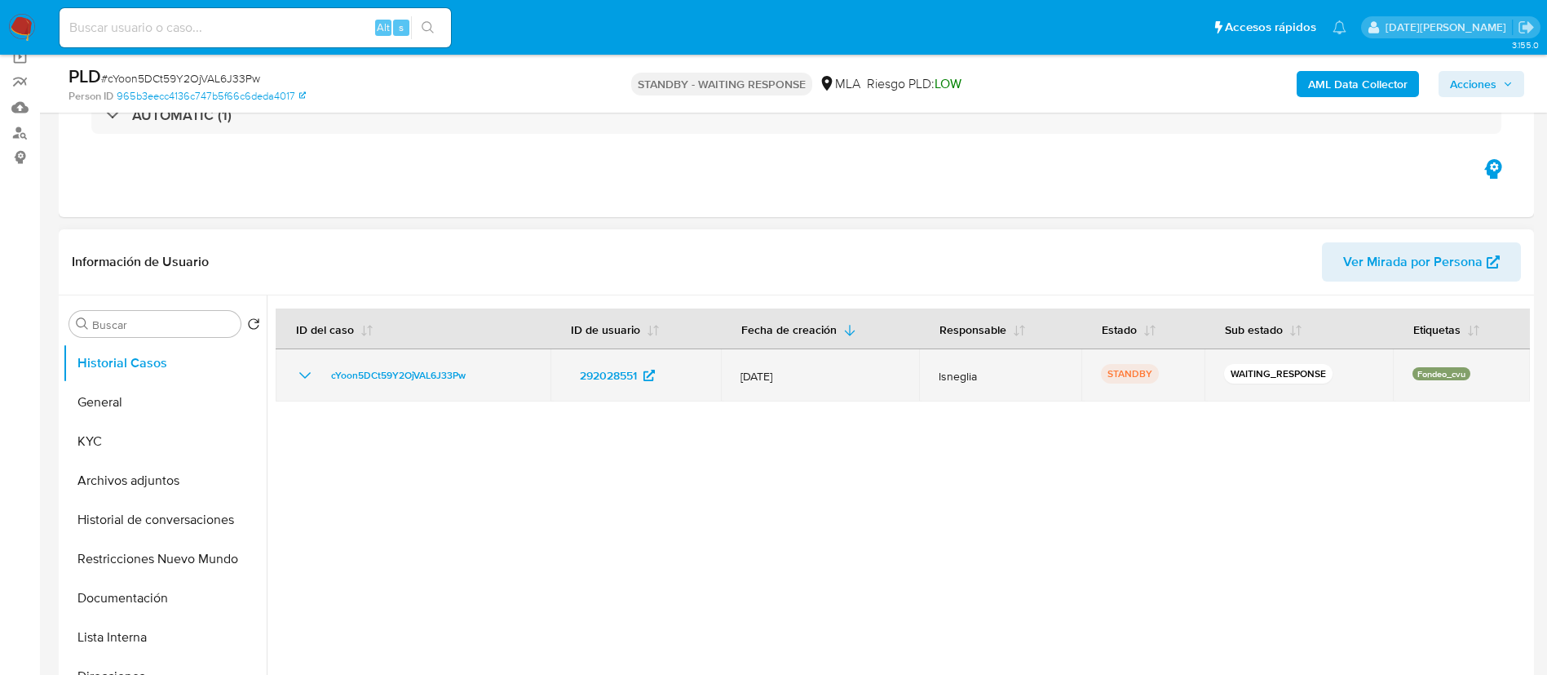
scroll to position [122, 0]
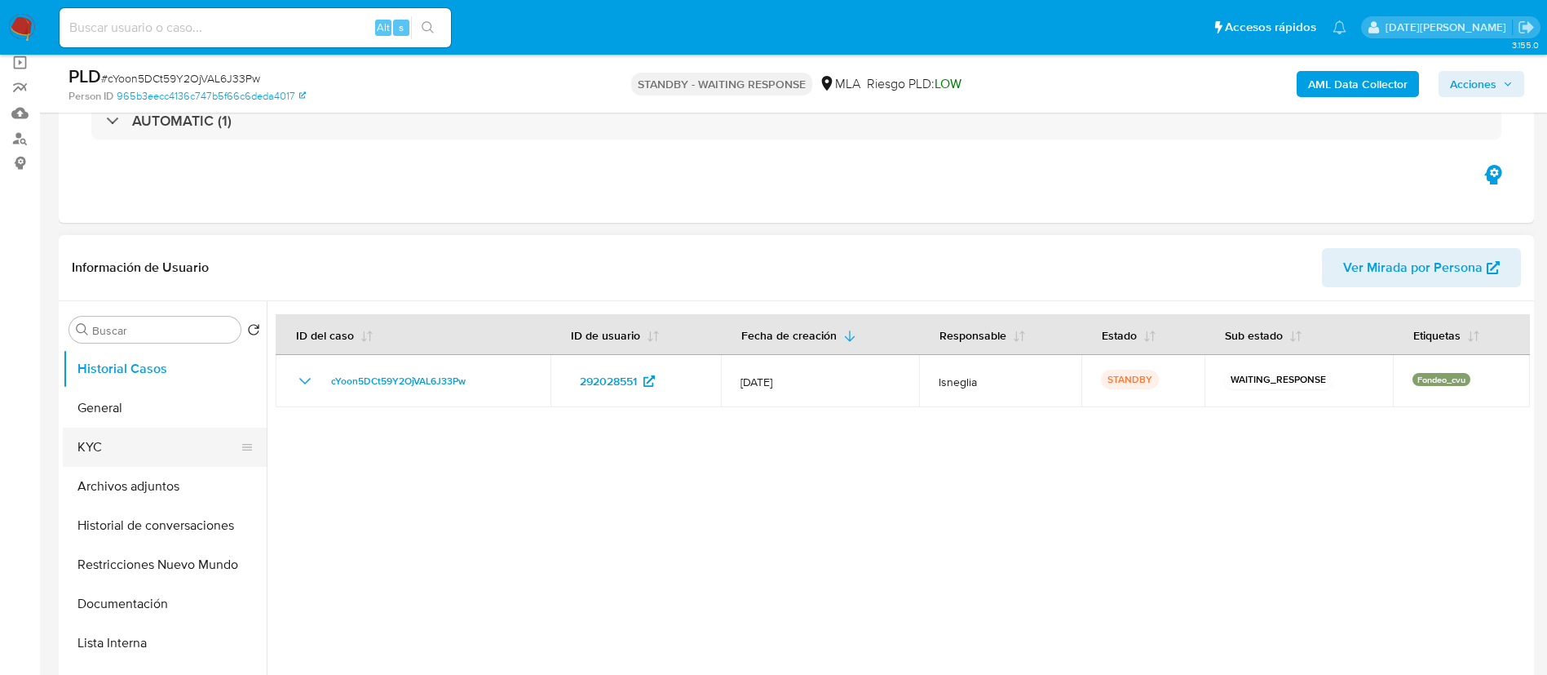
click at [112, 454] on button "KYC" at bounding box center [158, 446] width 191 height 39
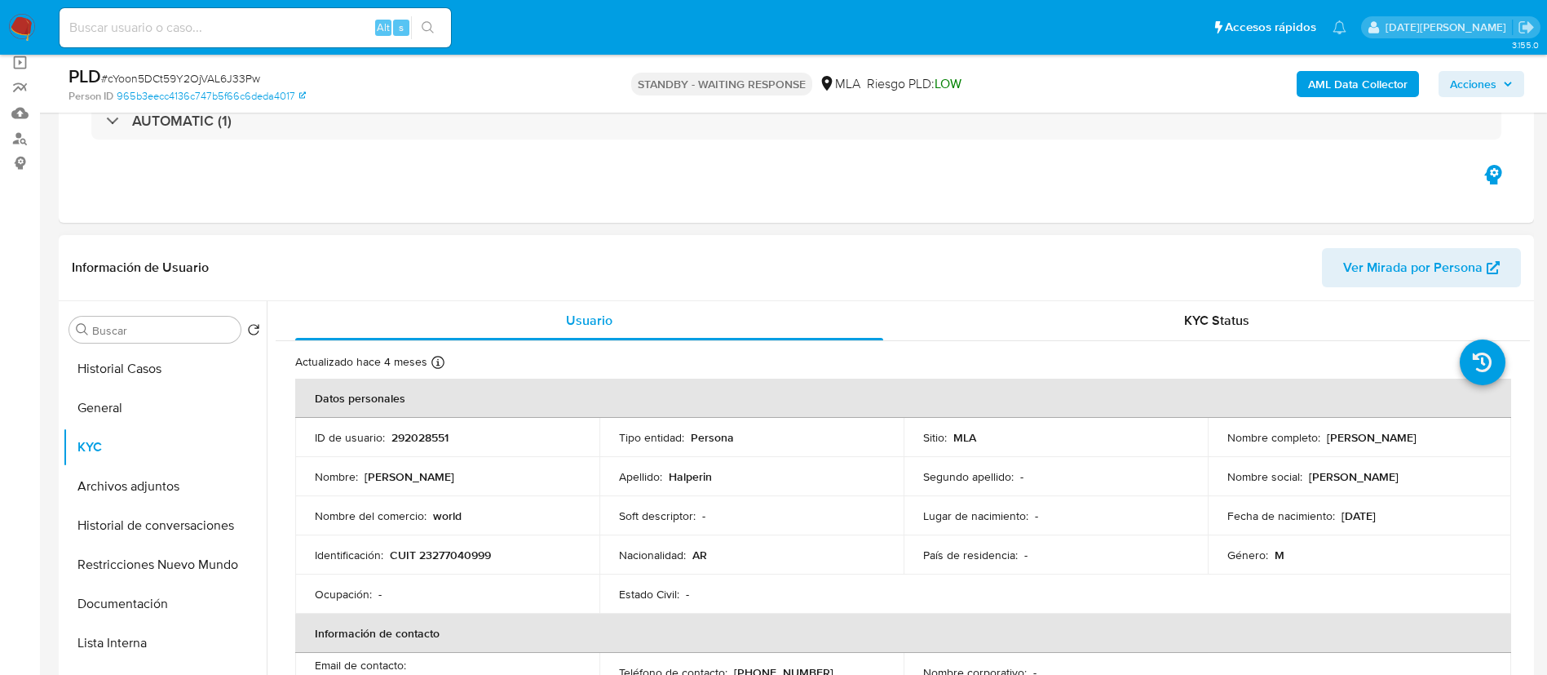
drag, startPoint x: 1323, startPoint y: 435, endPoint x: 1459, endPoint y: 436, distance: 136.2
click at [1459, 436] on div "Nombre completo : Fernando Marcos Halperin" at bounding box center [1360, 437] width 265 height 15
copy p "Fernando Marcos Halperin"
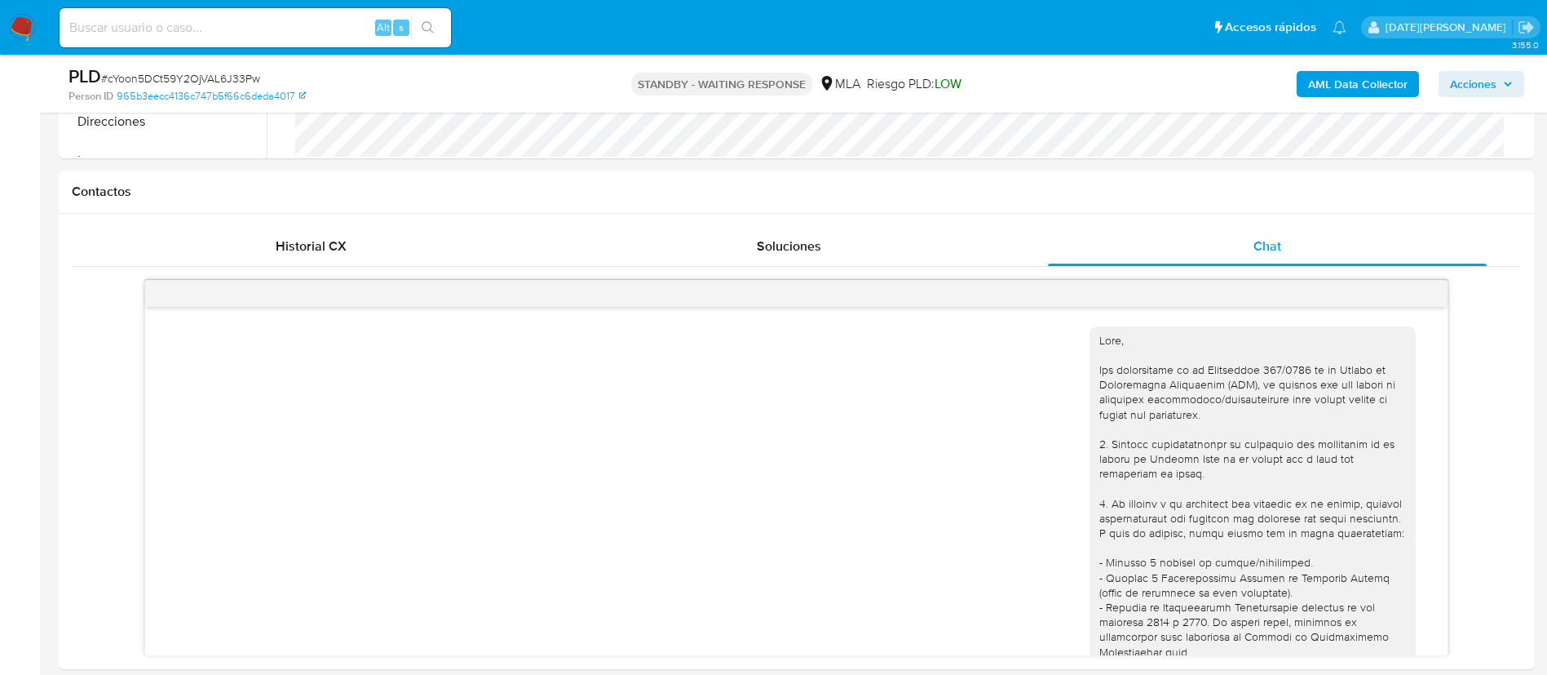
scroll to position [734, 0]
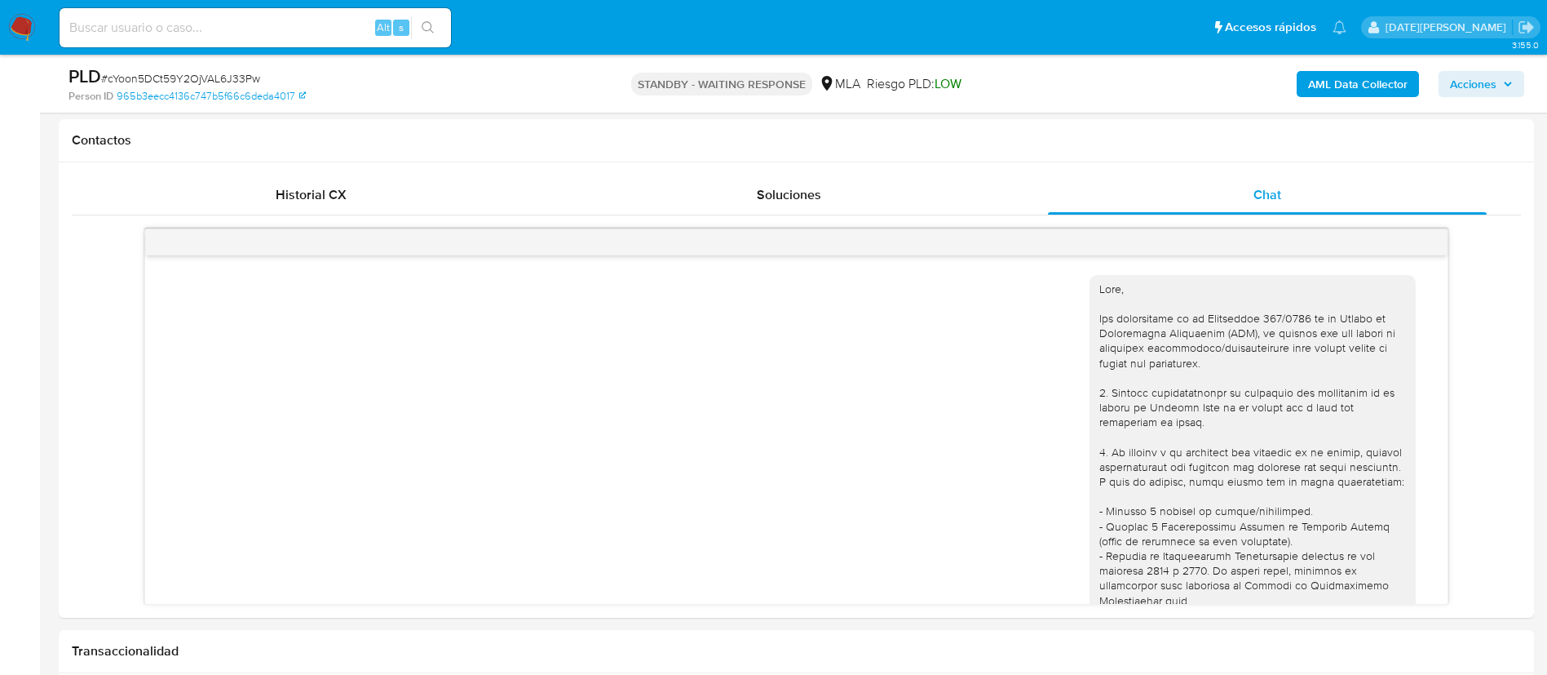
click at [181, 26] on input at bounding box center [256, 27] width 392 height 21
paste input "xwFCE9U5GnpbYy7D39W8tXz6"
type input "xwFCE9U5GnpbYy7D39W8tXz6"
click at [433, 24] on icon "search-icon" at bounding box center [428, 27] width 13 height 13
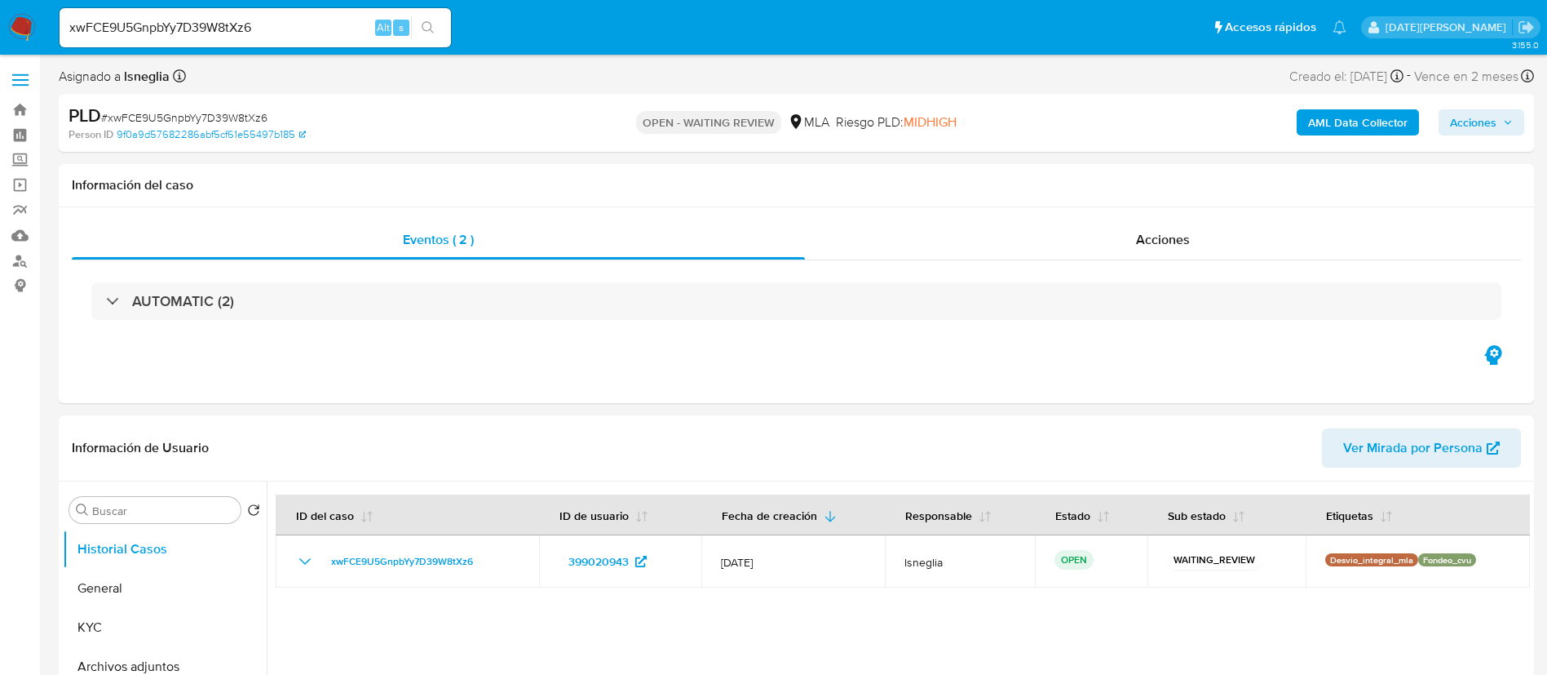
select select "10"
click at [186, 113] on span "# xwFCE9U5GnpbYy7D39W8tXz6" at bounding box center [184, 117] width 166 height 16
copy span "xwFCE9U5GnpbYy7D39W8tXz6"
click at [29, 15] on img at bounding box center [22, 28] width 28 height 28
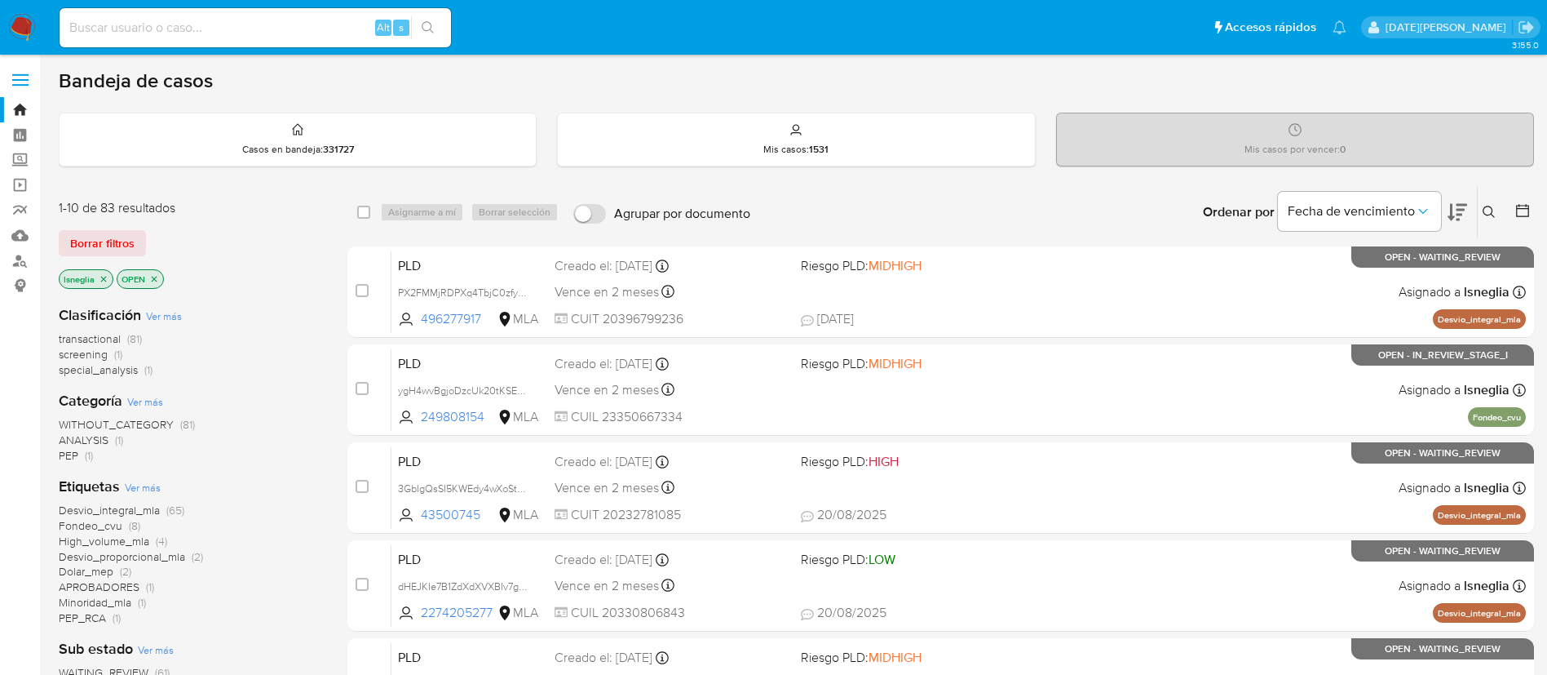
click at [1492, 209] on icon at bounding box center [1489, 212] width 13 height 13
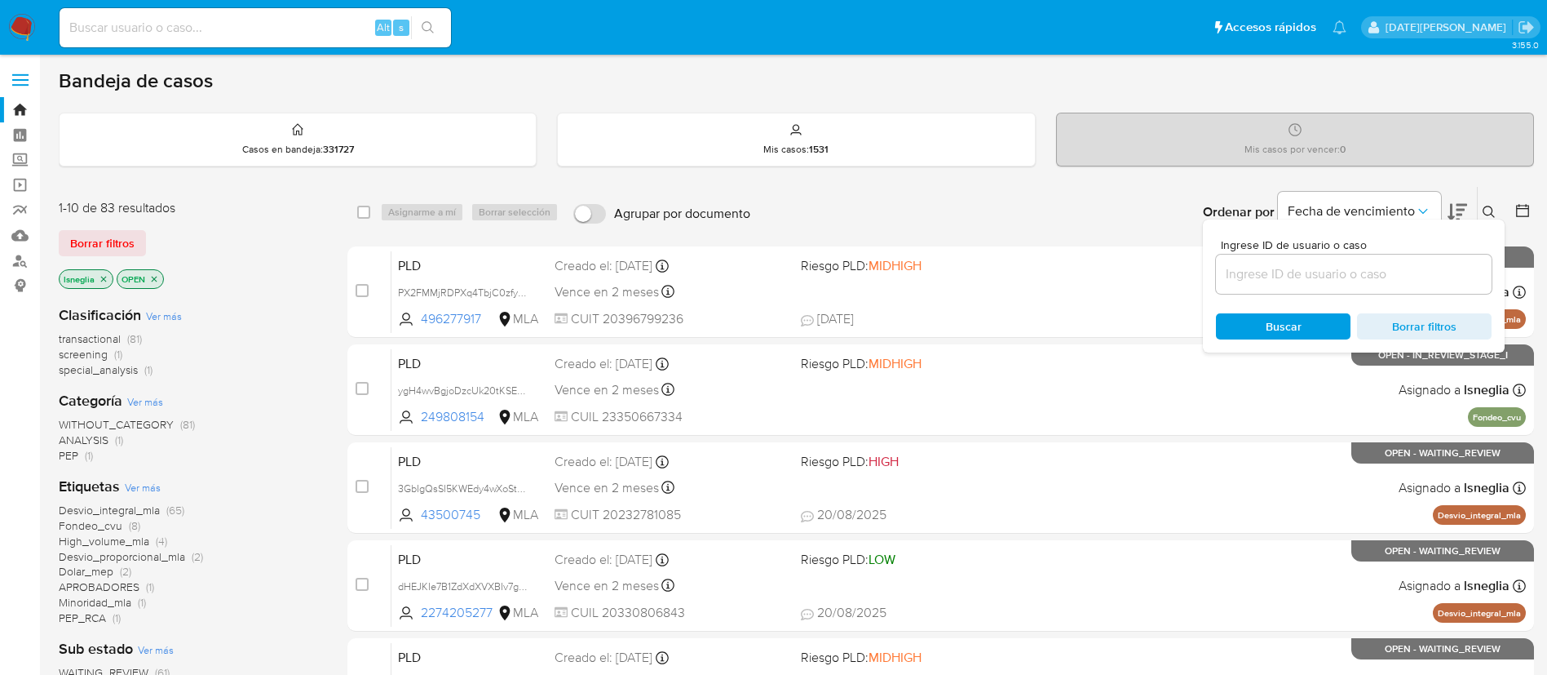
click at [1368, 267] on input at bounding box center [1354, 273] width 276 height 21
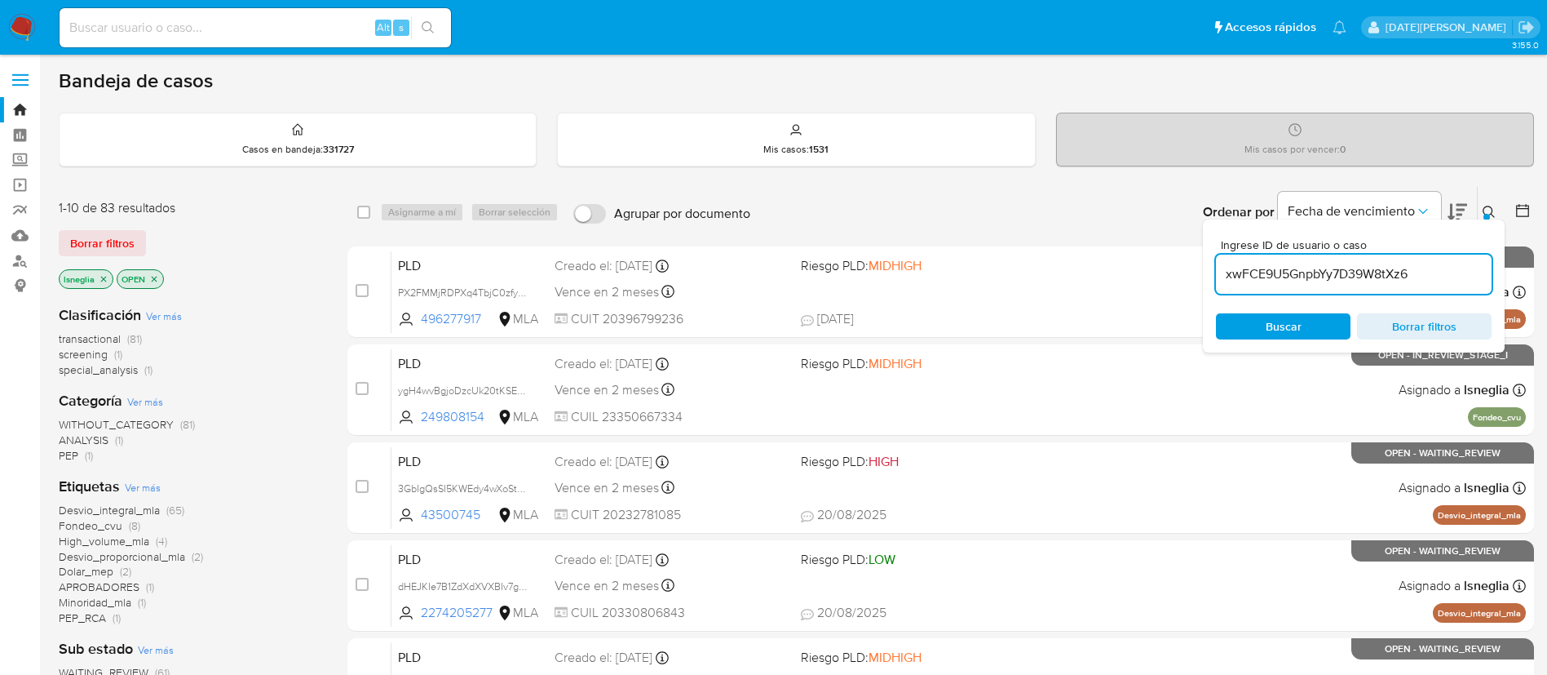
type input "xwFCE9U5GnpbYy7D39W8tXz6"
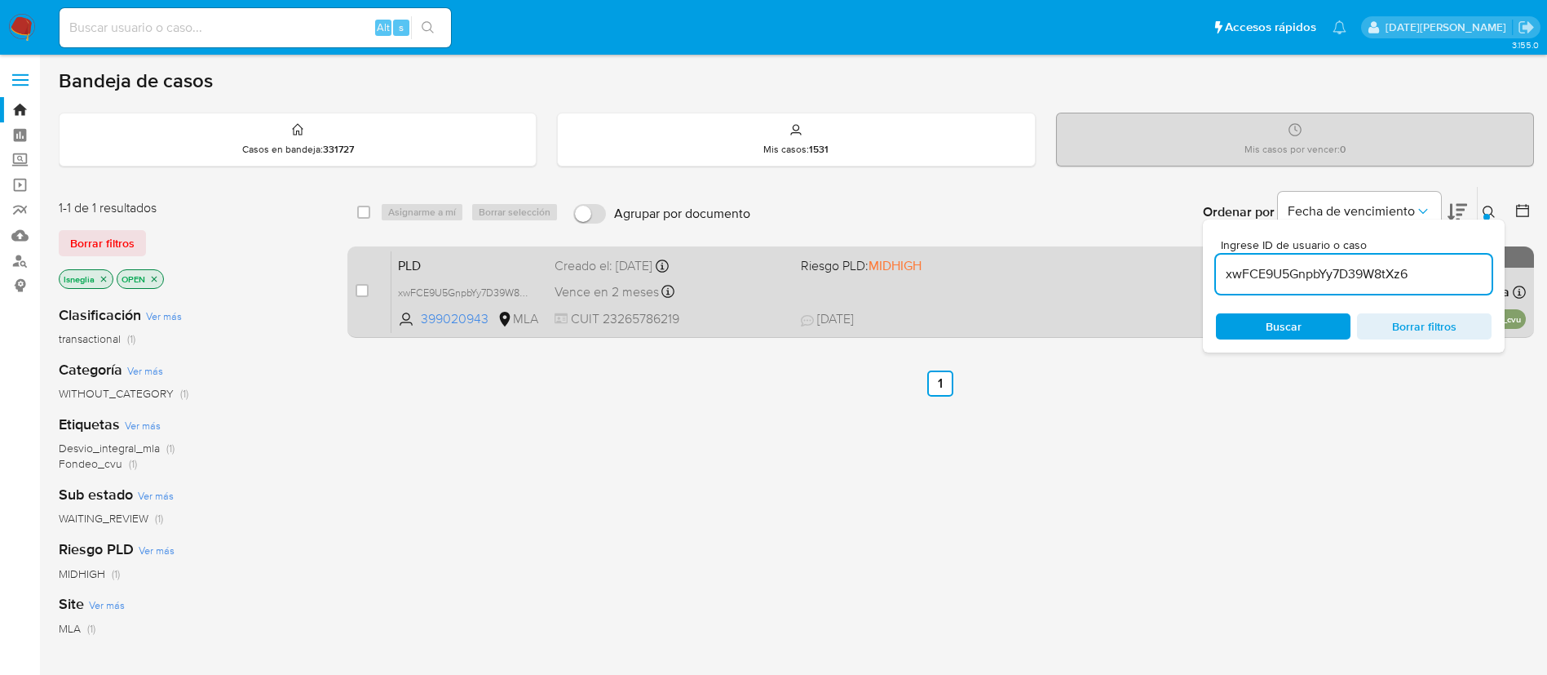
drag, startPoint x: 360, startPoint y: 290, endPoint x: 366, endPoint y: 281, distance: 11.8
click at [361, 290] on input "checkbox" at bounding box center [362, 290] width 13 height 13
checkbox input "true"
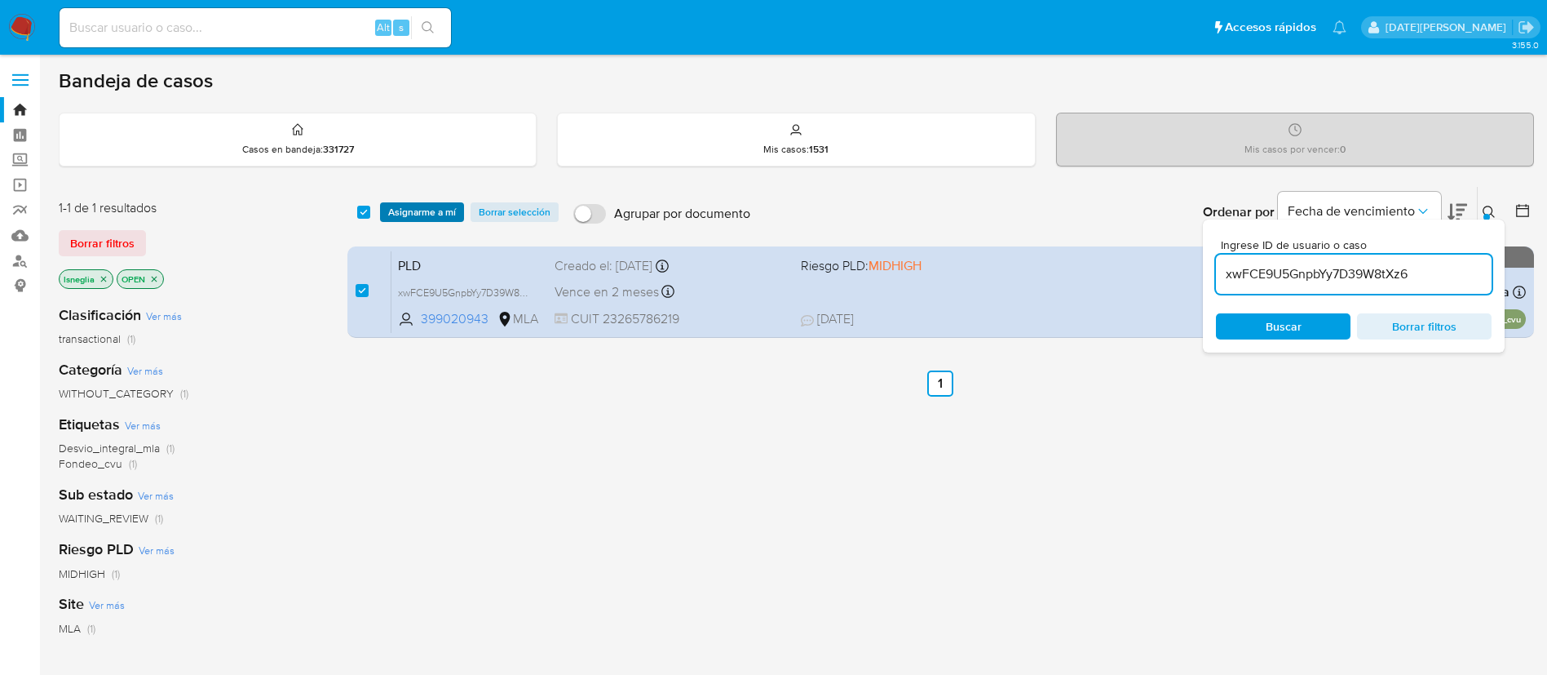
click at [423, 218] on span "Asignarme a mí" at bounding box center [422, 212] width 68 height 16
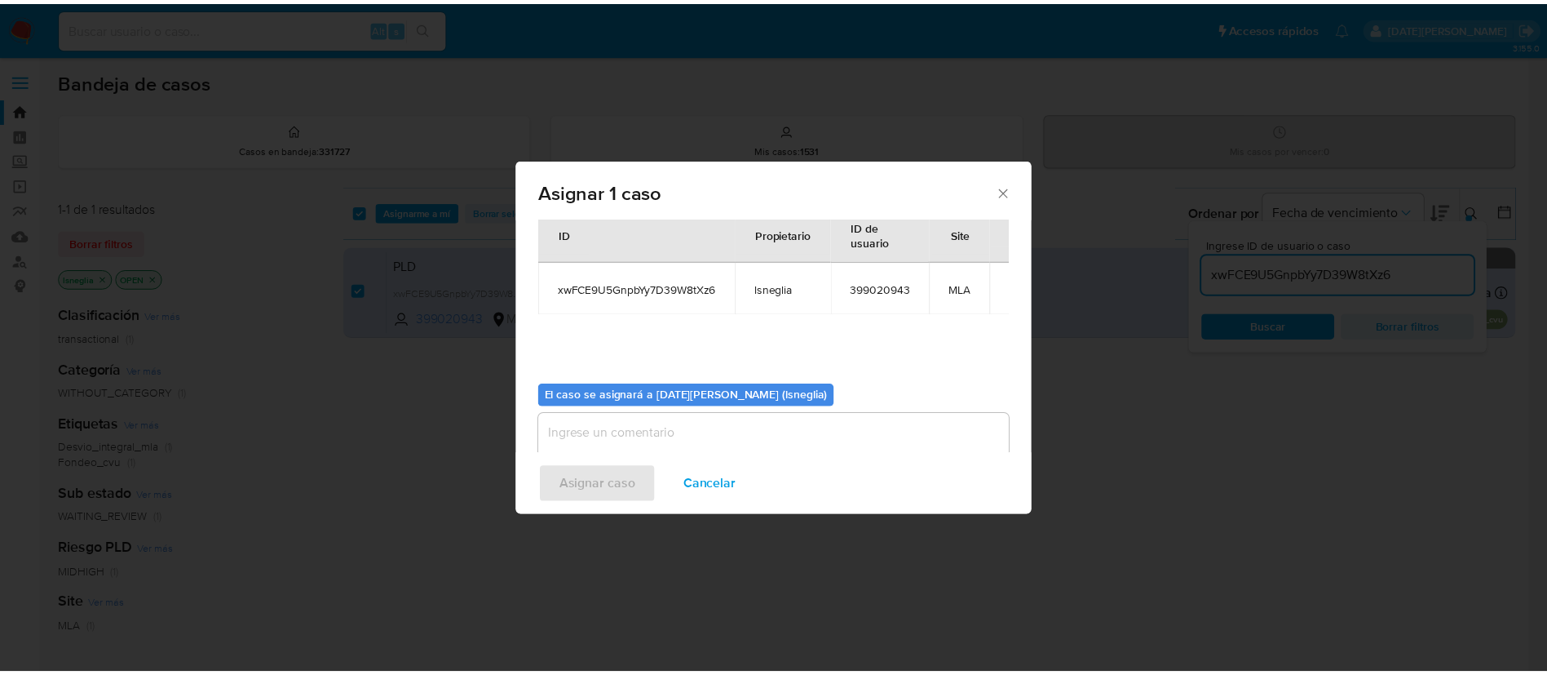
scroll to position [85, 0]
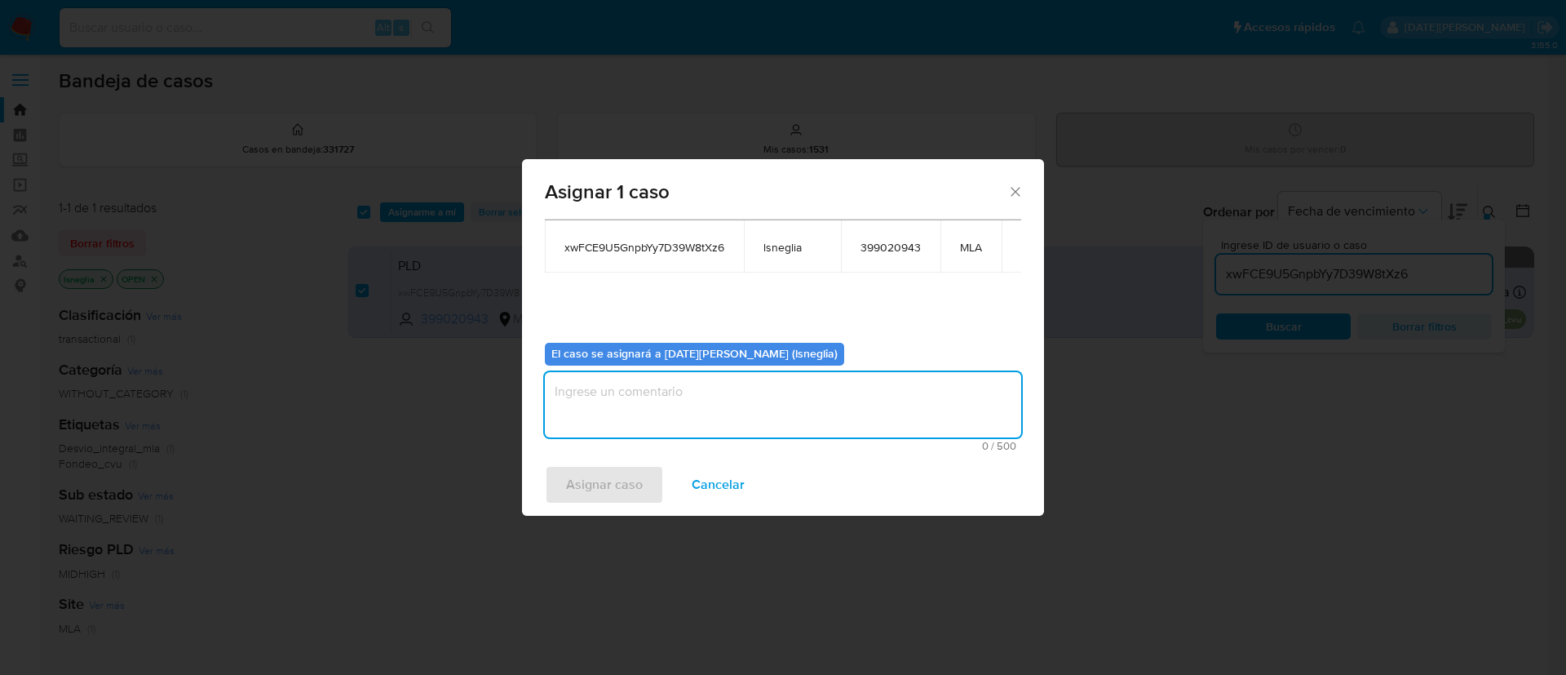
click at [708, 393] on textarea "assign-modal" at bounding box center [783, 404] width 476 height 65
type textarea "."
click at [612, 489] on span "Asignar caso" at bounding box center [604, 485] width 77 height 36
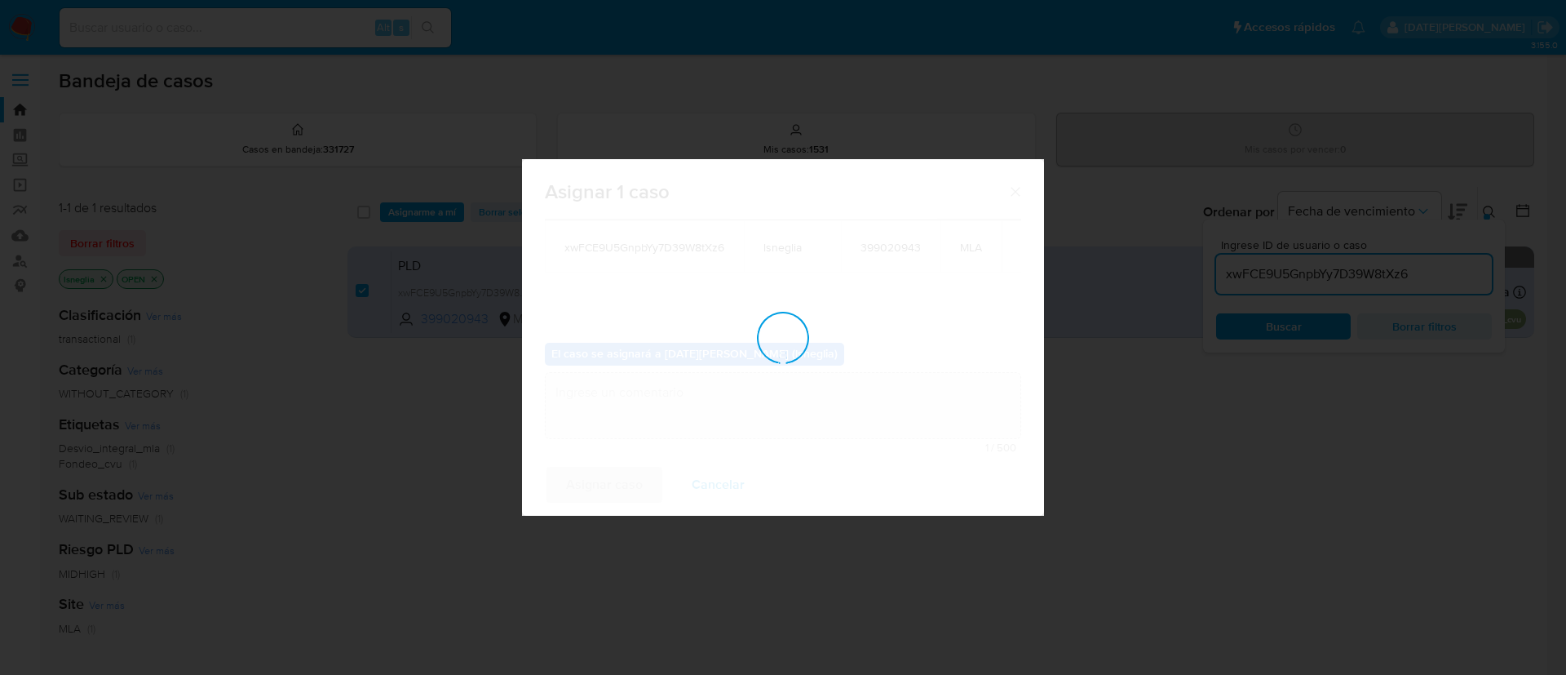
checkbox input "false"
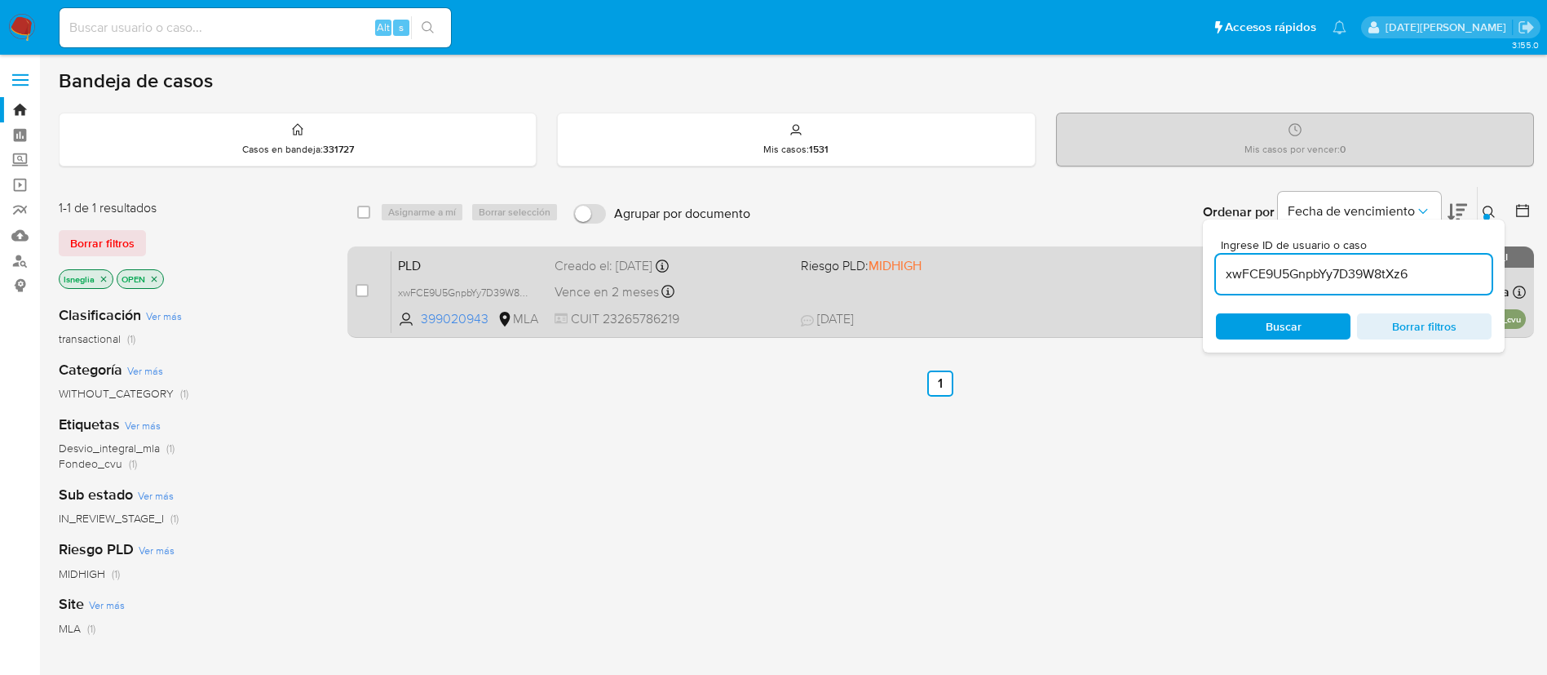
click at [446, 250] on div "PLD xwFCE9U5GnpbYy7D39W8tXz6 399020943 MLA Riesgo PLD: MIDHIGH Creado el: 12/07…" at bounding box center [959, 291] width 1135 height 82
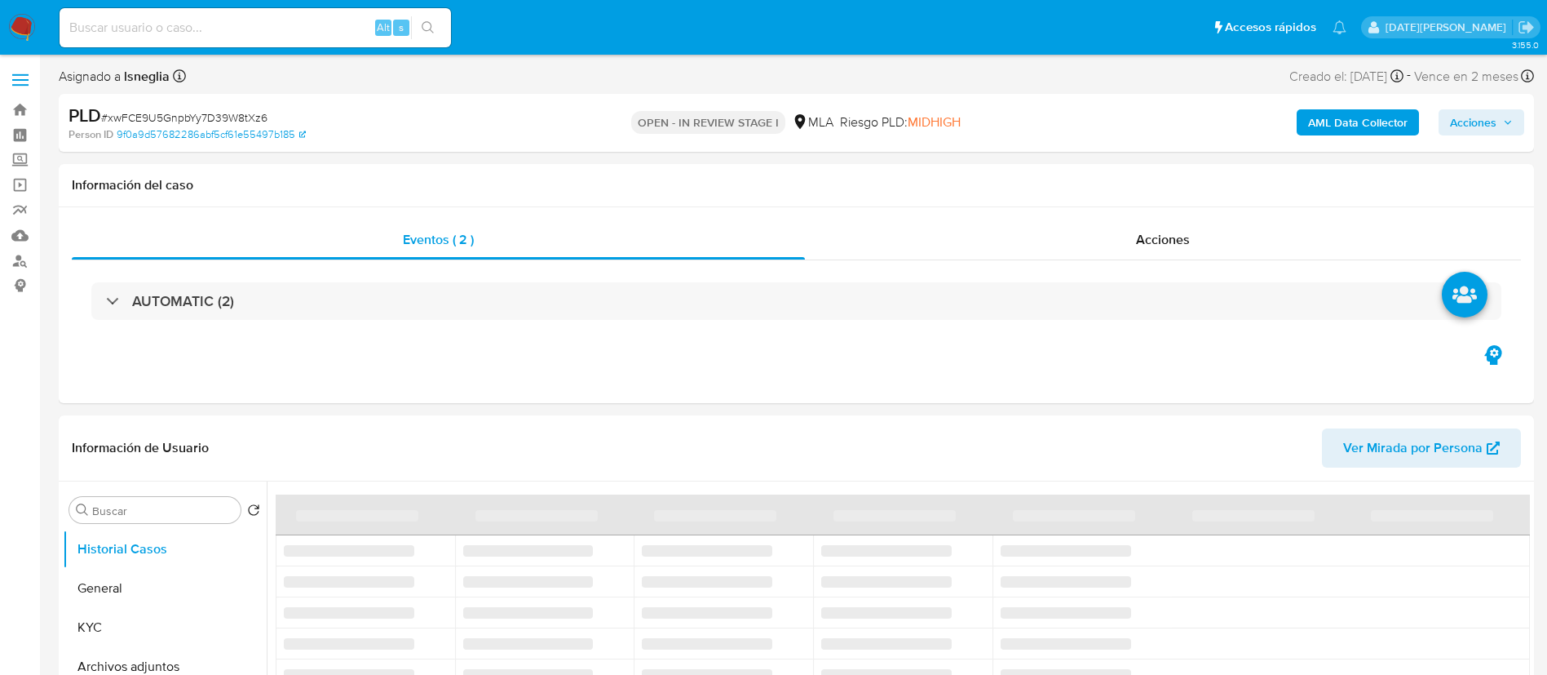
select select "10"
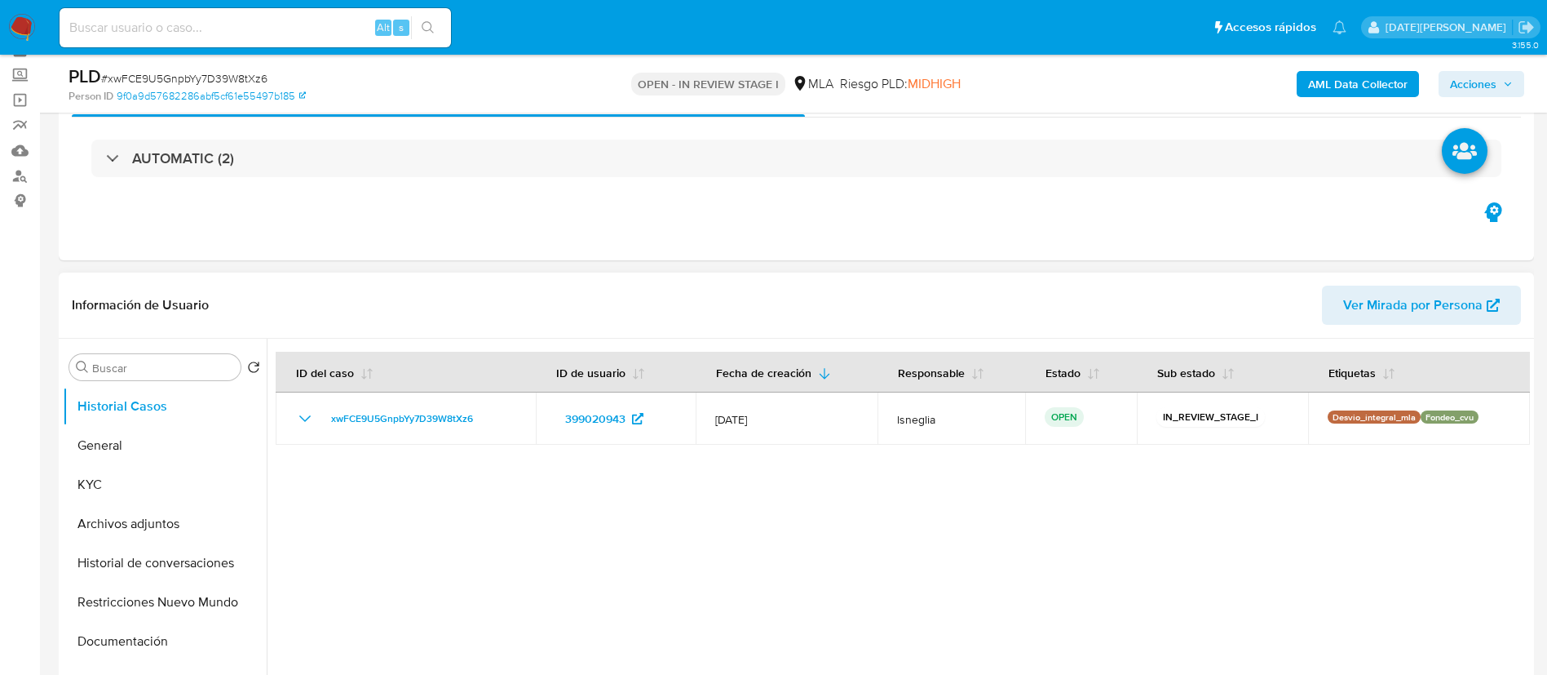
scroll to position [122, 0]
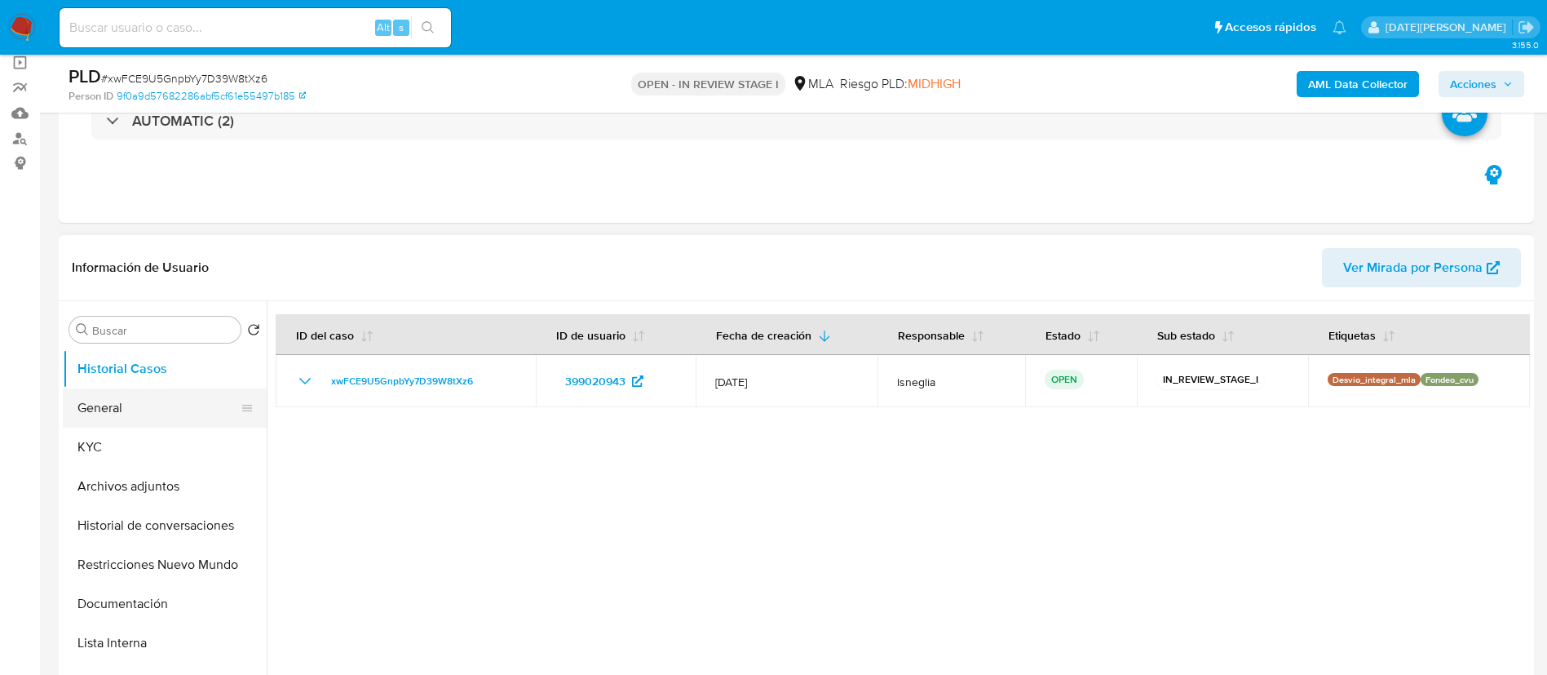
click at [164, 414] on button "General" at bounding box center [158, 407] width 191 height 39
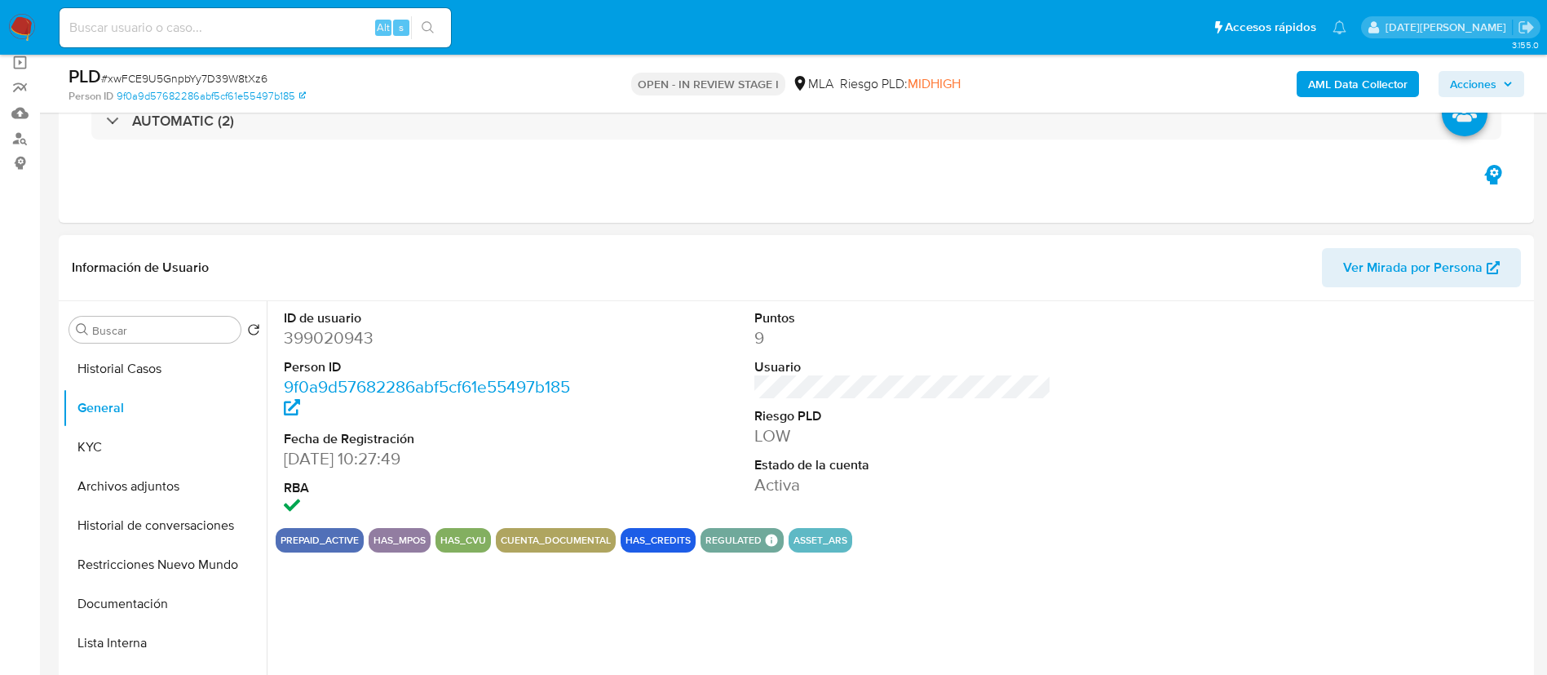
click at [329, 332] on dd "399020943" at bounding box center [433, 337] width 298 height 23
copy dd "399020943"
click at [115, 441] on button "KYC" at bounding box center [158, 446] width 191 height 39
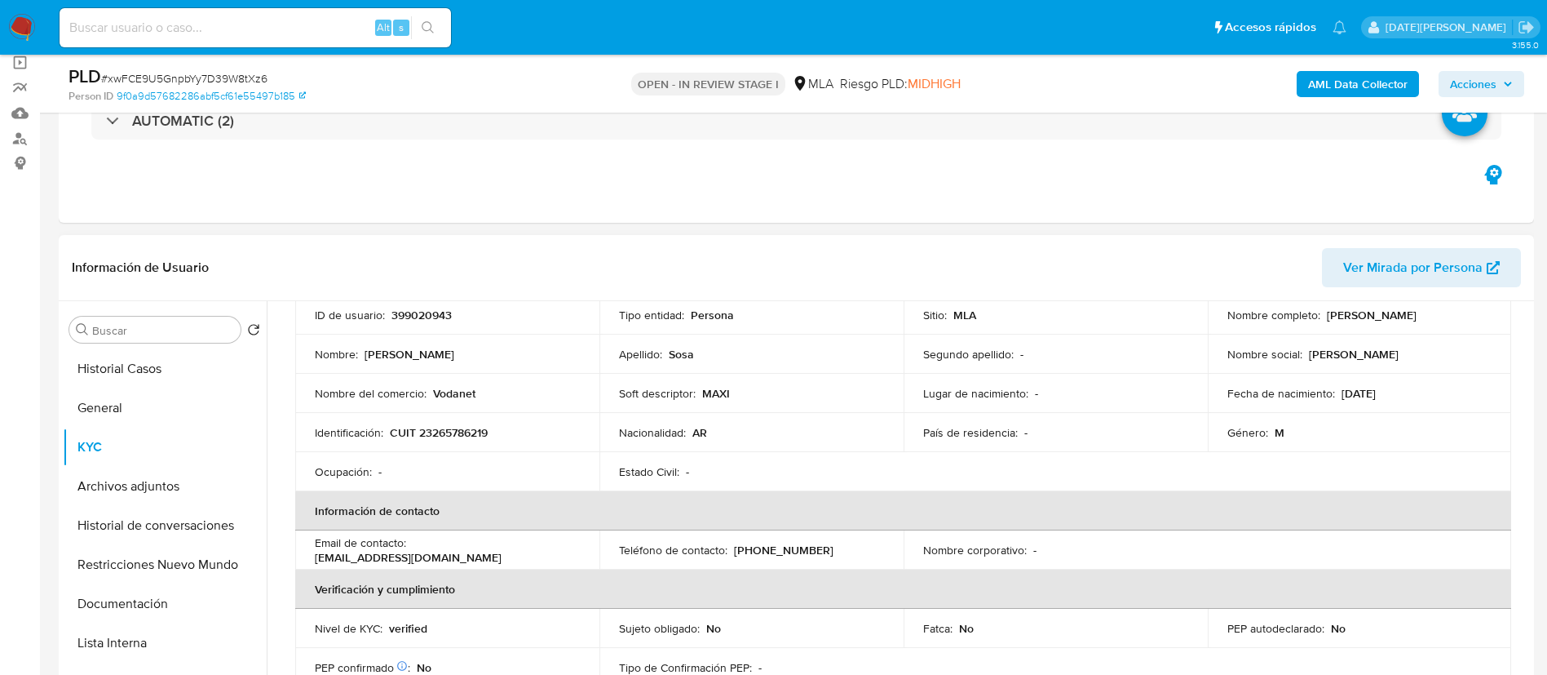
drag, startPoint x: 314, startPoint y: 559, endPoint x: 513, endPoint y: 558, distance: 199.0
click at [513, 558] on td "Email de contacto : [EMAIL_ADDRESS][DOMAIN_NAME]" at bounding box center [447, 549] width 304 height 39
copy p "[EMAIL_ADDRESS][DOMAIN_NAME]"
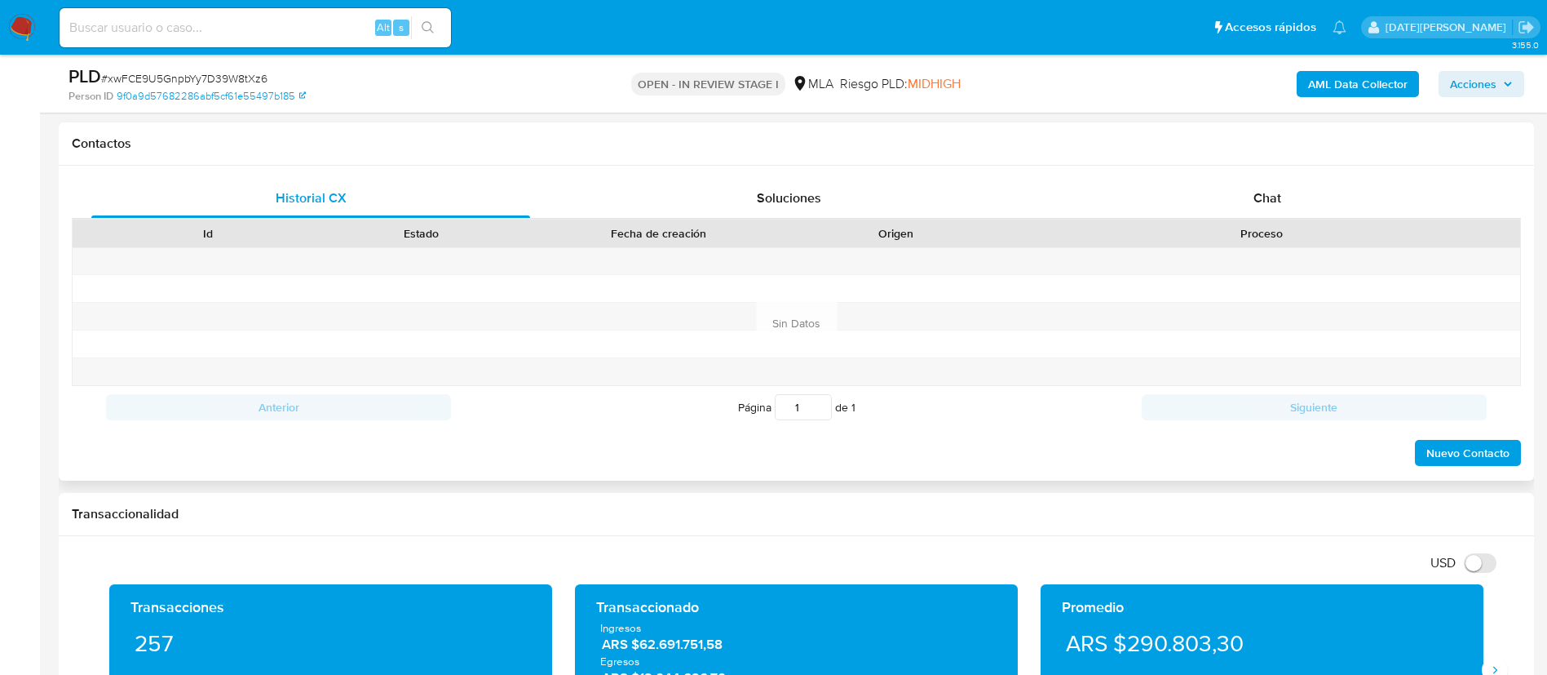
scroll to position [734, 0]
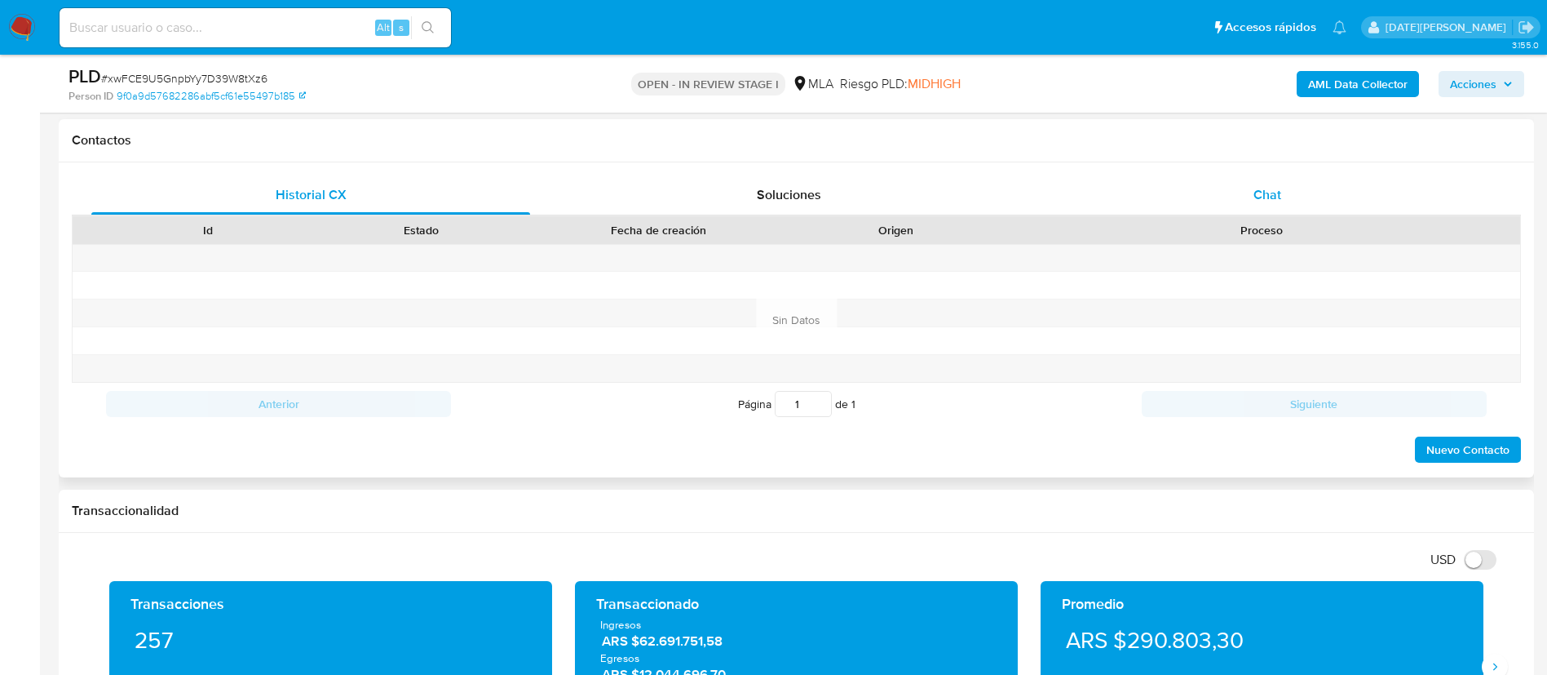
click at [1265, 213] on div "Chat" at bounding box center [1267, 194] width 439 height 39
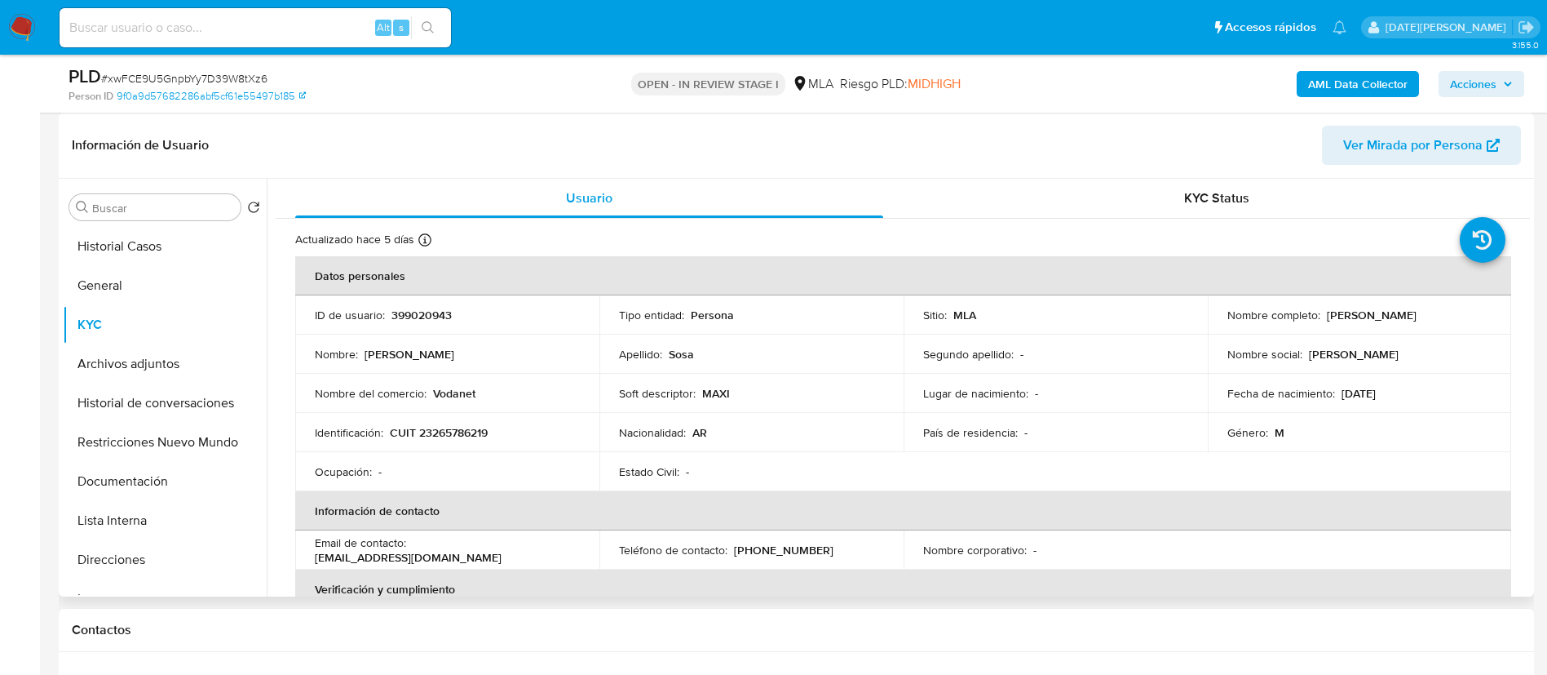
scroll to position [0, 0]
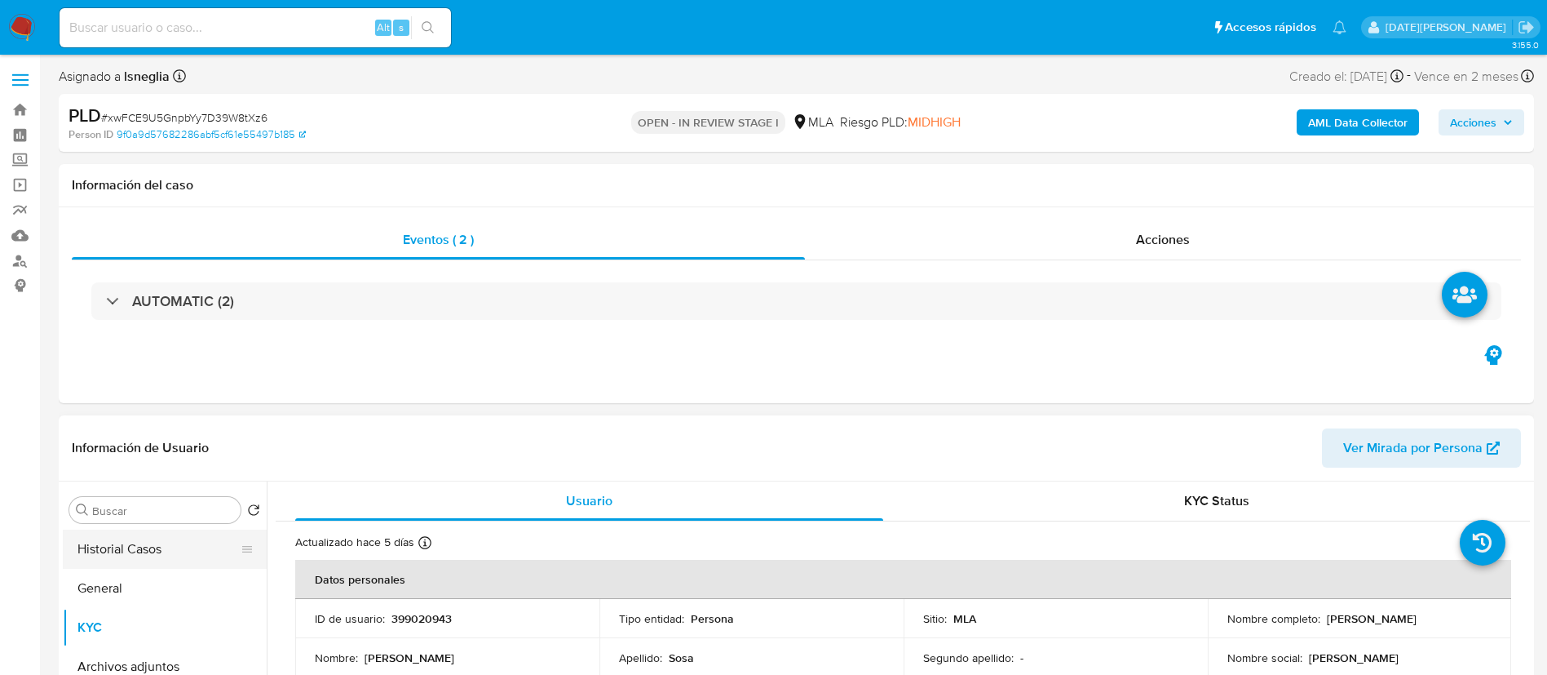
click at [144, 538] on button "Historial Casos" at bounding box center [158, 548] width 191 height 39
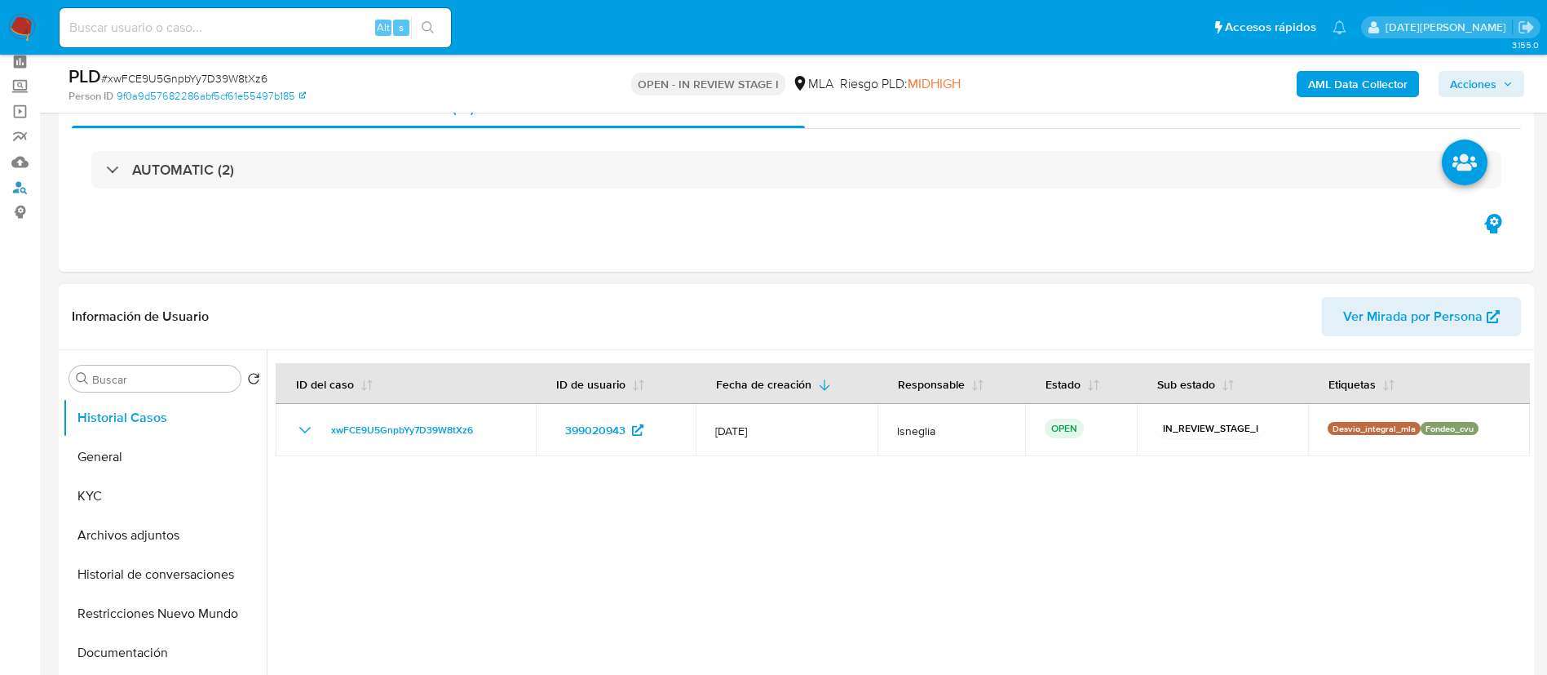
scroll to position [122, 0]
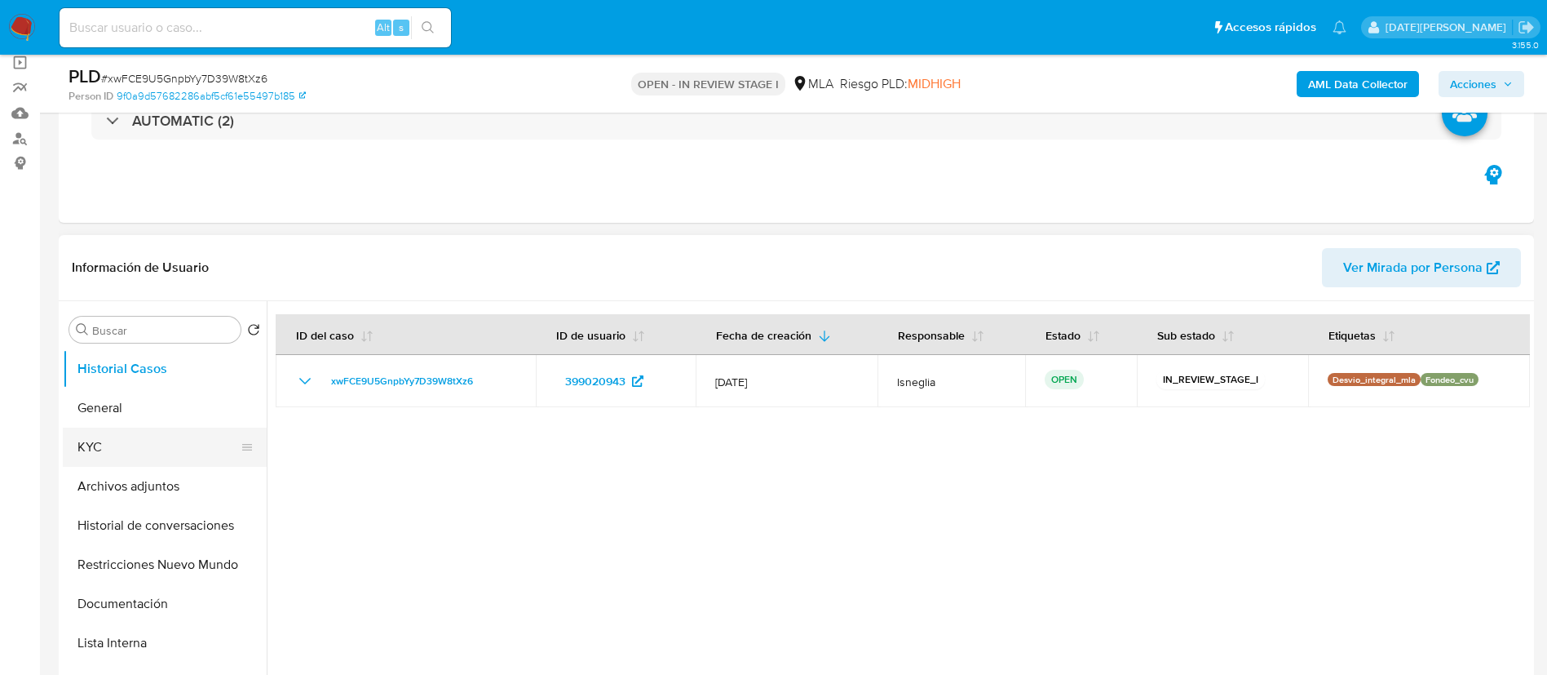
click at [144, 445] on button "KYC" at bounding box center [158, 446] width 191 height 39
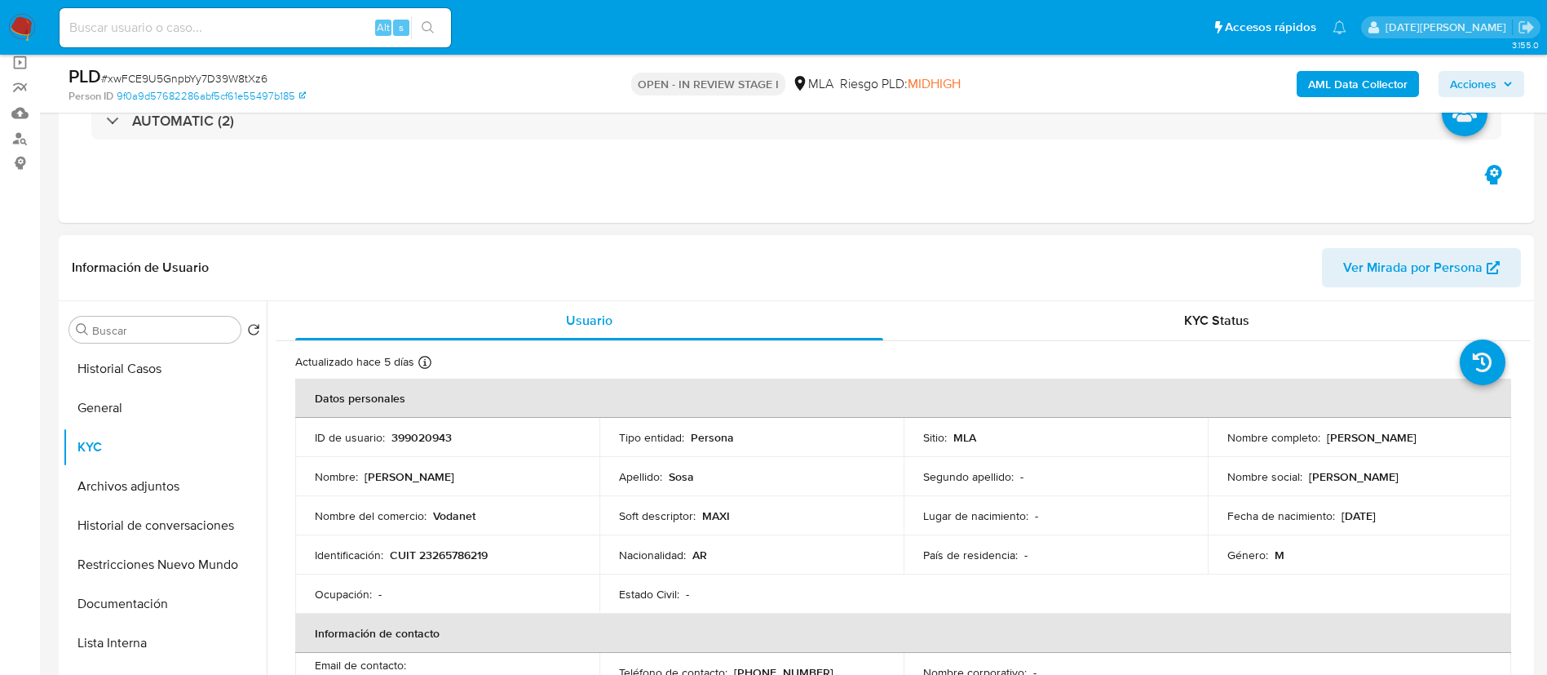
drag, startPoint x: 1322, startPoint y: 440, endPoint x: 1460, endPoint y: 437, distance: 137.9
click at [1460, 437] on div "Nombre completo : [PERSON_NAME]" at bounding box center [1360, 437] width 265 height 15
copy p "[PERSON_NAME]"
drag, startPoint x: 392, startPoint y: 553, endPoint x: 533, endPoint y: 551, distance: 141.1
click at [533, 551] on div "Identificación : CUIT 23265786219" at bounding box center [447, 554] width 265 height 15
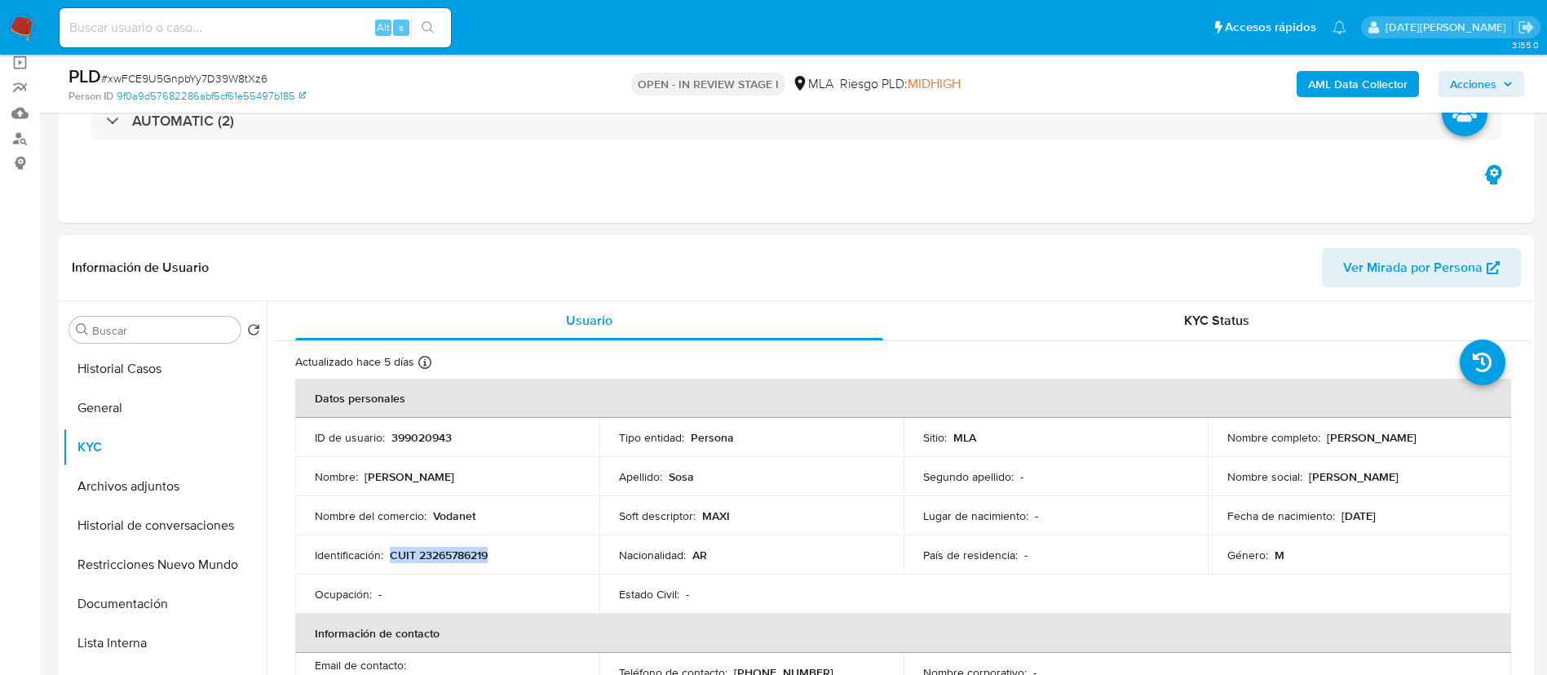
copy p "CUIT 23265786219"
drag, startPoint x: 1325, startPoint y: 434, endPoint x: 1472, endPoint y: 436, distance: 147.7
click at [1472, 436] on div "Nombre completo : [PERSON_NAME]" at bounding box center [1360, 437] width 265 height 15
copy p "[PERSON_NAME]"
click at [454, 515] on p "Vodanet" at bounding box center [454, 515] width 42 height 15
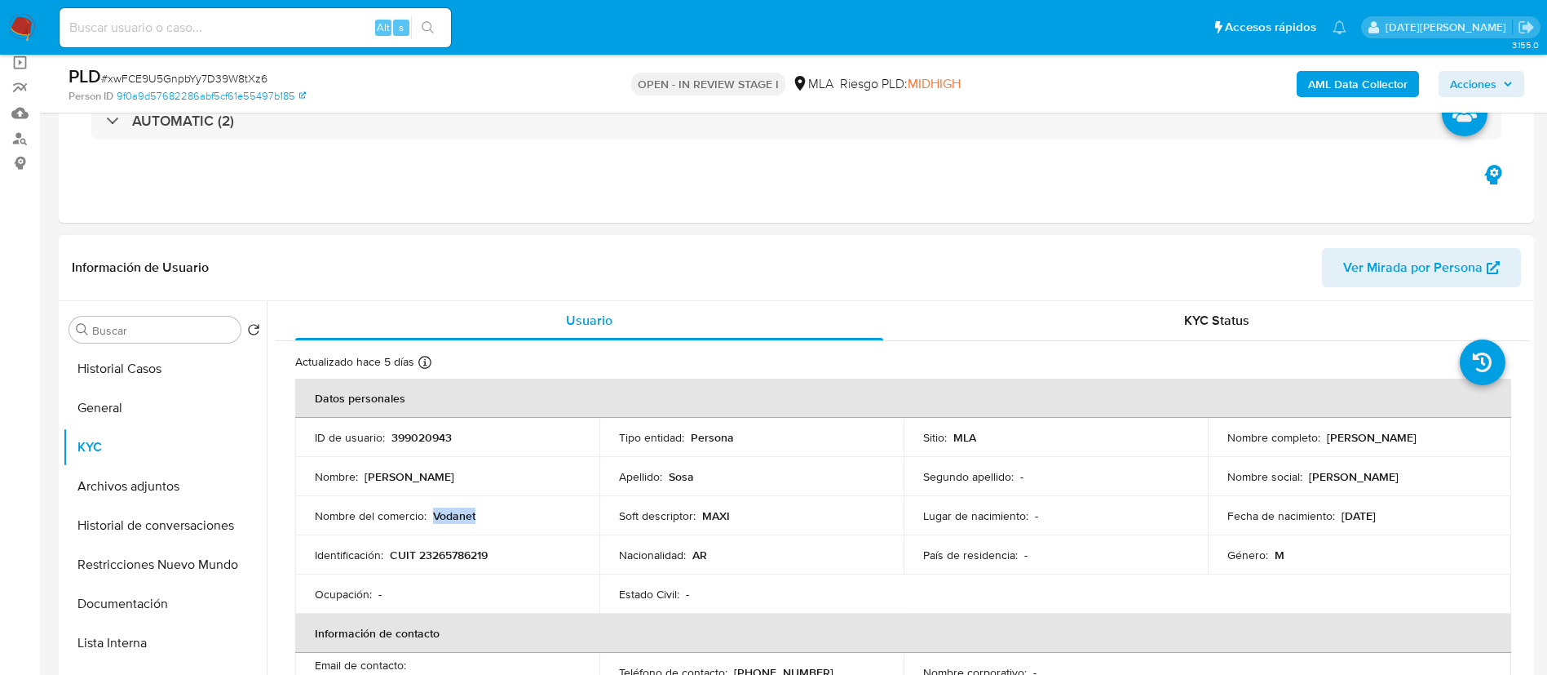
click at [455, 515] on p "Vodanet" at bounding box center [454, 515] width 42 height 15
copy p "Vodanet"
click at [147, 599] on button "Documentación" at bounding box center [158, 603] width 191 height 39
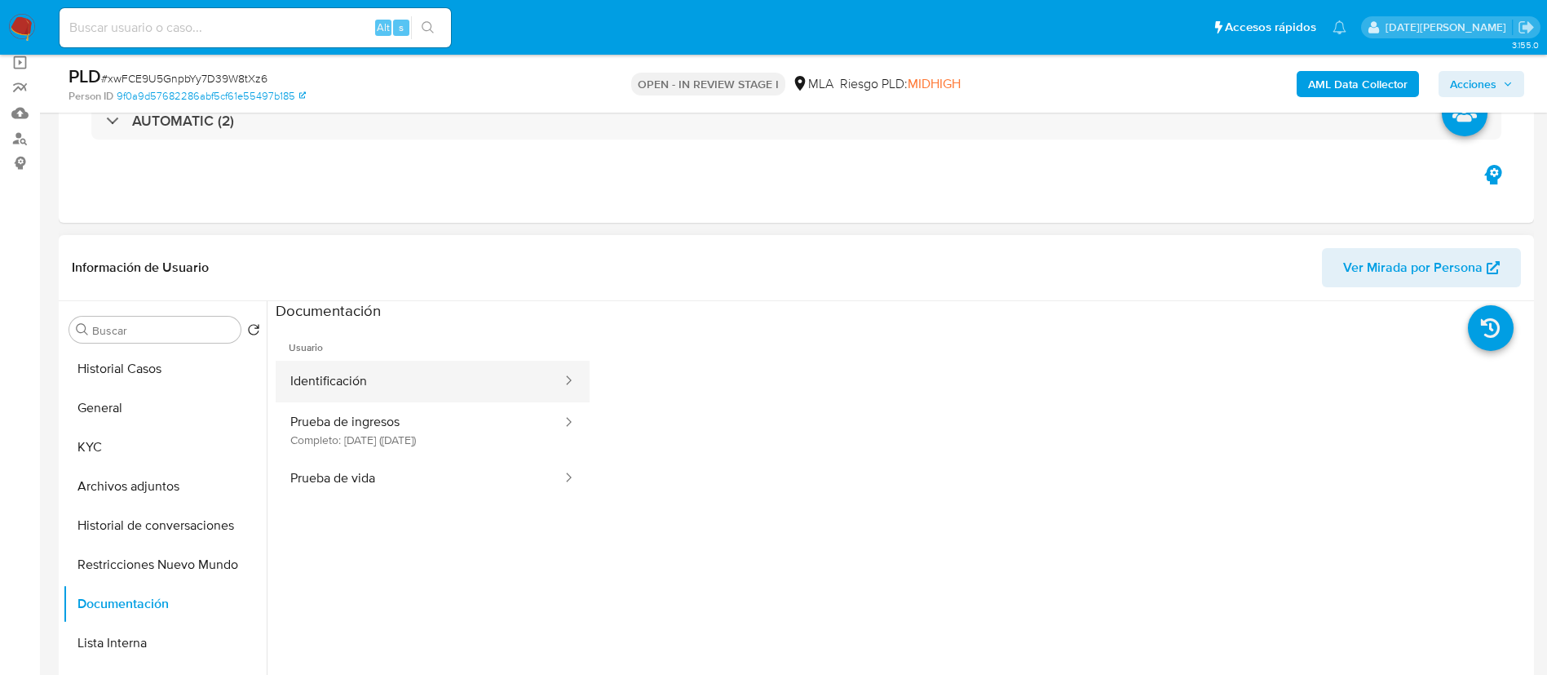
click at [422, 389] on button "Identificación" at bounding box center [420, 382] width 288 height 42
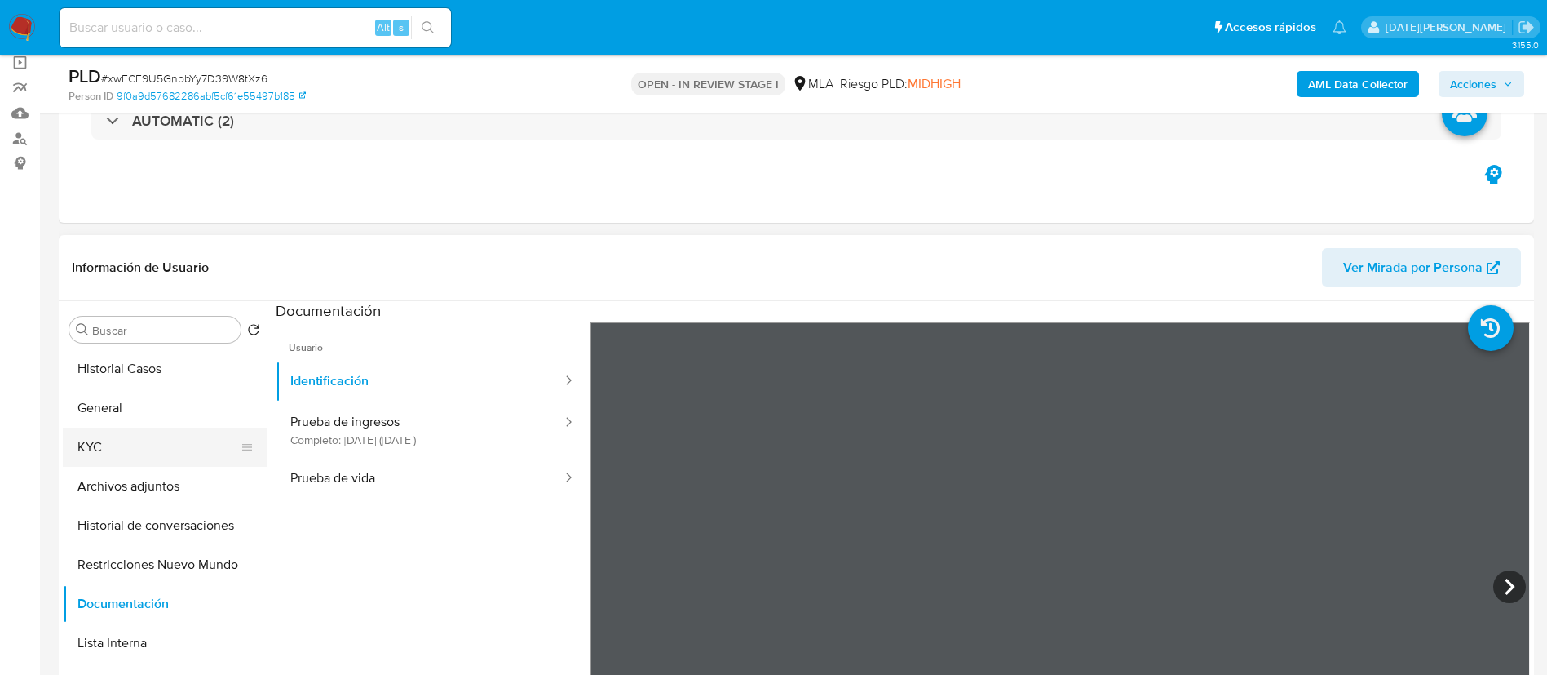
click at [184, 442] on button "KYC" at bounding box center [158, 446] width 191 height 39
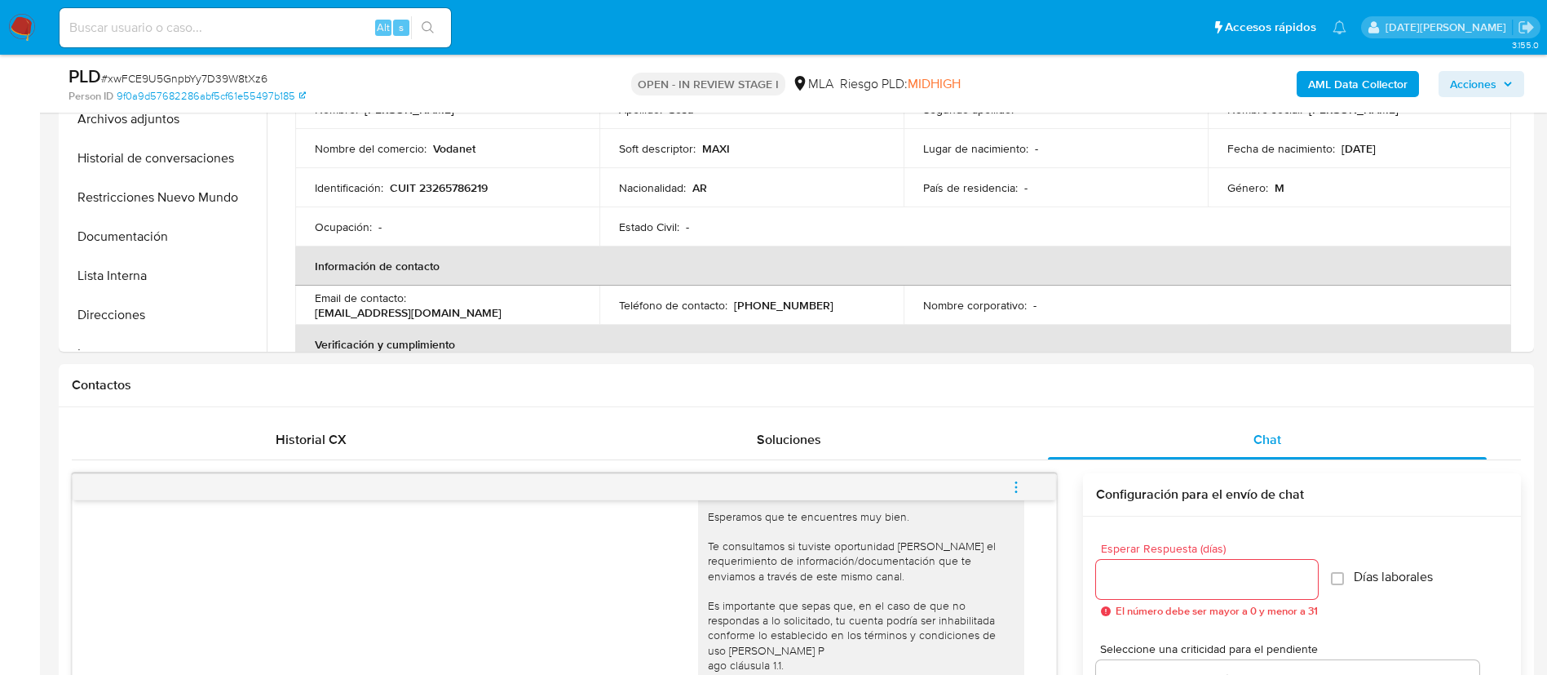
scroll to position [0, 0]
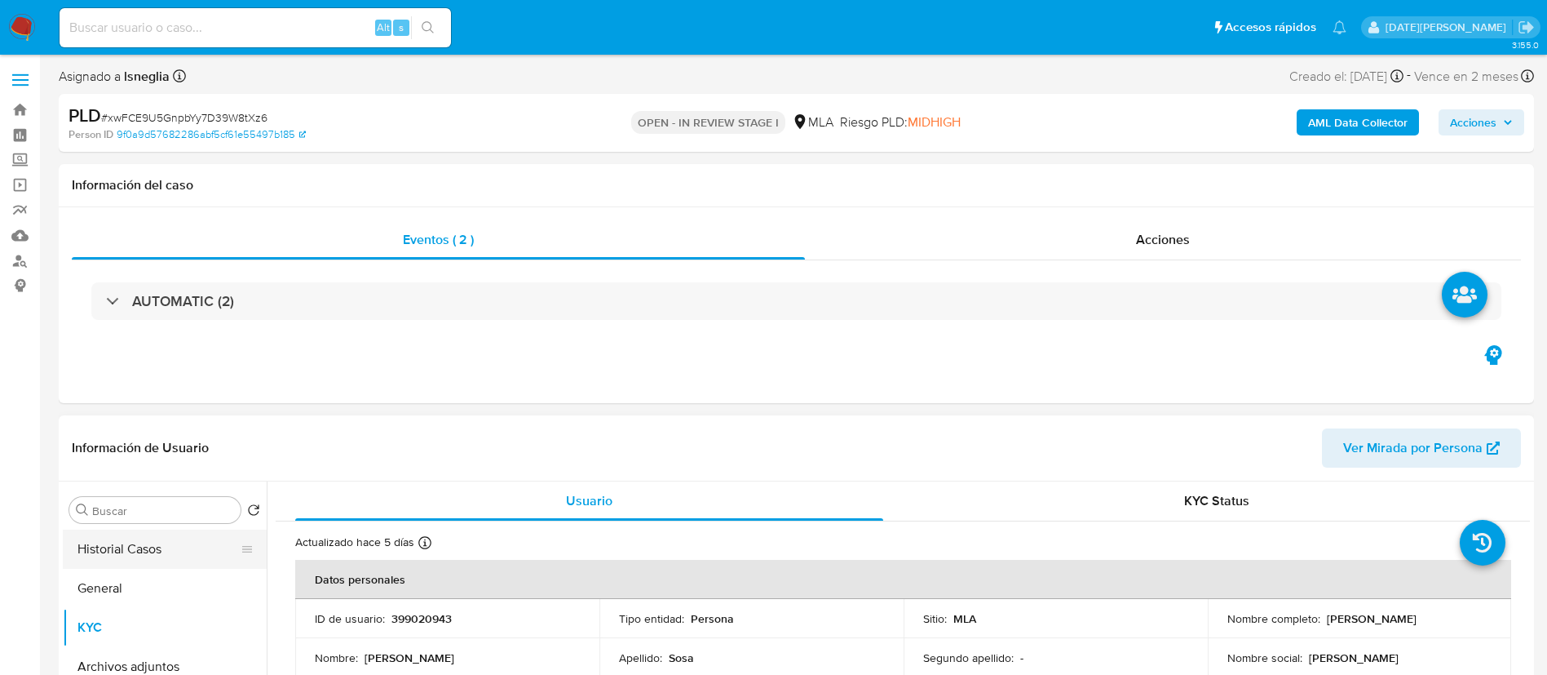
click at [161, 548] on button "Historial Casos" at bounding box center [158, 548] width 191 height 39
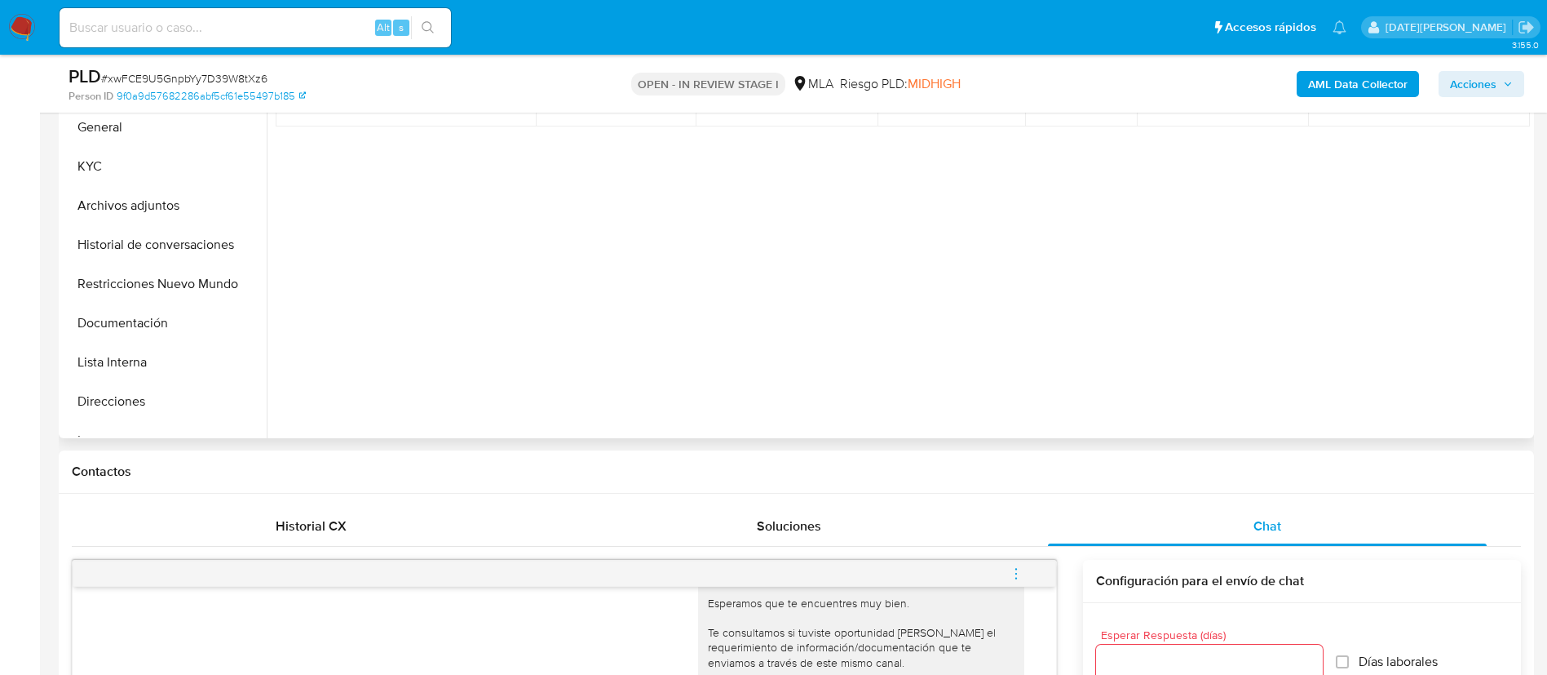
scroll to position [367, 0]
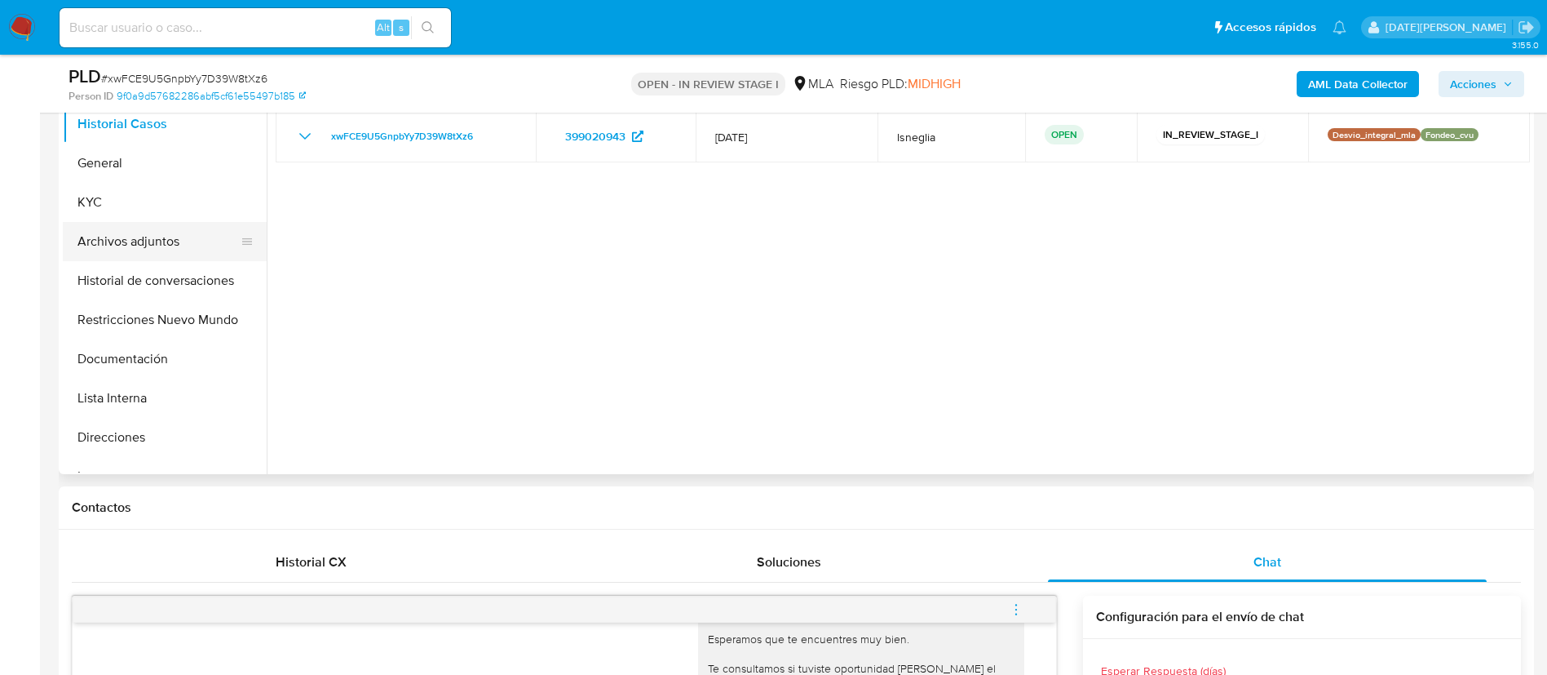
click at [175, 246] on button "Archivos adjuntos" at bounding box center [158, 241] width 191 height 39
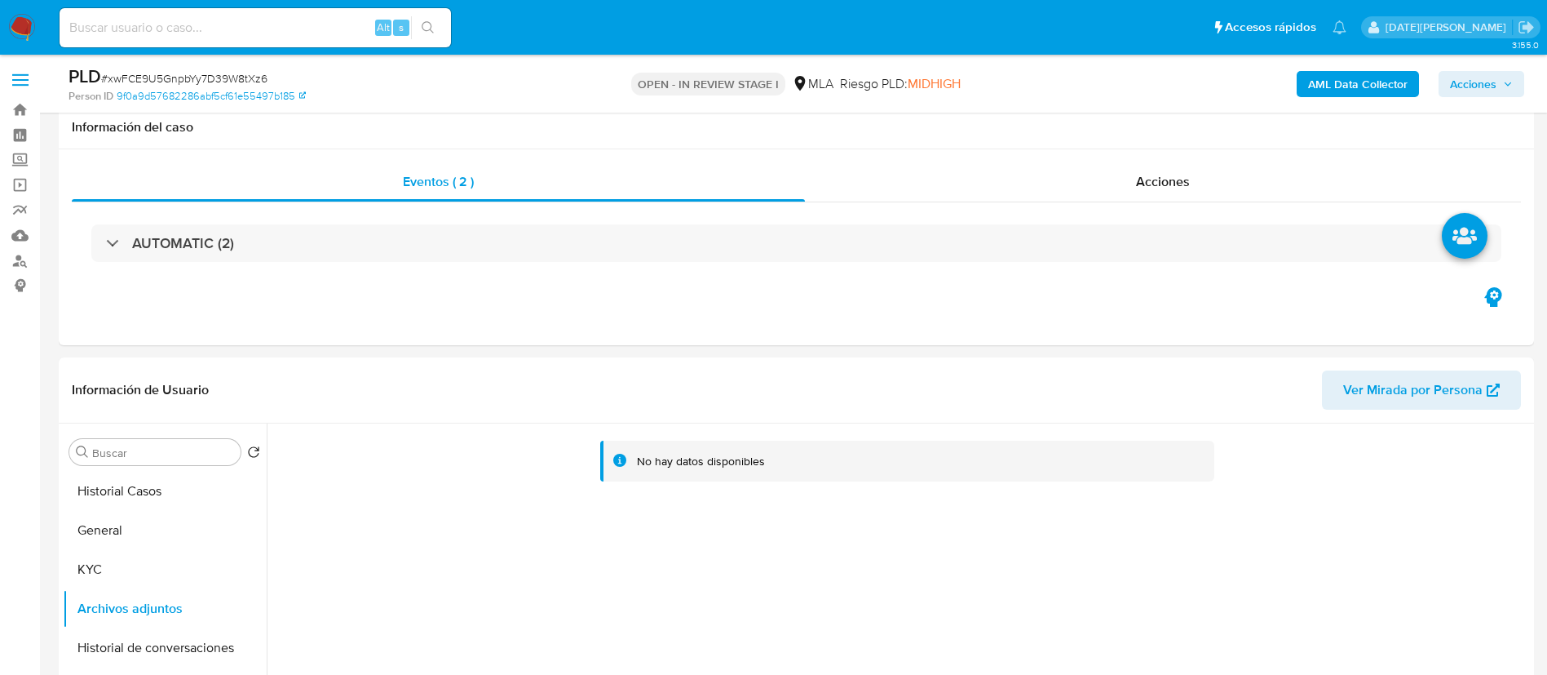
scroll to position [245, 0]
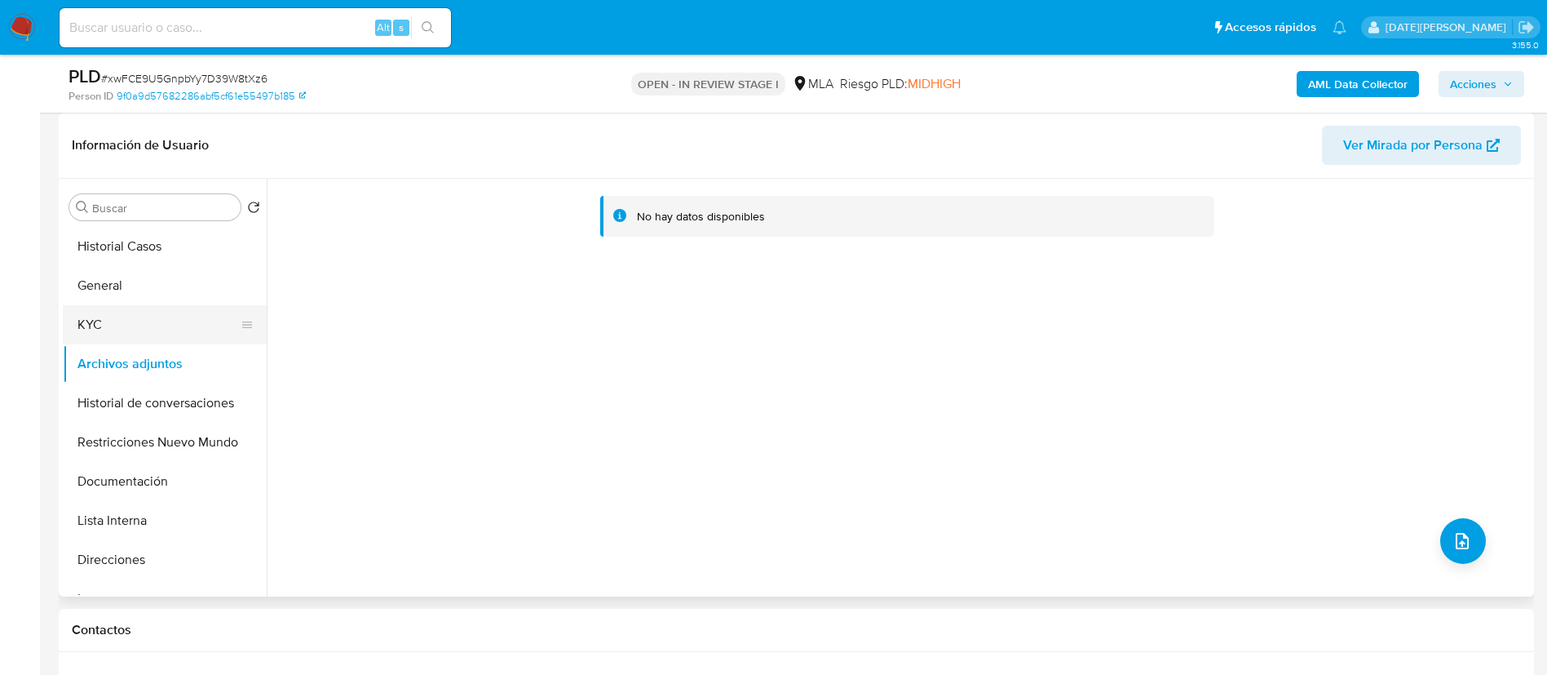
click at [135, 308] on button "KYC" at bounding box center [158, 324] width 191 height 39
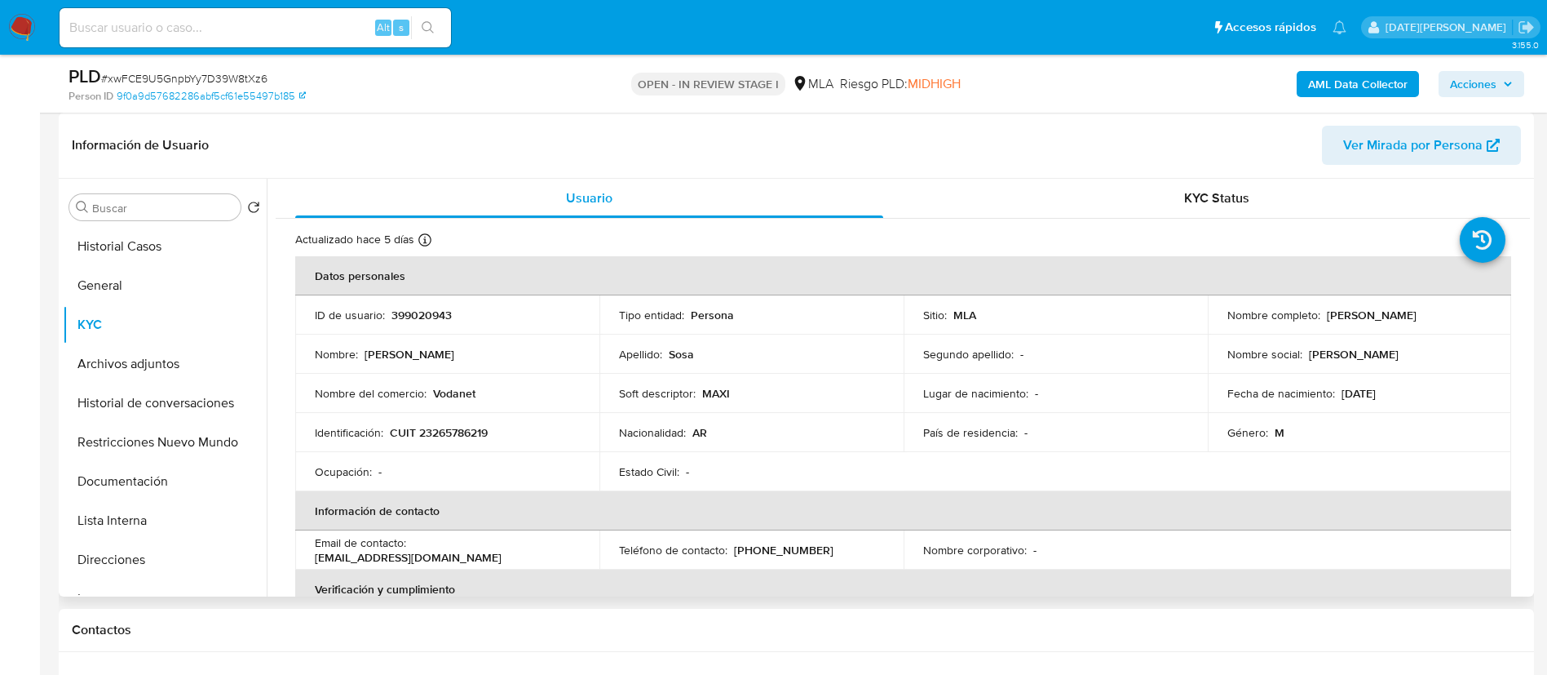
click at [471, 430] on p "CUIT 23265786219" at bounding box center [439, 432] width 98 height 15
copy p "23265786219"
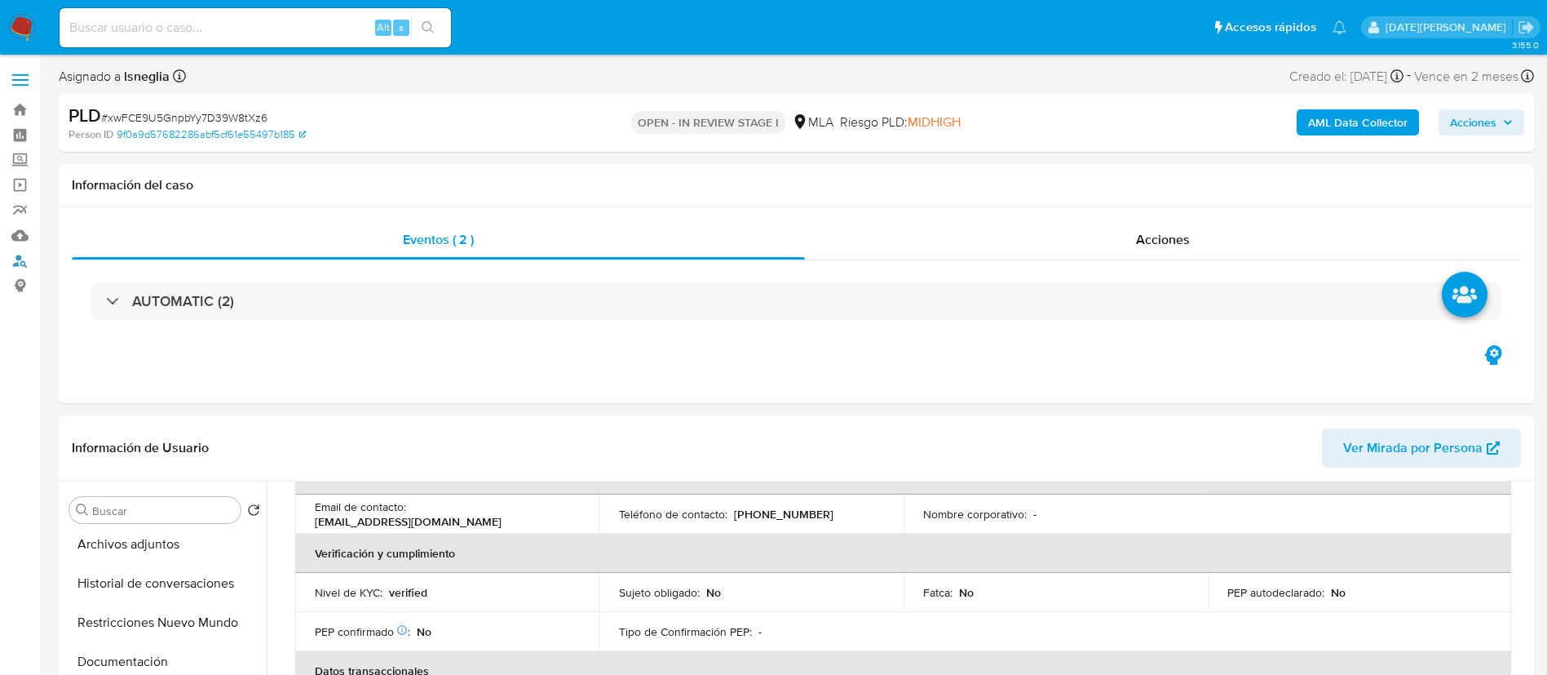
scroll to position [95, 0]
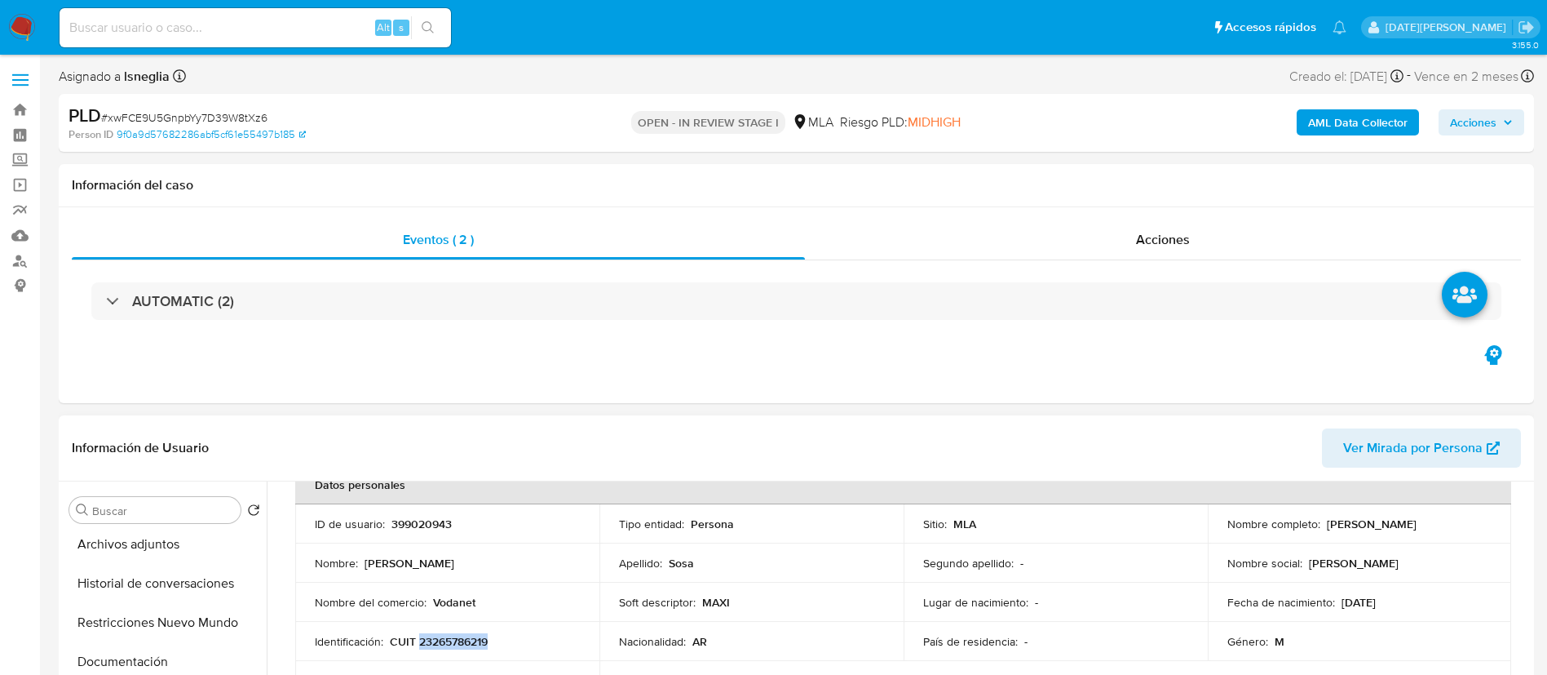
drag, startPoint x: 1325, startPoint y: 524, endPoint x: 1471, endPoint y: 523, distance: 146.0
click at [1471, 523] on div "Nombre completo : [PERSON_NAME]" at bounding box center [1360, 523] width 265 height 15
copy p "[PERSON_NAME]"
click at [334, 434] on header "Información de Usuario Ver Mirada por Persona" at bounding box center [796, 447] width 1449 height 39
click at [174, 110] on span "# xwFCE9U5GnpbYy7D39W8tXz6" at bounding box center [184, 117] width 166 height 16
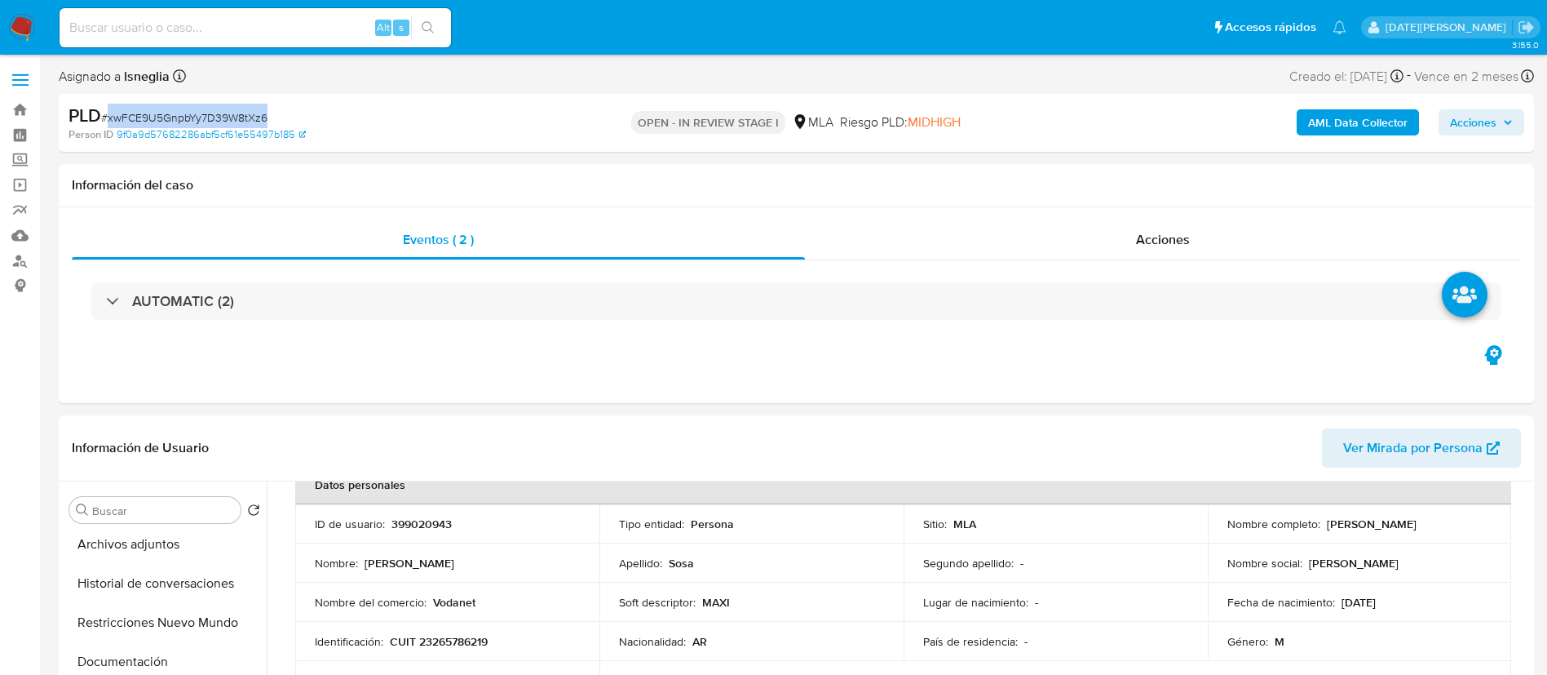
click at [174, 110] on span "# xwFCE9U5GnpbYy7D39W8tXz6" at bounding box center [184, 117] width 166 height 16
copy span "xwFCE9U5GnpbYy7D39W8tXz6"
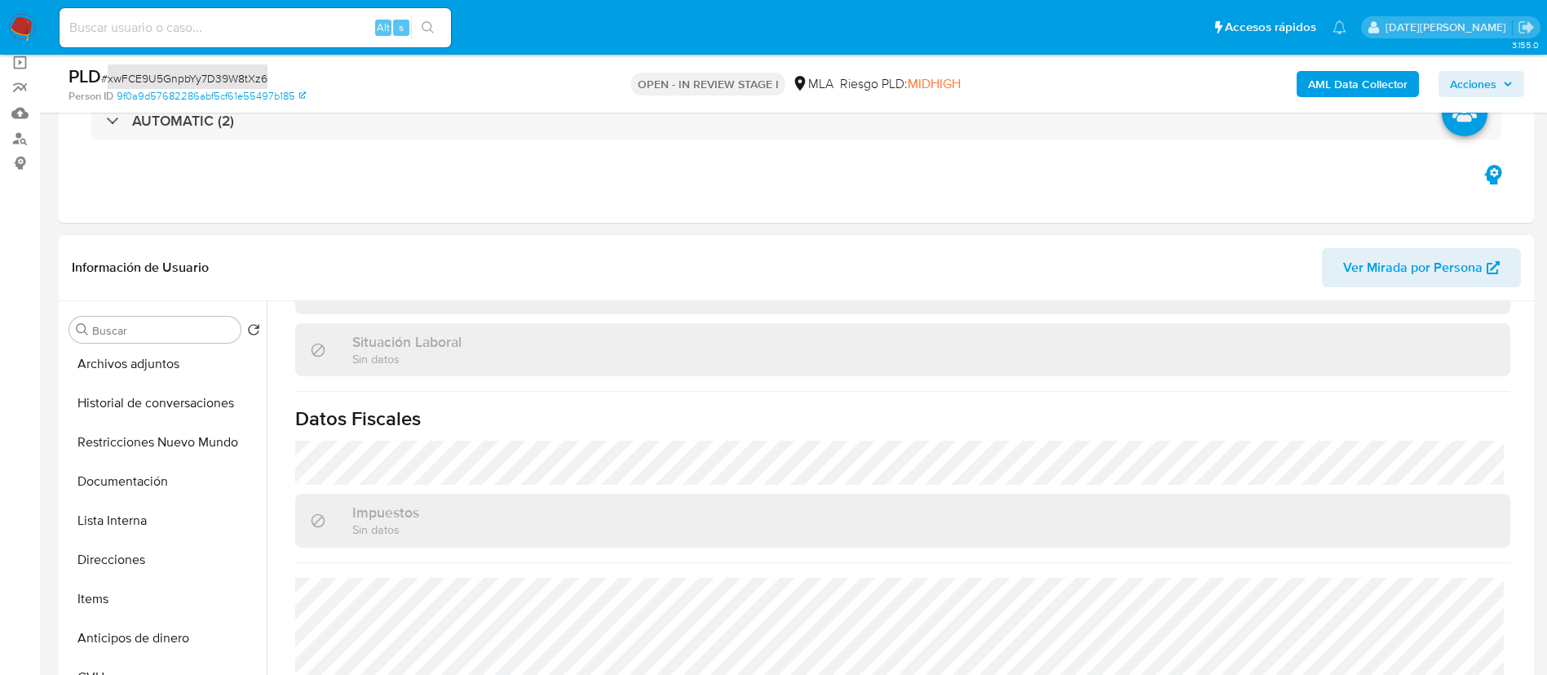
scroll to position [0, 0]
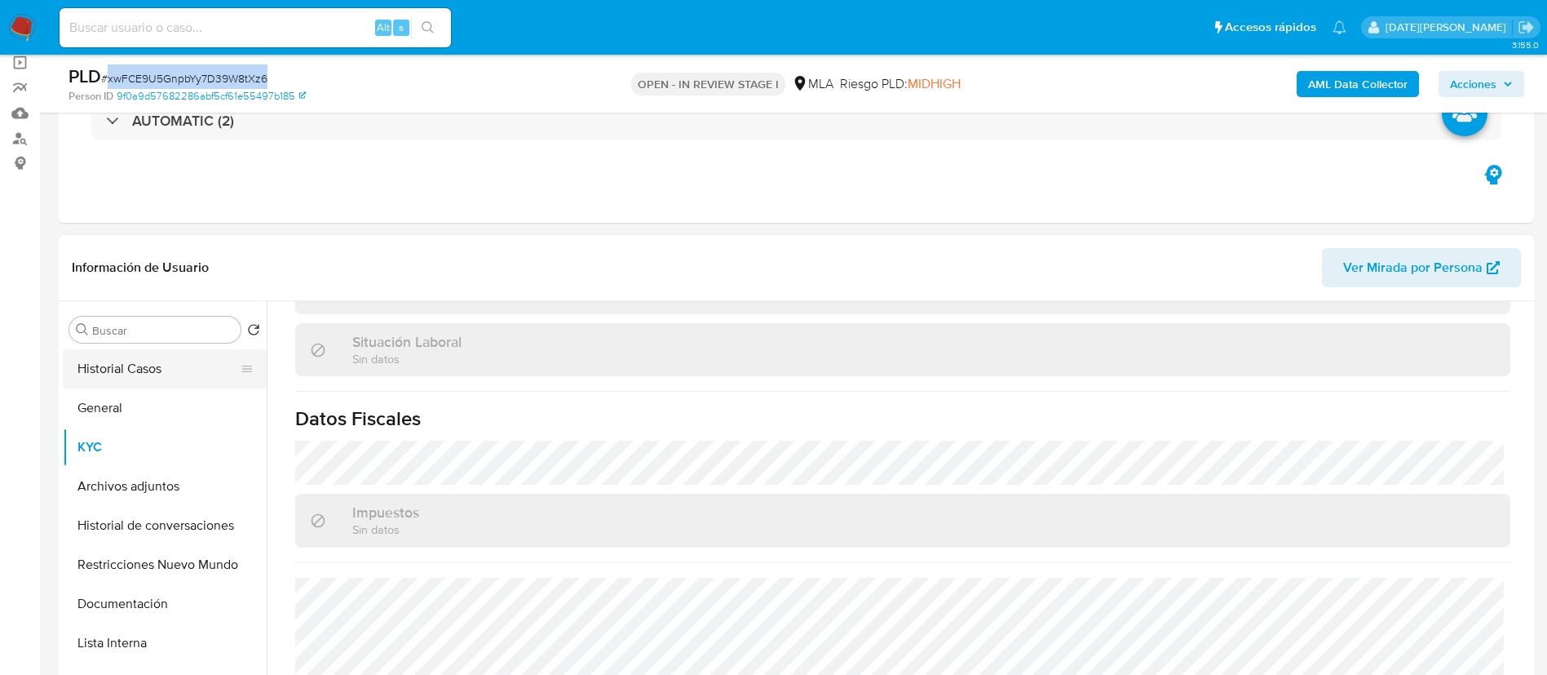
click at [148, 385] on button "Historial Casos" at bounding box center [158, 368] width 191 height 39
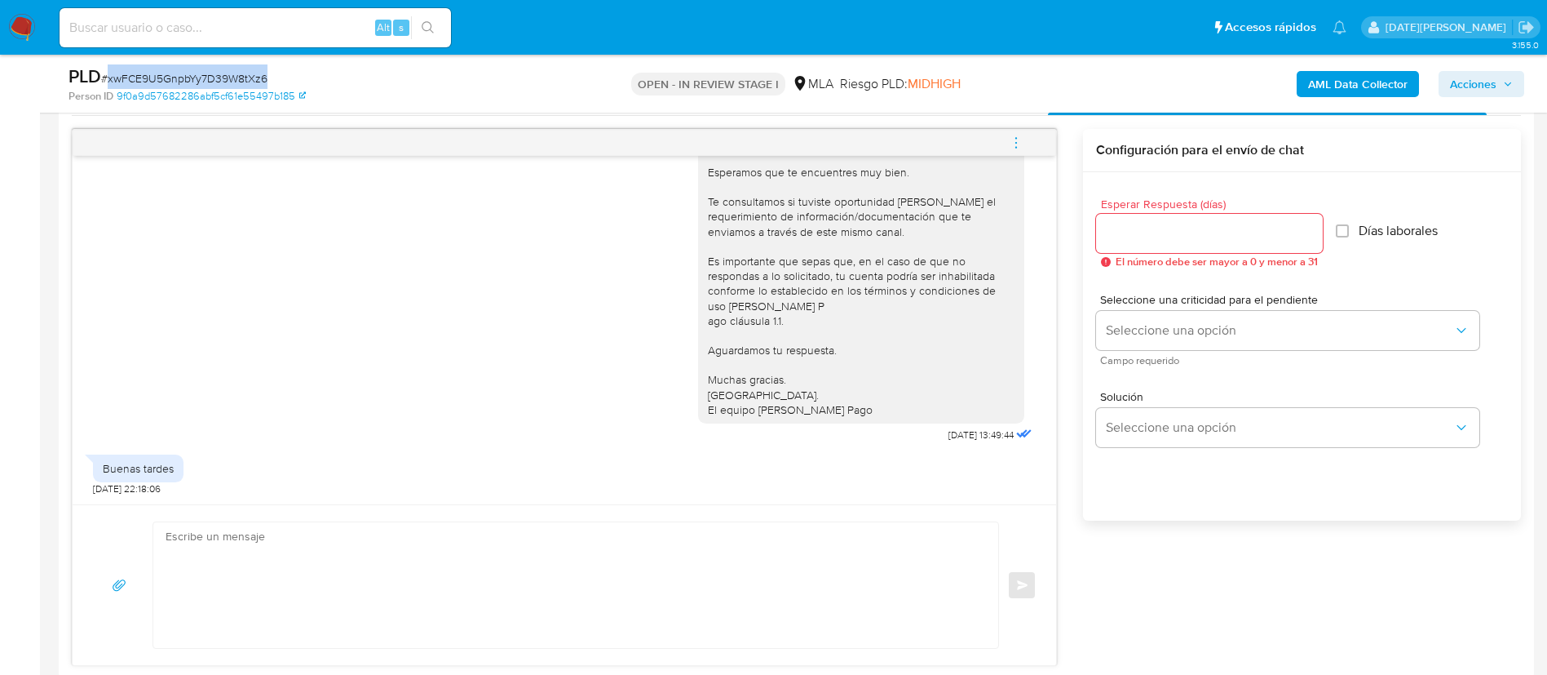
scroll to position [856, 0]
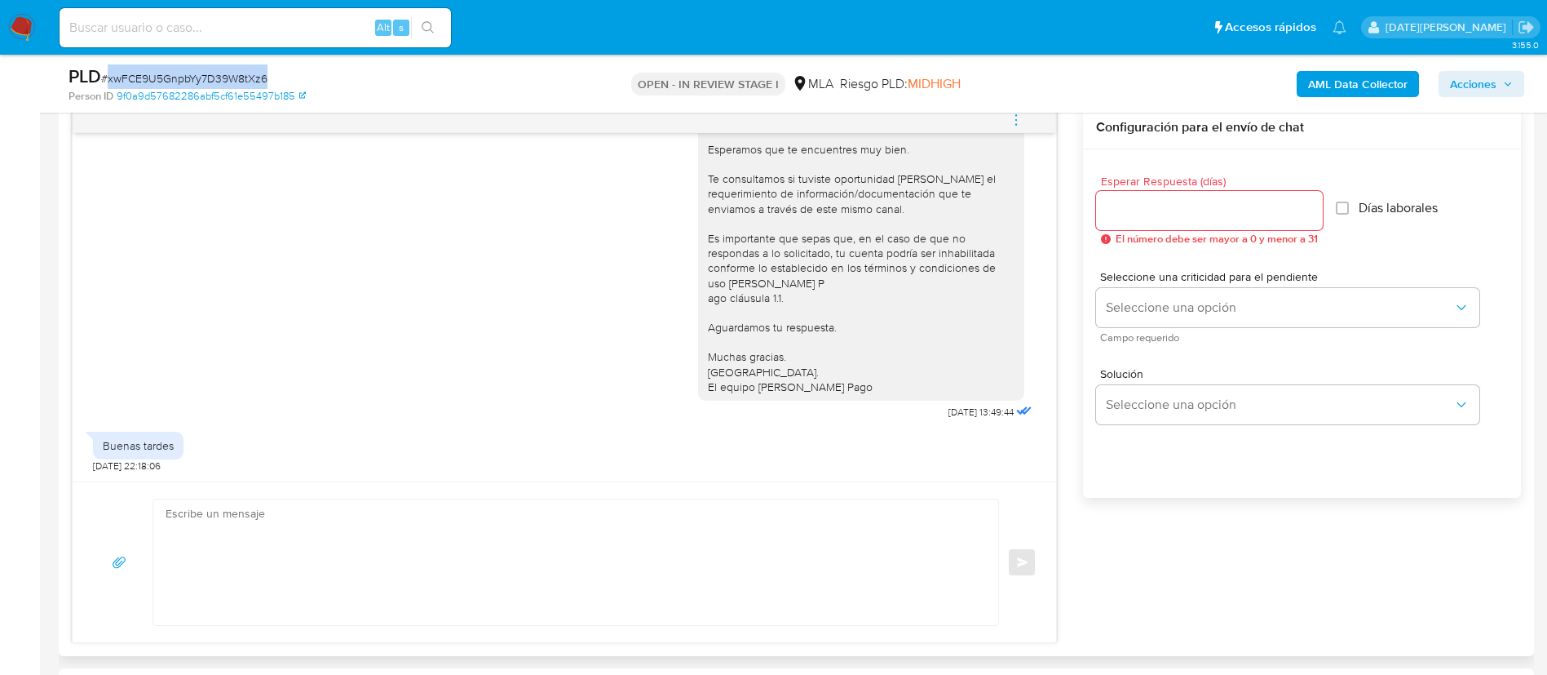
click at [436, 546] on textarea at bounding box center [572, 562] width 812 height 126
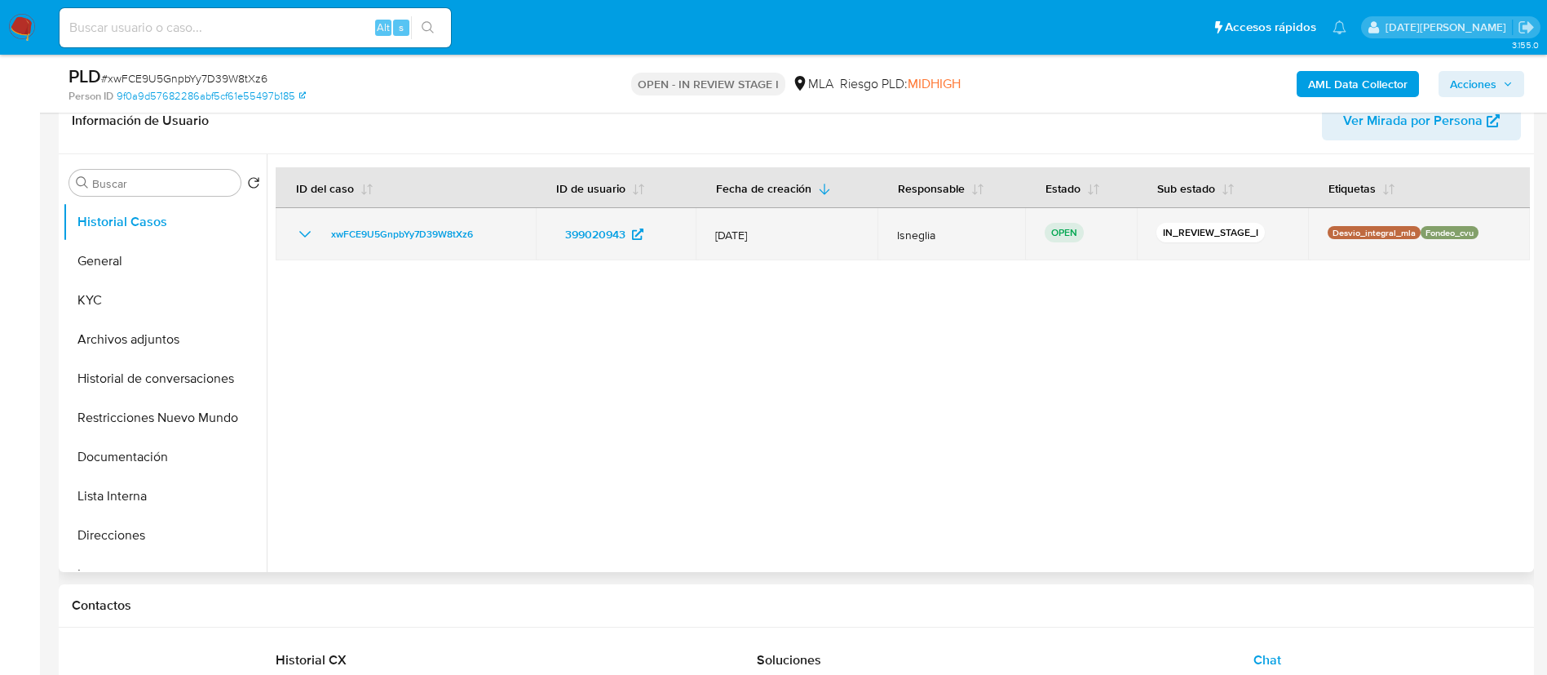
scroll to position [122, 0]
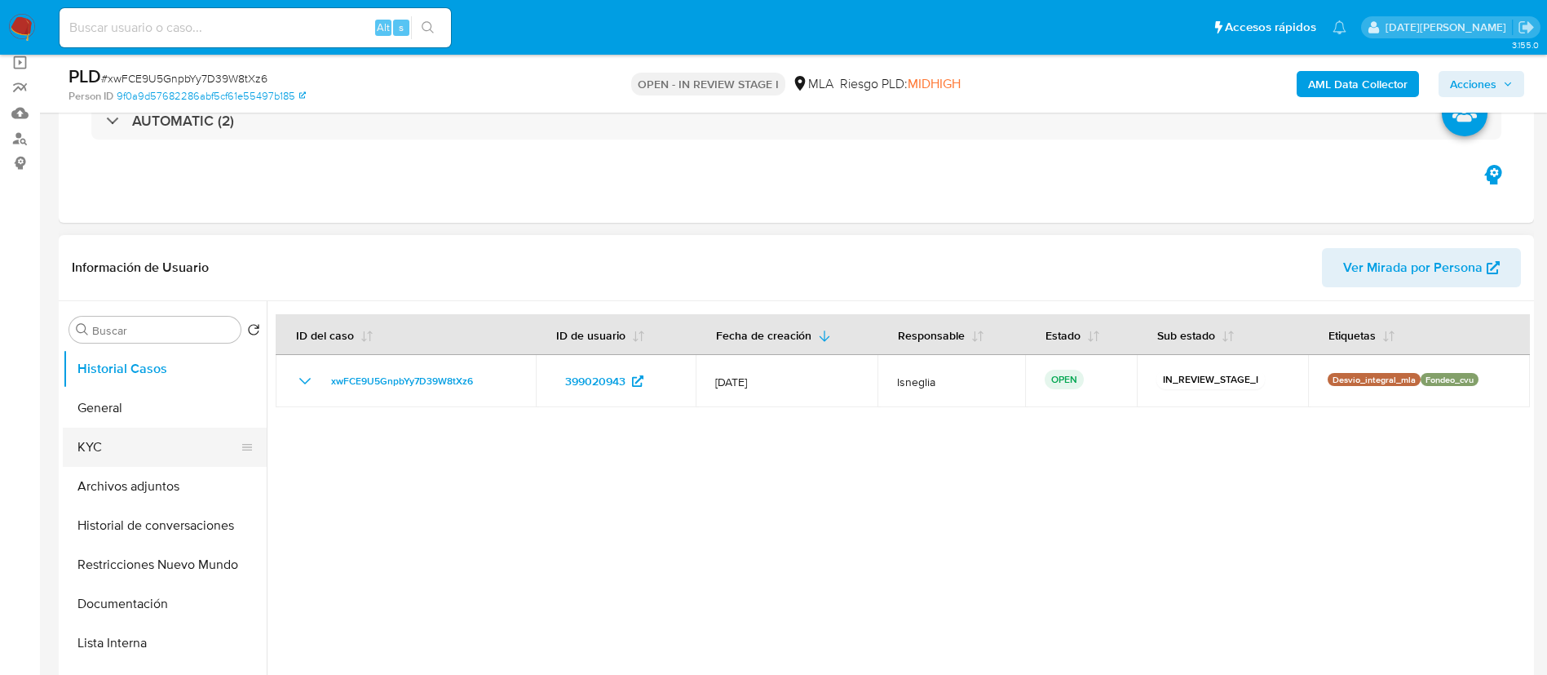
click at [117, 450] on button "KYC" at bounding box center [158, 446] width 191 height 39
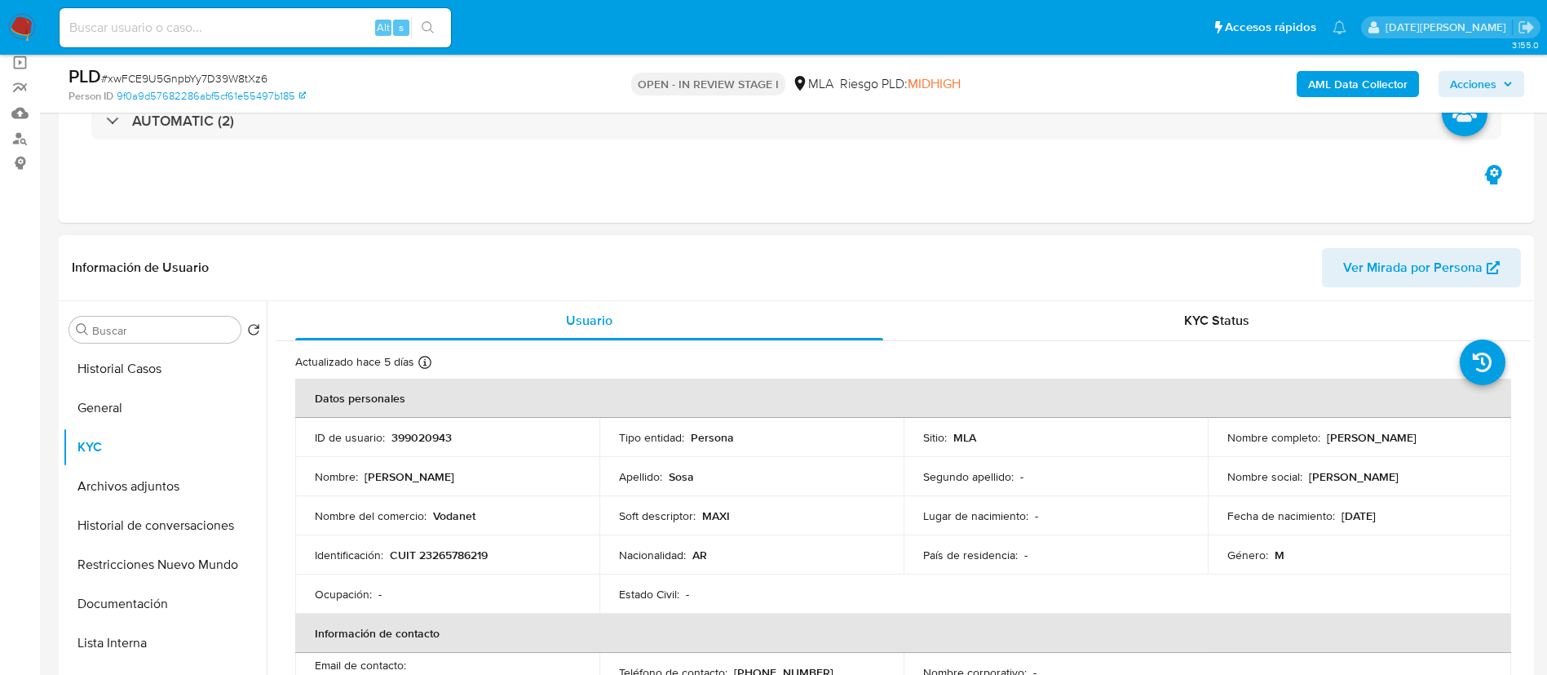
drag, startPoint x: 1325, startPoint y: 437, endPoint x: 1472, endPoint y: 437, distance: 147.6
click at [1472, 437] on div "Nombre completo : [PERSON_NAME]" at bounding box center [1360, 437] width 265 height 15
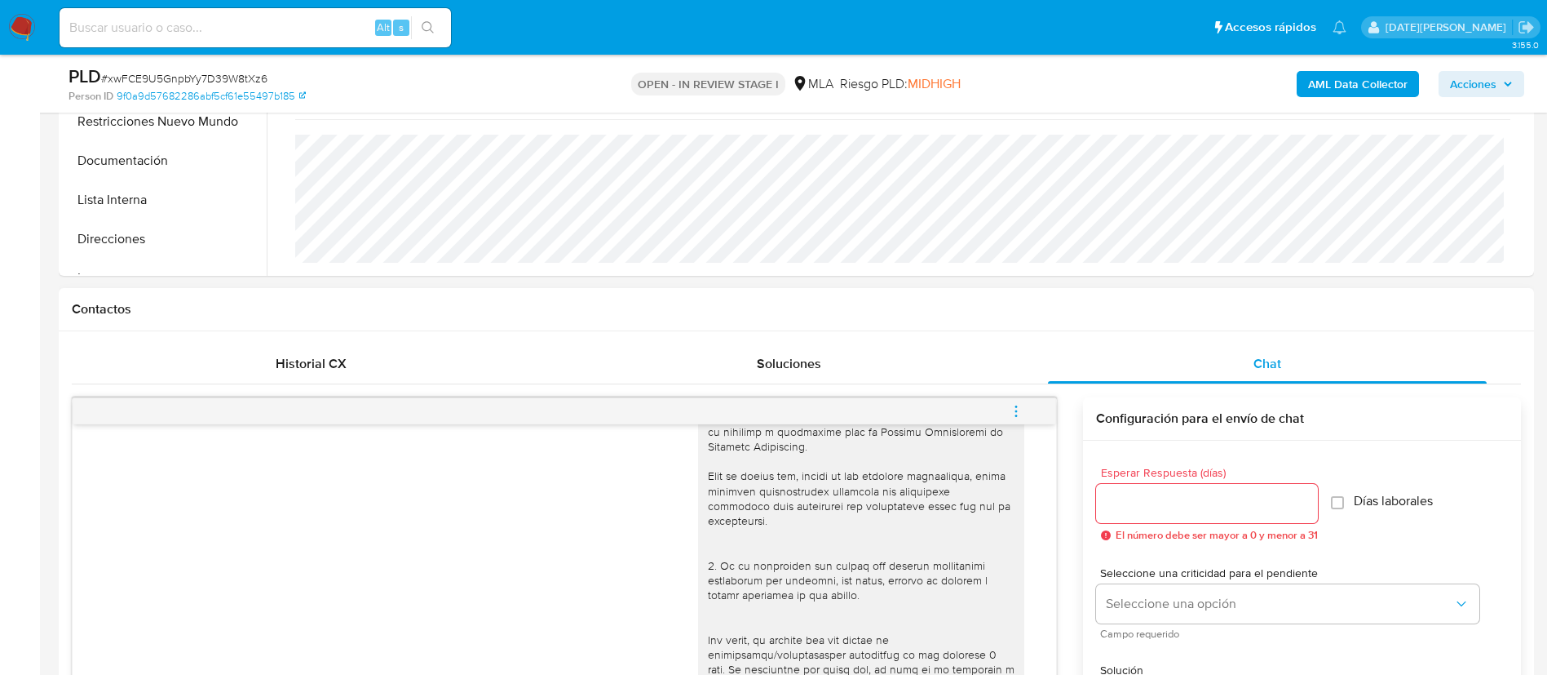
scroll to position [856, 0]
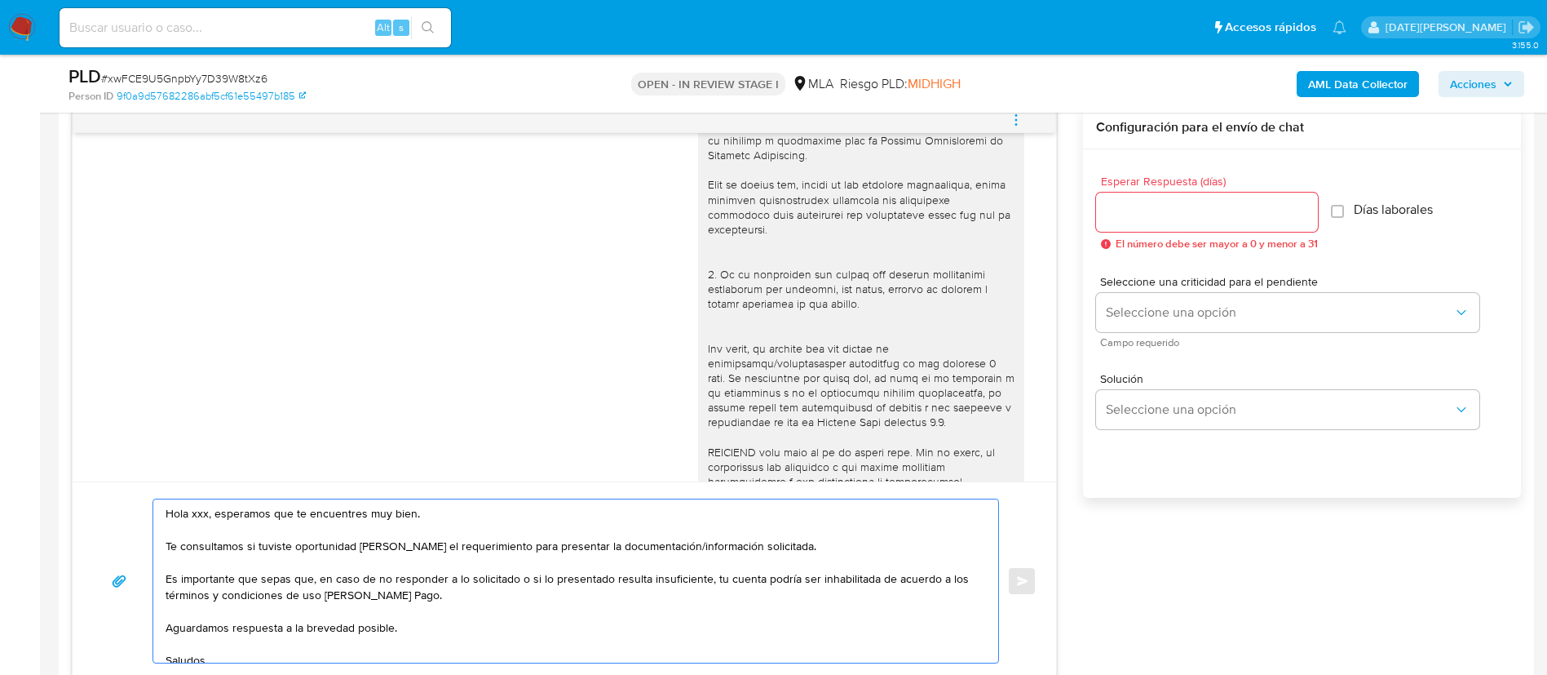
click at [201, 511] on textarea "Hola xxx, esperamos que te encuentres muy bien. Te consultamos si tuviste oport…" at bounding box center [572, 580] width 812 height 163
paste textarea "[PERSON_NAME]"
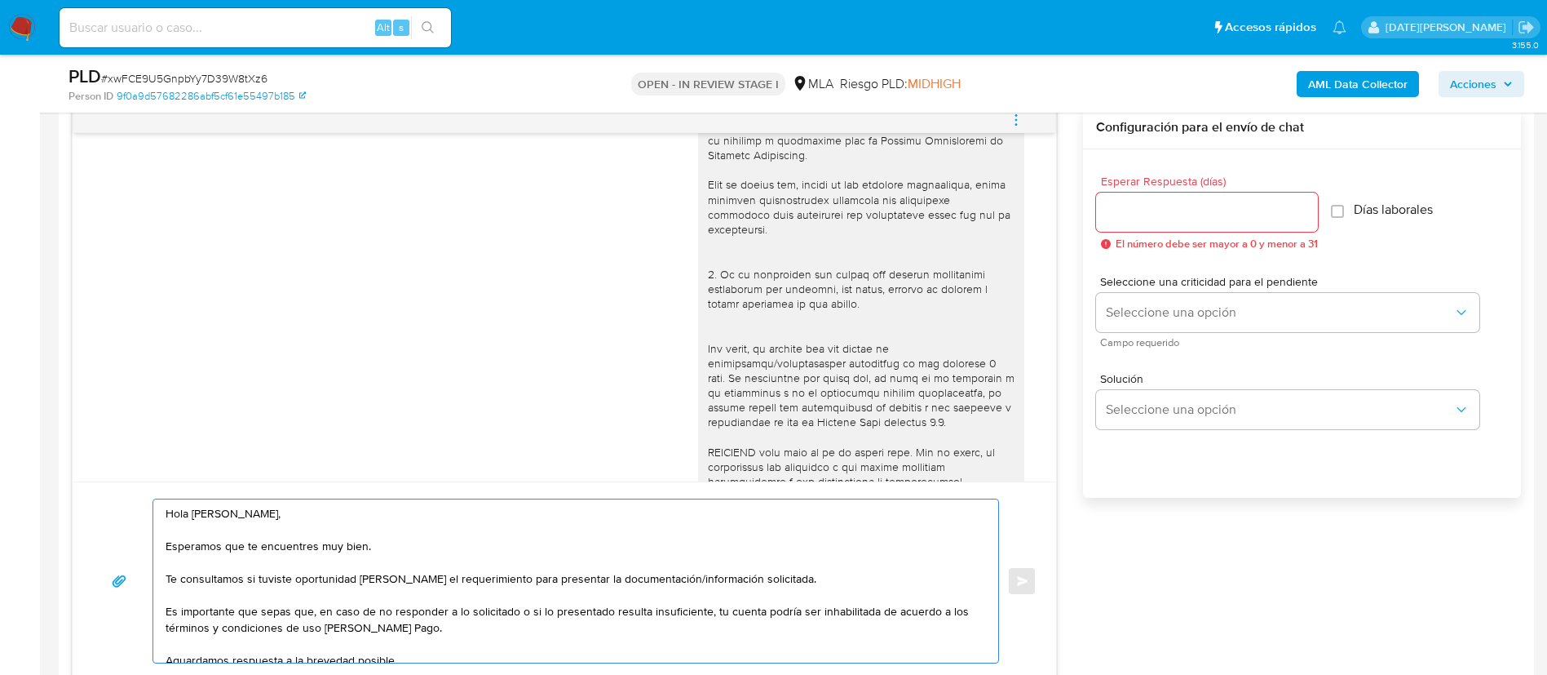
click at [790, 585] on textarea "Hola [PERSON_NAME], Esperamos que te encuentres muy bien. Te consultamos si tuv…" at bounding box center [572, 580] width 812 height 163
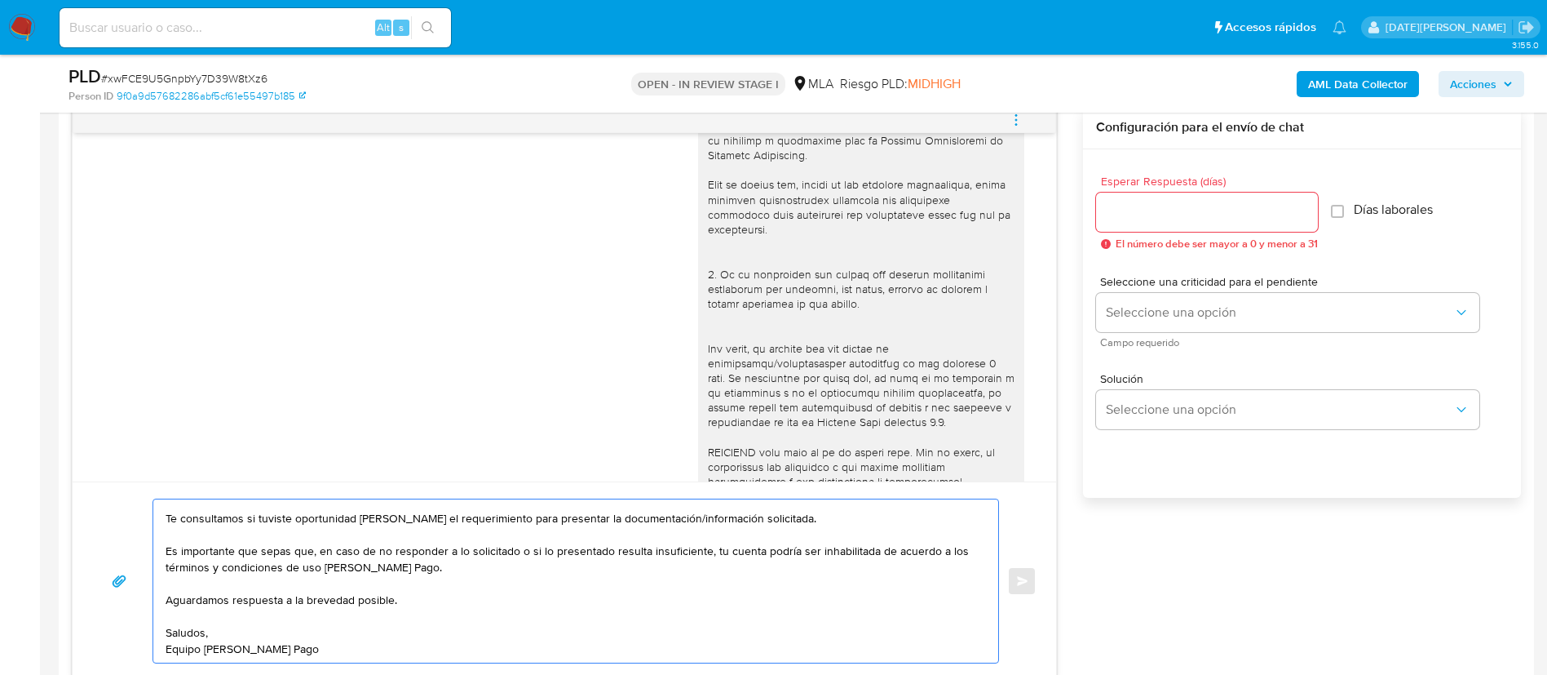
drag, startPoint x: 166, startPoint y: 551, endPoint x: 351, endPoint y: 648, distance: 209.4
click at [351, 648] on textarea "Hola [PERSON_NAME], Esperamos que te encuentres muy bien. Te consultamos si tuv…" at bounding box center [572, 580] width 812 height 163
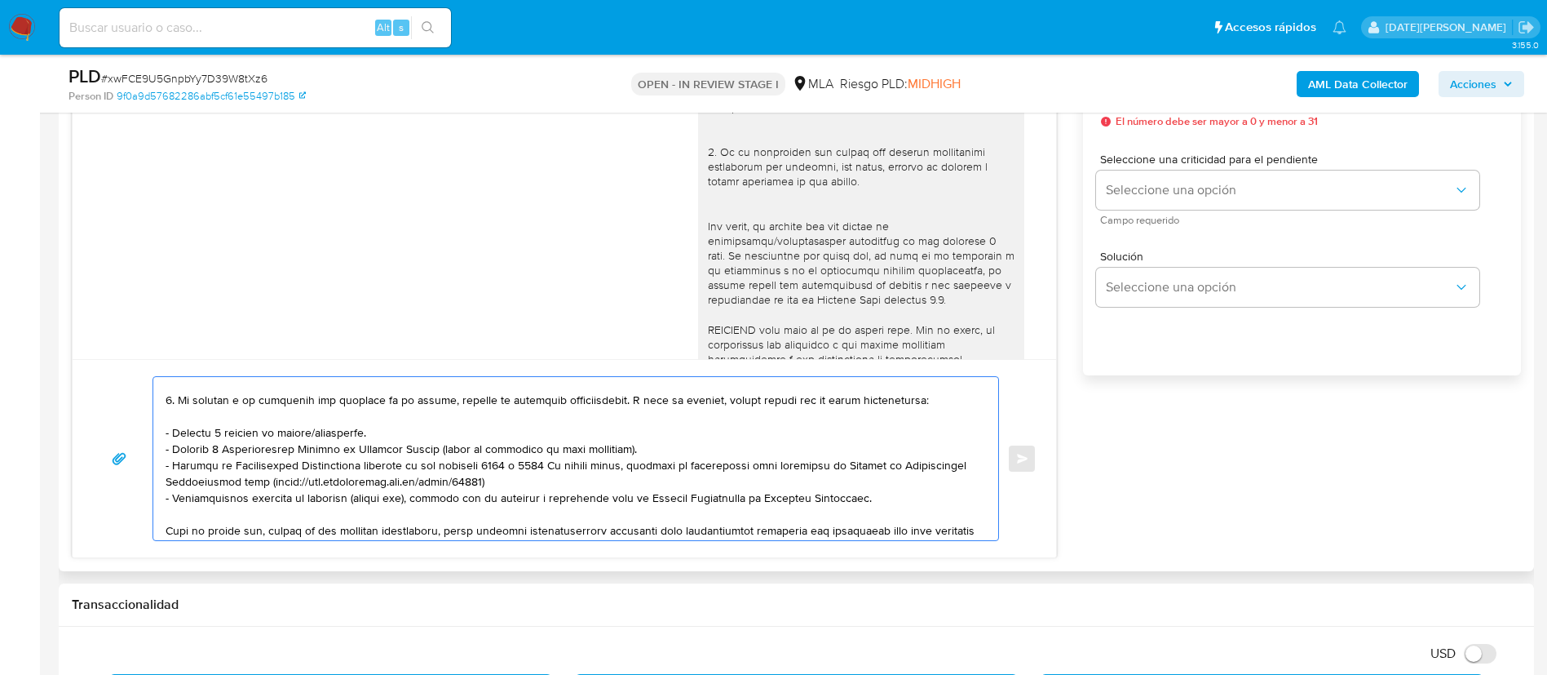
scroll to position [185, 0]
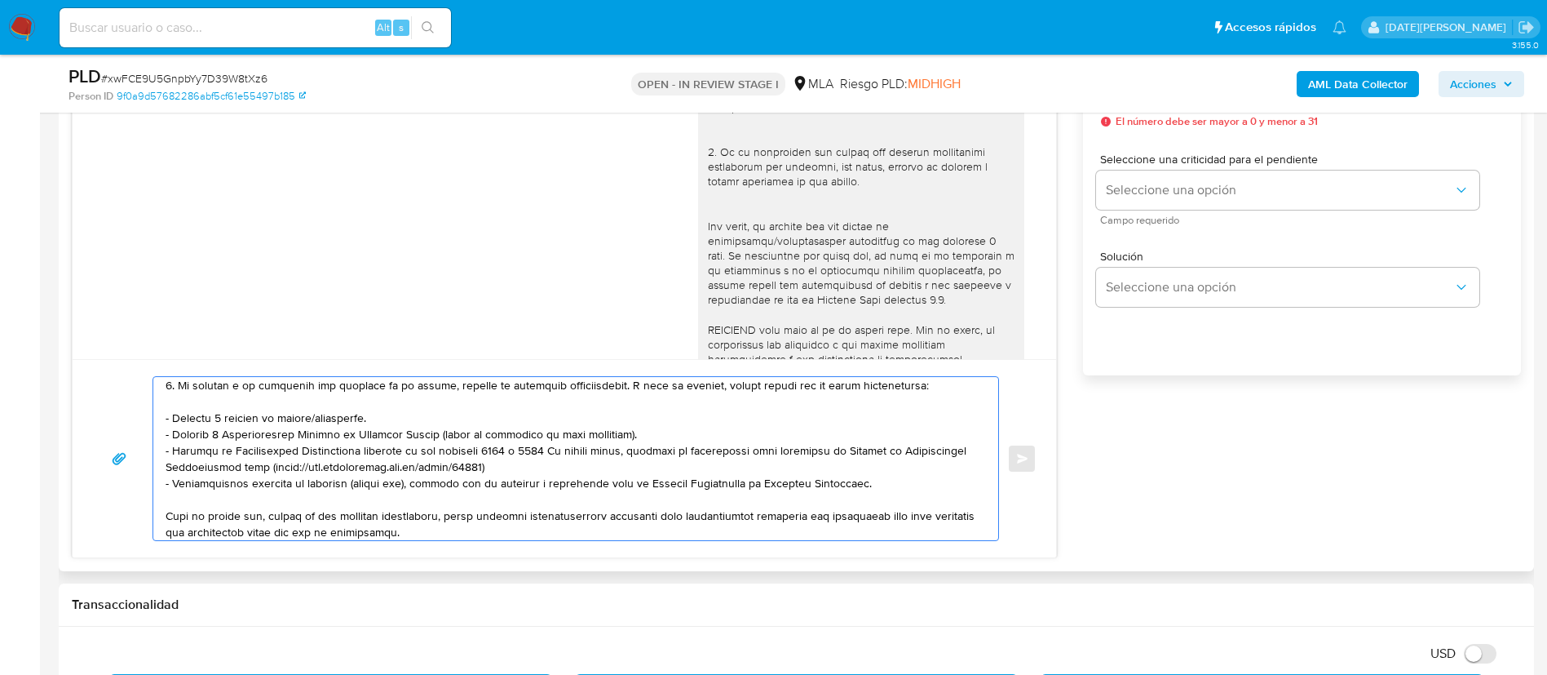
drag, startPoint x: 377, startPoint y: 414, endPoint x: 160, endPoint y: 416, distance: 217.0
click at [160, 416] on div at bounding box center [571, 458] width 837 height 163
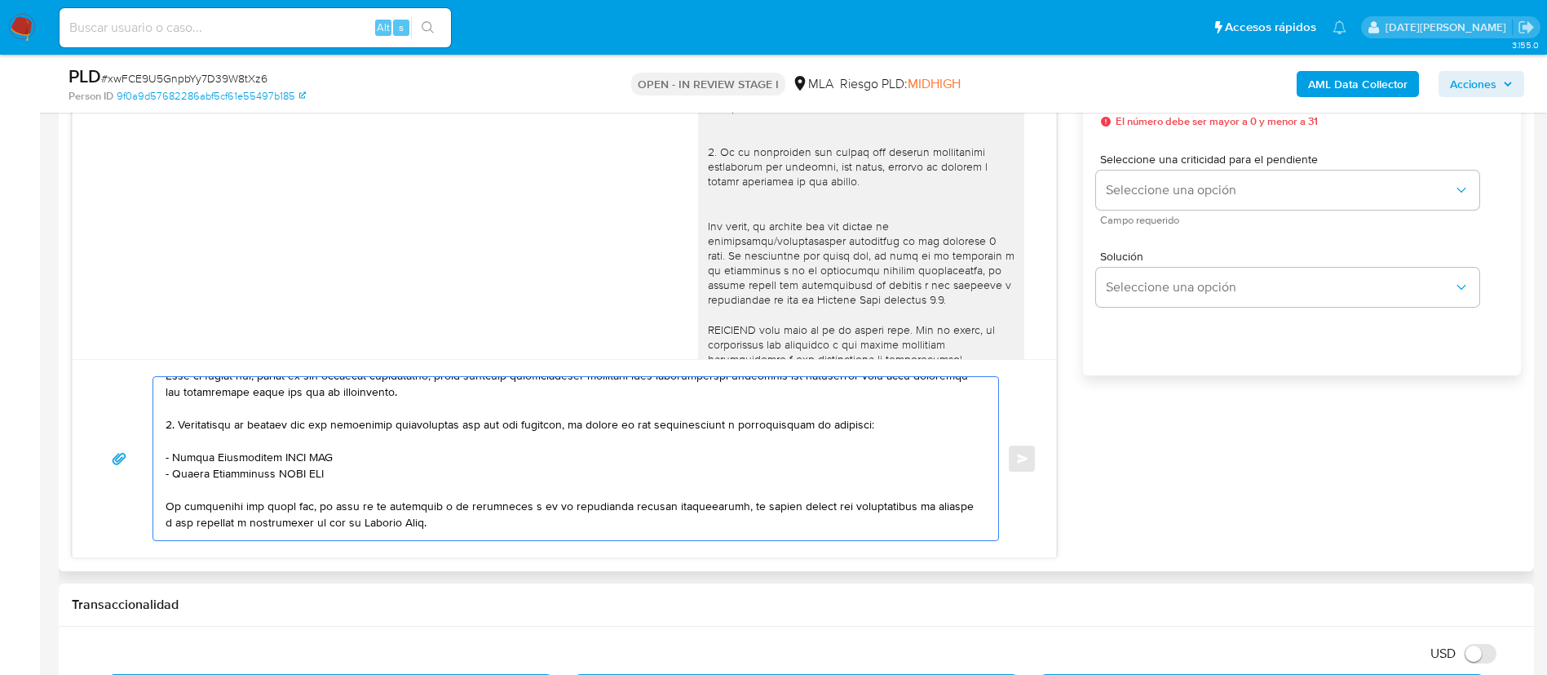
scroll to position [314, 0]
drag, startPoint x: 188, startPoint y: 451, endPoint x: 334, endPoint y: 449, distance: 146.0
click at [334, 449] on textarea at bounding box center [572, 458] width 812 height 163
paste textarea "estor [PERSON_NAME]"
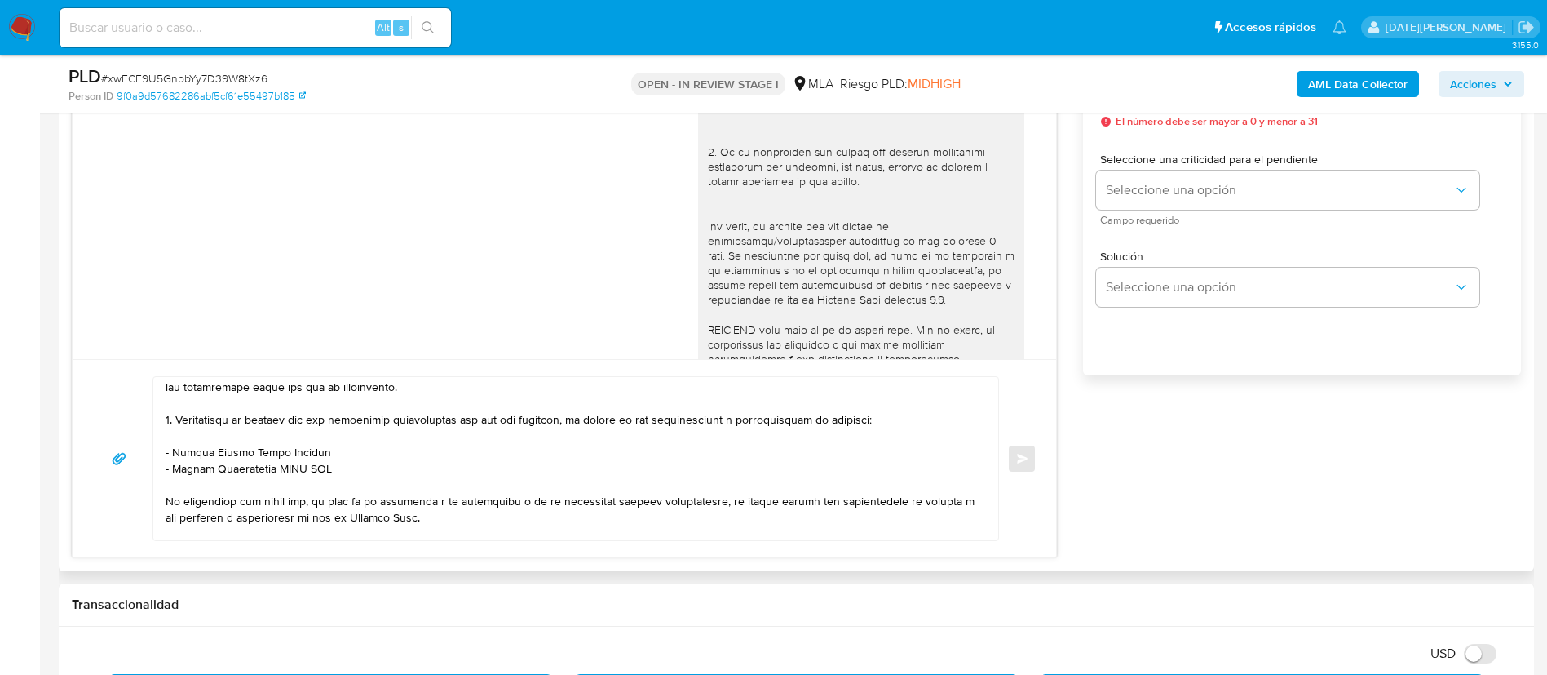
click at [366, 453] on textarea at bounding box center [572, 458] width 812 height 163
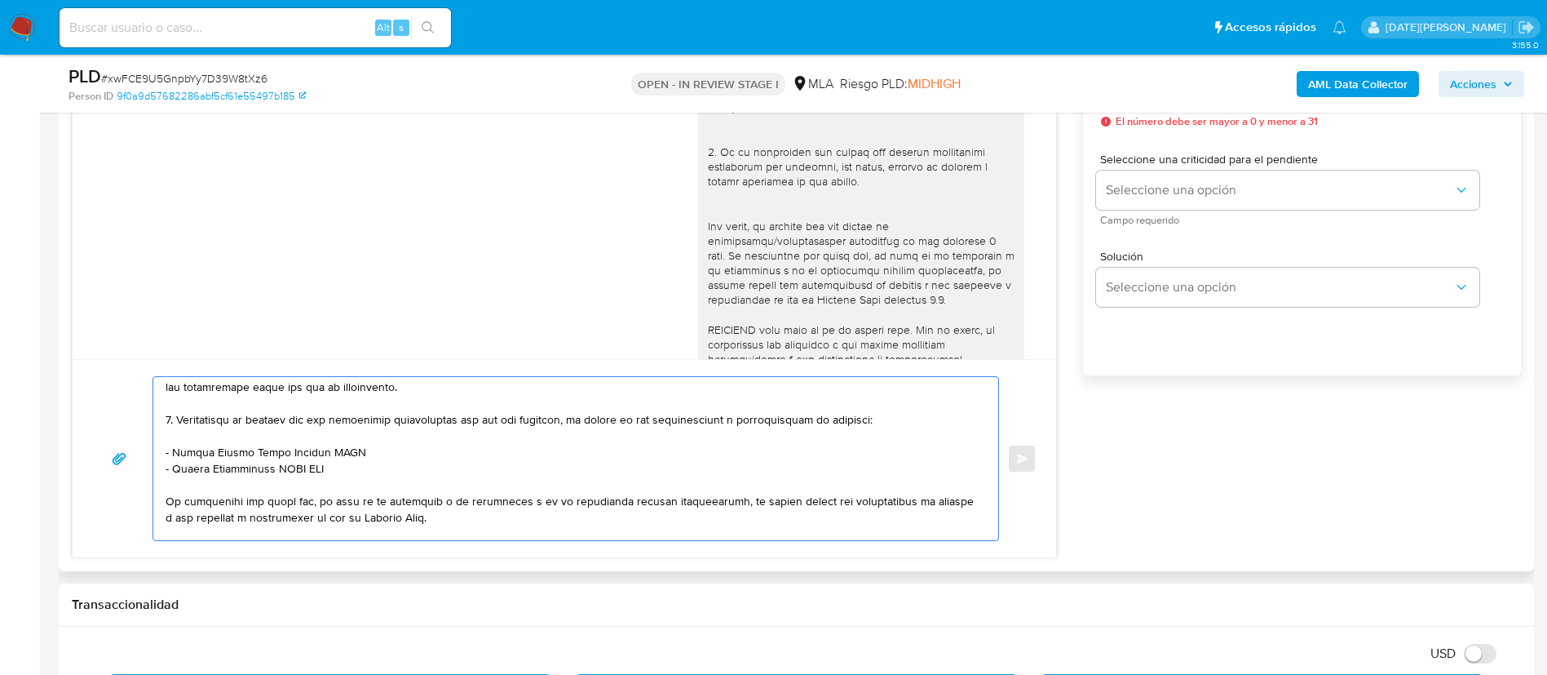
paste textarea "20959034290"
drag, startPoint x: 175, startPoint y: 470, endPoint x: 330, endPoint y: 463, distance: 155.1
click at [330, 463] on textarea at bounding box center [572, 458] width 812 height 163
paste textarea "MAGALAJO S.A"
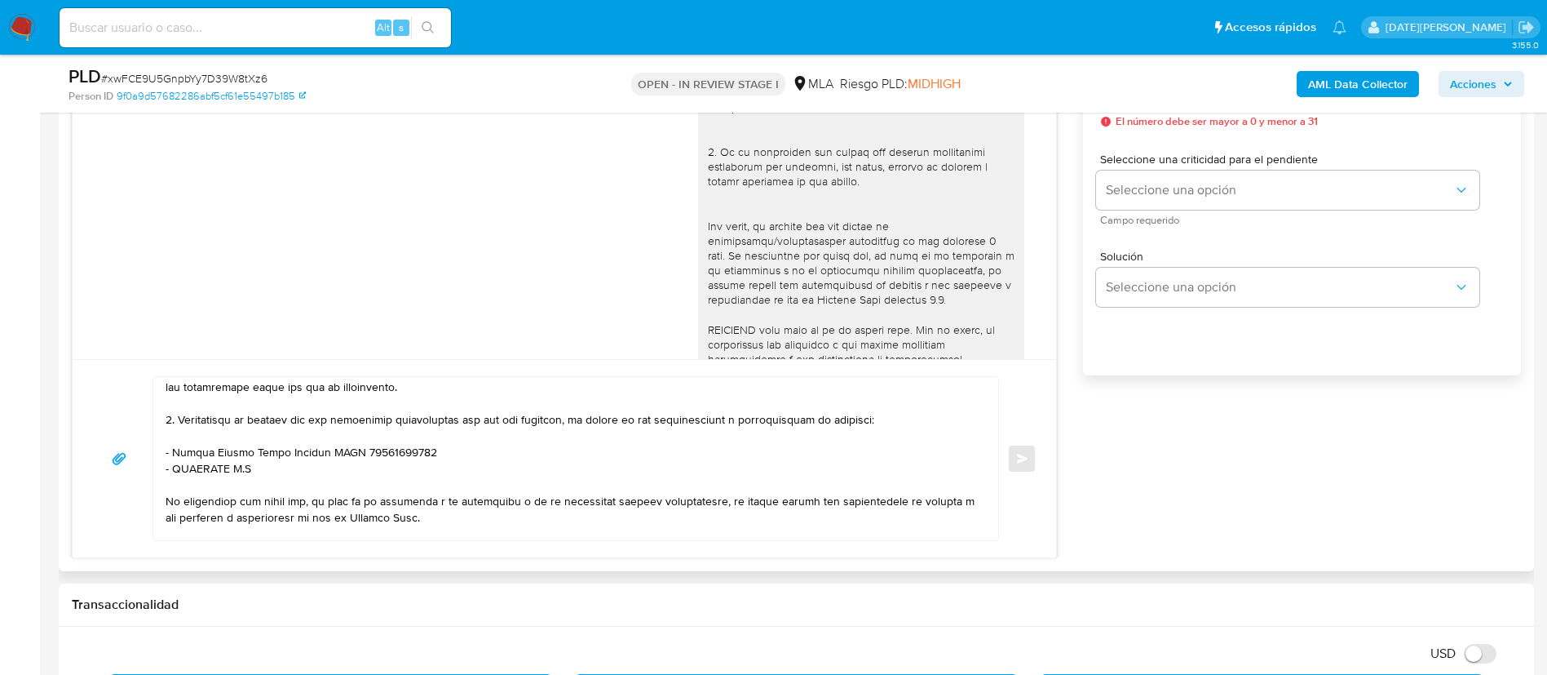
click at [299, 476] on textarea at bounding box center [572, 458] width 812 height 163
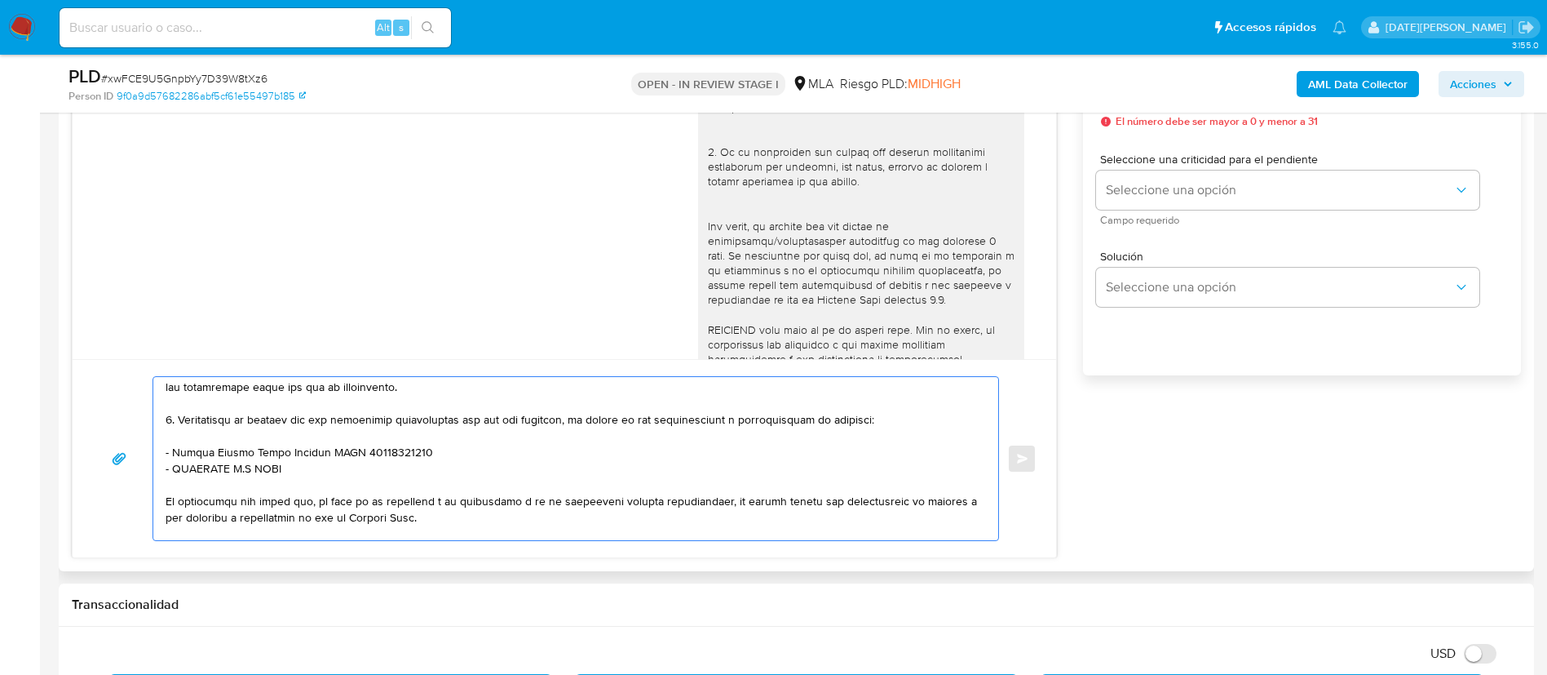
paste textarea "30708276452"
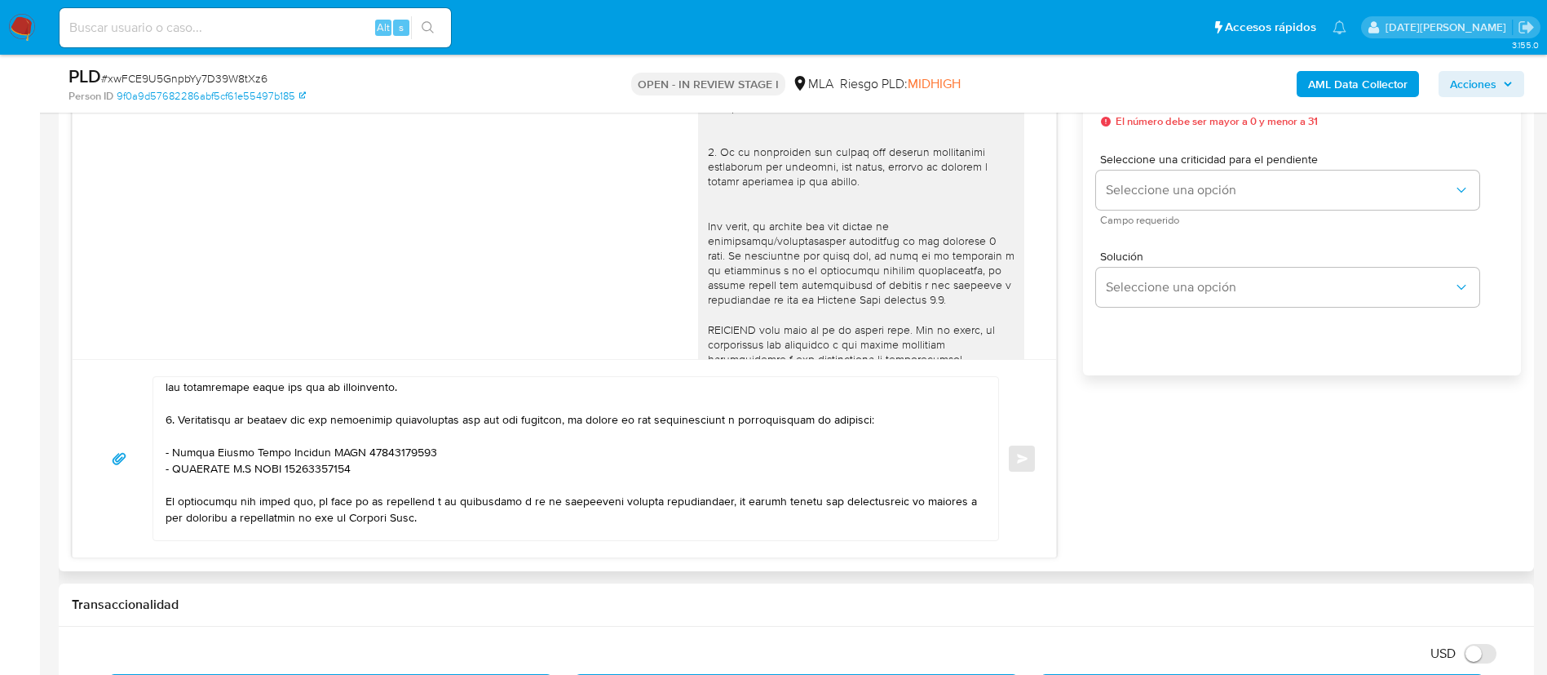
click at [398, 468] on textarea at bounding box center [572, 458] width 812 height 163
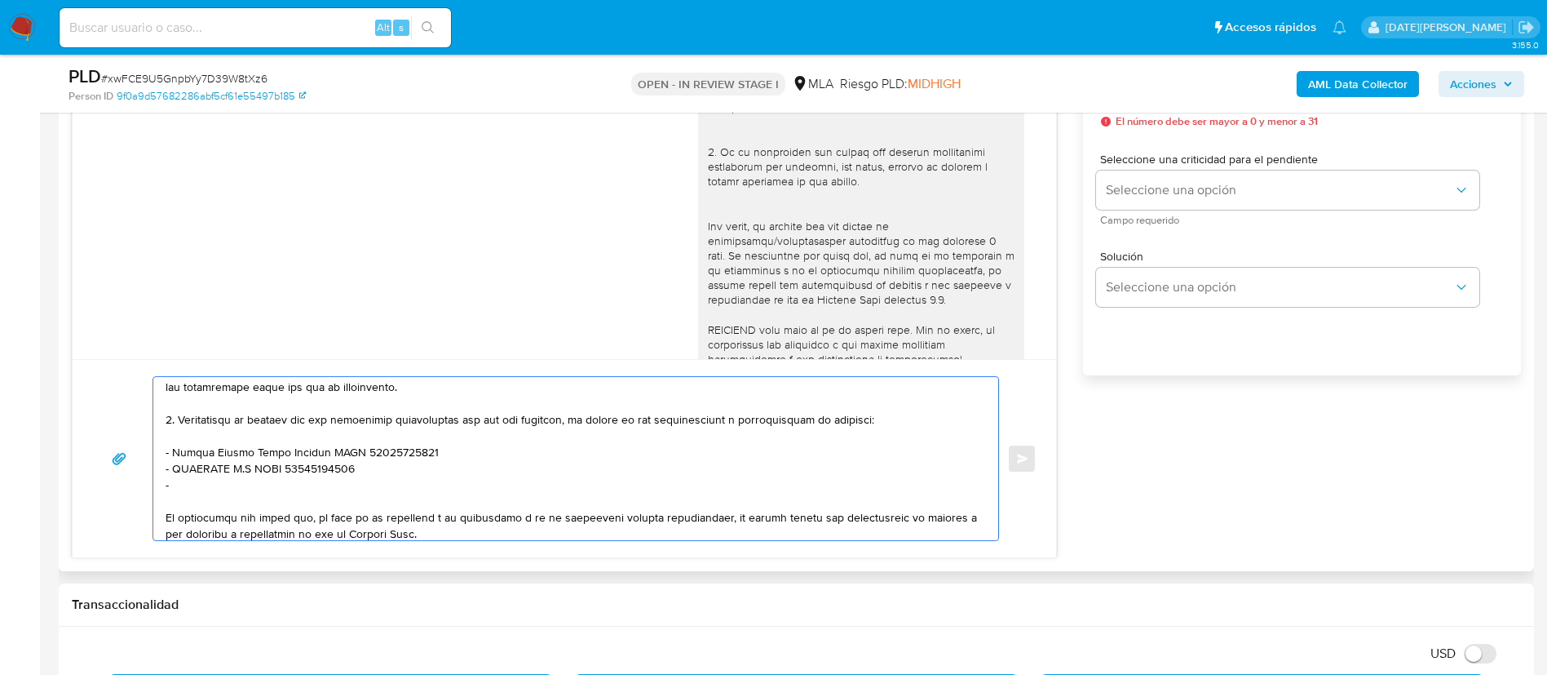
paste textarea "[PERSON_NAME]"
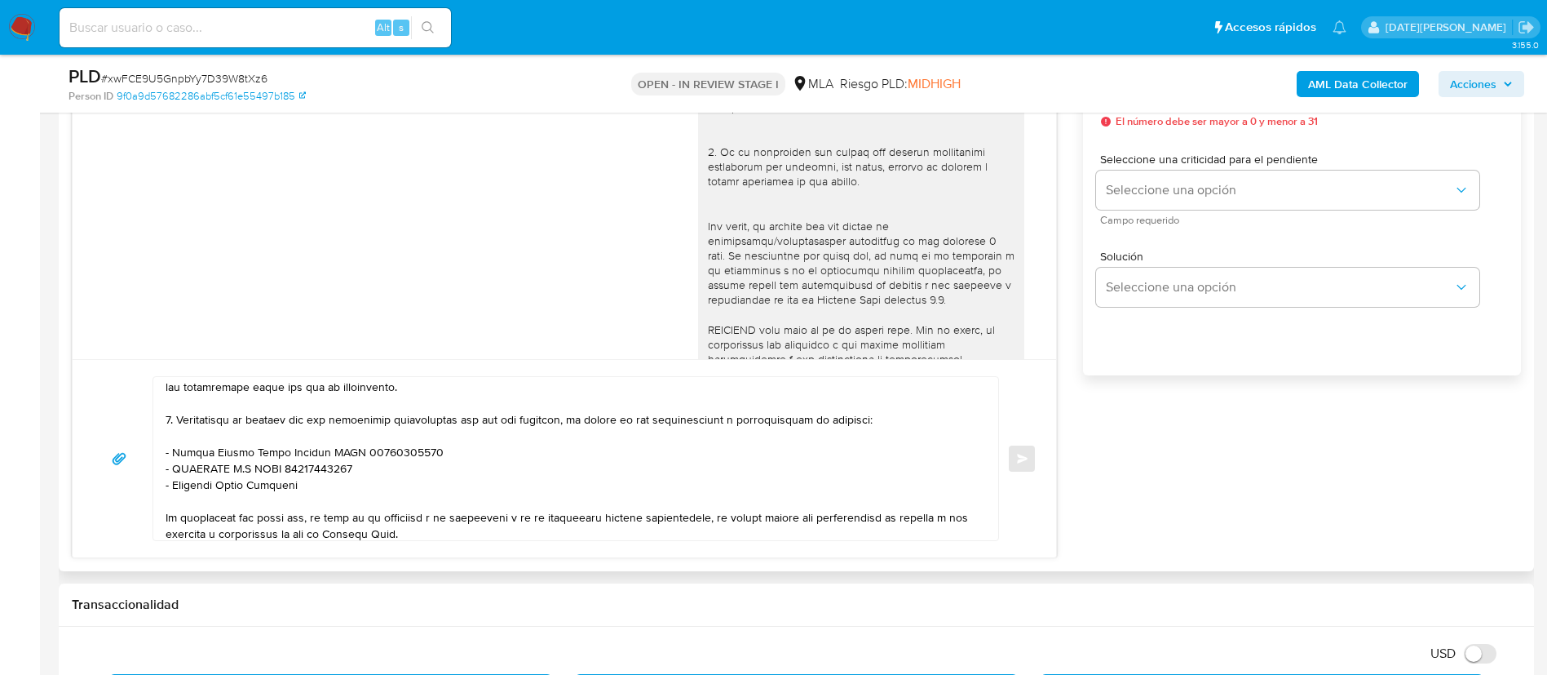
click at [318, 477] on textarea at bounding box center [572, 458] width 812 height 163
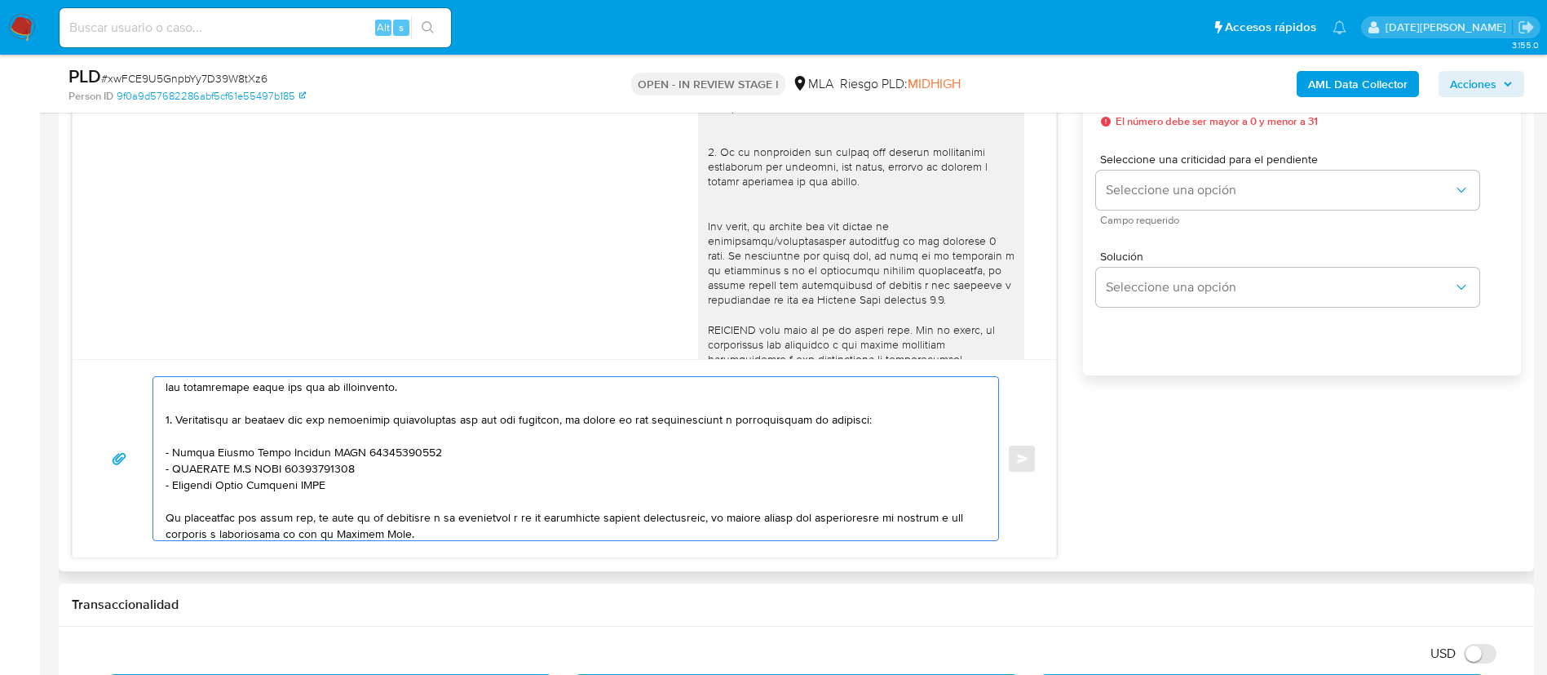
paste textarea "20300980482"
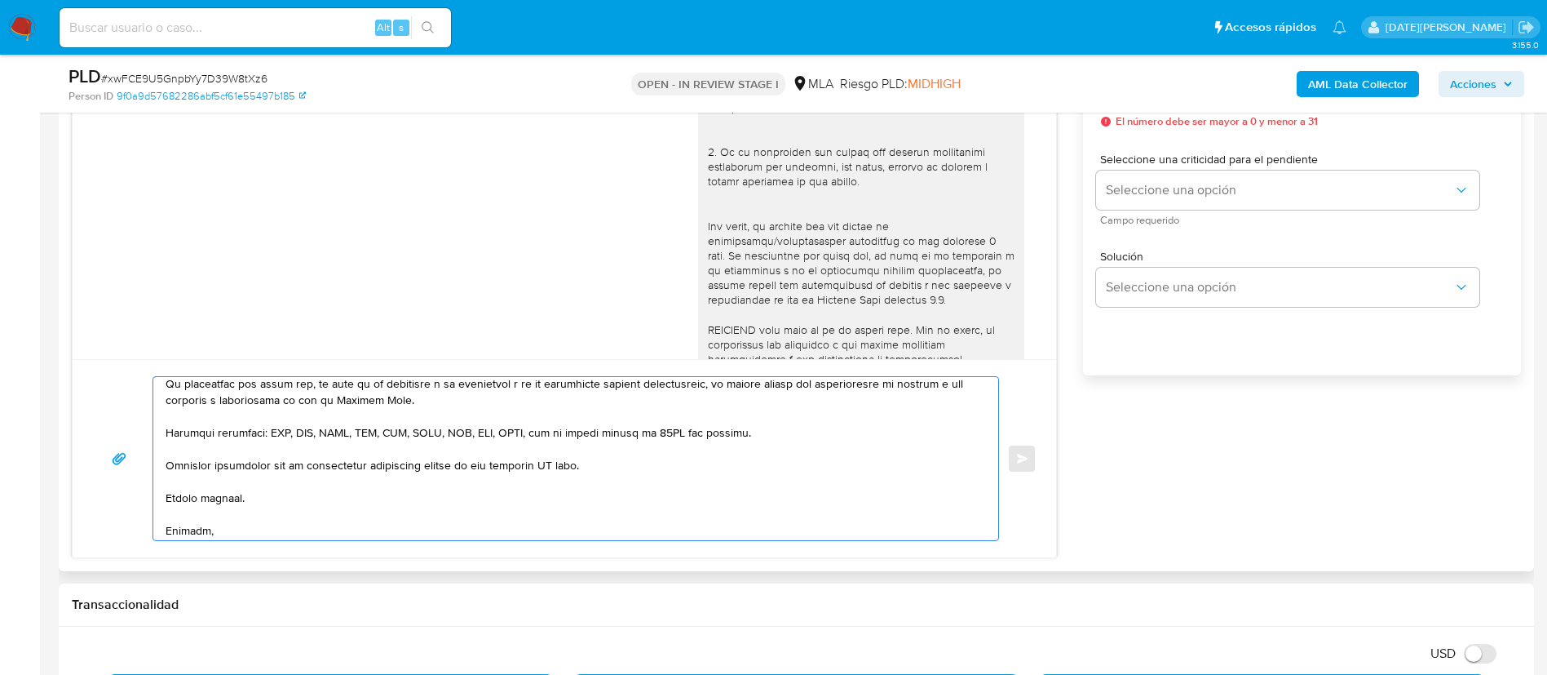
scroll to position [462, 0]
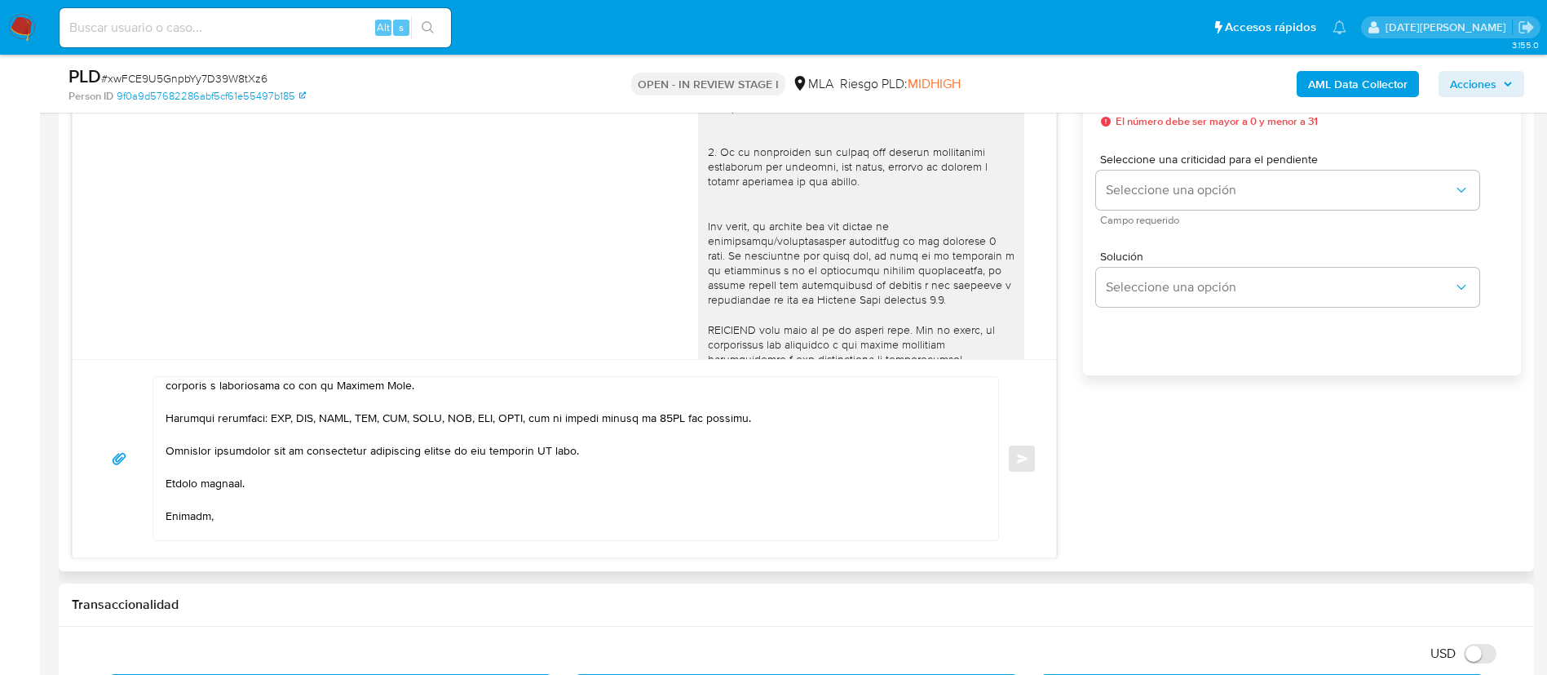
click at [984, 500] on div at bounding box center [571, 458] width 837 height 163
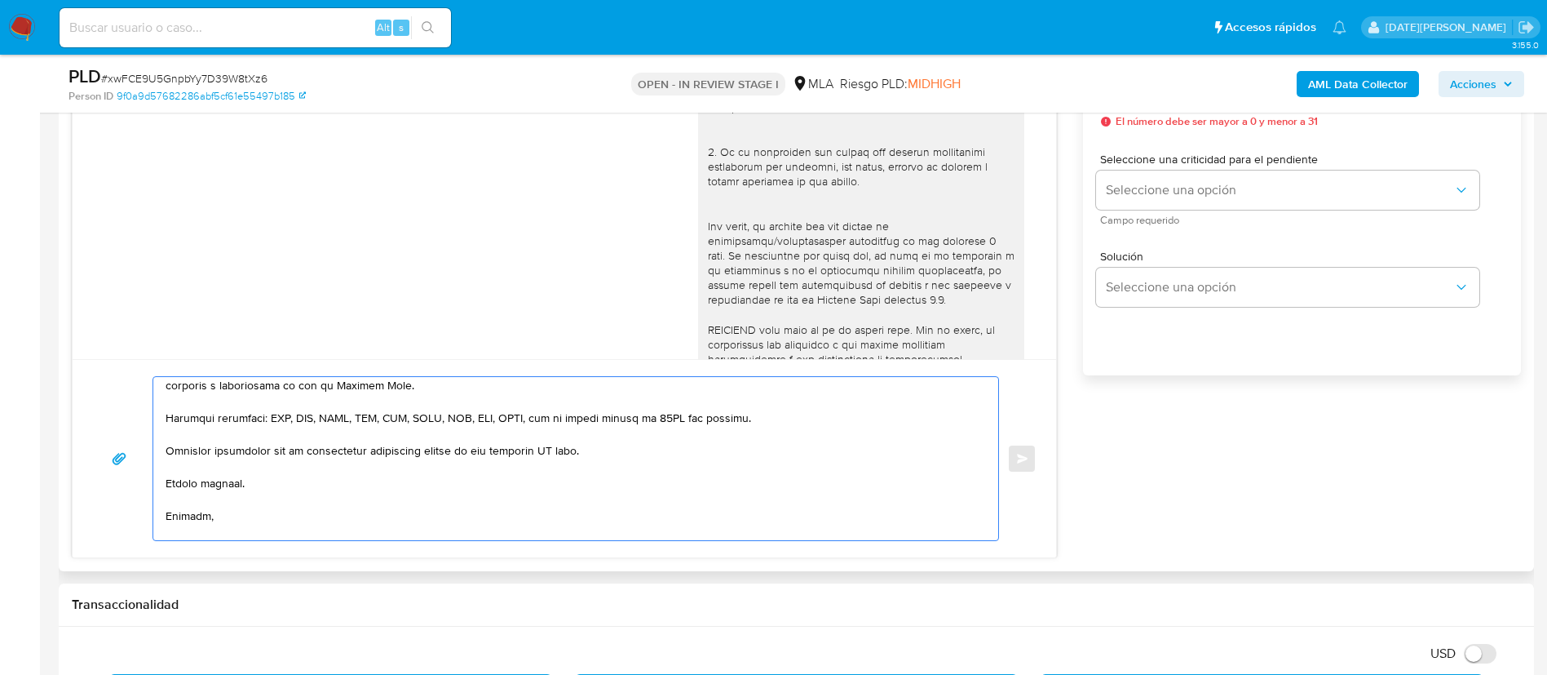
click at [555, 453] on textarea at bounding box center [572, 458] width 812 height 163
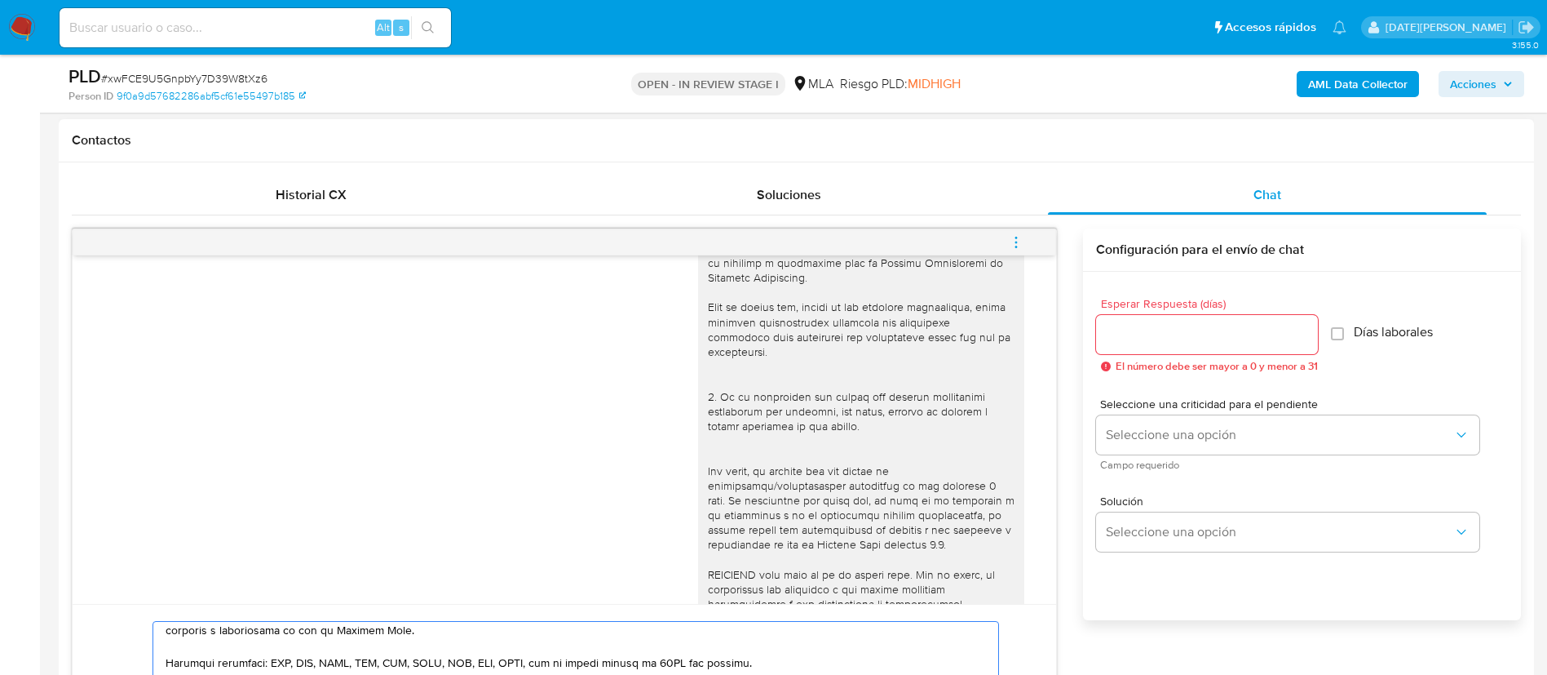
type textarea "Lore Ipsumdolors Ametcon Adip, Elitseddo eiu te incididunt utl etdo. Ma aliquae…"
click at [1188, 330] on input "Esperar Respuesta (días)" at bounding box center [1207, 334] width 222 height 21
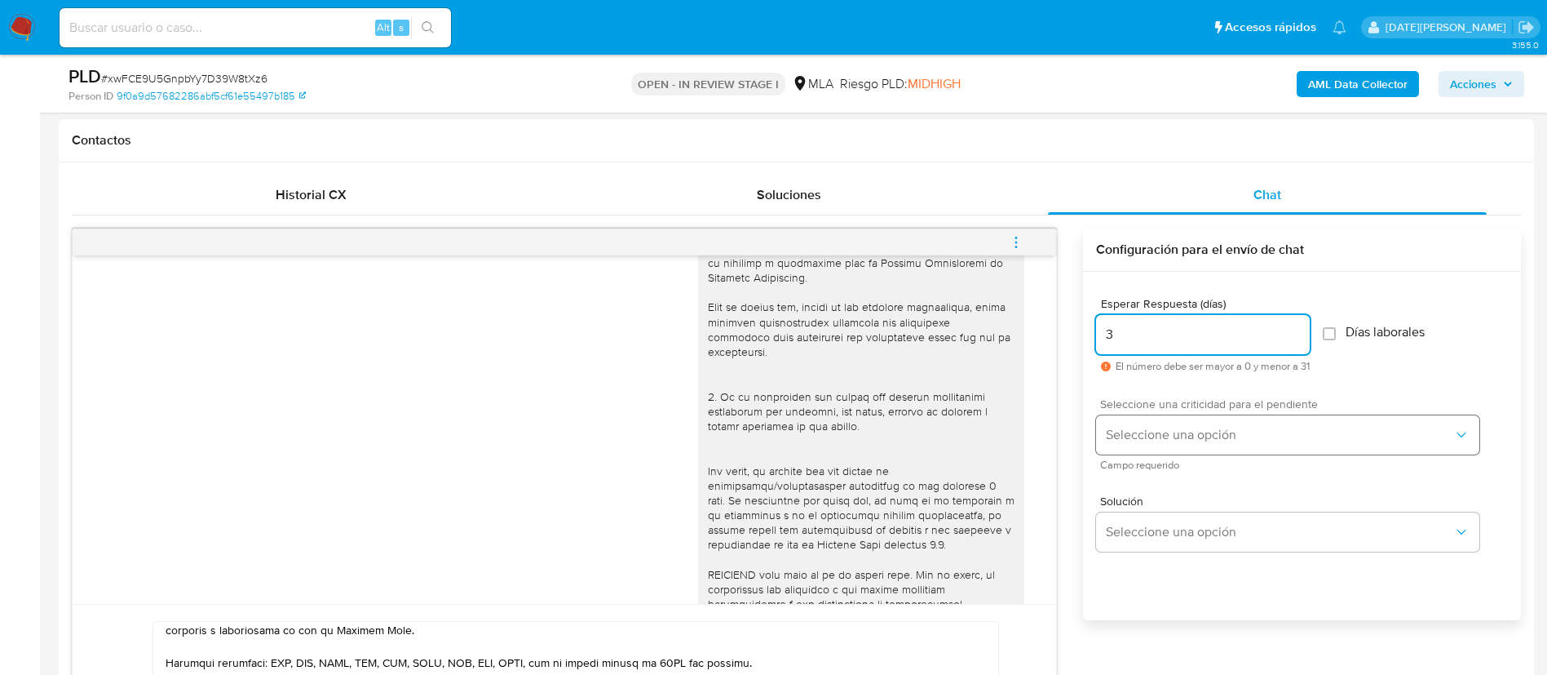
type input "3"
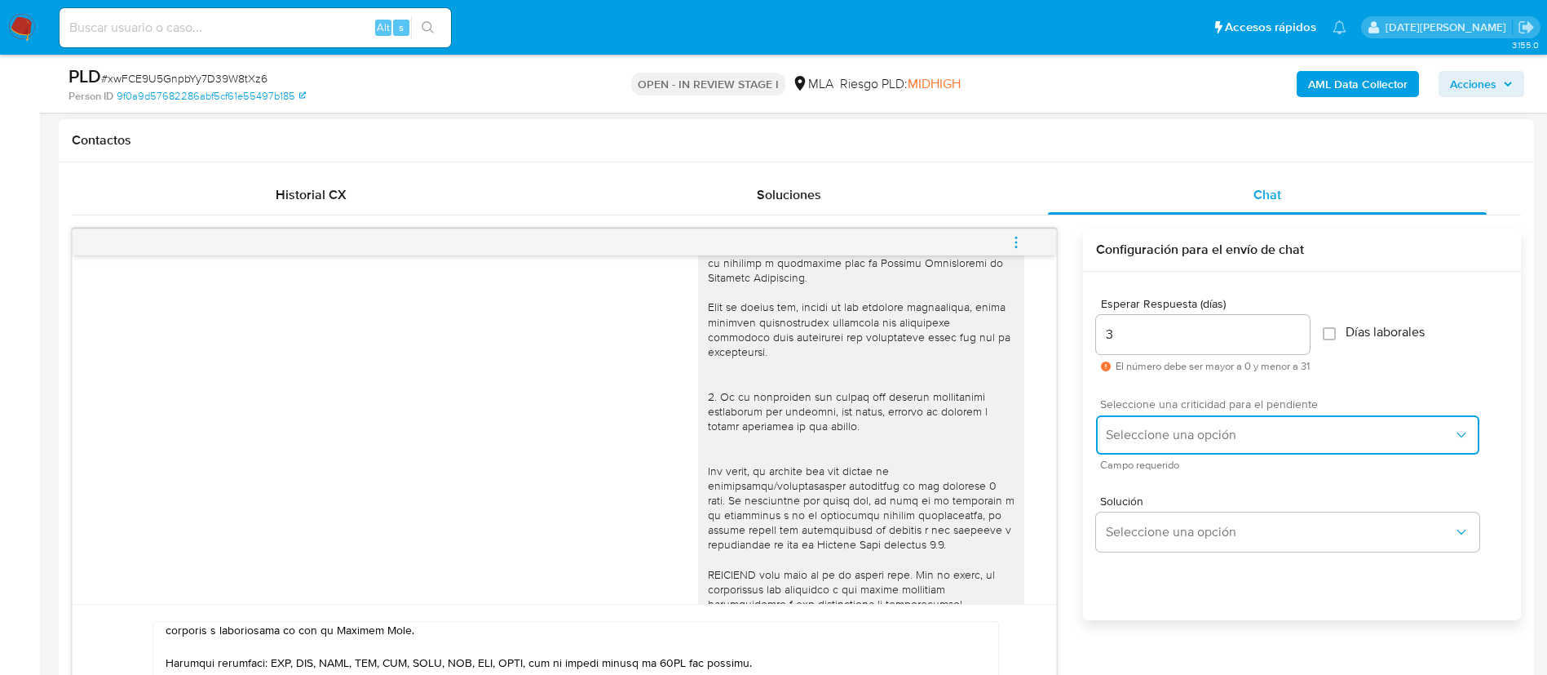
click at [1199, 429] on span "Seleccione una opción" at bounding box center [1279, 435] width 347 height 16
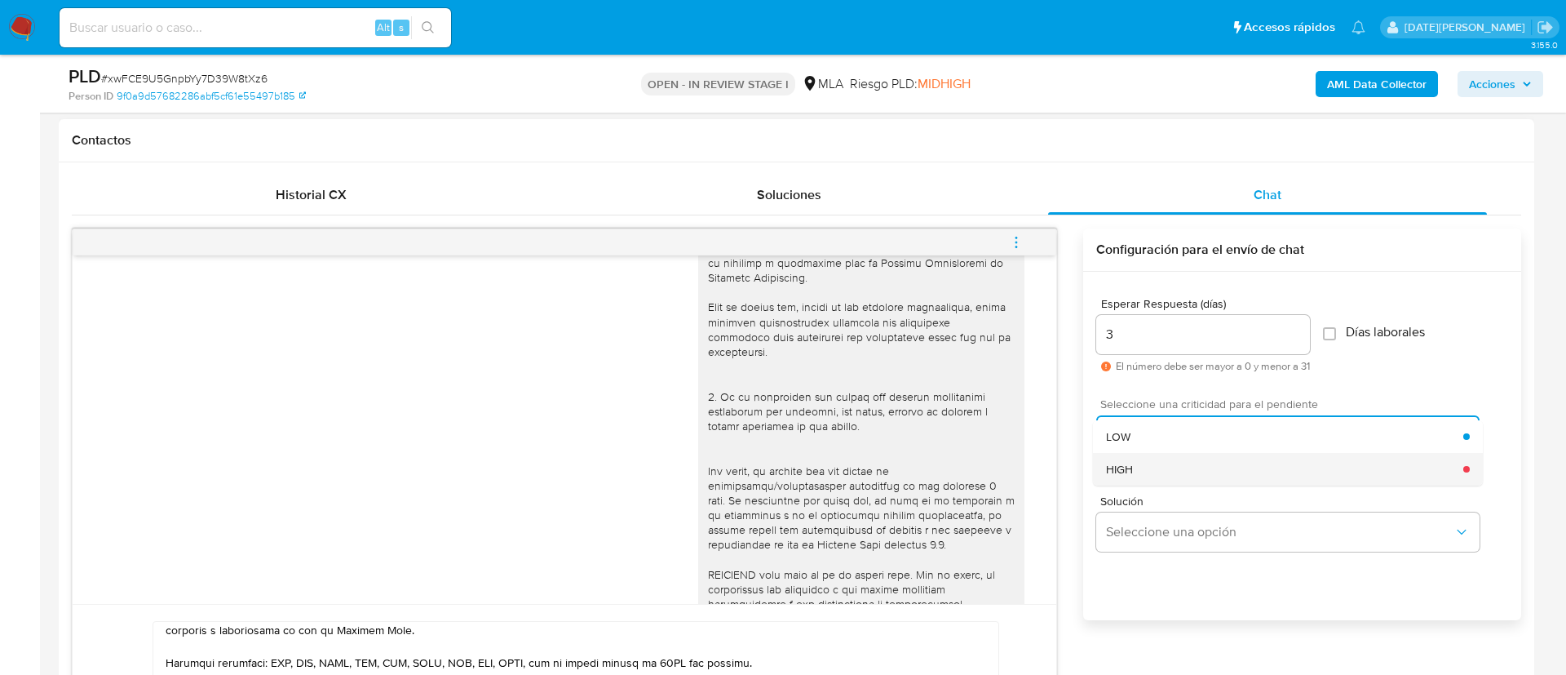
click at [1174, 462] on div "HIGH" at bounding box center [1284, 469] width 357 height 33
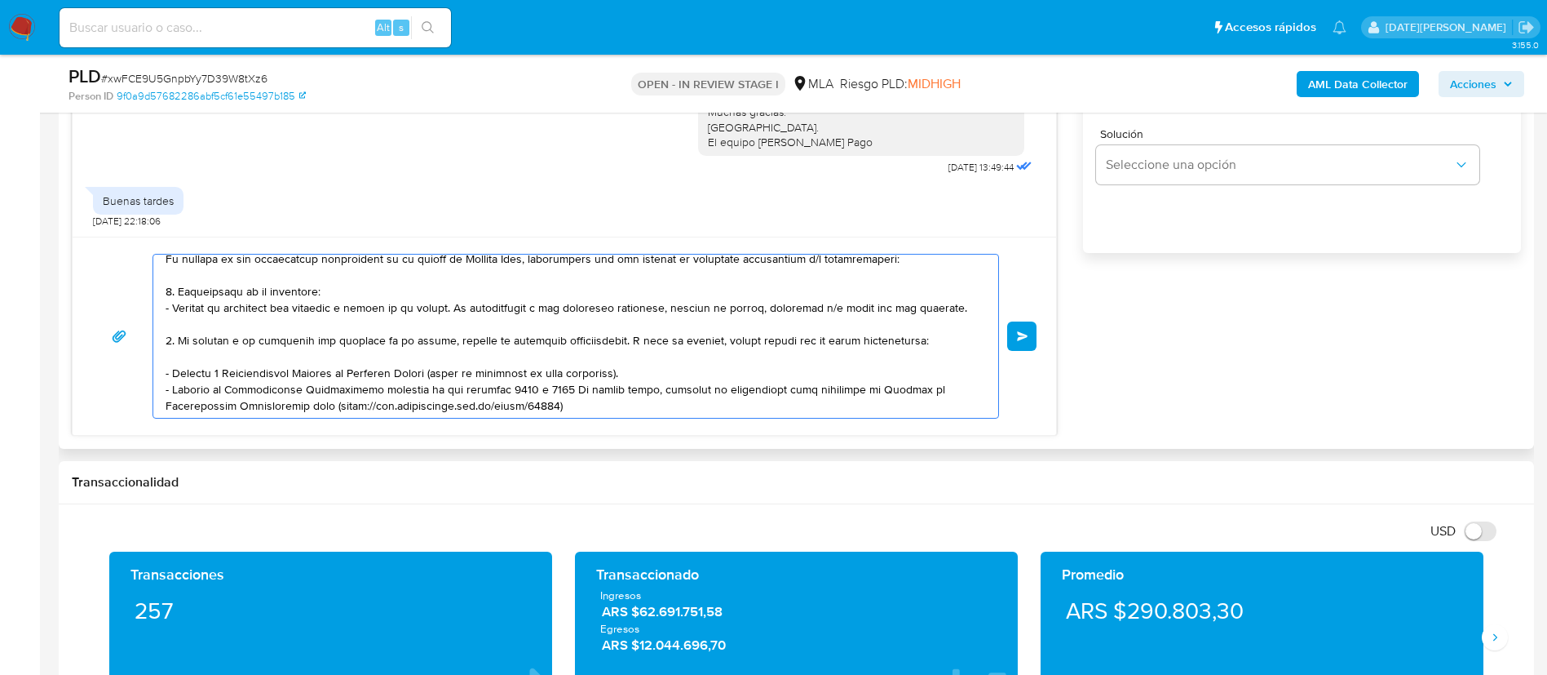
scroll to position [0, 0]
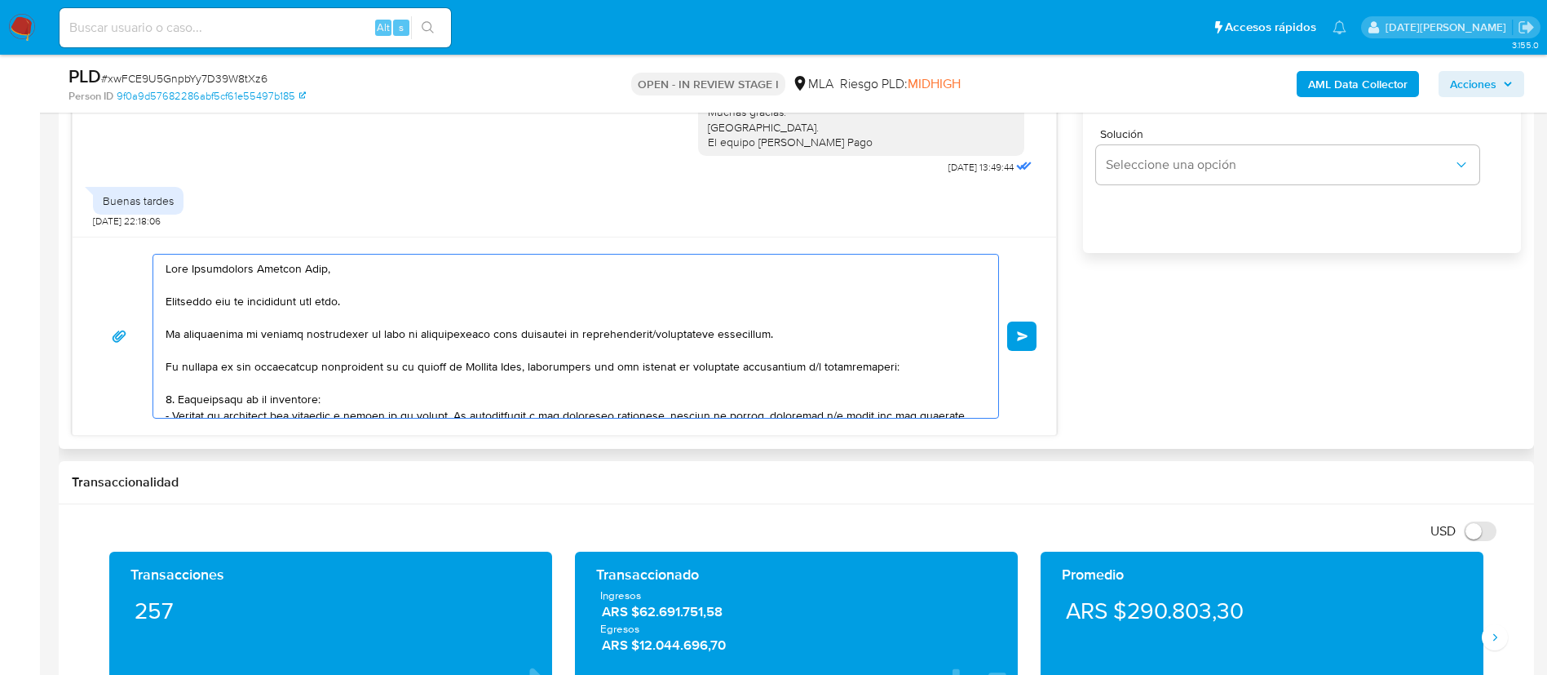
click at [188, 269] on textarea at bounding box center [572, 335] width 812 height 163
click at [339, 273] on textarea at bounding box center [572, 335] width 812 height 163
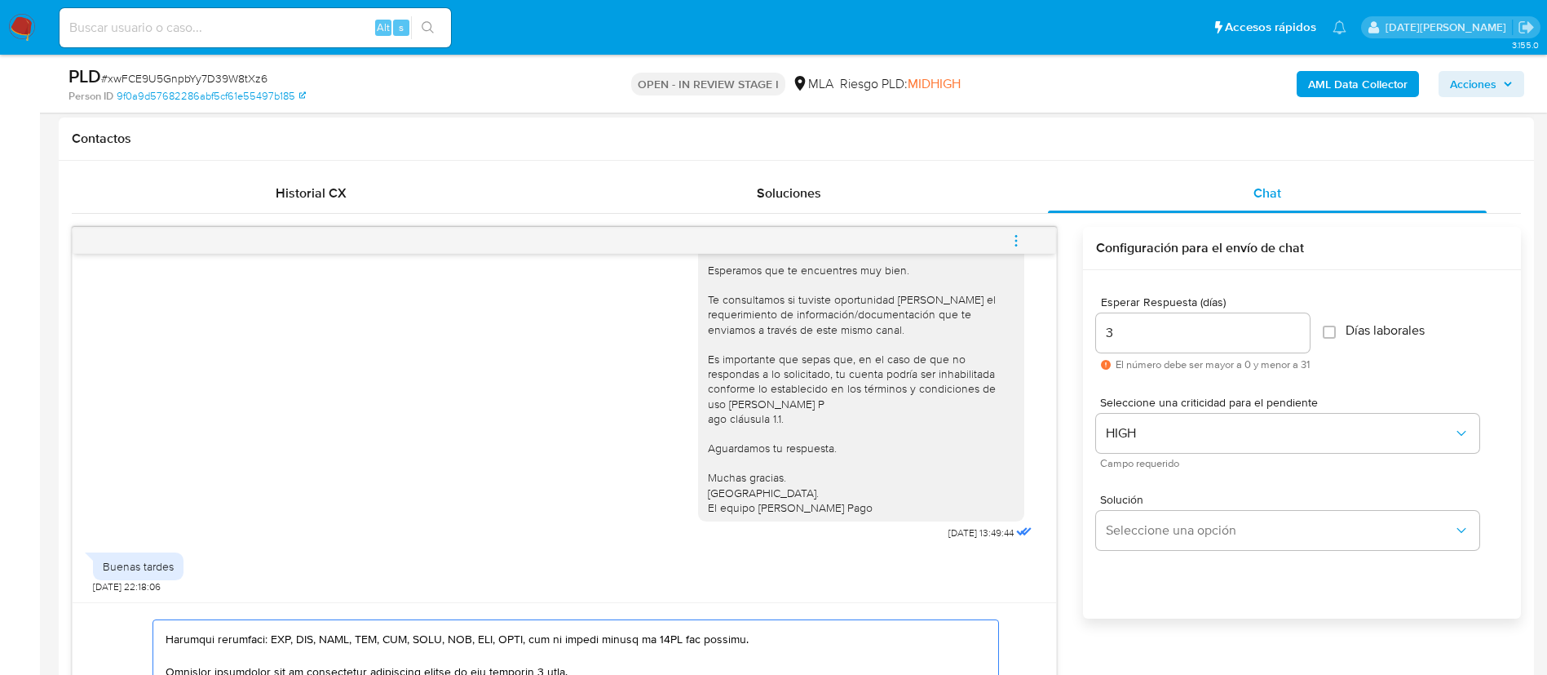
scroll to position [856, 0]
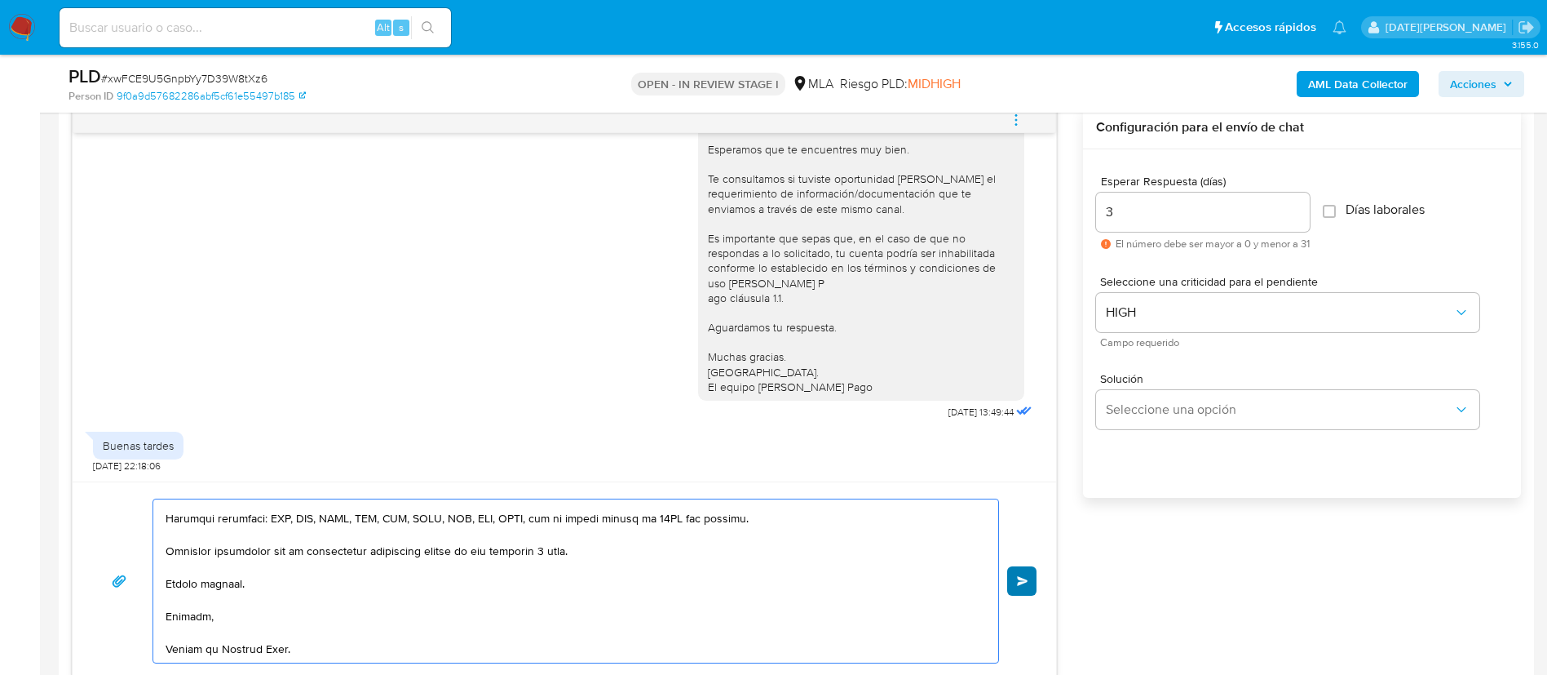
type textarea "Lore, Ipsumdolors Ametcon Adip. Elitseddo eiu te incididunt utl etdo. Ma aliqua…"
click at [1021, 580] on span "Enviar" at bounding box center [1022, 581] width 11 height 10
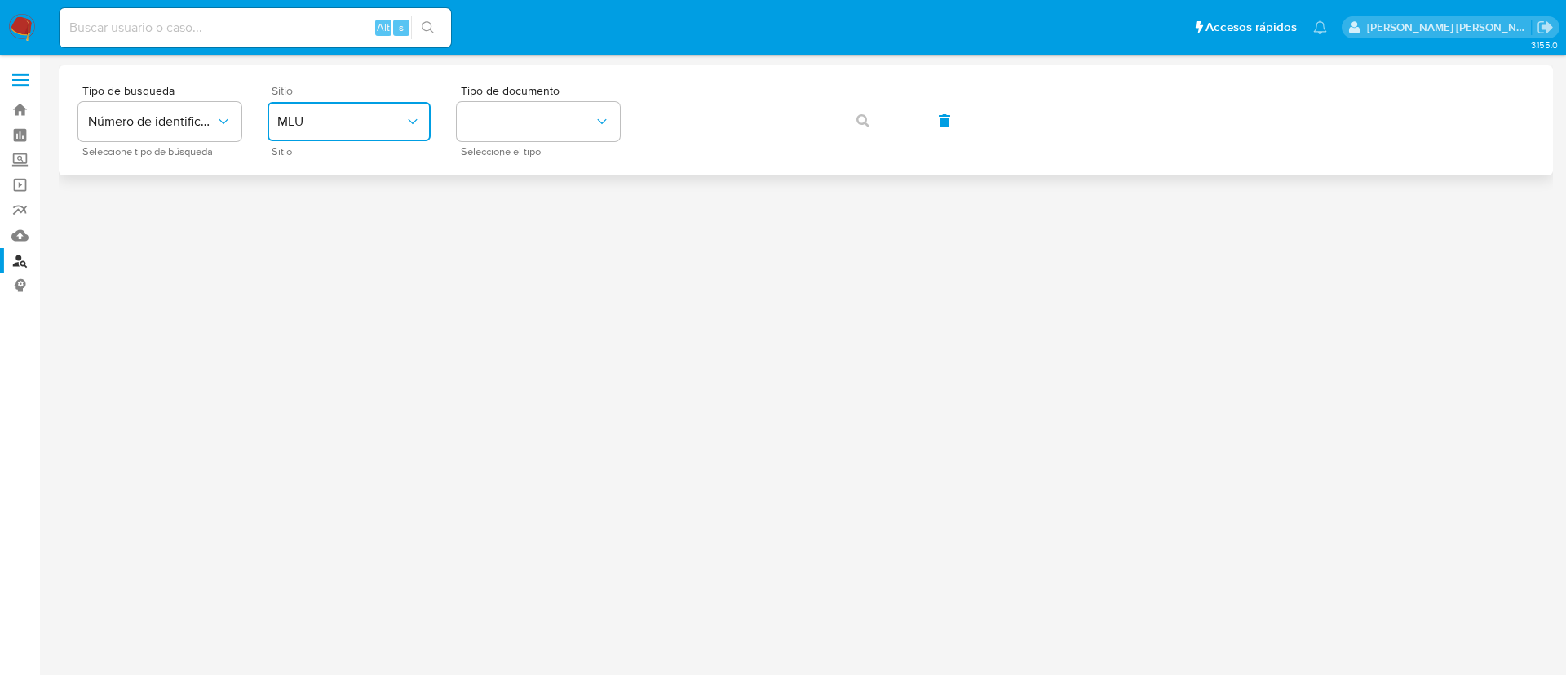
click at [412, 131] on button "MLU" at bounding box center [349, 121] width 163 height 39
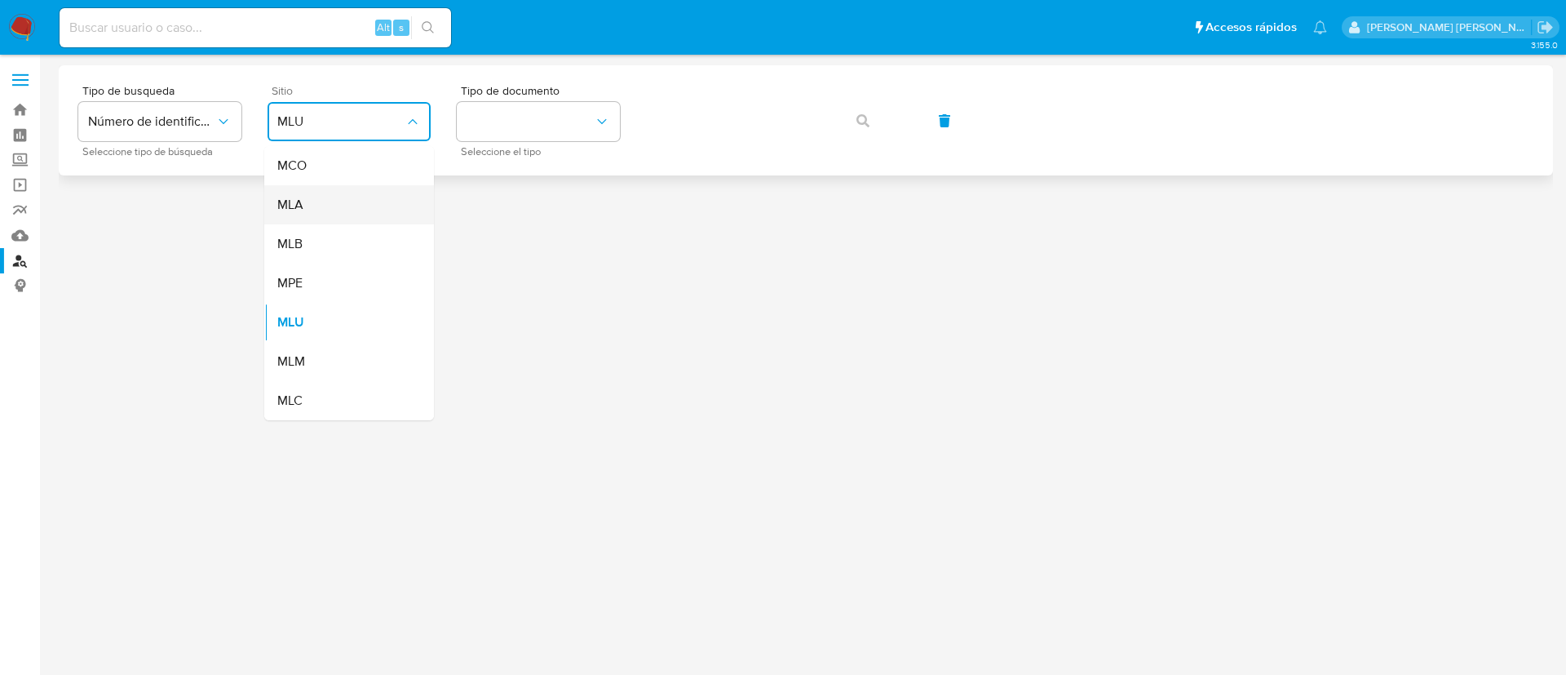
click at [387, 204] on div "MLA" at bounding box center [344, 204] width 134 height 39
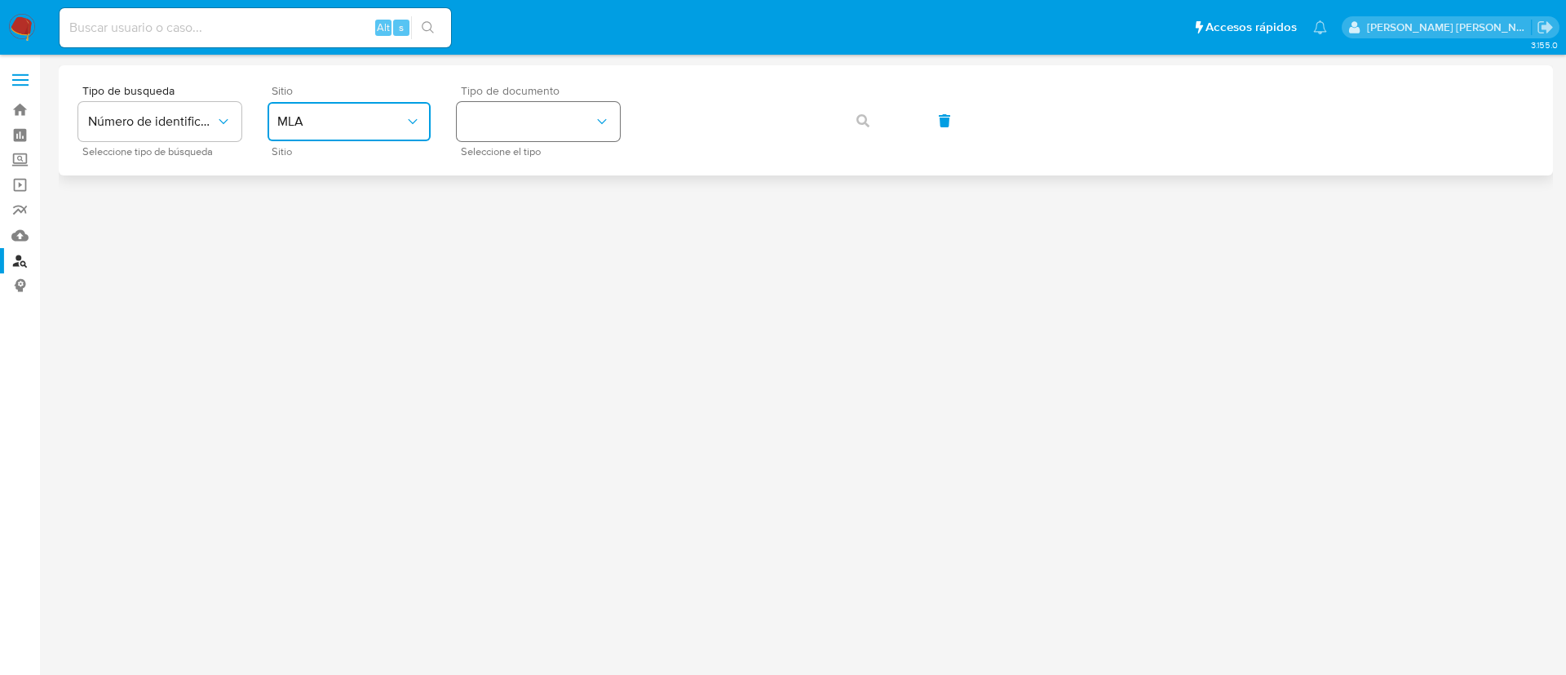
click at [557, 132] on button "identificationType" at bounding box center [538, 121] width 163 height 39
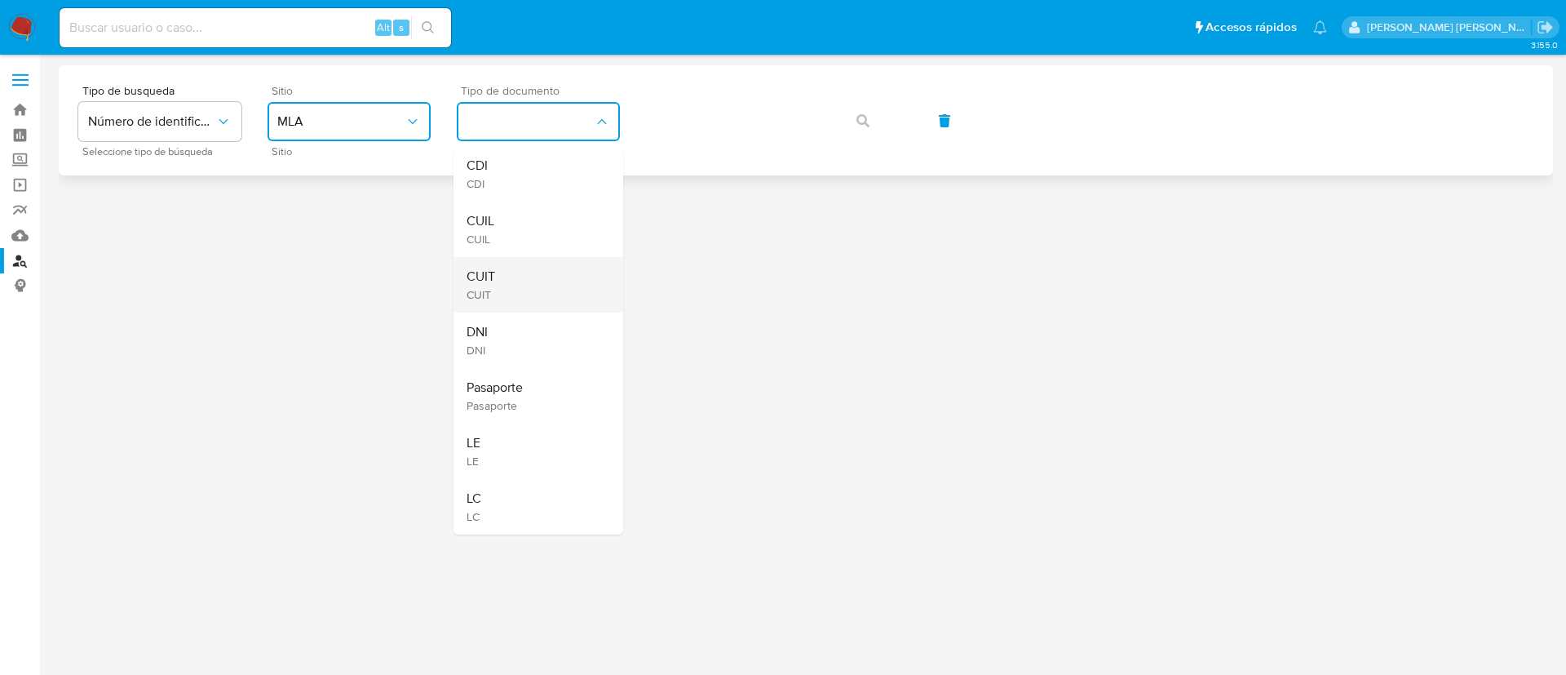
click at [520, 285] on div "CUIT CUIT" at bounding box center [534, 284] width 134 height 55
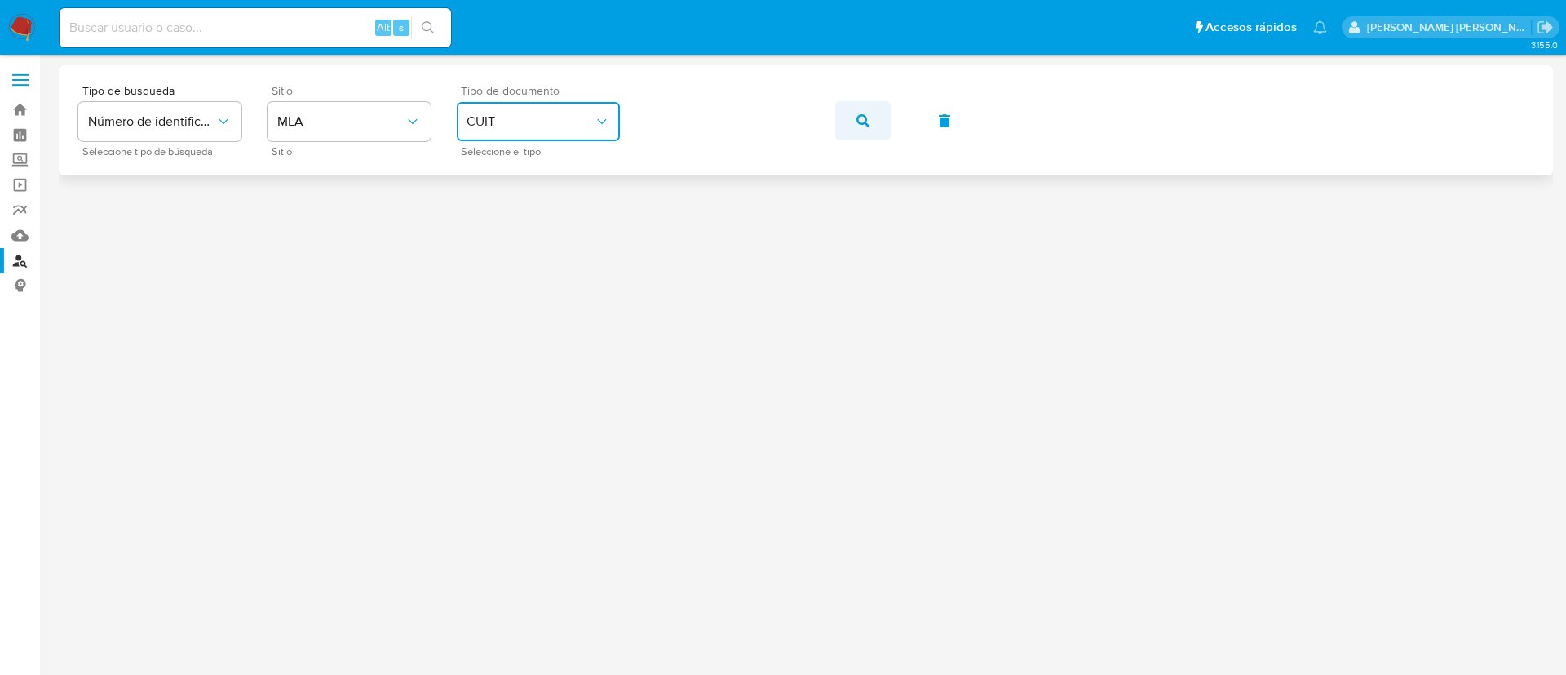
click at [861, 122] on icon "button" at bounding box center [862, 120] width 13 height 13
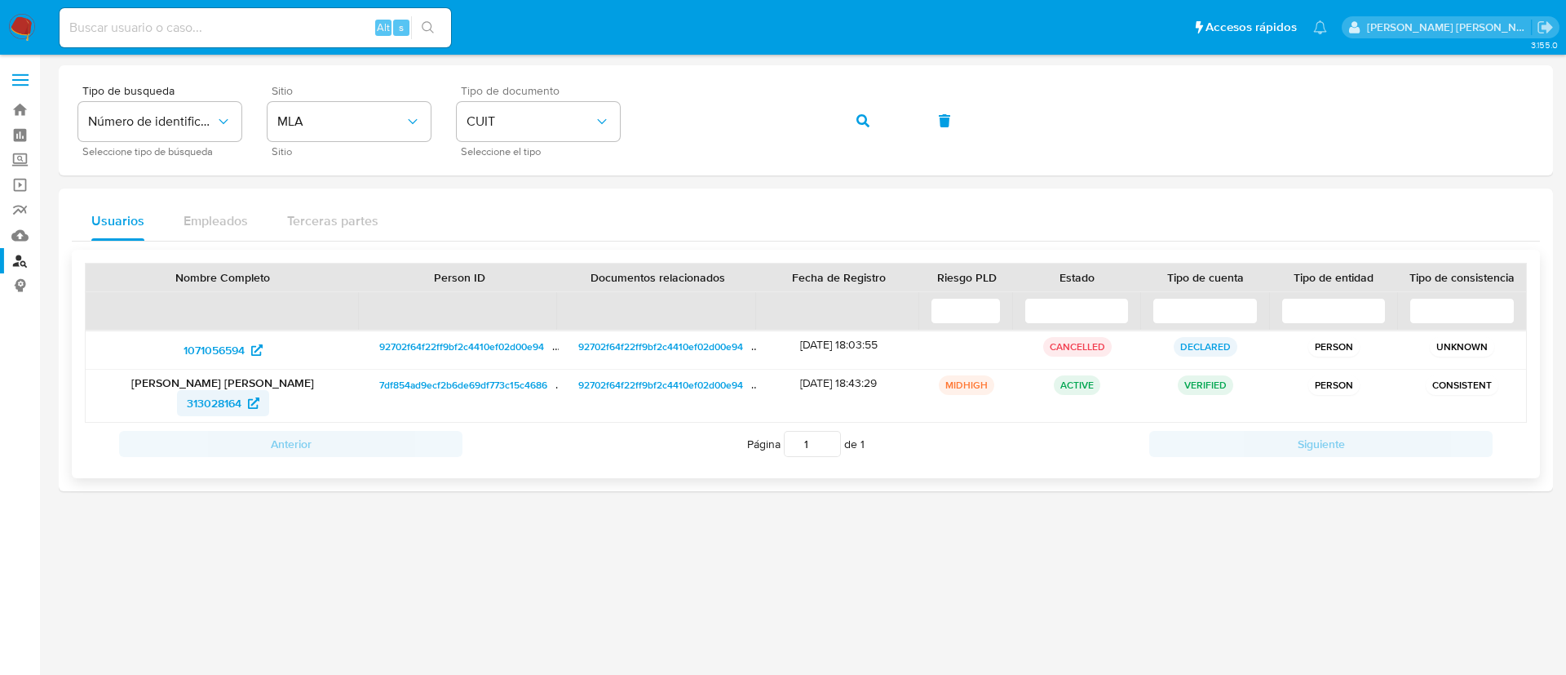
click at [229, 402] on span "313028164" at bounding box center [214, 403] width 55 height 26
click at [860, 128] on span "button" at bounding box center [862, 121] width 13 height 36
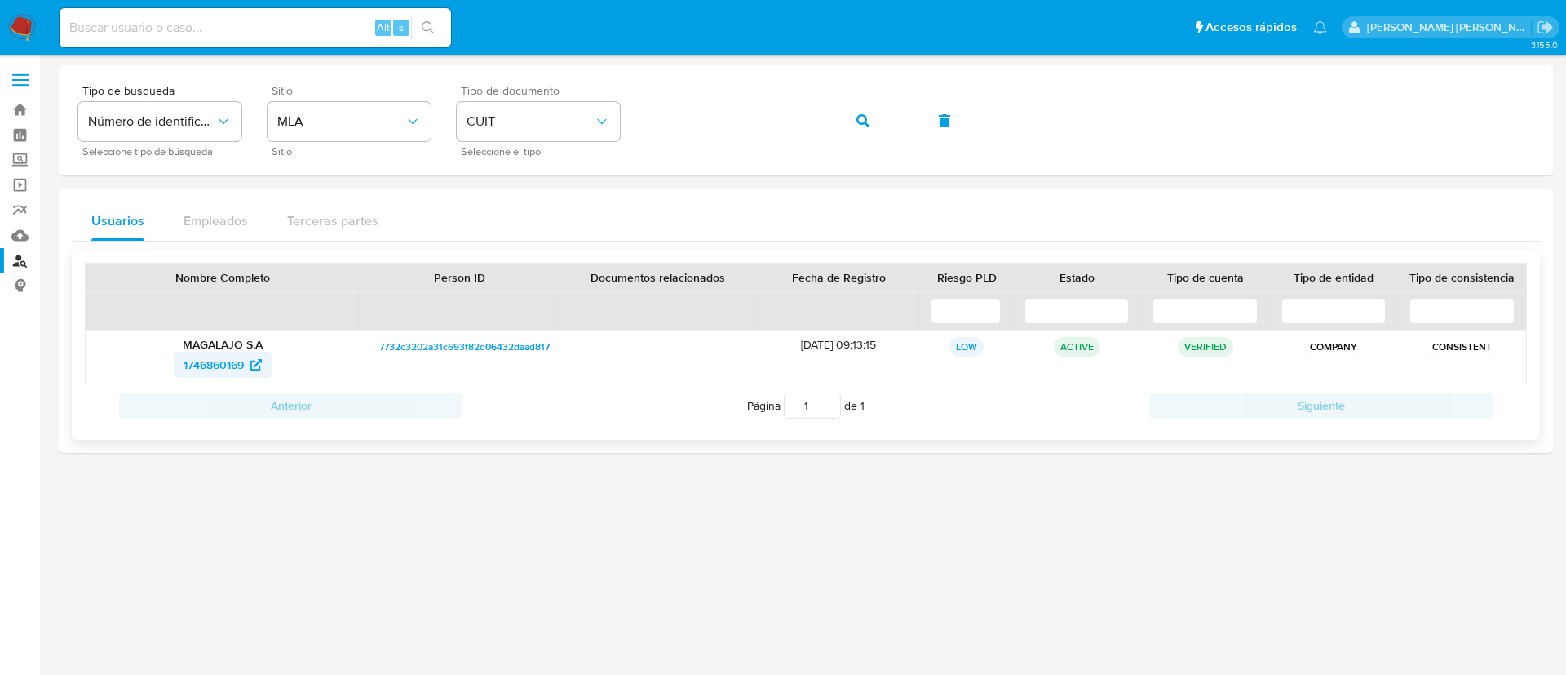
click at [234, 368] on span "1746860169" at bounding box center [214, 365] width 60 height 26
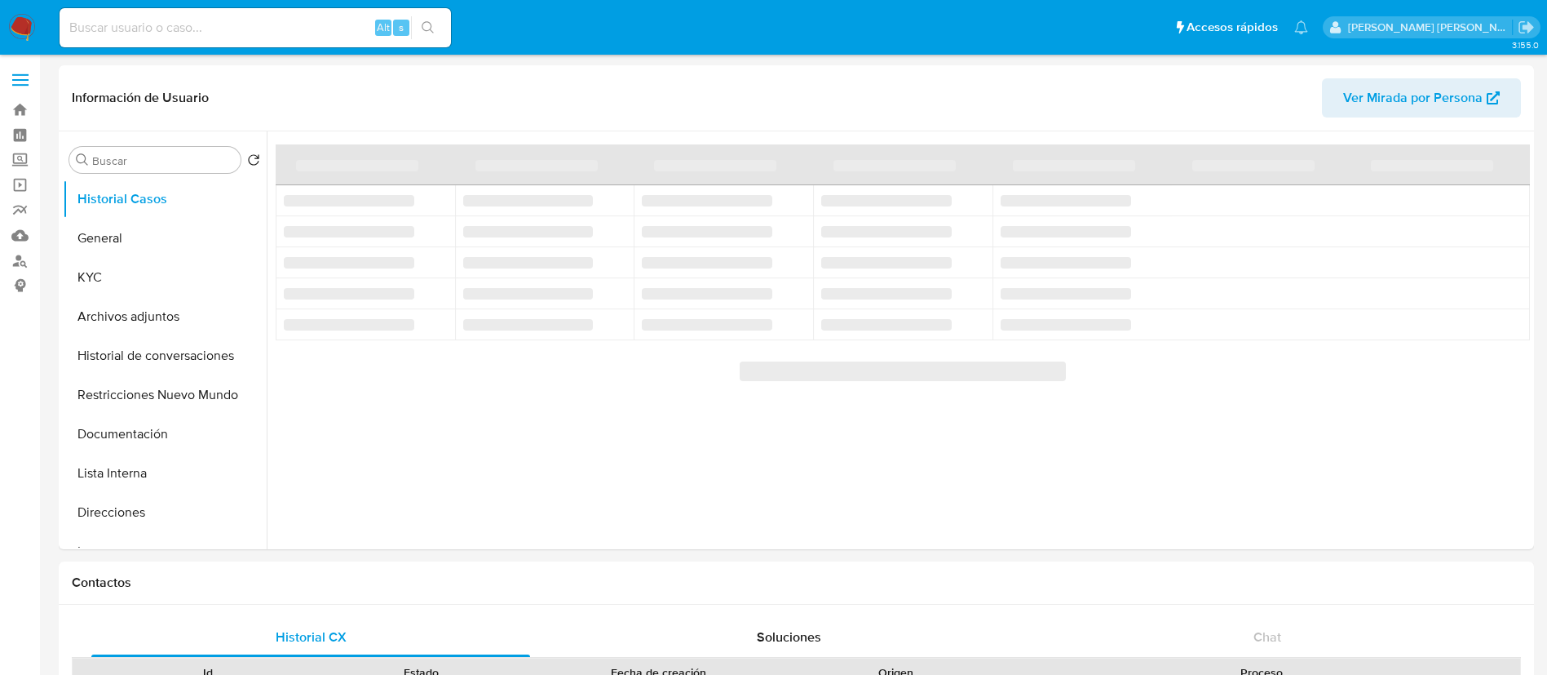
select select "10"
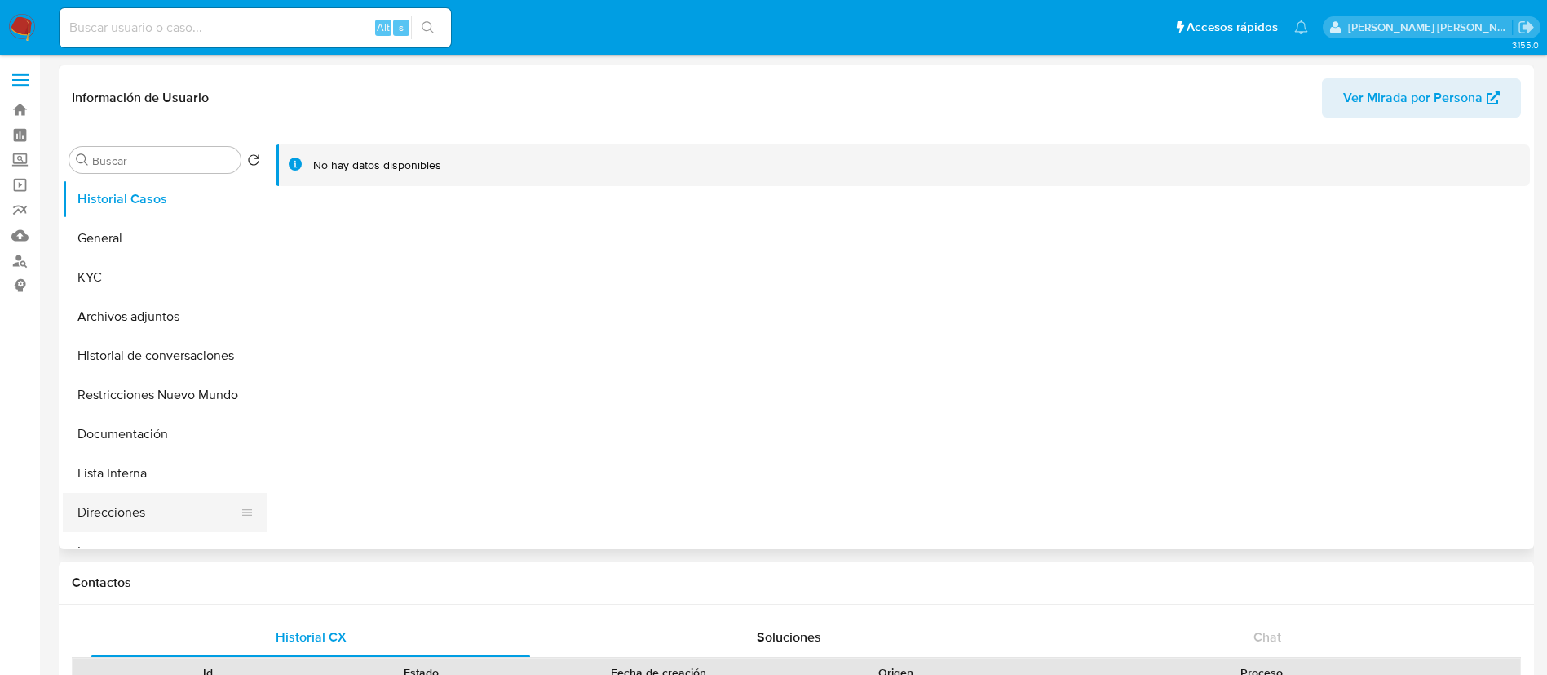
click at [113, 509] on button "Direcciones" at bounding box center [158, 512] width 191 height 39
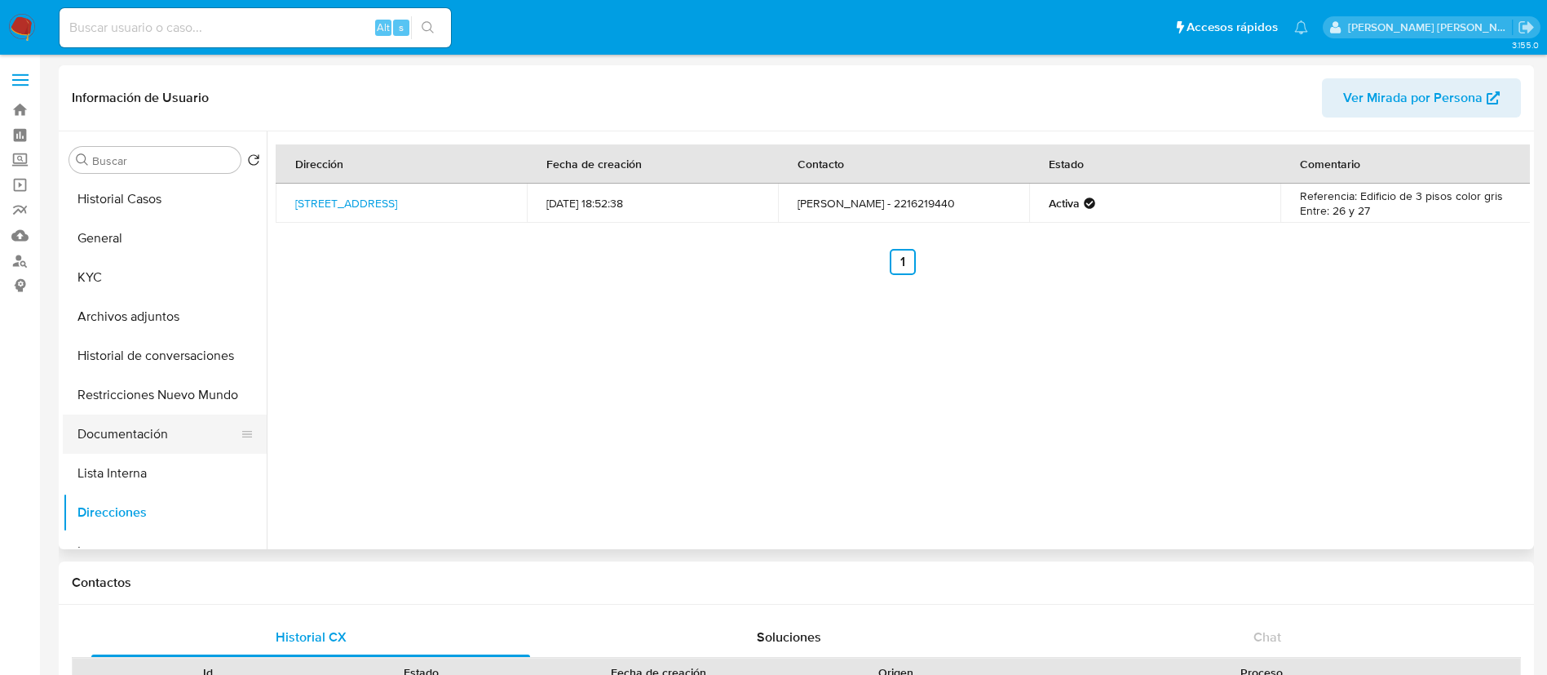
click at [136, 433] on button "Documentación" at bounding box center [158, 433] width 191 height 39
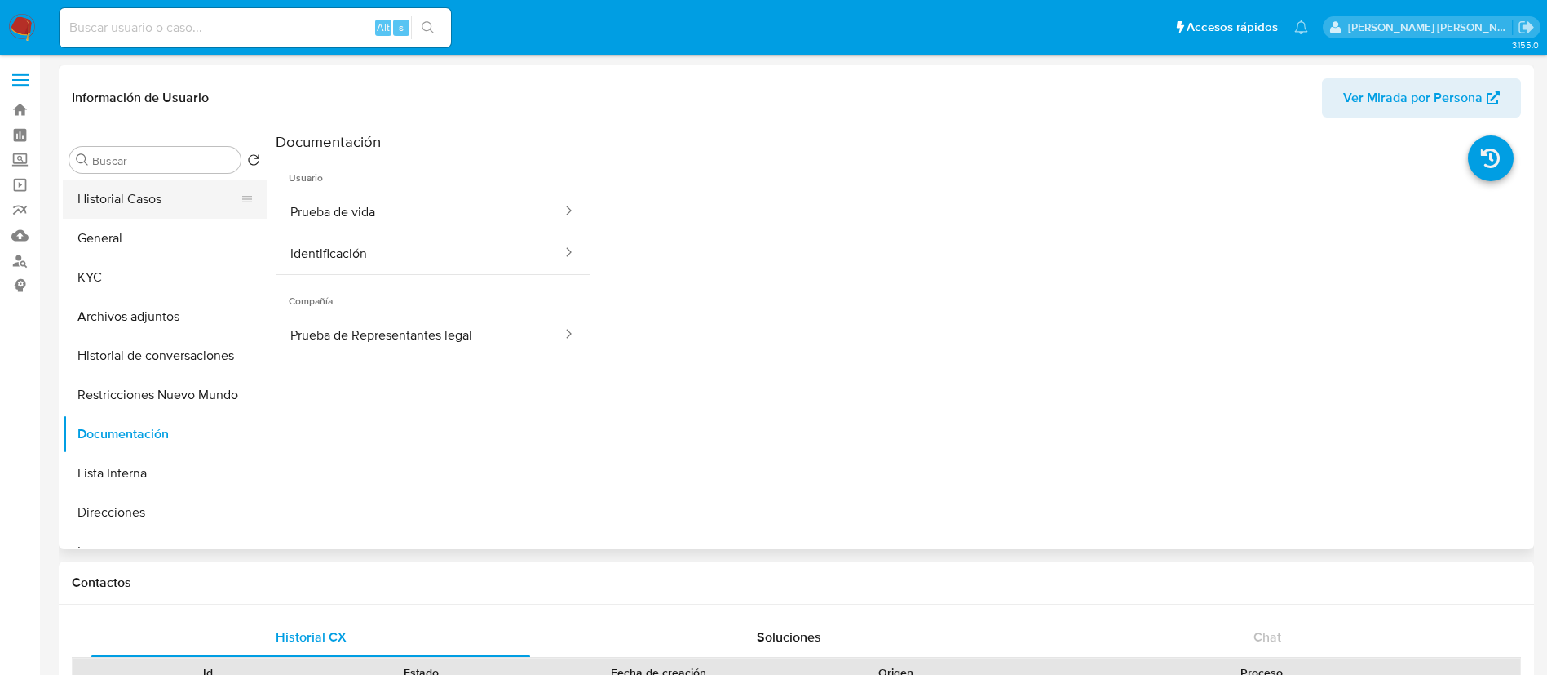
click at [142, 196] on button "Historial Casos" at bounding box center [158, 198] width 191 height 39
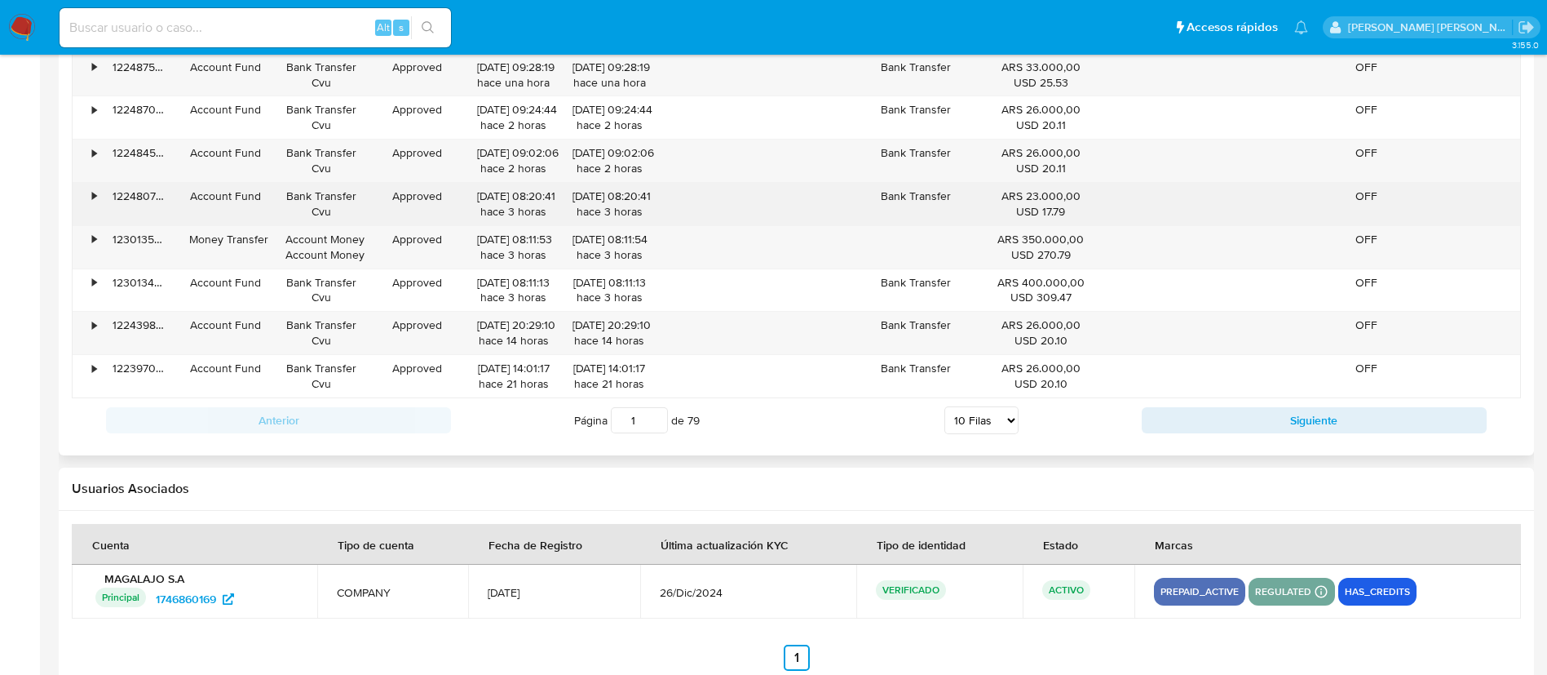
scroll to position [1821, 0]
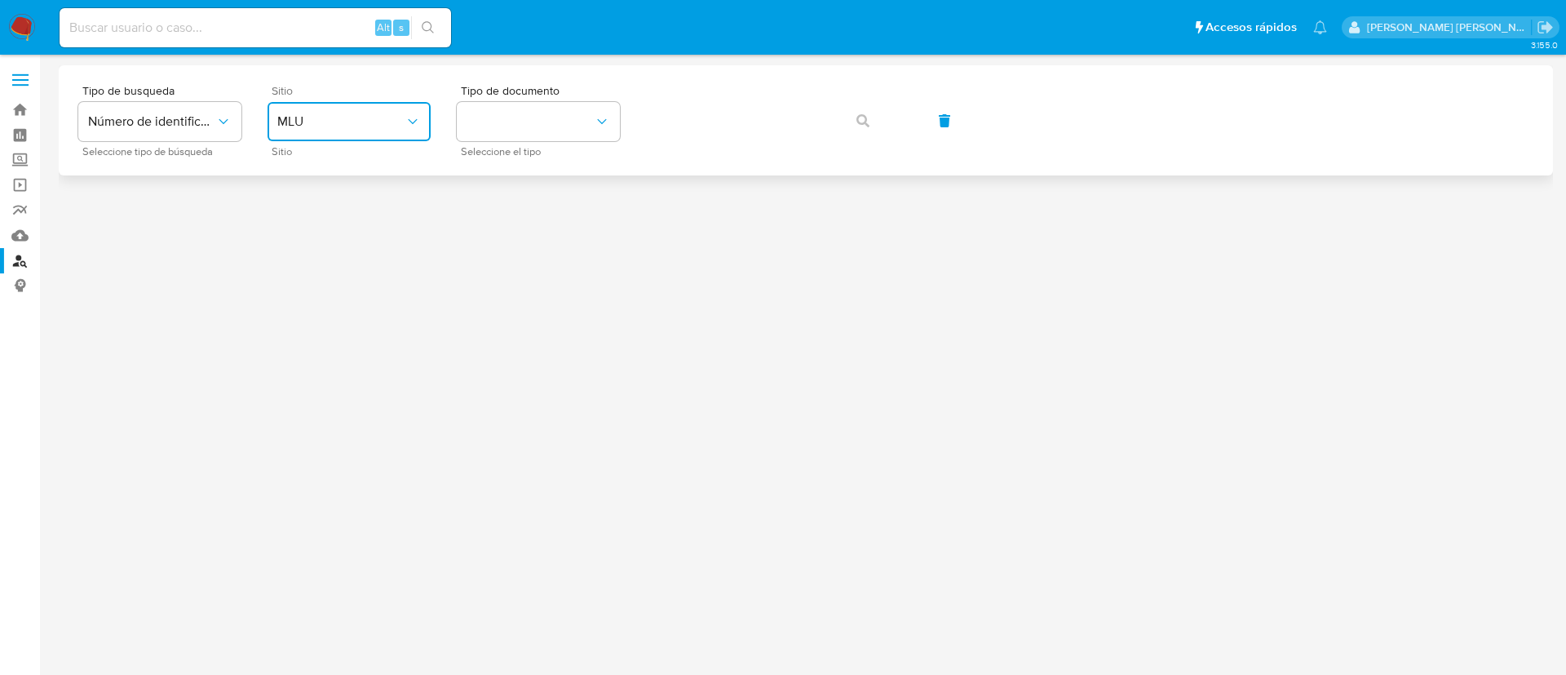
click at [332, 130] on button "MLU" at bounding box center [349, 121] width 163 height 39
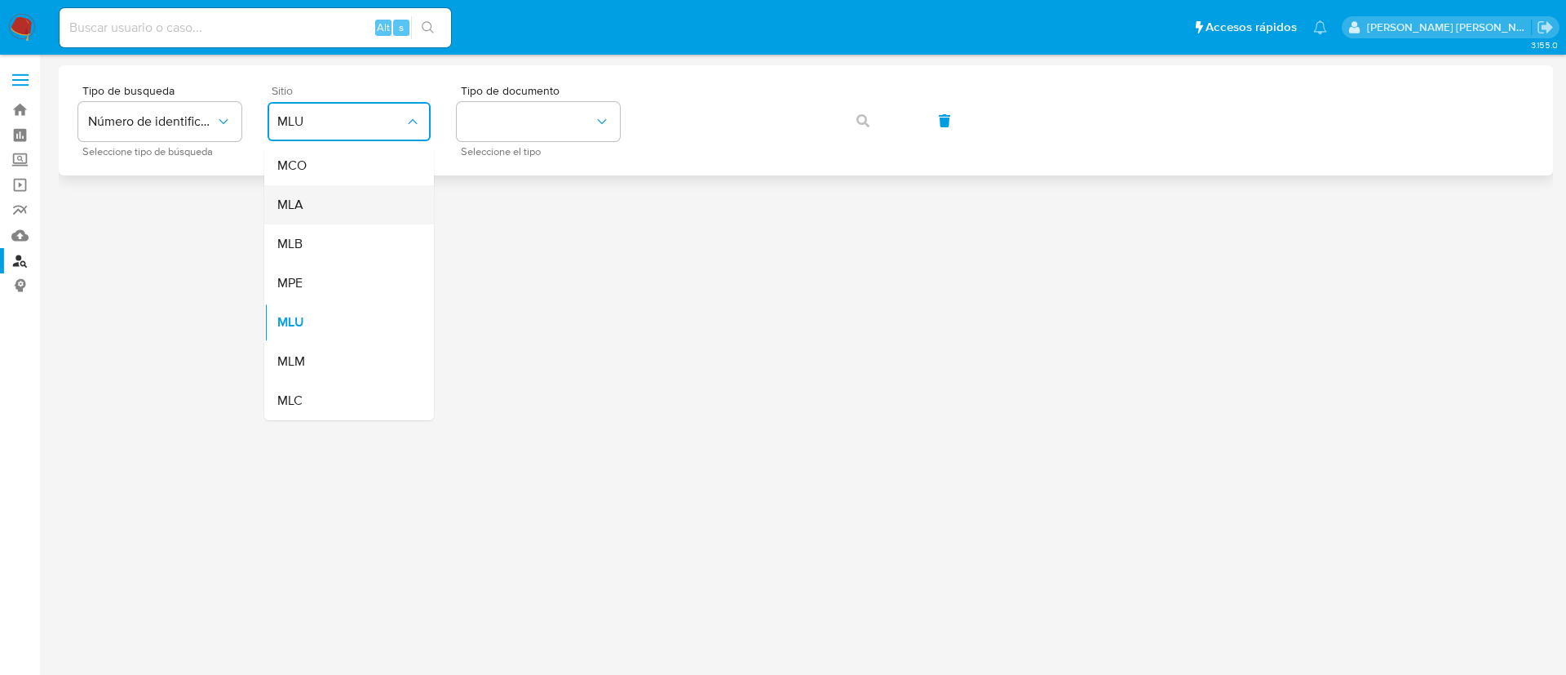
click at [333, 206] on div "MLA" at bounding box center [344, 204] width 134 height 39
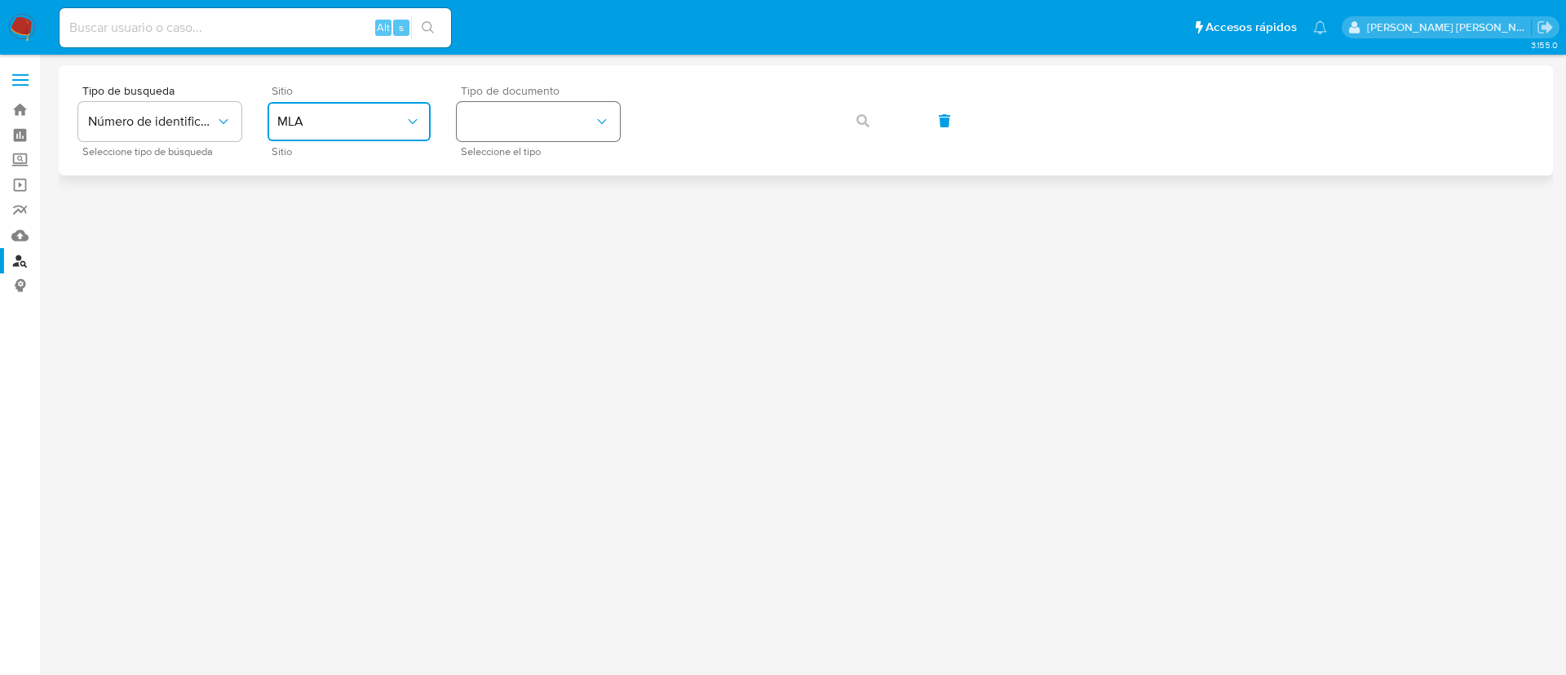
click at [496, 124] on button "identificationType" at bounding box center [538, 121] width 163 height 39
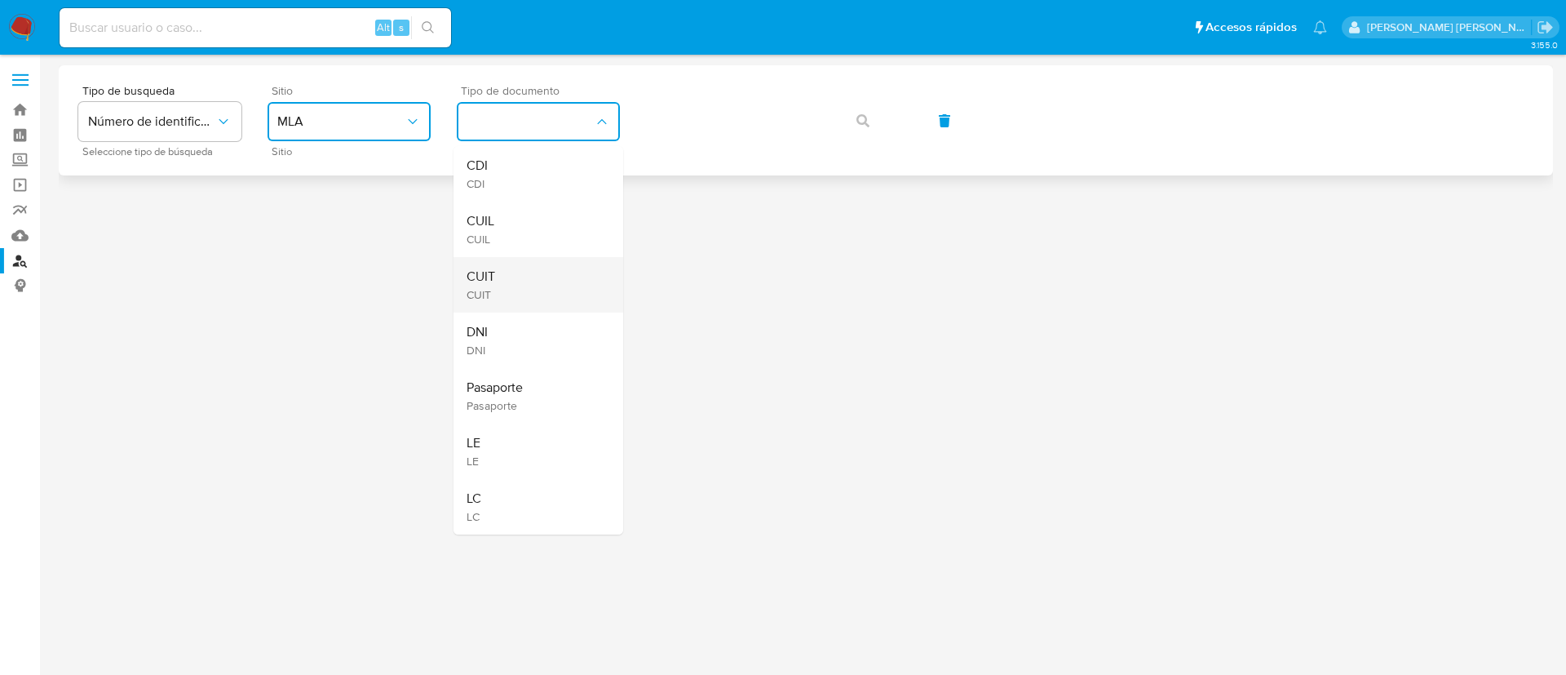
click at [538, 268] on div "CUIT CUIT" at bounding box center [534, 284] width 134 height 55
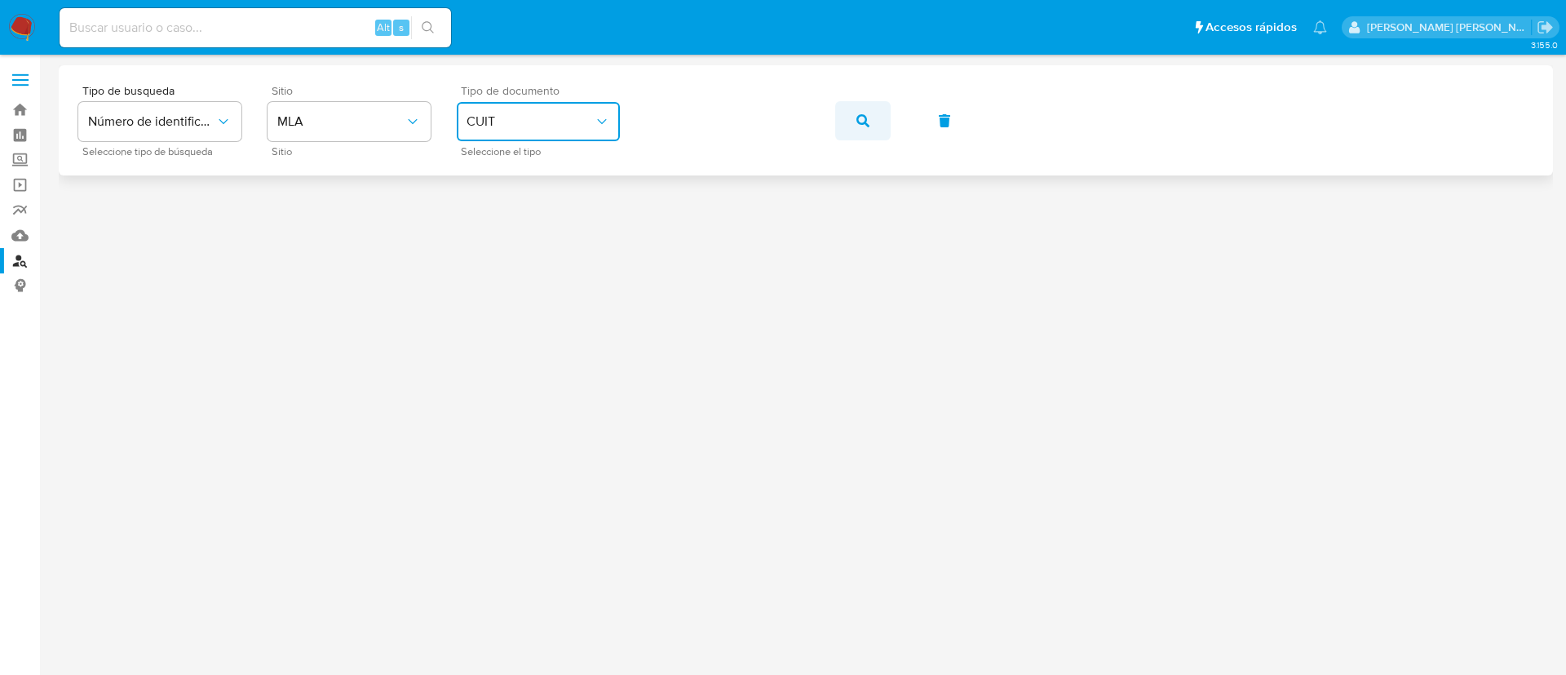
click at [858, 116] on icon "button" at bounding box center [862, 120] width 13 height 13
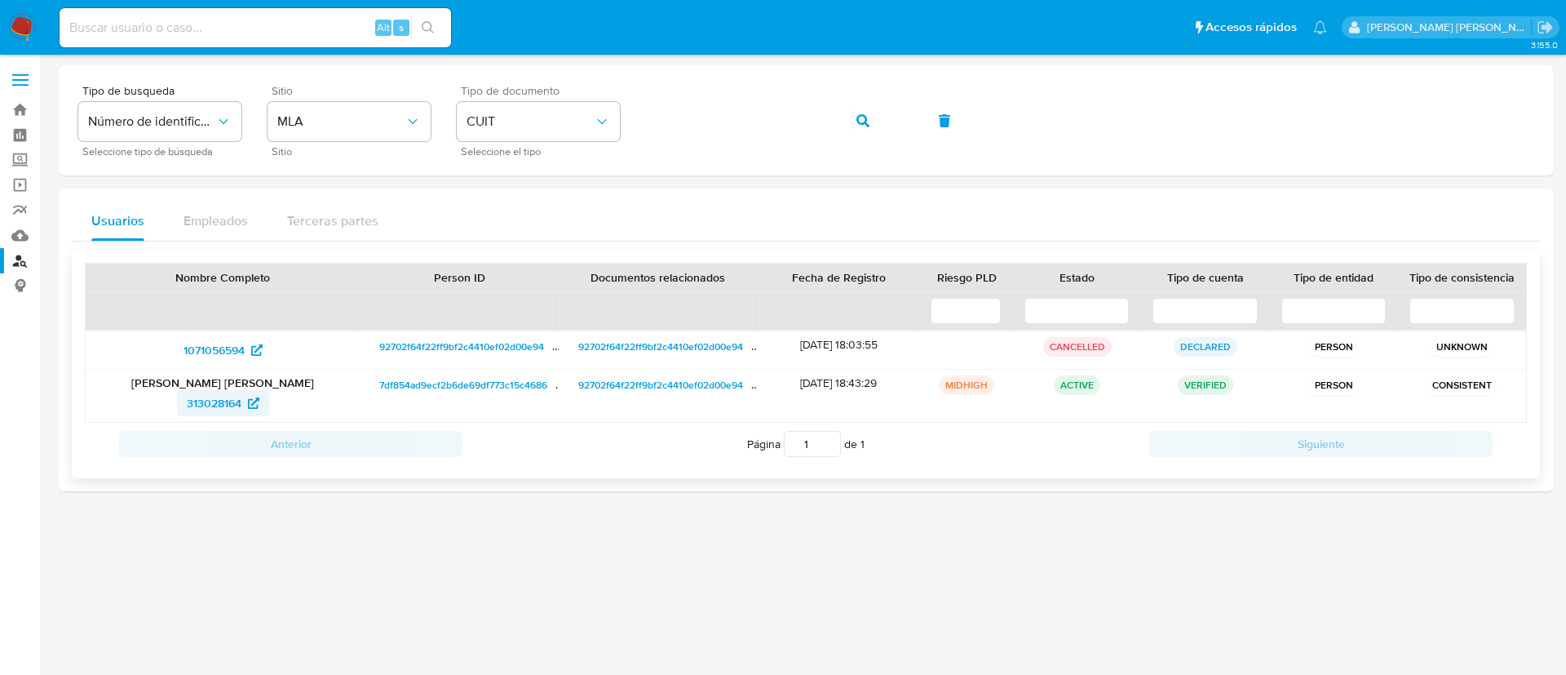
click at [234, 401] on span "313028164" at bounding box center [214, 403] width 55 height 26
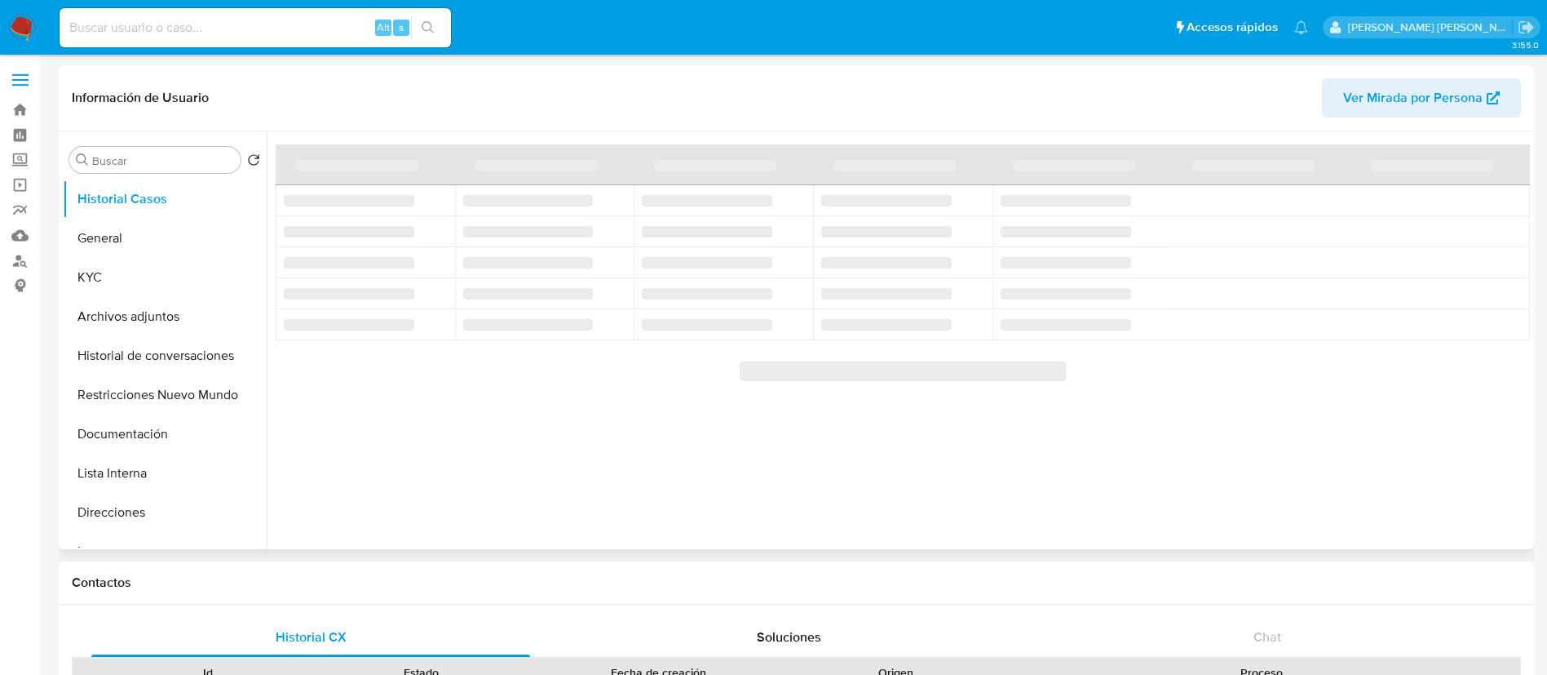
select select "10"
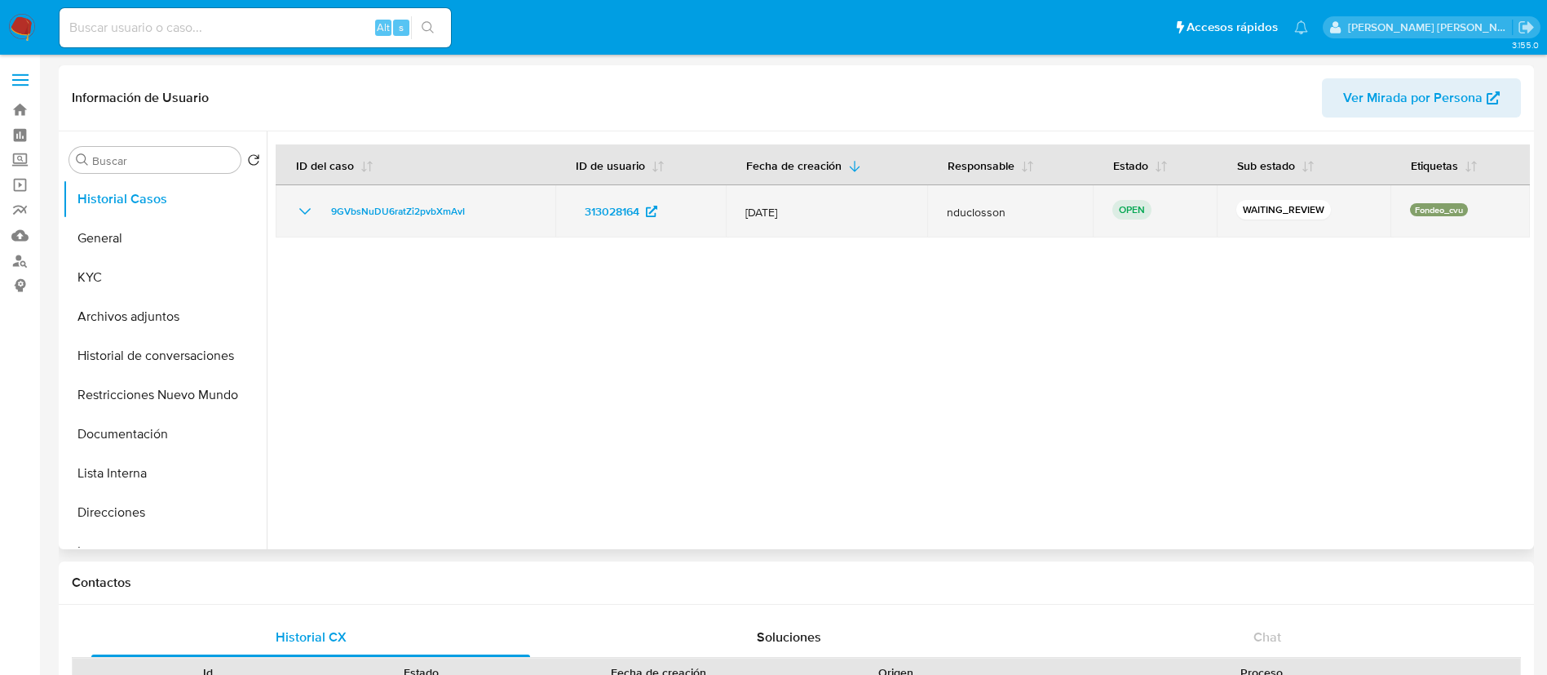
drag, startPoint x: 491, startPoint y: 212, endPoint x: 309, endPoint y: 215, distance: 181.9
click at [309, 215] on div "9GVbsNuDU6ratZi2pvbXmAvI" at bounding box center [415, 211] width 241 height 20
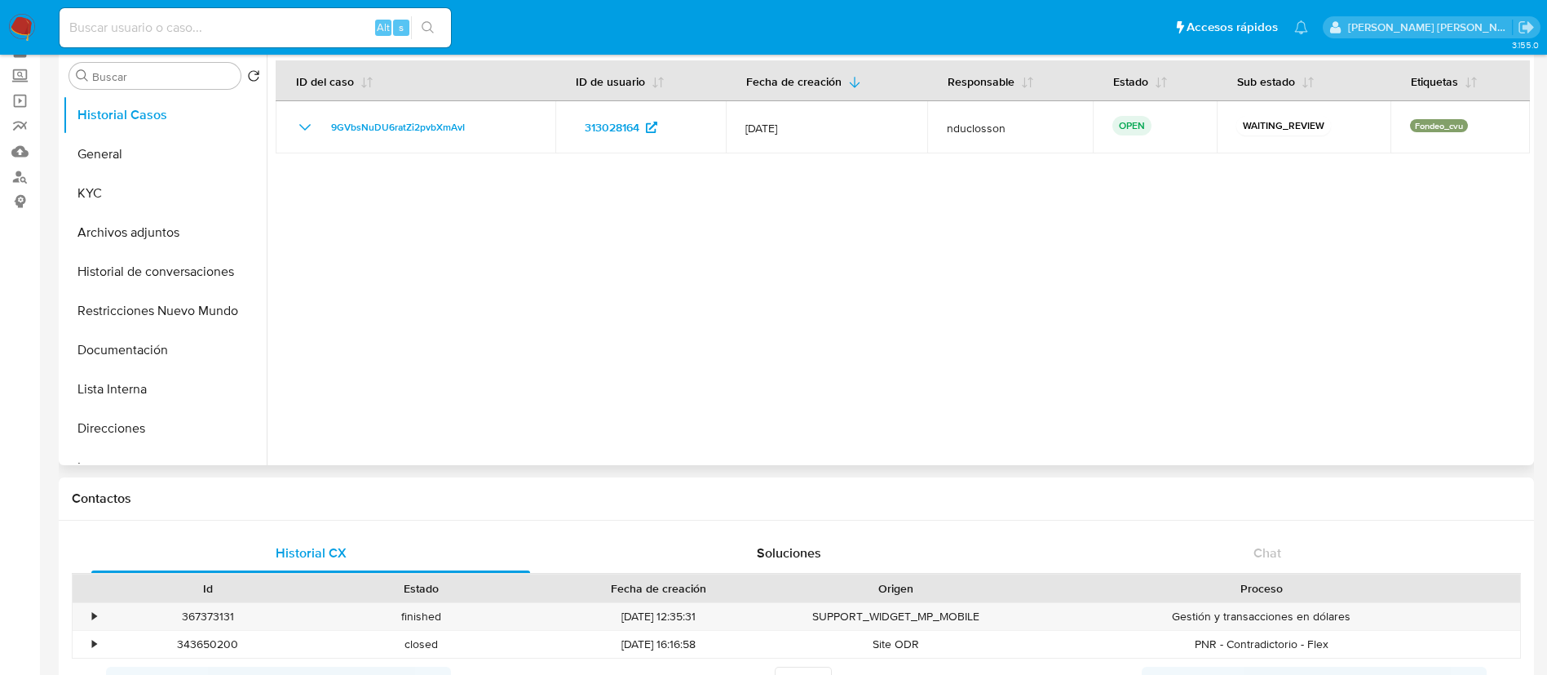
scroll to position [122, 0]
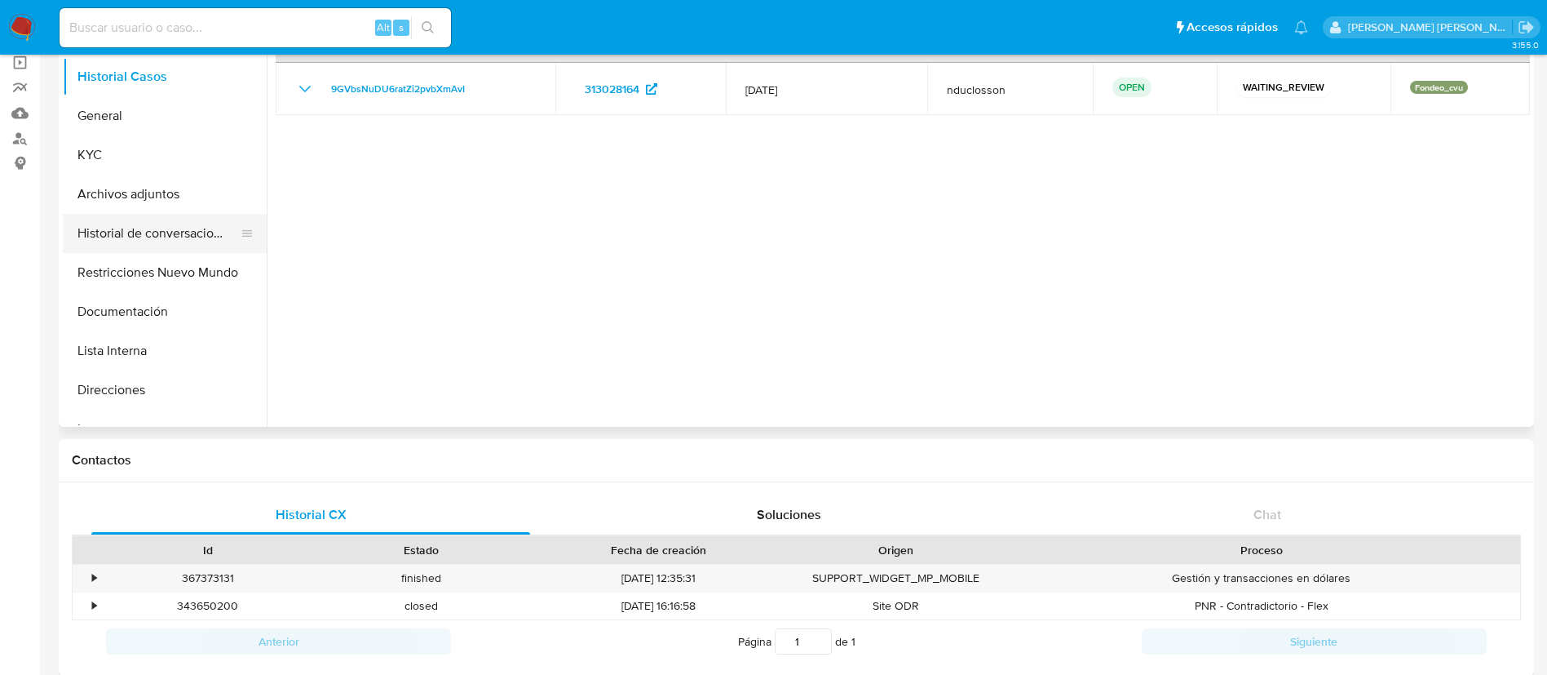
click at [169, 229] on button "Historial de conversaciones" at bounding box center [158, 233] width 191 height 39
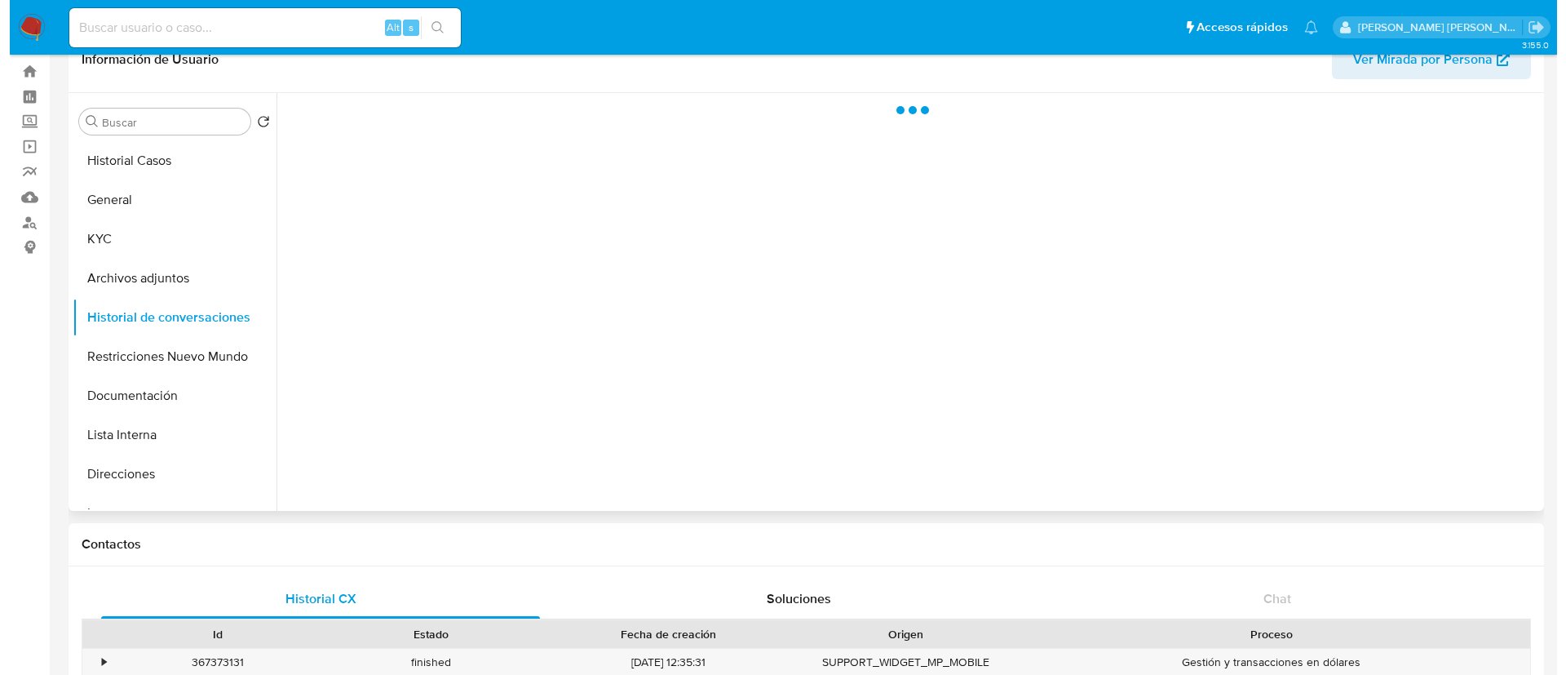
scroll to position [0, 0]
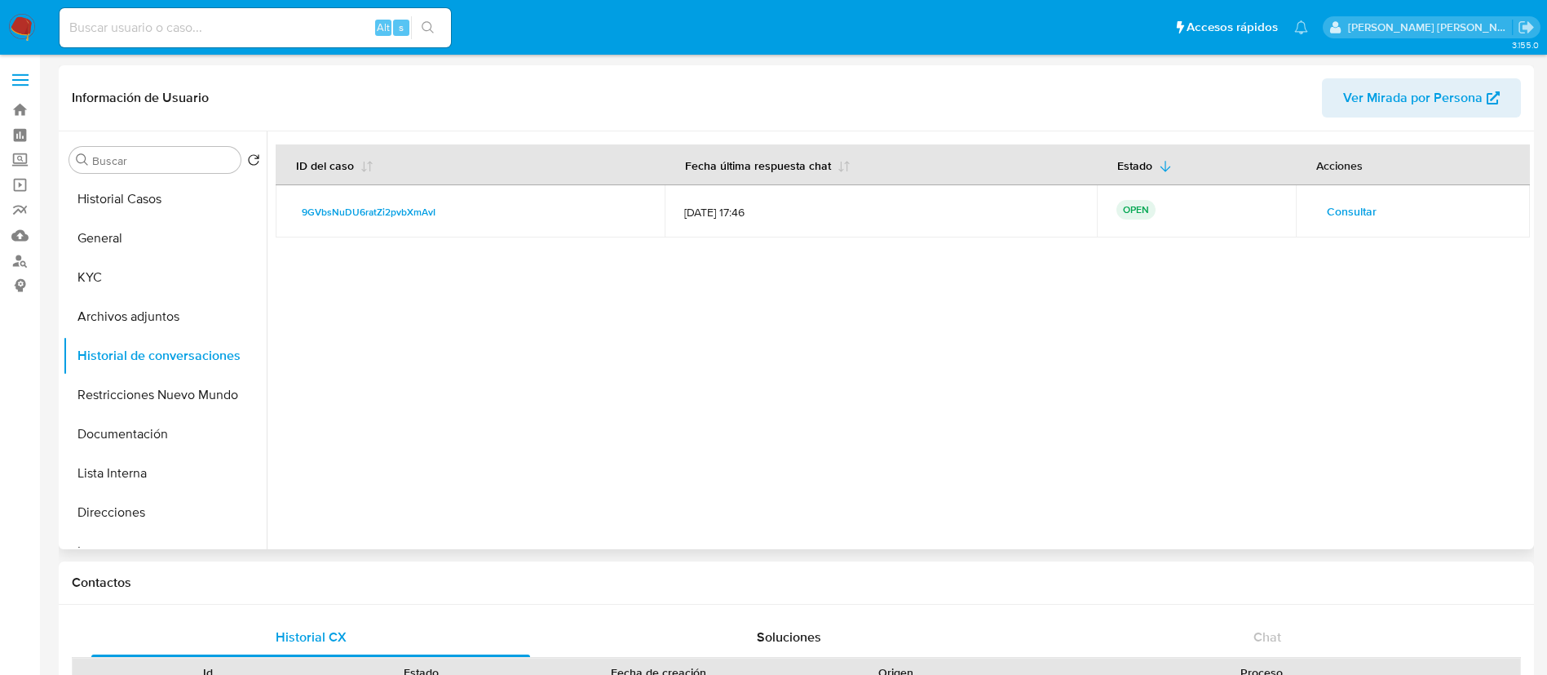
click at [1343, 215] on span "Consultar" at bounding box center [1352, 211] width 50 height 23
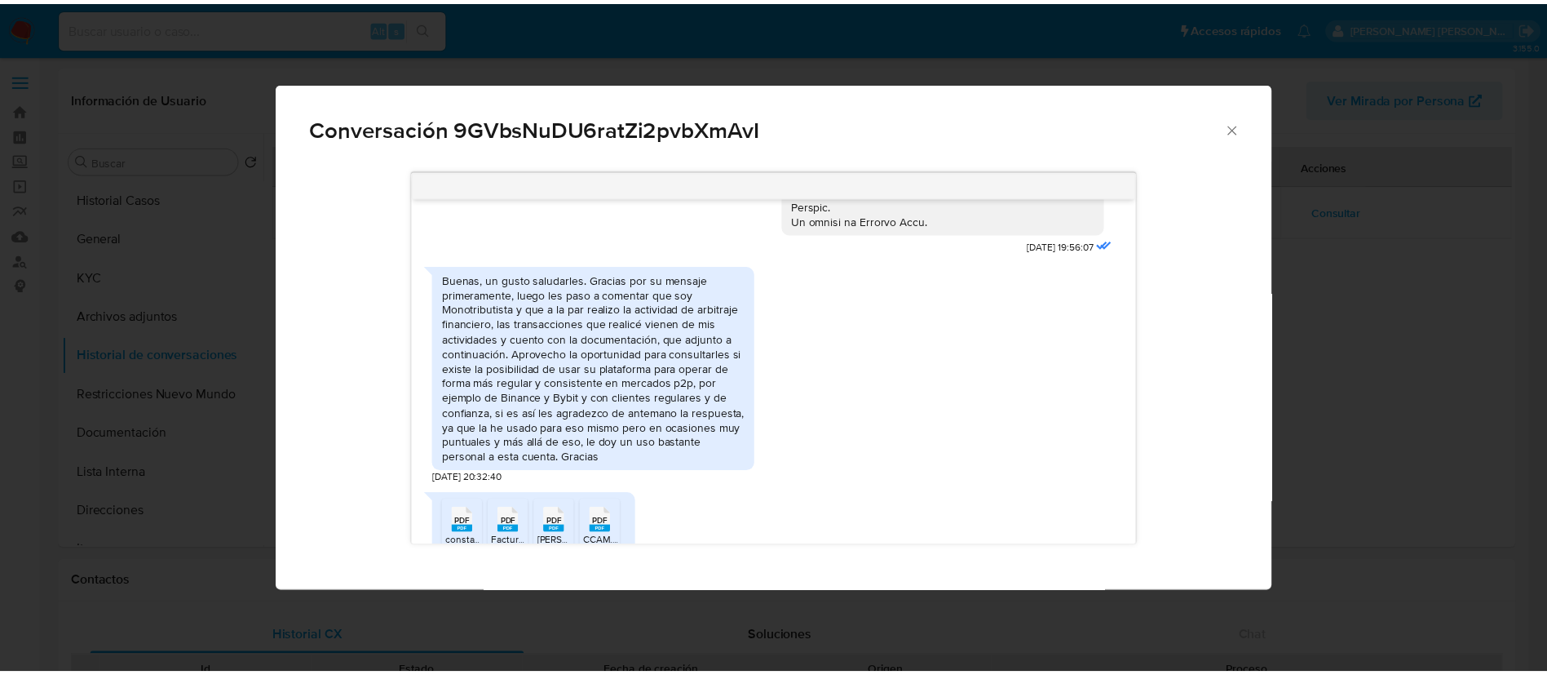
scroll to position [975, 0]
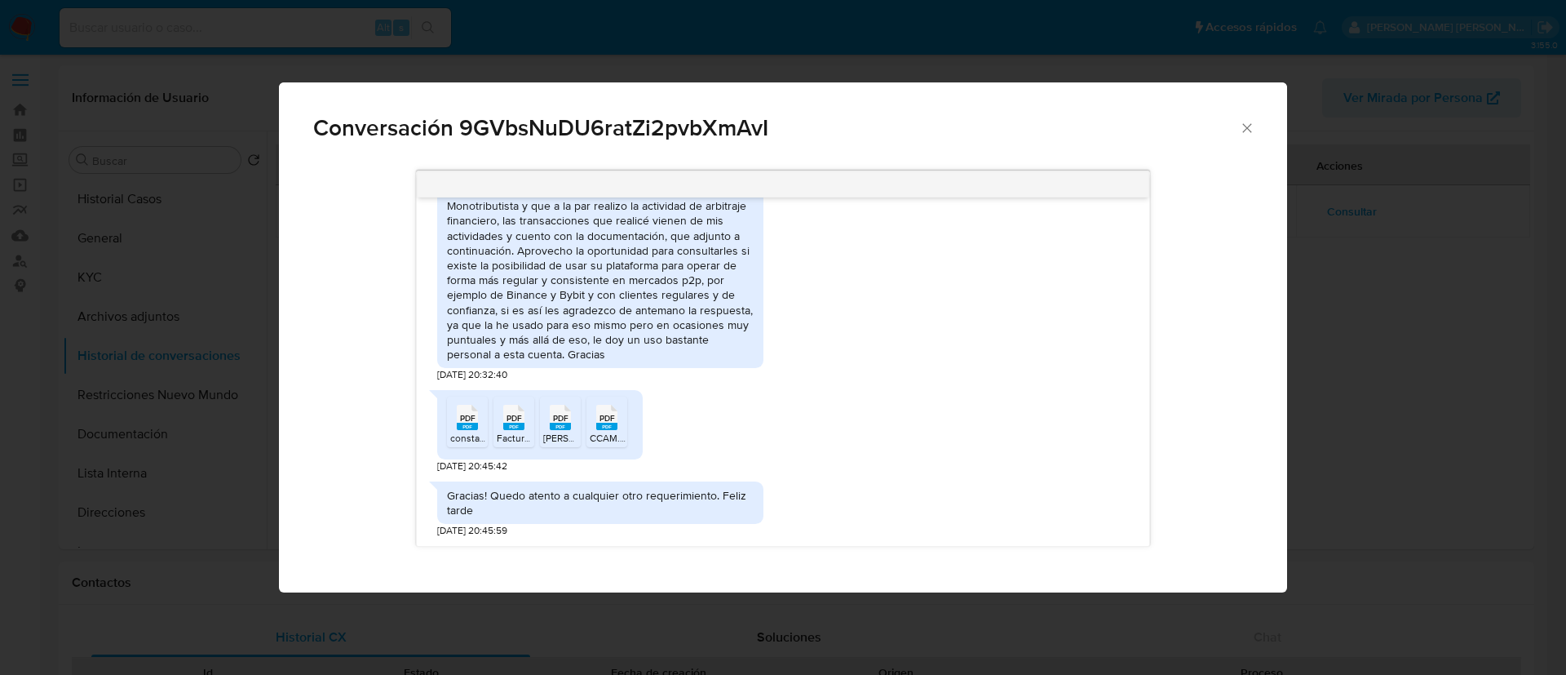
click at [1252, 126] on icon "Cerrar" at bounding box center [1247, 128] width 16 height 16
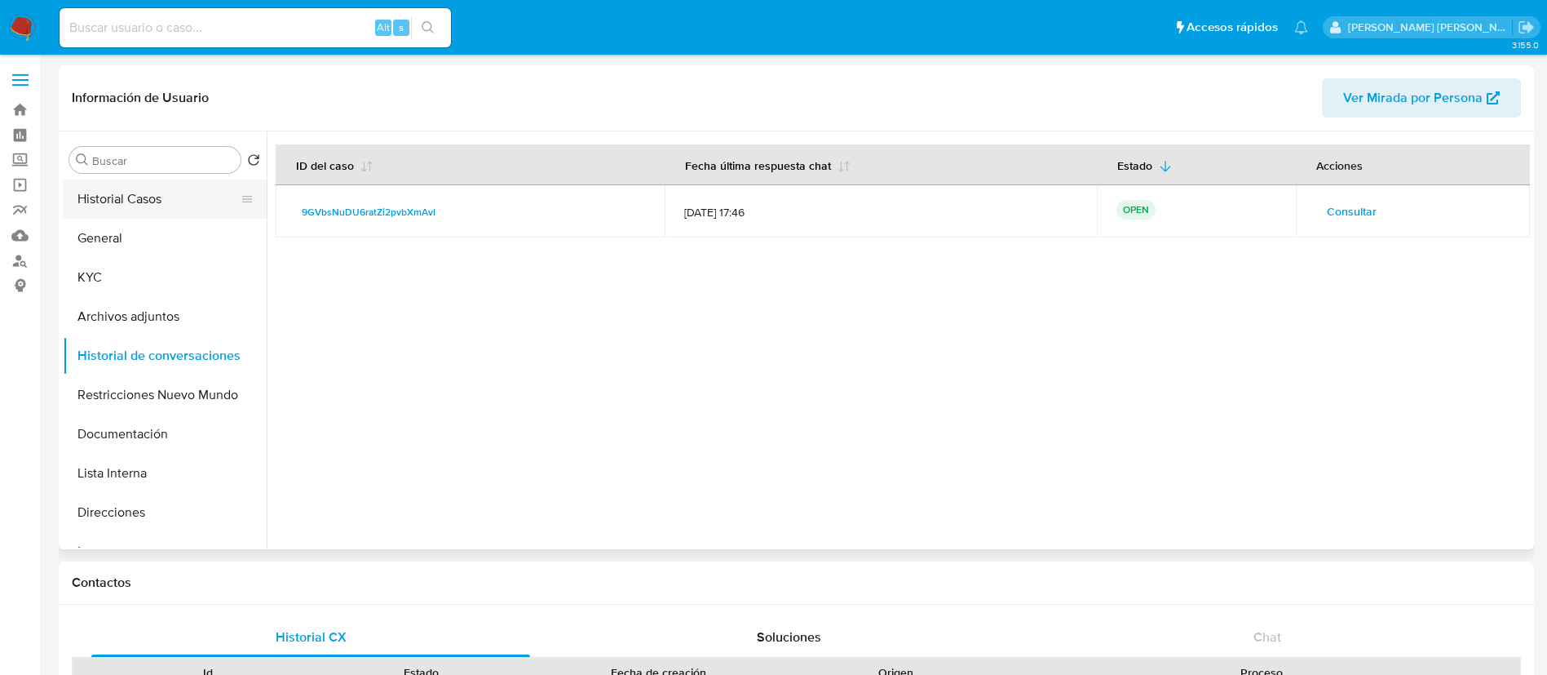
click at [161, 201] on button "Historial Casos" at bounding box center [158, 198] width 191 height 39
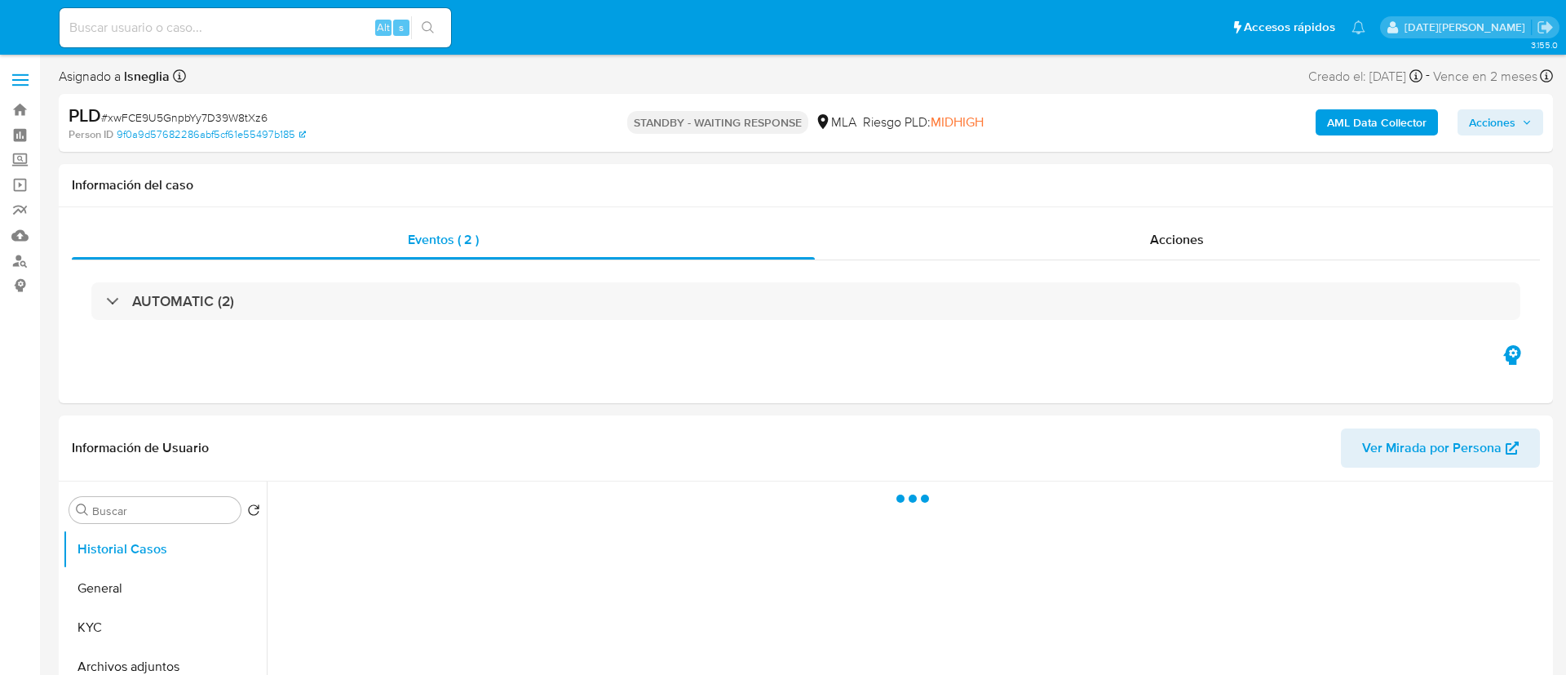
select select "10"
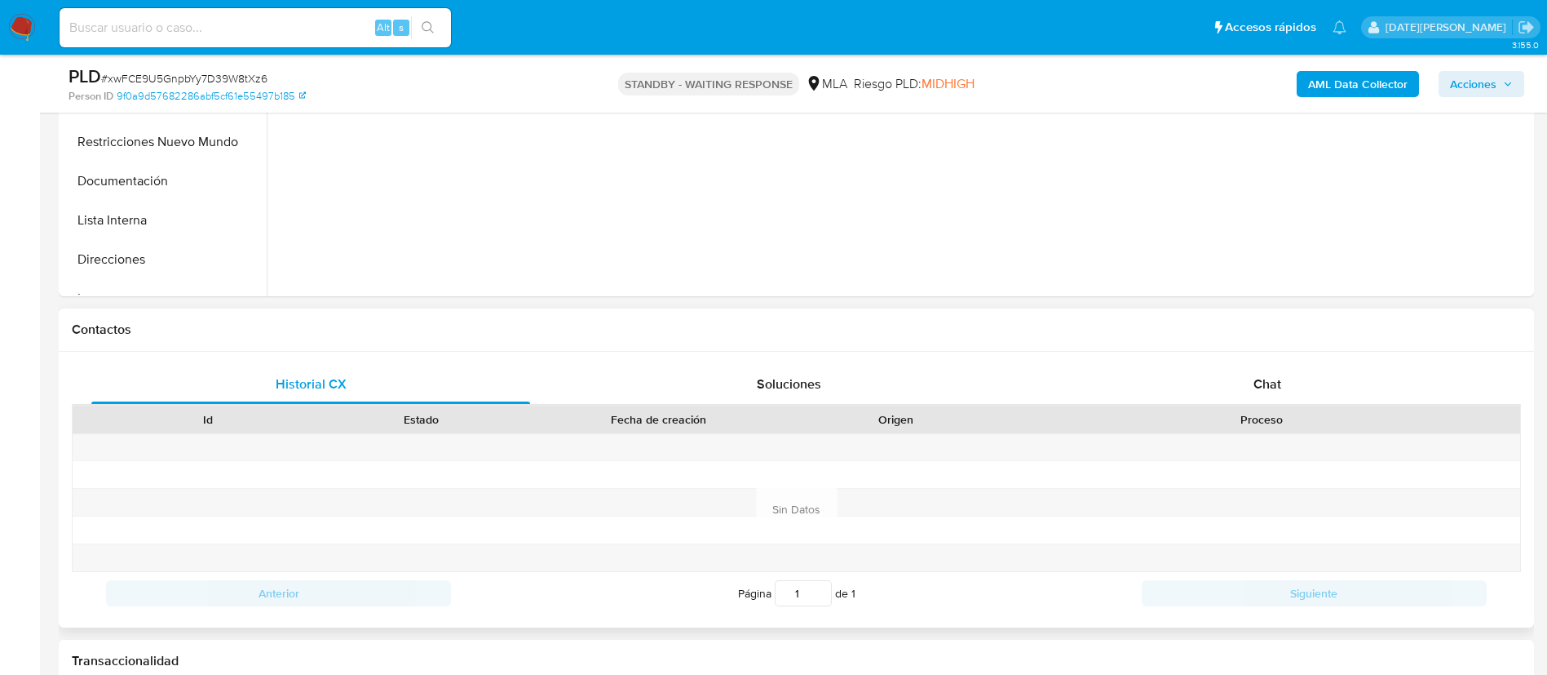
scroll to position [489, 0]
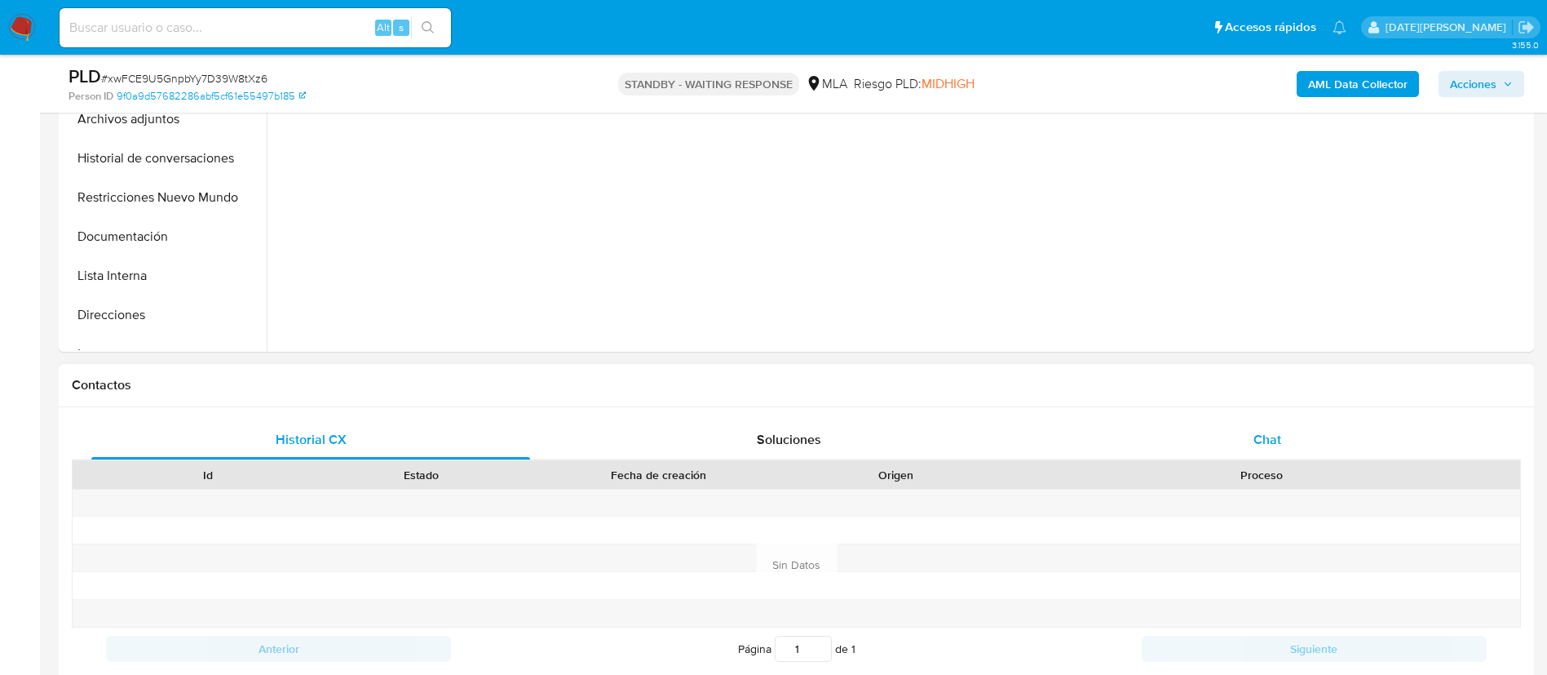
click at [1299, 431] on div "Chat" at bounding box center [1267, 439] width 439 height 39
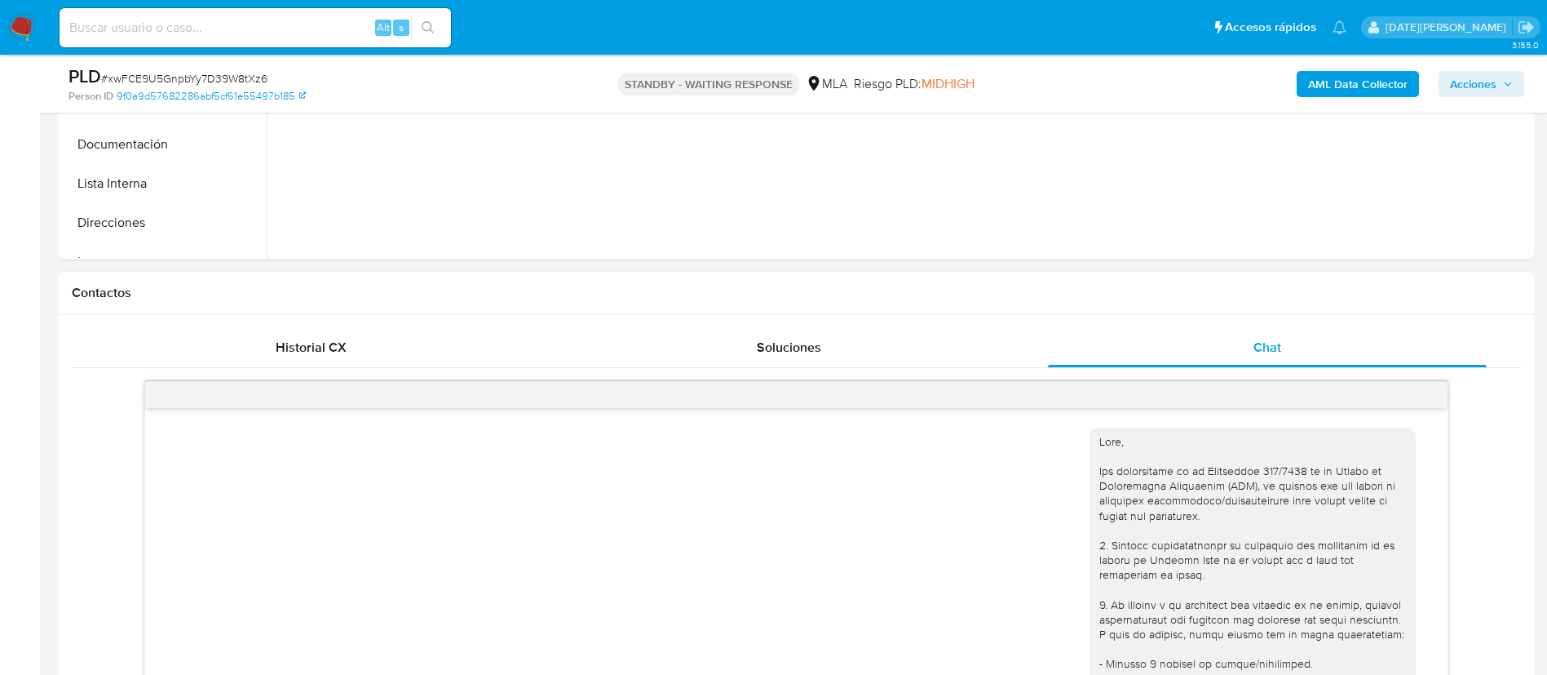
scroll to position [122, 0]
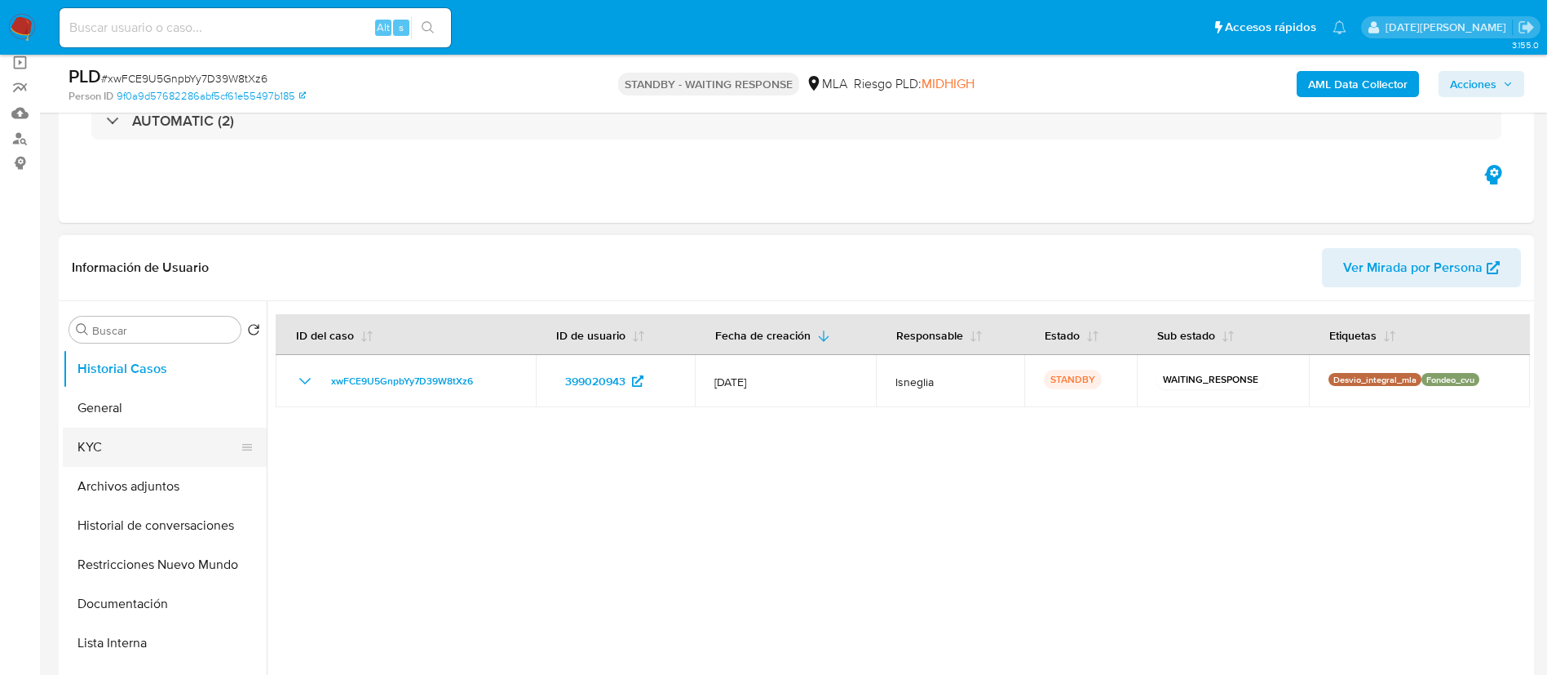
click at [112, 456] on button "KYC" at bounding box center [158, 446] width 191 height 39
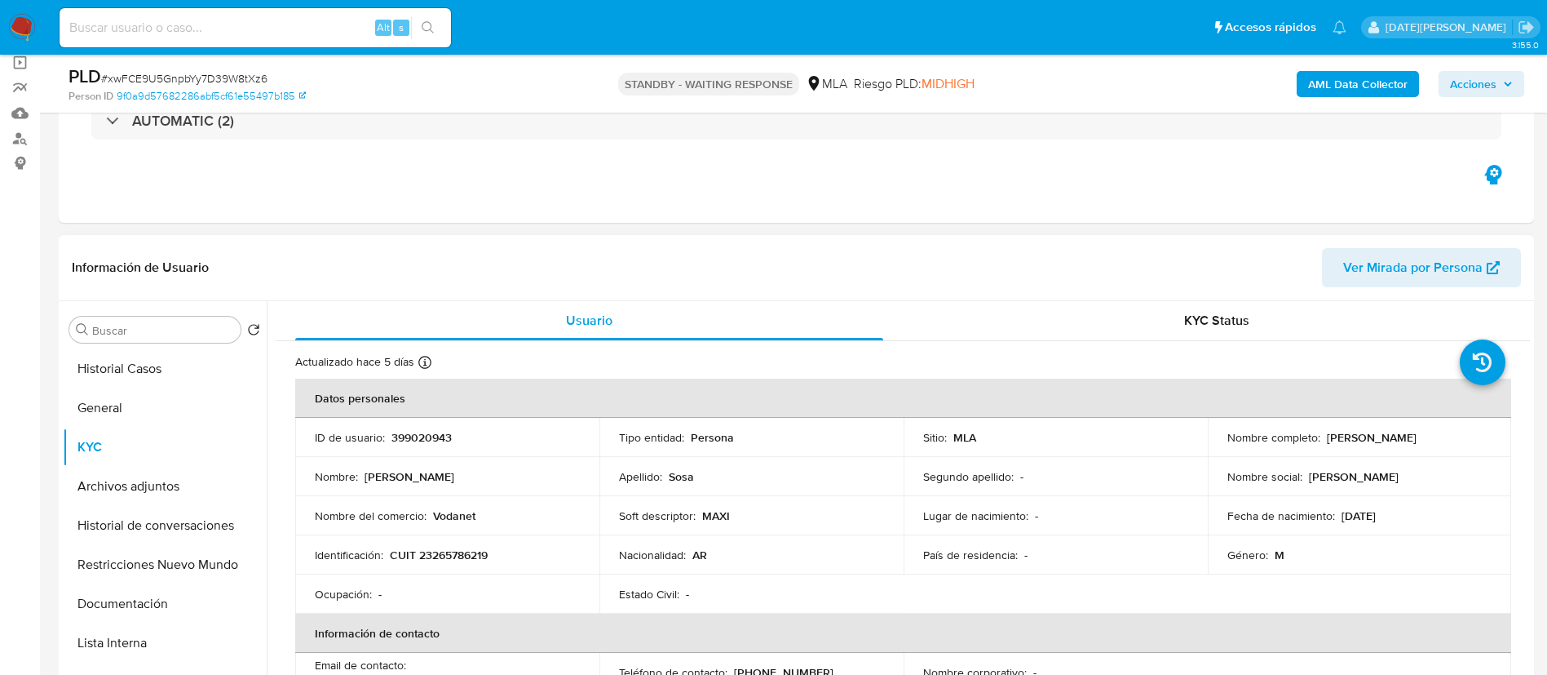
drag, startPoint x: 1324, startPoint y: 436, endPoint x: 1453, endPoint y: 435, distance: 128.9
click at [1453, 435] on div "Nombre completo : [PERSON_NAME]" at bounding box center [1360, 437] width 265 height 15
copy p "[PERSON_NAME]"
